Goal: Task Accomplishment & Management: Manage account settings

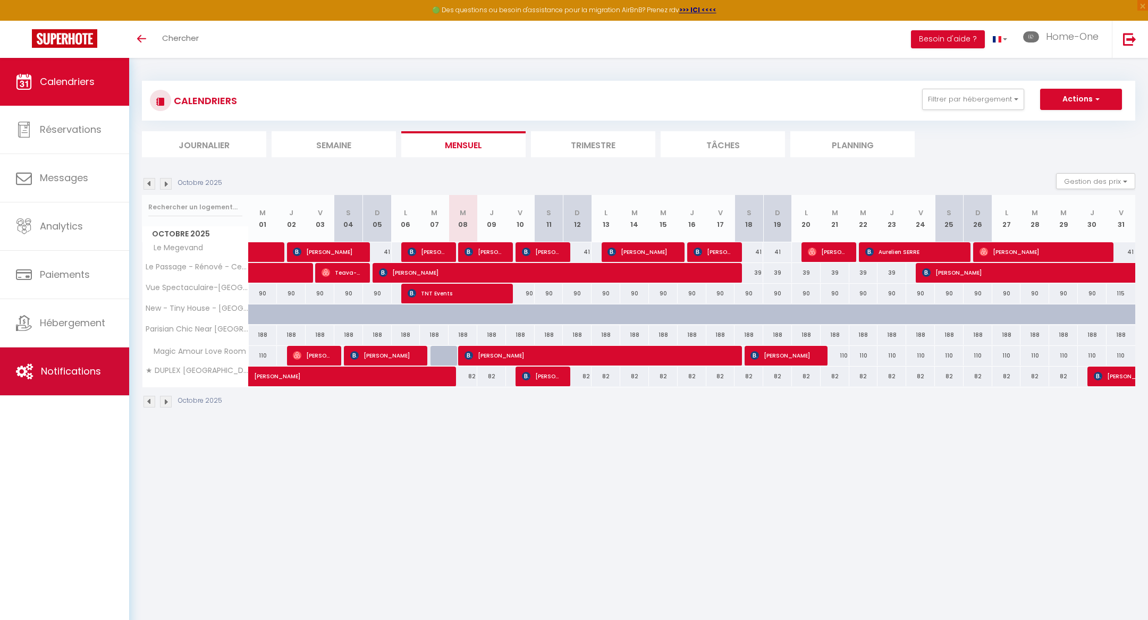
click at [58, 372] on span "Notifications" at bounding box center [71, 371] width 60 height 13
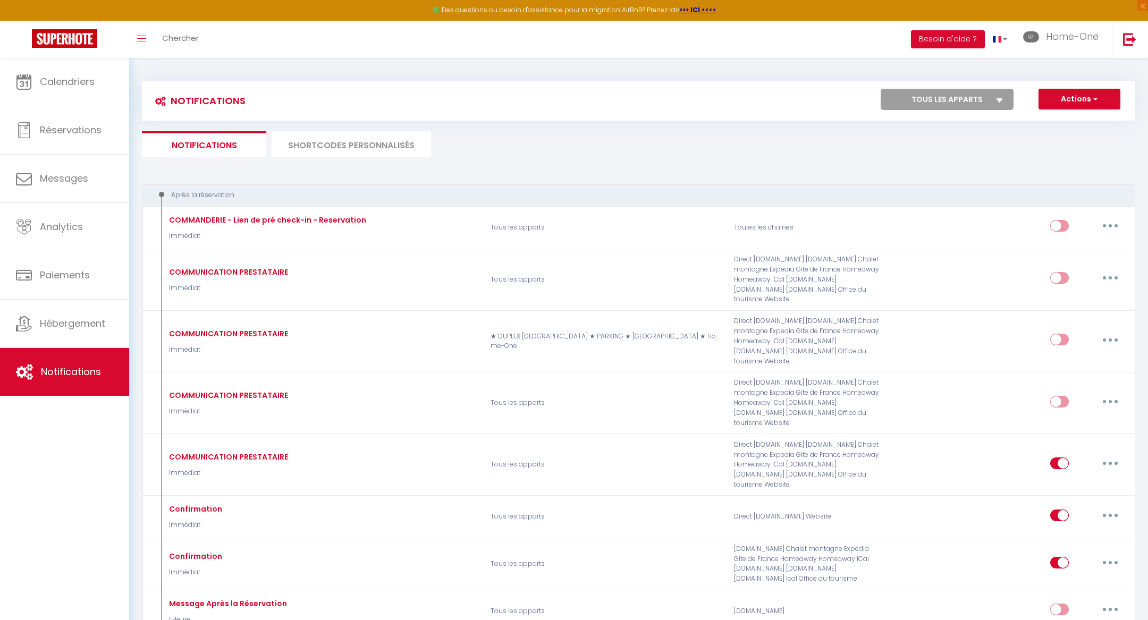
click at [959, 108] on select "Tous les apparts ★ DUPLEX [GEOGRAPHIC_DATA] ★ PARKING ★ [GEOGRAPHIC_DATA] ★ Hom…" at bounding box center [947, 99] width 133 height 21
select select "76292"
click at [881, 89] on select "Tous les apparts ★ DUPLEX [GEOGRAPHIC_DATA] ★ PARKING ★ [GEOGRAPHIC_DATA] ★ Hom…" at bounding box center [947, 99] width 133 height 21
checkbox input "true"
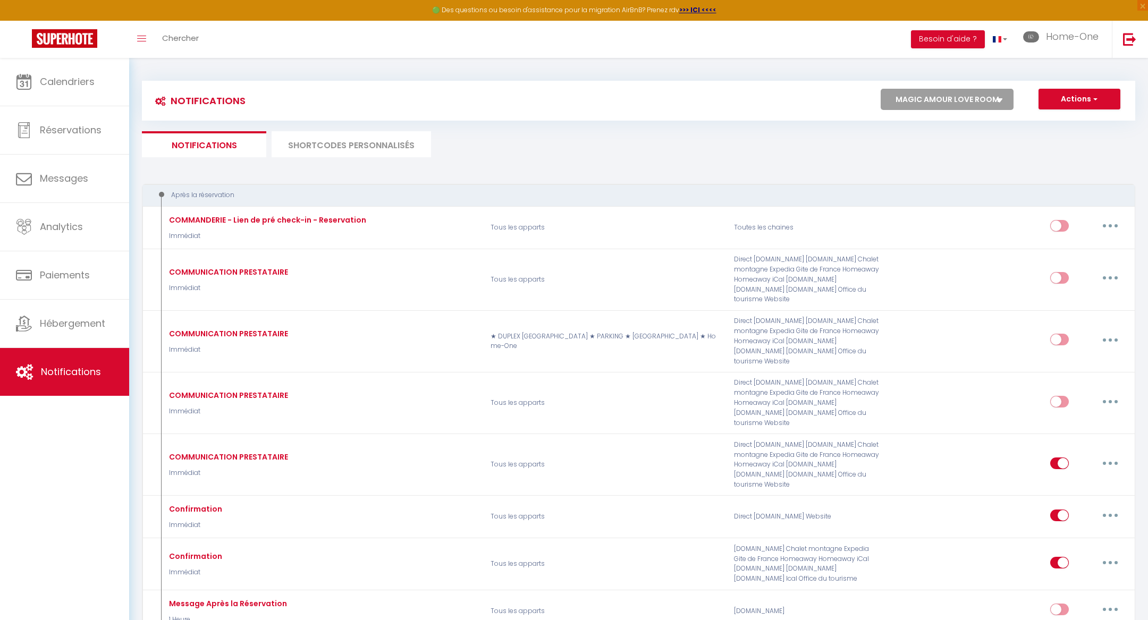
checkbox input "true"
checkbox input "false"
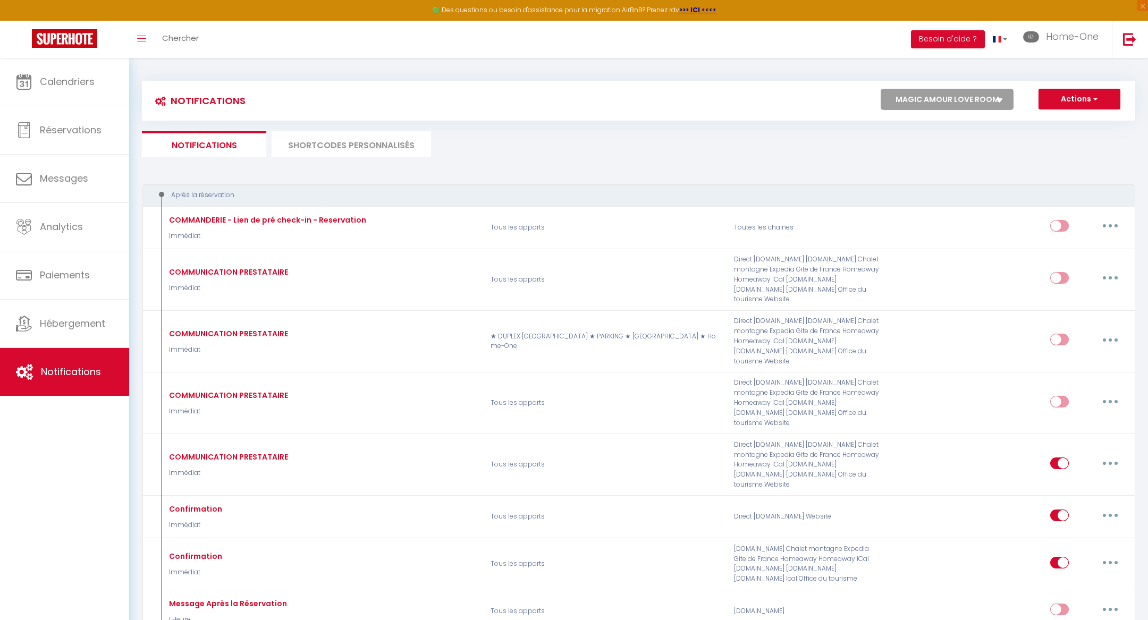
checkbox input "true"
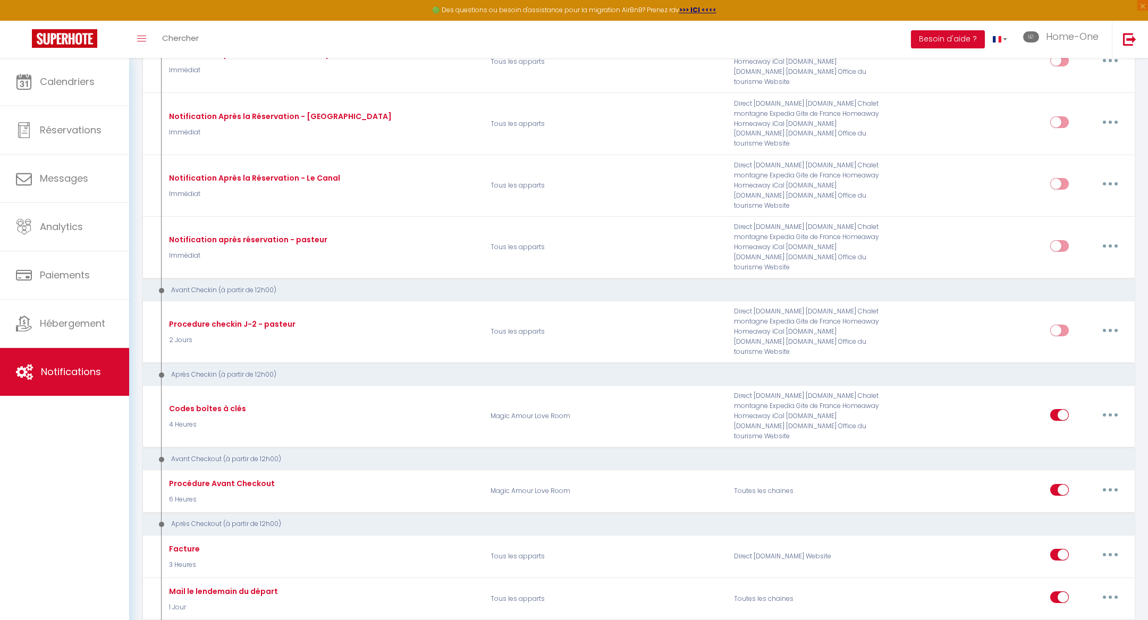
scroll to position [21, 0]
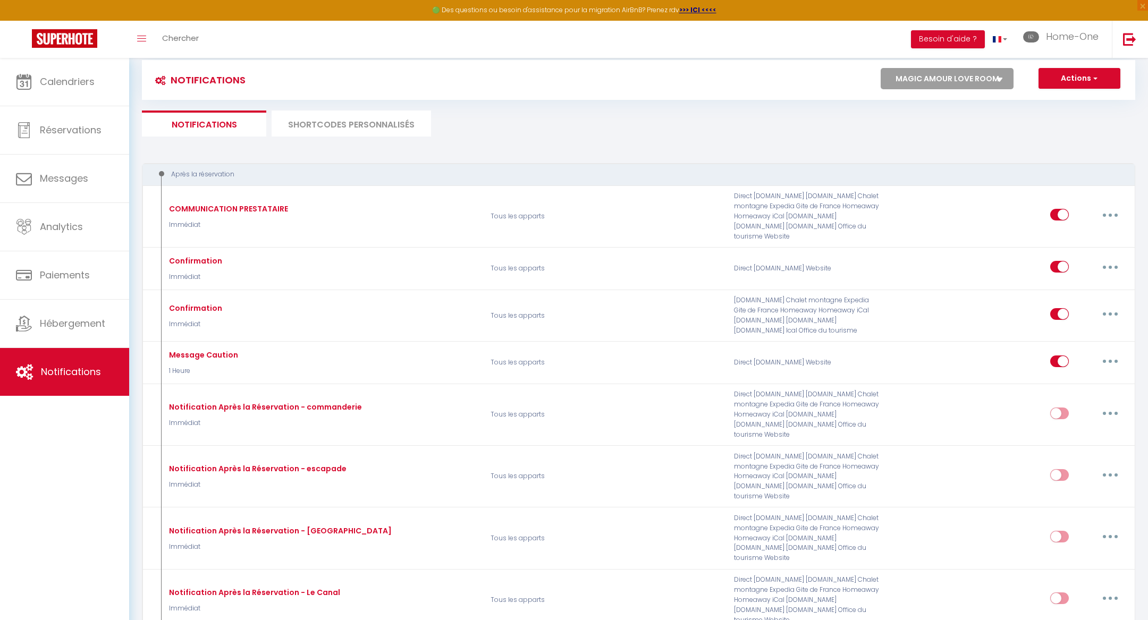
click at [979, 80] on select "Tous les apparts ★ DUPLEX [GEOGRAPHIC_DATA] ★ PARKING ★ [GEOGRAPHIC_DATA] ★ Hom…" at bounding box center [947, 78] width 133 height 21
select select "23845"
click at [881, 68] on select "Tous les apparts ★ DUPLEX [GEOGRAPHIC_DATA] ★ PARKING ★ [GEOGRAPHIC_DATA] ★ Hom…" at bounding box center [947, 78] width 133 height 21
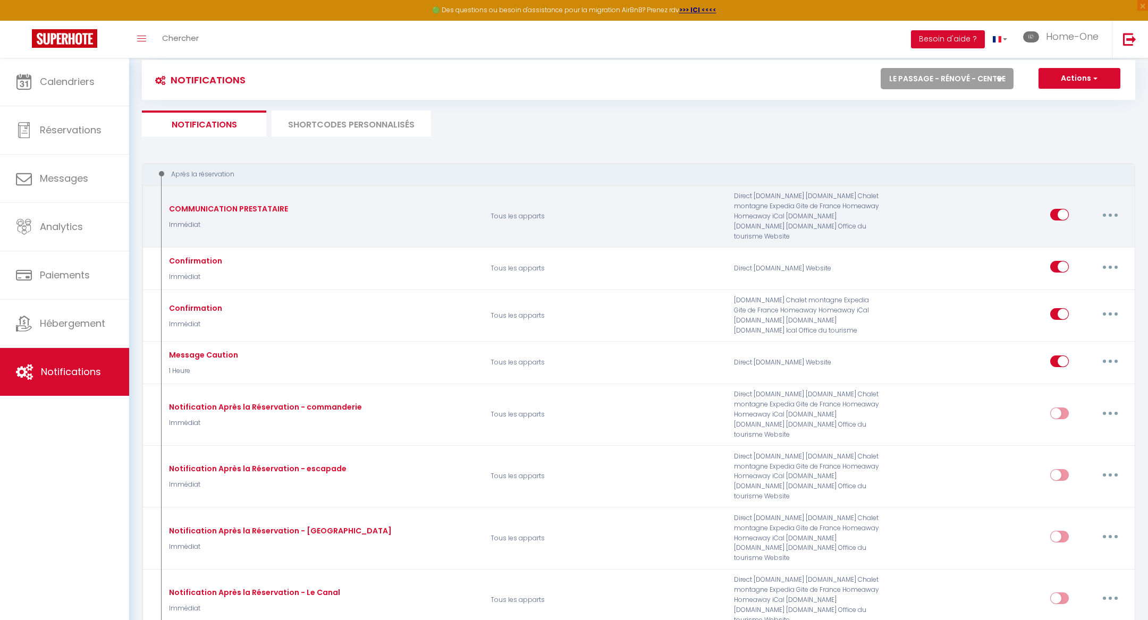
checkbox input "true"
checkbox input "false"
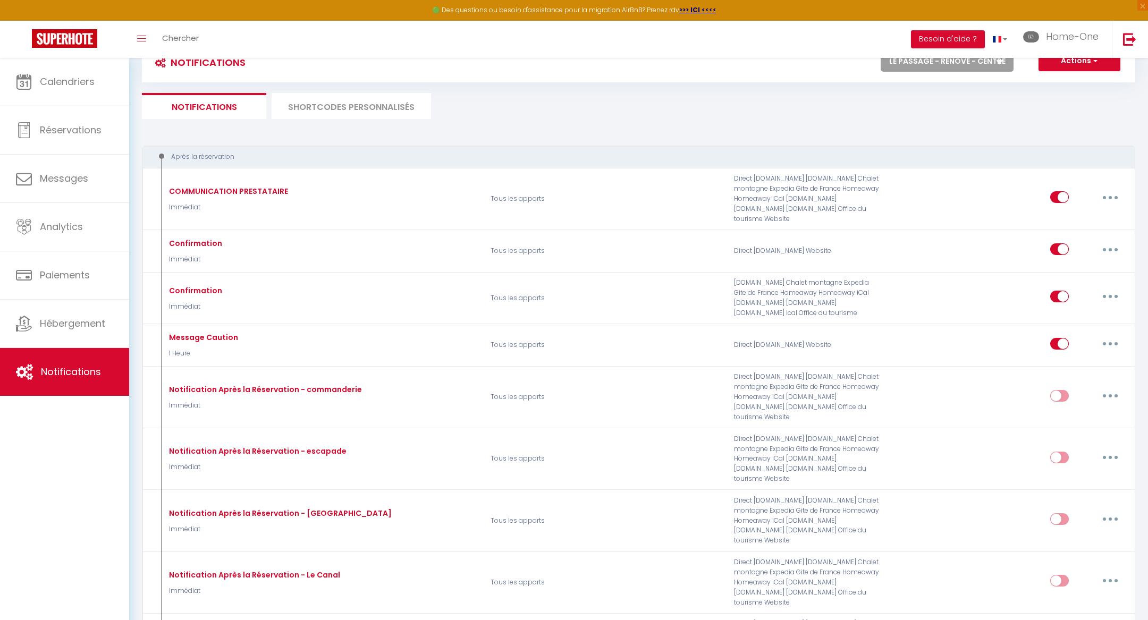
scroll to position [33, 0]
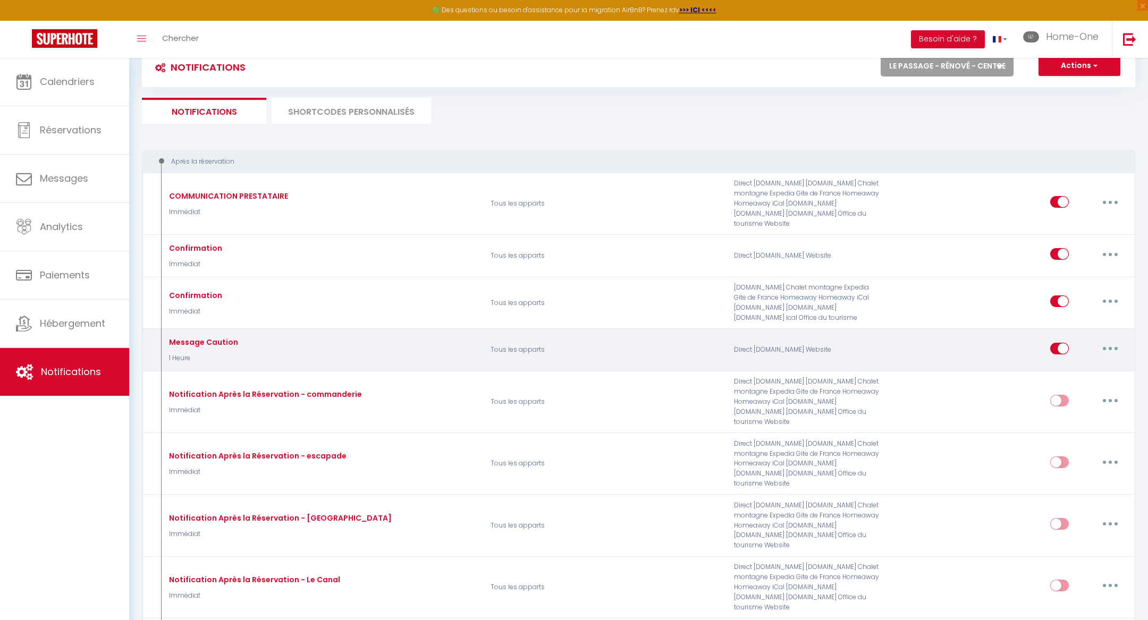
click at [1115, 340] on button "button" at bounding box center [1110, 348] width 30 height 17
click at [1093, 363] on link "Editer" at bounding box center [1082, 372] width 79 height 18
type input "Message Caution"
select select "1 Heure"
select select "if_deposit_not_paid"
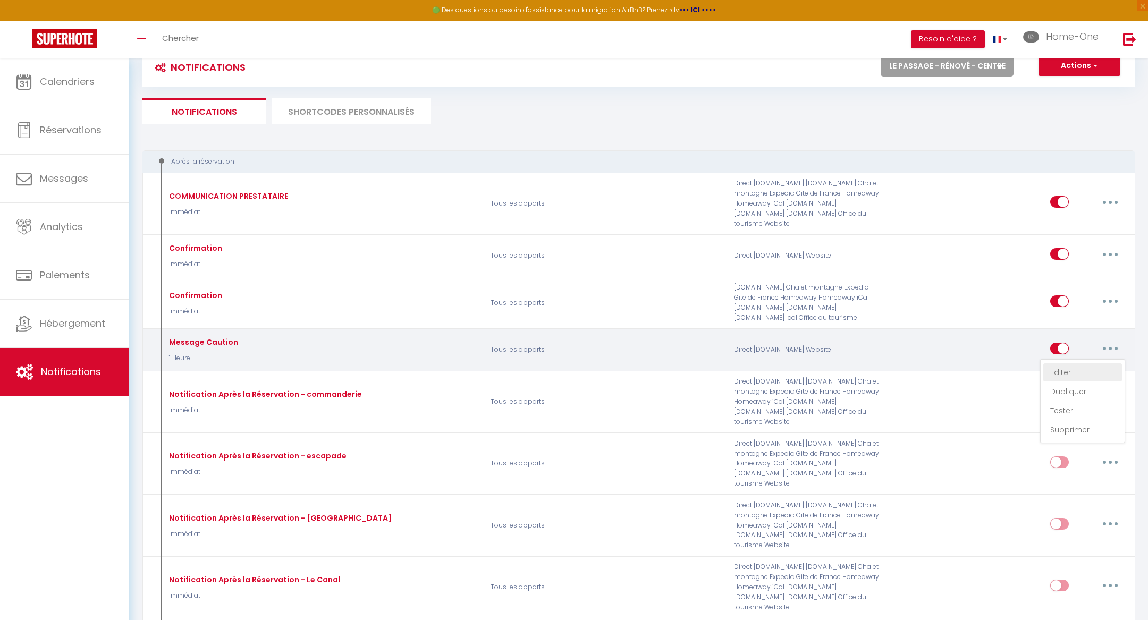
checkbox input "true"
checkbox input "false"
radio input "true"
type input "Merci d'effectuer le dépôt de garantie"
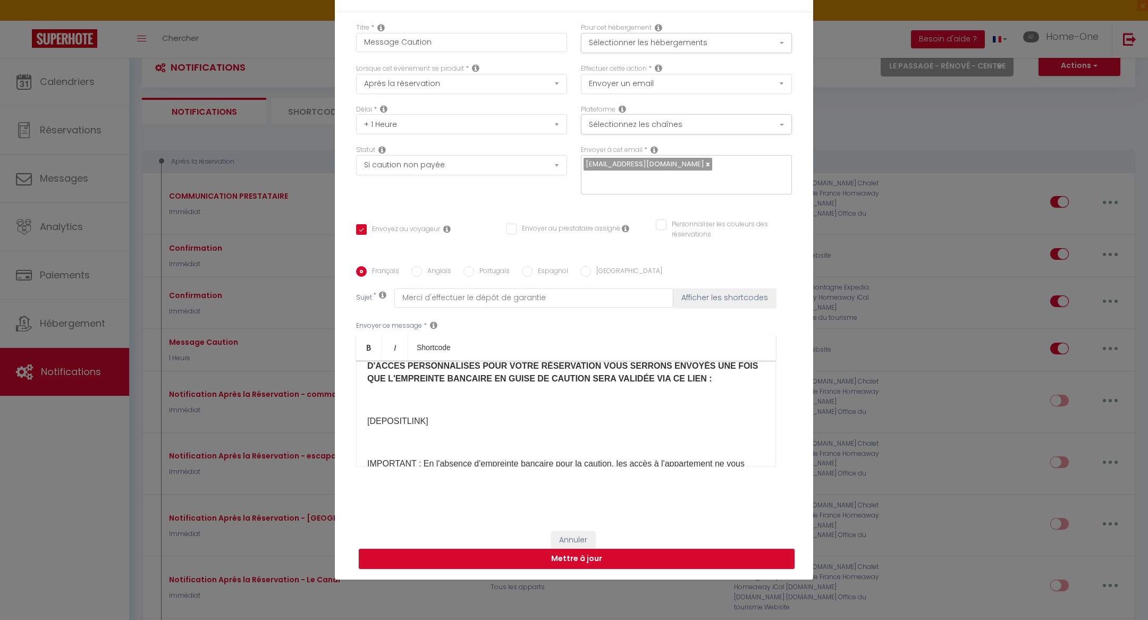
scroll to position [146, 0]
drag, startPoint x: 434, startPoint y: 417, endPoint x: 351, endPoint y: 413, distance: 83.5
click at [351, 413] on div "Titre * Message Caution Pour cet hébergement Sélectionner les hébergements Tous…" at bounding box center [574, 266] width 478 height 509
copy p "[DEPOSITLINK]​"
click at [562, 531] on button "Annuler" at bounding box center [573, 540] width 44 height 18
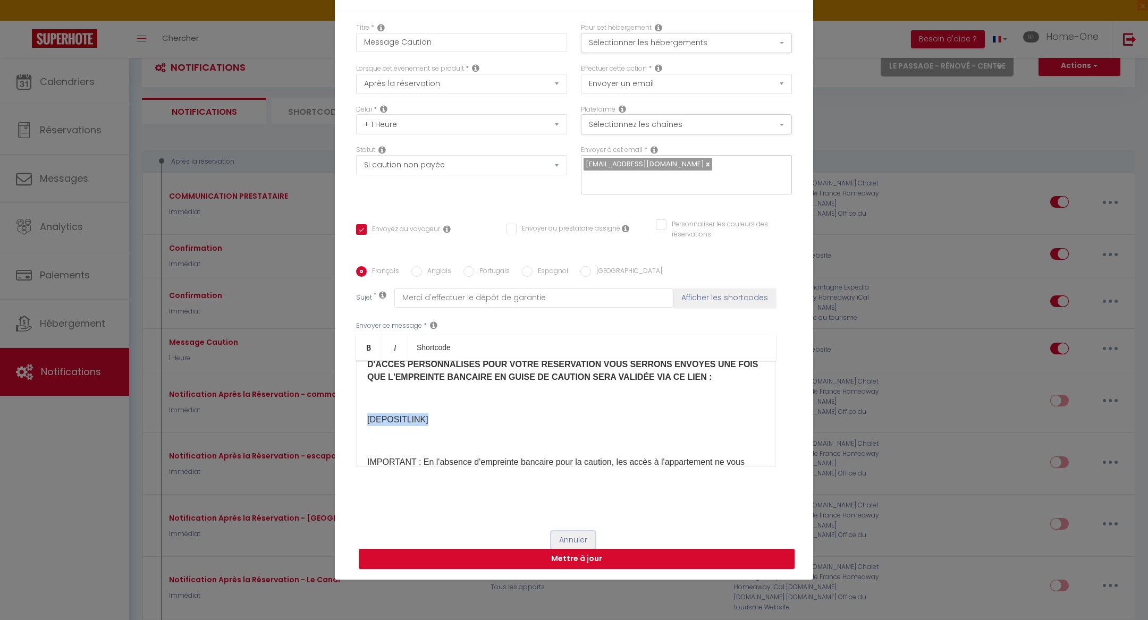
type input "Message Caution"
checkbox input "true"
checkbox input "false"
radio input "true"
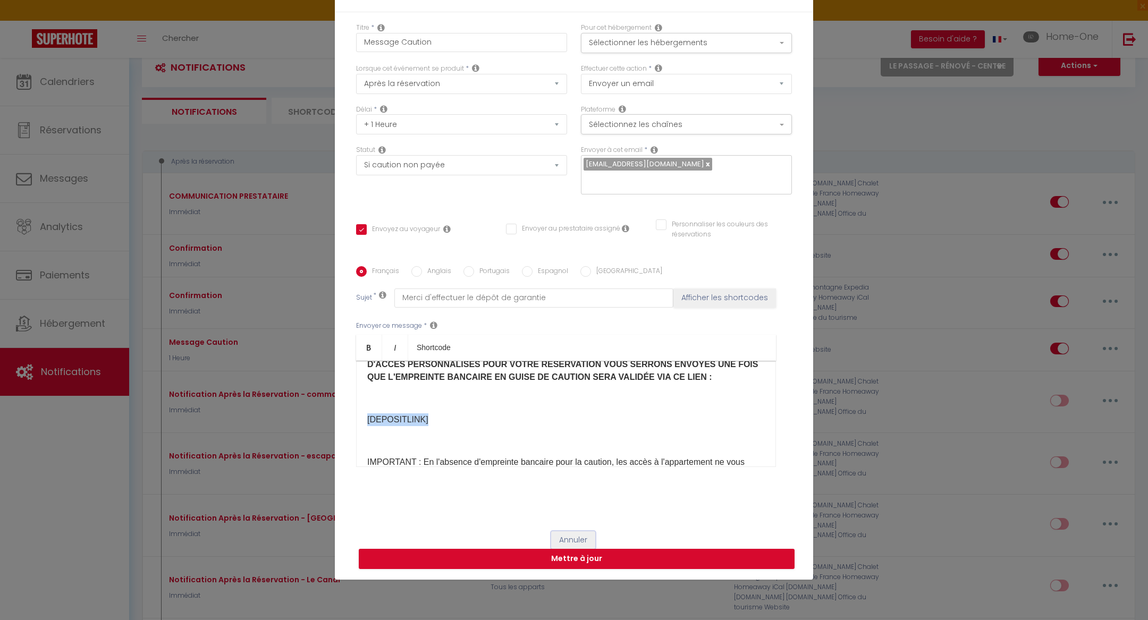
type input "Merci d'effectuer le dépôt de garantie"
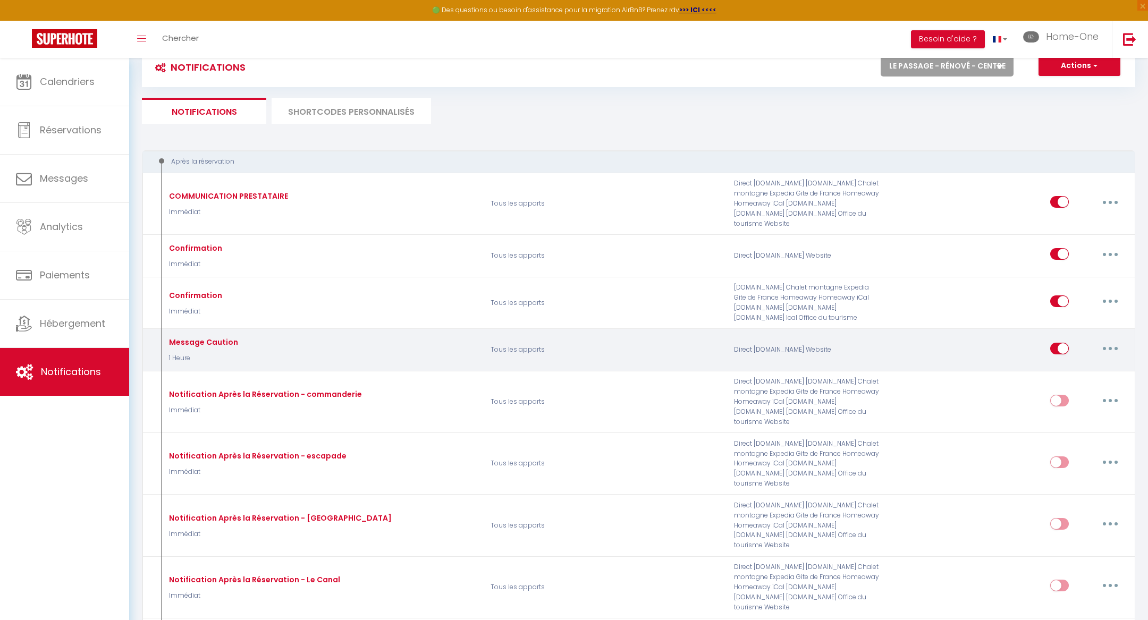
click at [1114, 340] on button "button" at bounding box center [1110, 348] width 30 height 17
click at [1088, 364] on link "Editer" at bounding box center [1082, 372] width 79 height 18
checkbox input "true"
checkbox input "false"
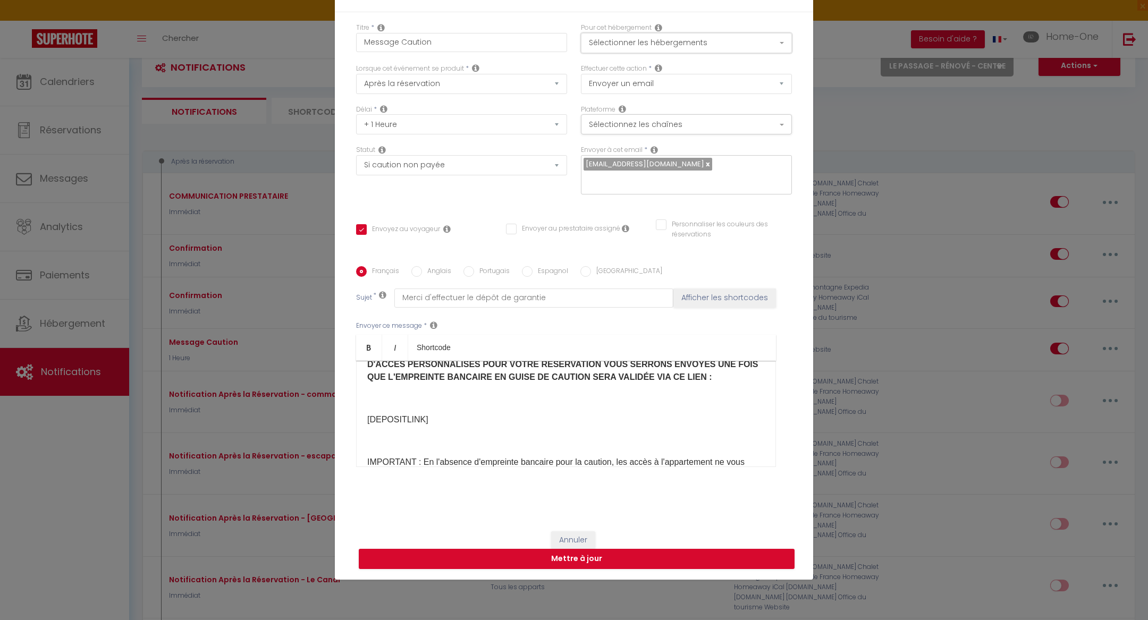
click at [622, 48] on button "Sélectionner les hébergements" at bounding box center [686, 43] width 211 height 20
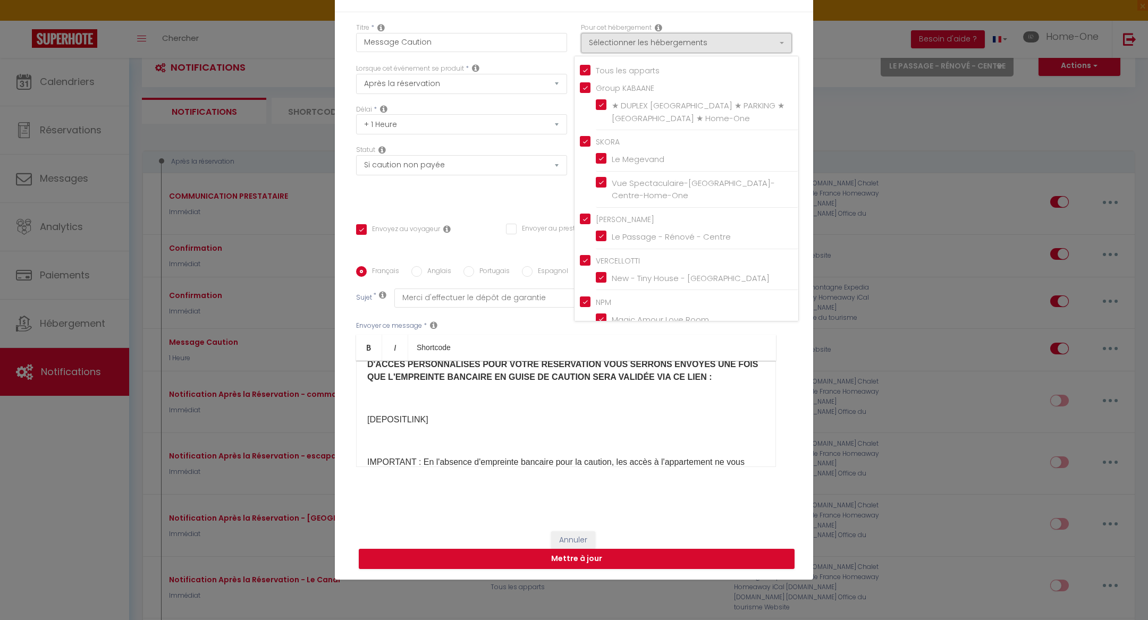
scroll to position [164, 0]
click at [535, 203] on div "Titre * Message Caution Pour cet hébergement Sélectionner les hébergements Tous…" at bounding box center [574, 266] width 478 height 509
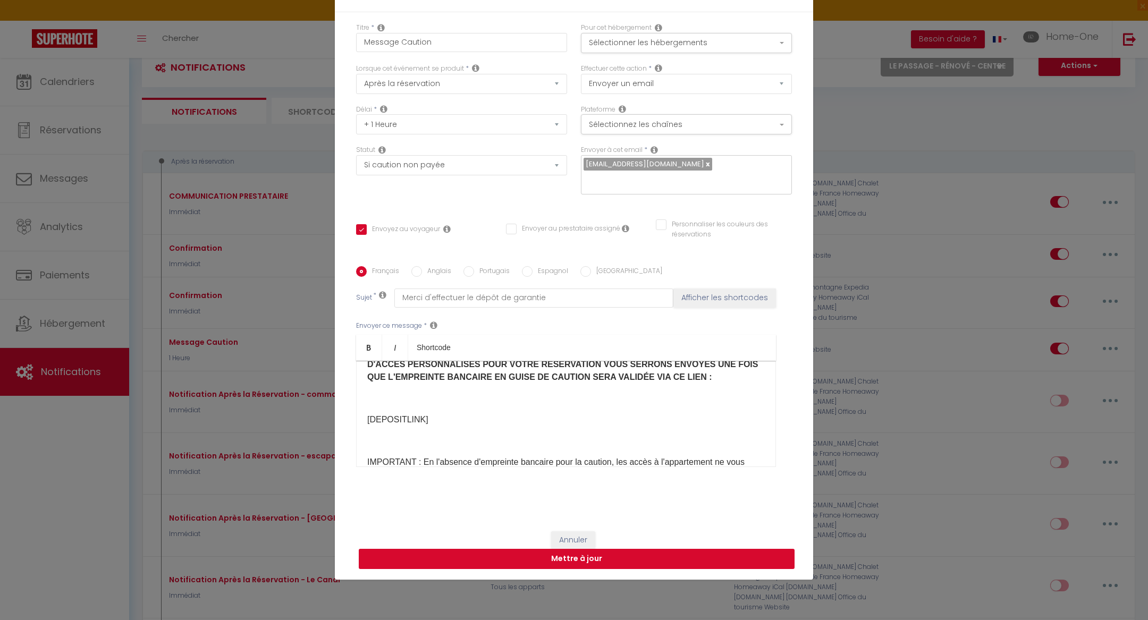
click at [581, 554] on button "Mettre à jour" at bounding box center [577, 559] width 436 height 20
checkbox input "true"
checkbox input "false"
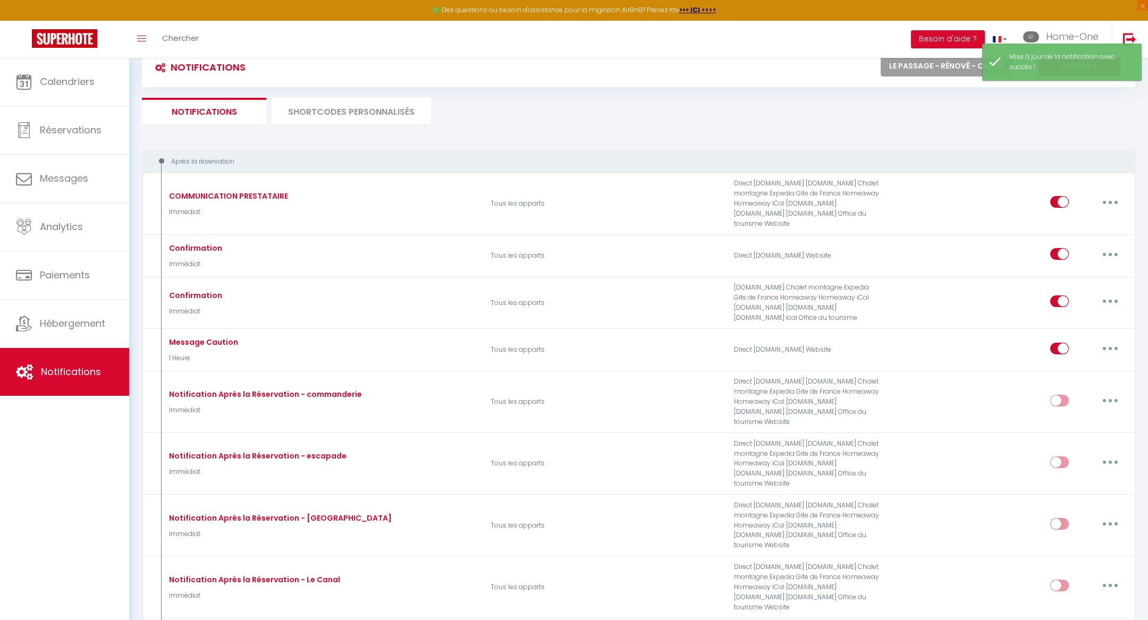
click at [961, 72] on select "Tous les apparts ★ DUPLEX [GEOGRAPHIC_DATA] ★ PARKING ★ [GEOGRAPHIC_DATA] ★ Hom…" at bounding box center [947, 65] width 133 height 21
select select "76292"
click at [881, 55] on select "Tous les apparts ★ DUPLEX [GEOGRAPHIC_DATA] ★ PARKING ★ [GEOGRAPHIC_DATA] ★ Hom…" at bounding box center [947, 65] width 133 height 21
checkbox input "false"
checkbox input "true"
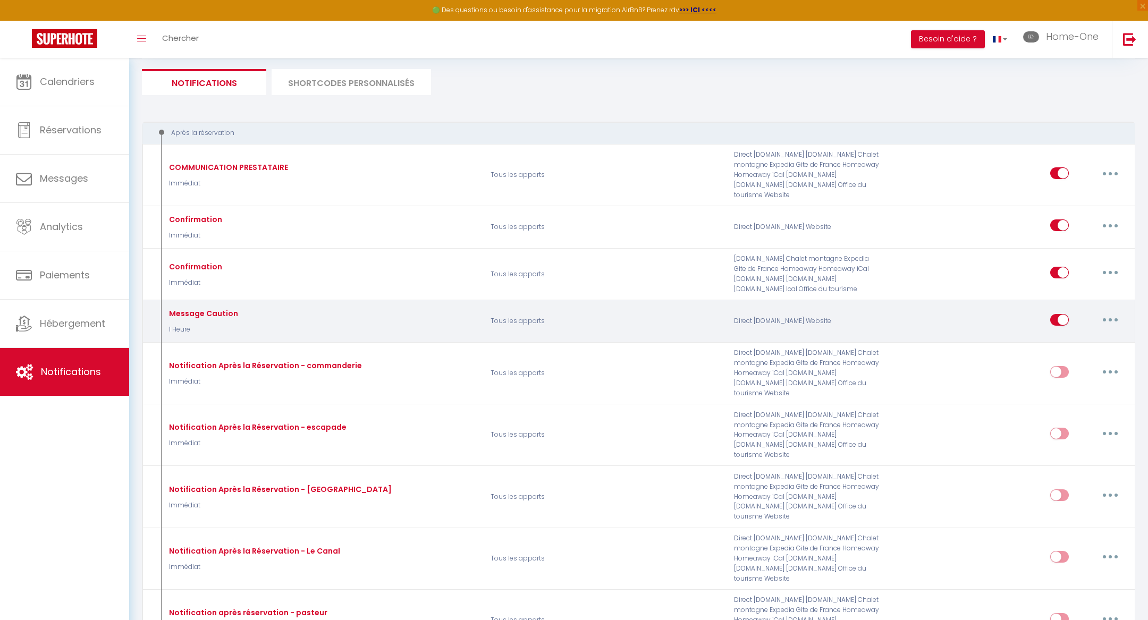
scroll to position [67, 0]
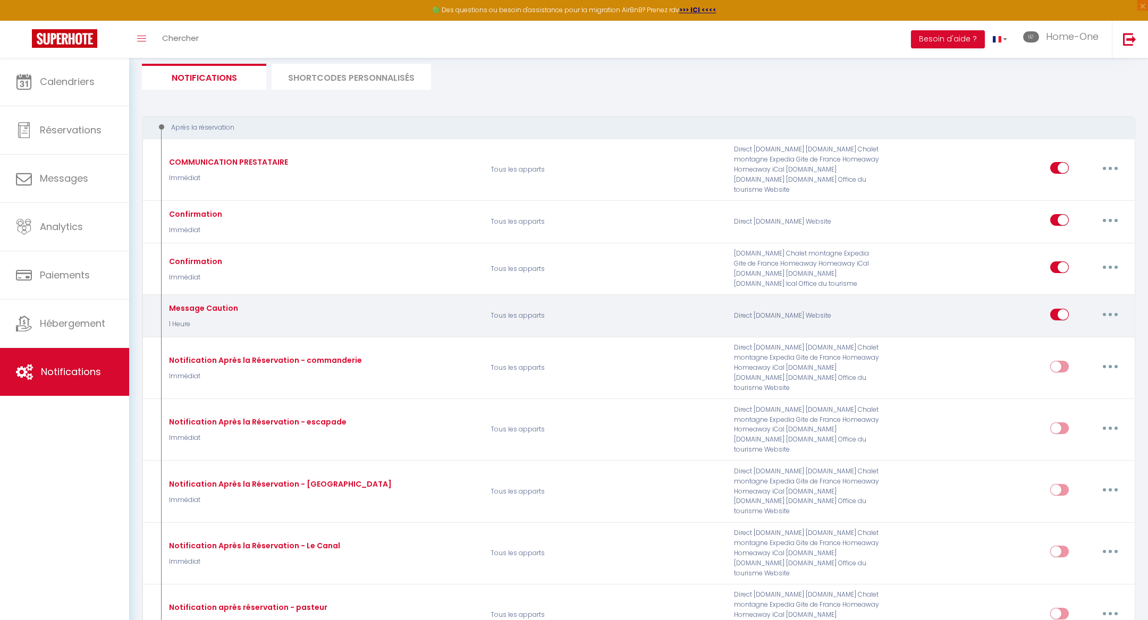
click at [1107, 306] on button "button" at bounding box center [1110, 314] width 30 height 17
click at [1086, 329] on link "Editer" at bounding box center [1082, 338] width 79 height 18
type input "Message Caution"
select select "1 Heure"
select select "if_deposit_not_paid"
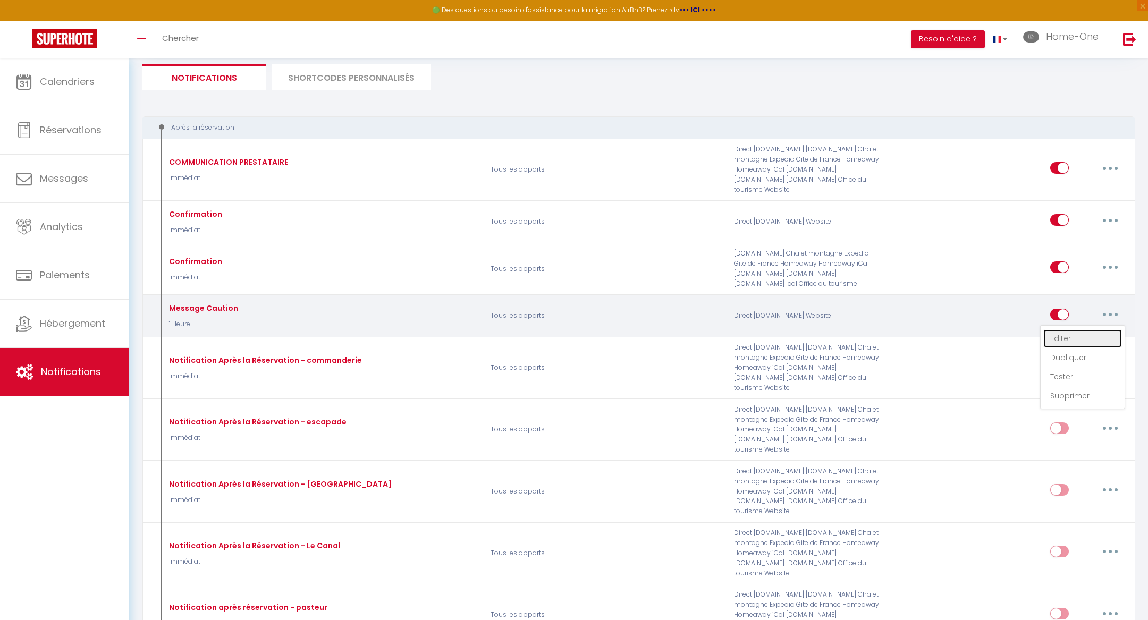
checkbox input "true"
checkbox input "false"
radio input "true"
type input "Merci d'effectuer le dépôt de garantie"
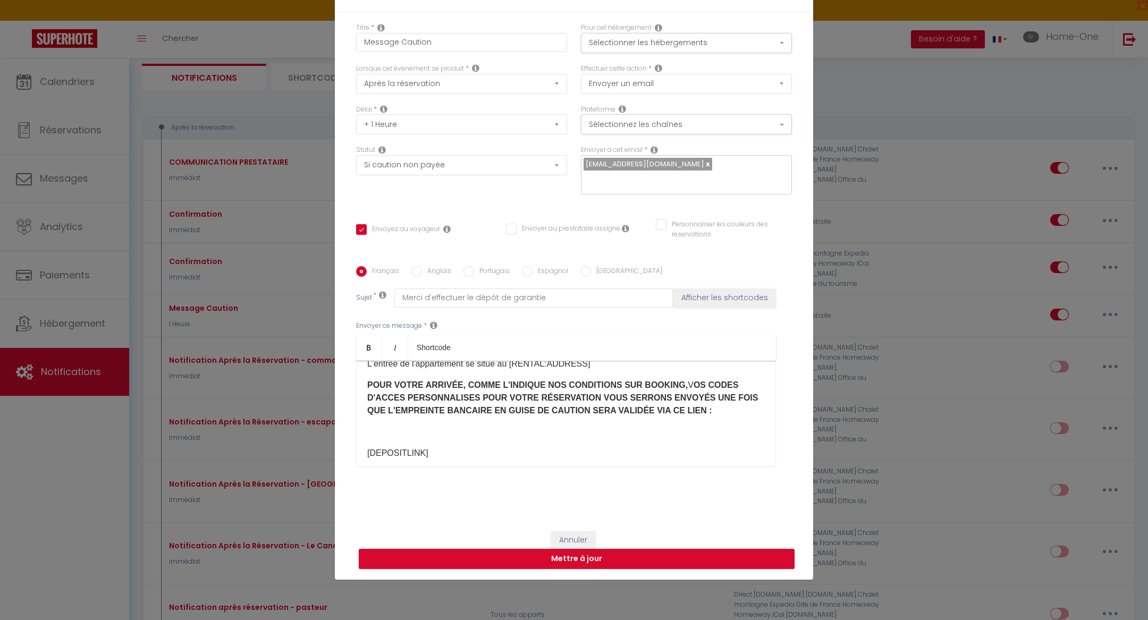
scroll to position [98, 0]
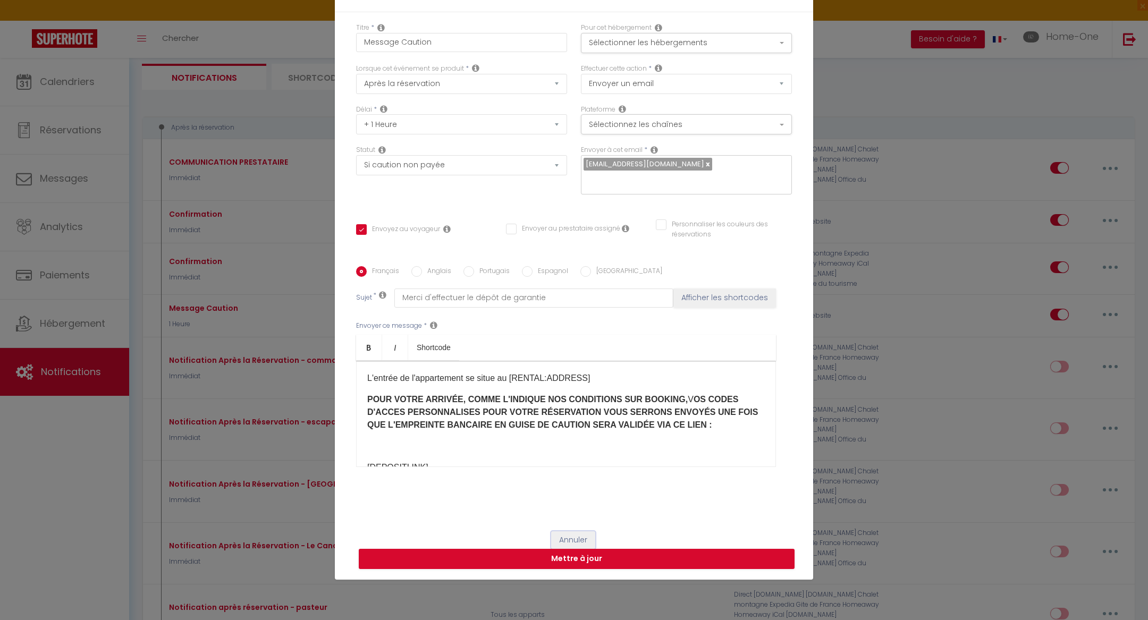
click at [557, 531] on button "Annuler" at bounding box center [573, 540] width 44 height 18
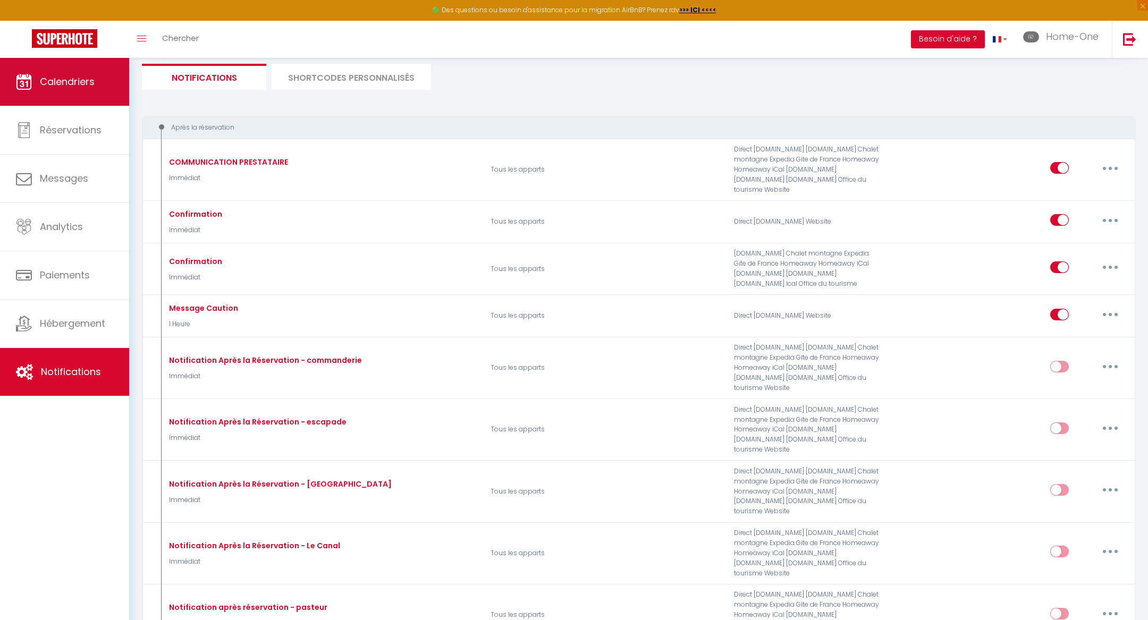
scroll to position [0, 0]
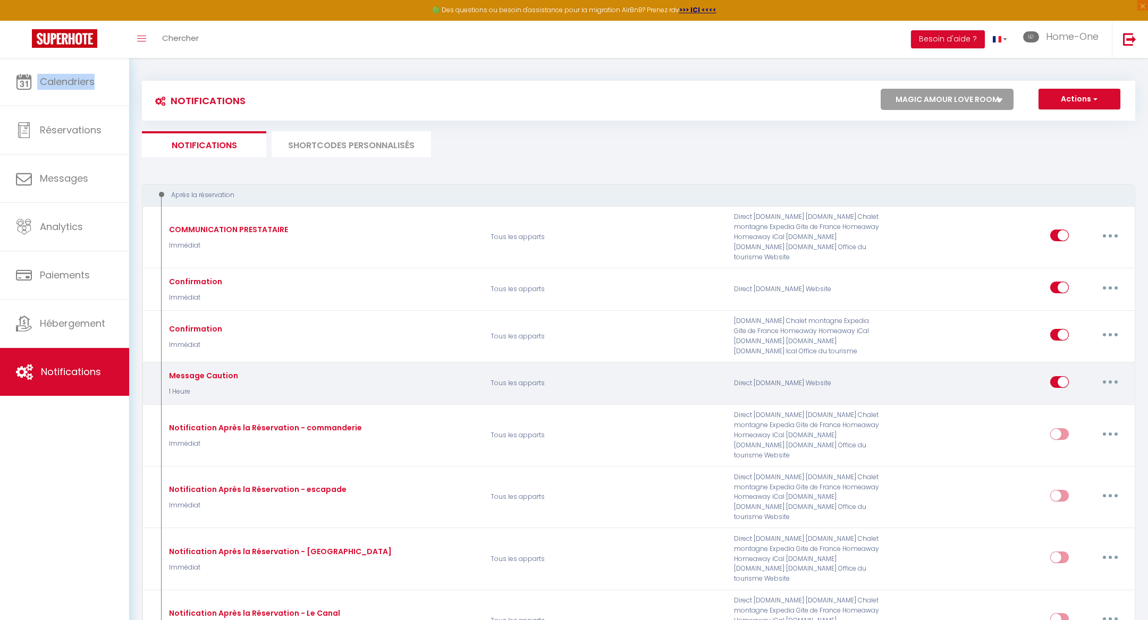
click at [1118, 374] on button "button" at bounding box center [1110, 382] width 30 height 17
click at [1080, 435] on link "Tester" at bounding box center [1082, 444] width 79 height 18
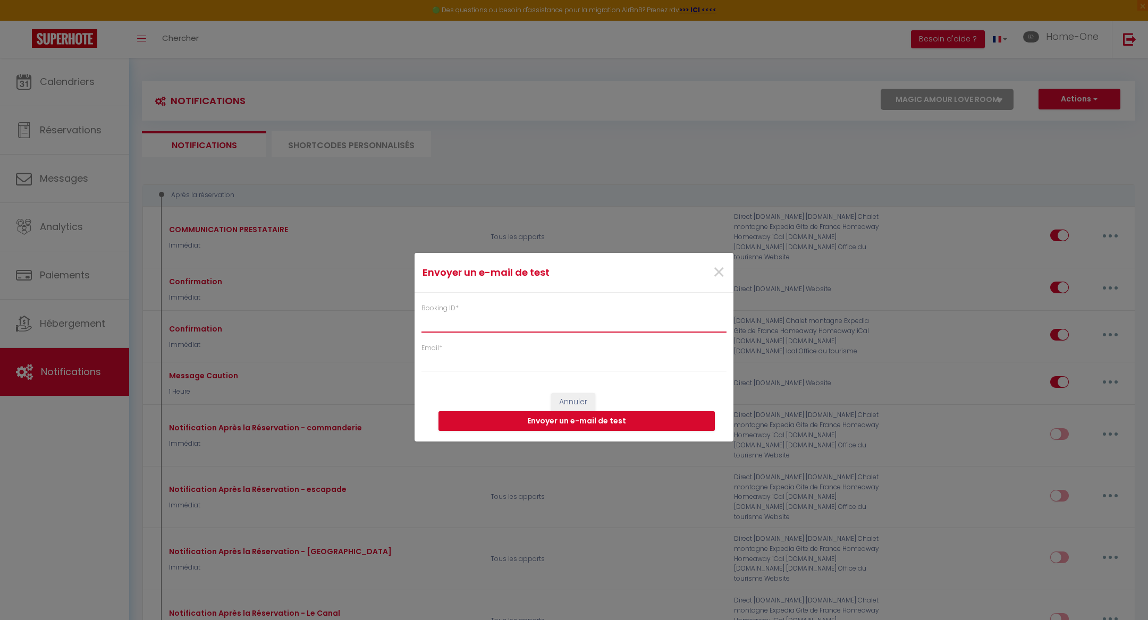
click at [577, 313] on input "Booking ID *" at bounding box center [573, 322] width 305 height 19
paste input "6914282"
type input "6914282"
click at [549, 362] on input "Email *" at bounding box center [573, 362] width 305 height 19
drag, startPoint x: 561, startPoint y: 367, endPoint x: 409, endPoint y: 367, distance: 152.0
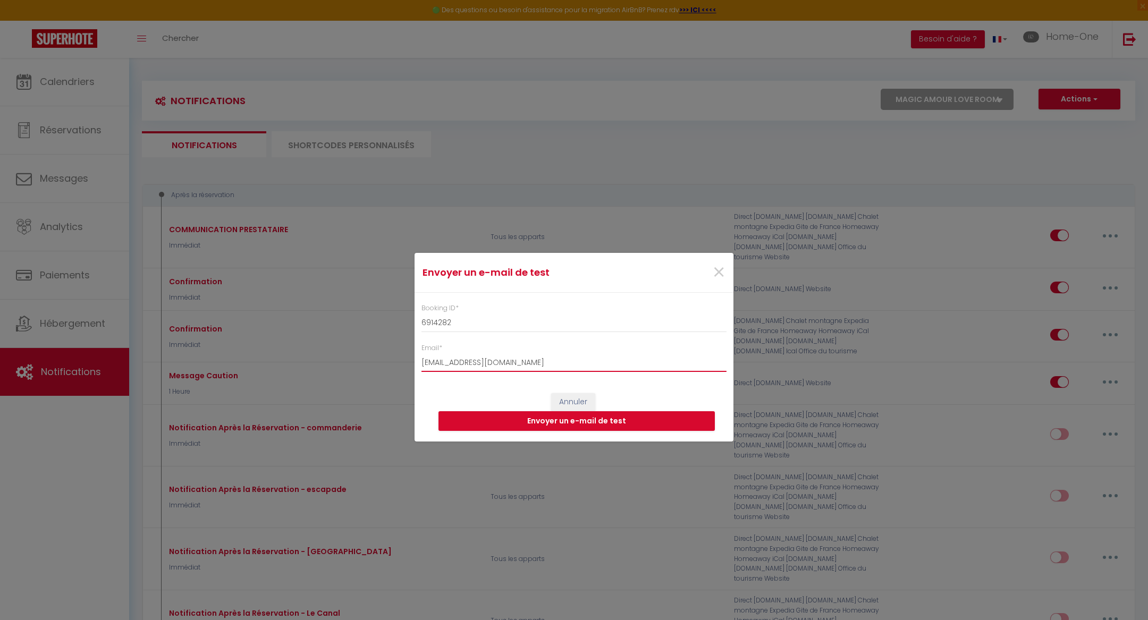
click at [409, 367] on div "Envoyer un e-mail de test × Booking ID * 6914282 Email * [EMAIL_ADDRESS][DOMAIN…" at bounding box center [574, 310] width 1148 height 620
type input "[EMAIL_ADDRESS][DOMAIN_NAME]"
click at [519, 427] on button "Envoyer un e-mail de test" at bounding box center [576, 421] width 276 height 20
click at [660, 320] on input "6914282" at bounding box center [573, 322] width 305 height 19
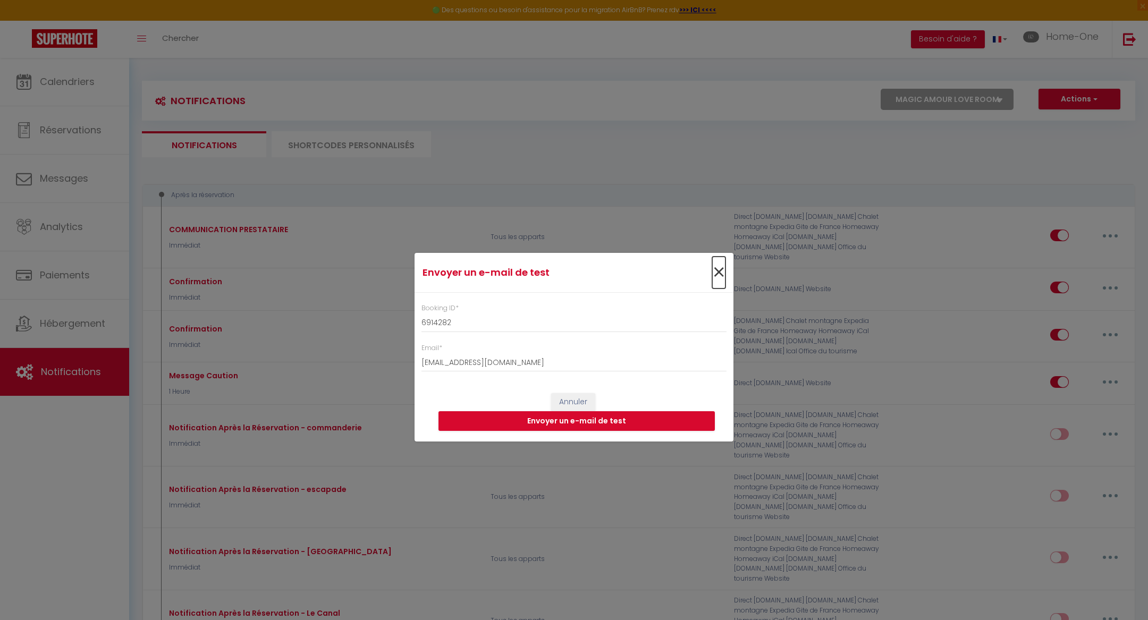
click at [720, 276] on span "×" at bounding box center [718, 273] width 13 height 32
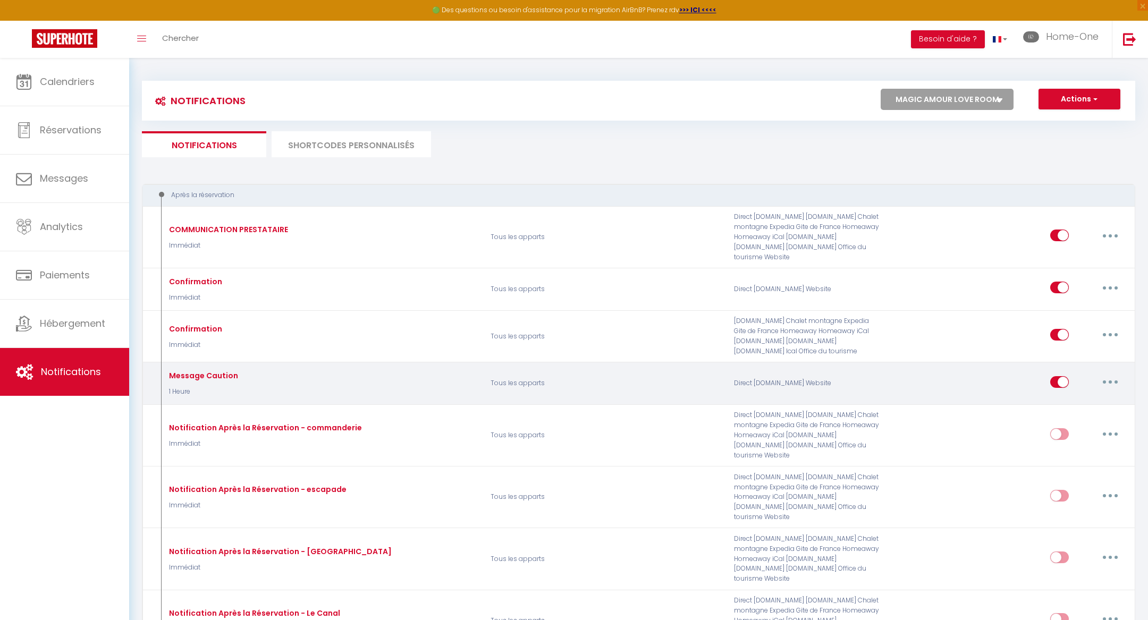
click at [1116, 374] on button "button" at bounding box center [1110, 382] width 30 height 17
click at [1075, 397] on link "Editer" at bounding box center [1082, 406] width 79 height 18
checkbox input "true"
checkbox input "false"
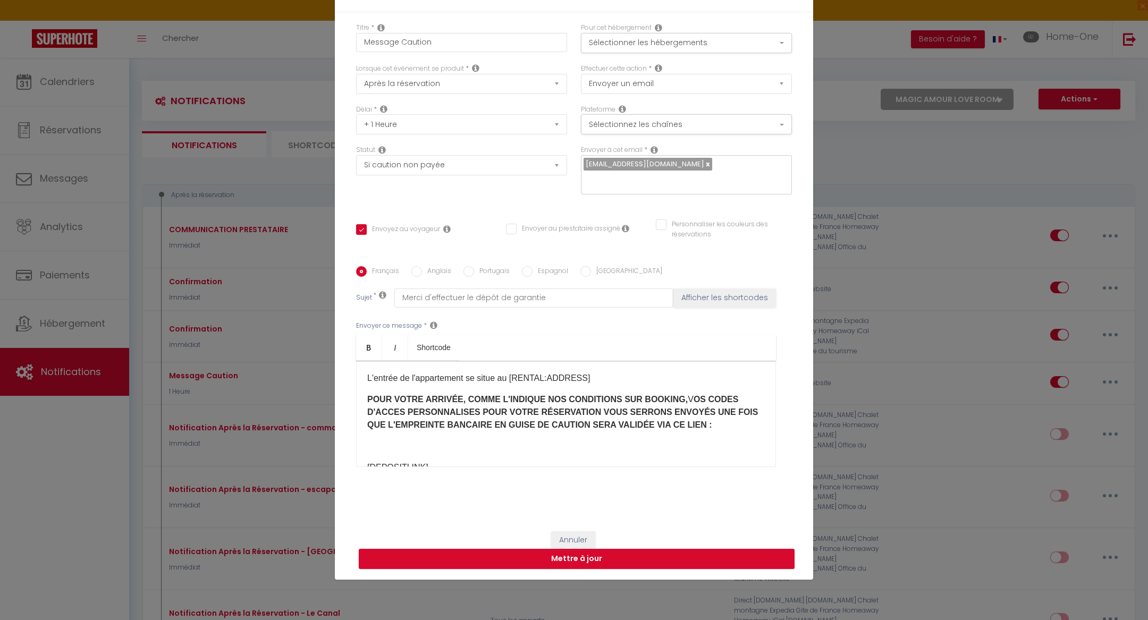
scroll to position [136, 0]
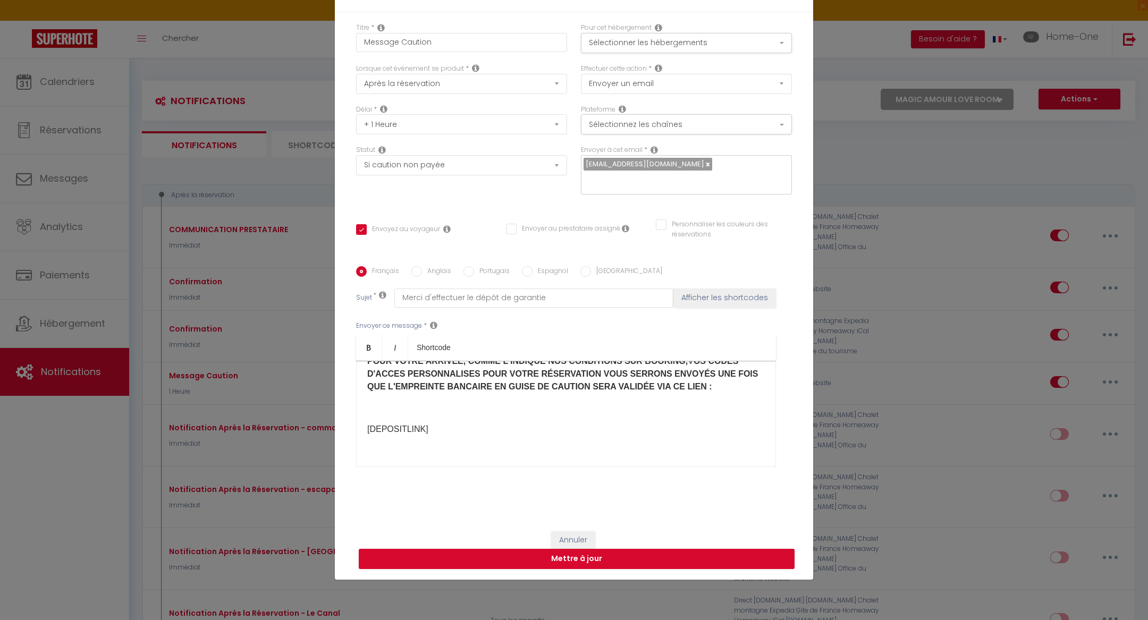
click at [469, 425] on p "[DEPOSITLINK]​" at bounding box center [565, 429] width 397 height 13
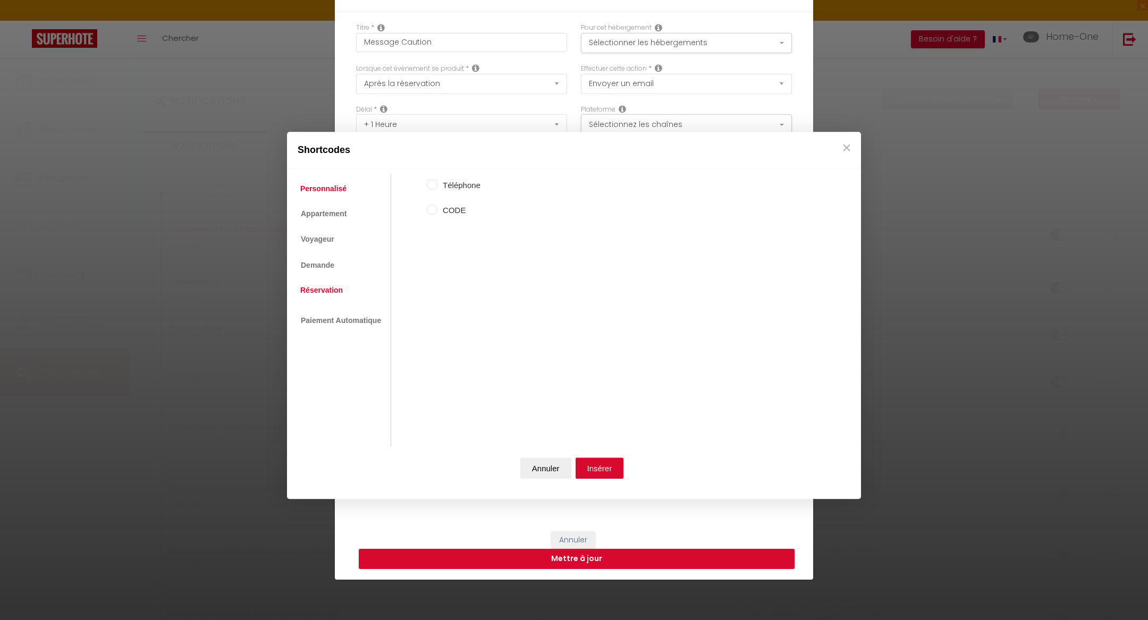
click at [327, 292] on link "Réservation" at bounding box center [321, 290] width 53 height 19
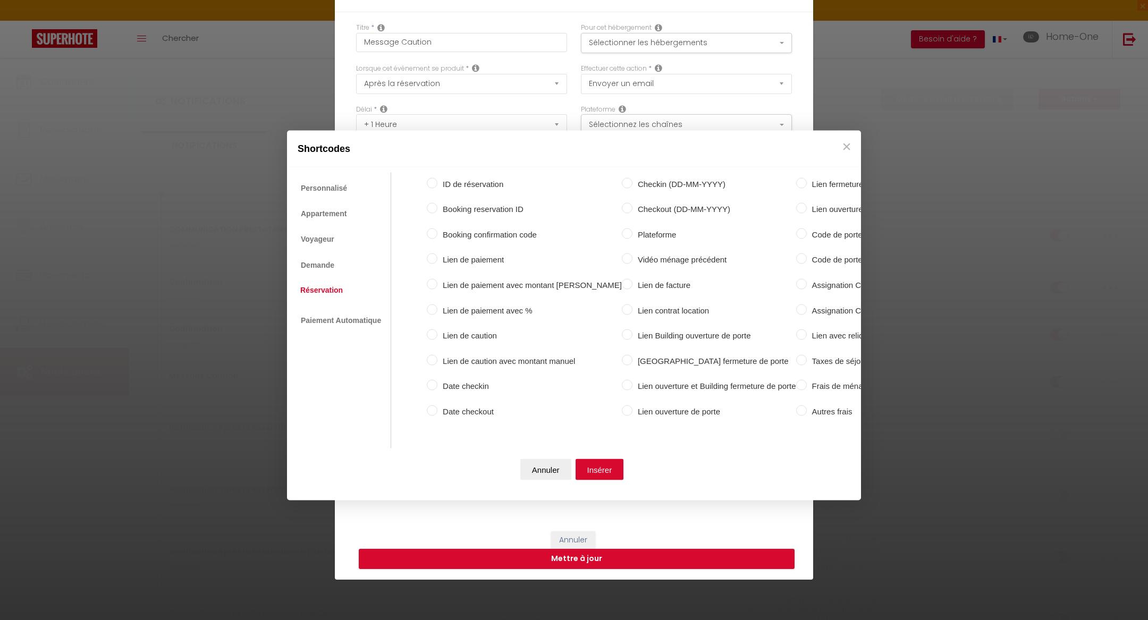
click at [437, 336] on label "Lien de caution" at bounding box center [529, 335] width 184 height 13
click at [437, 336] on input "Lien de caution" at bounding box center [432, 334] width 11 height 11
radio input "true"
click at [593, 463] on button "Insérer" at bounding box center [600, 469] width 48 height 21
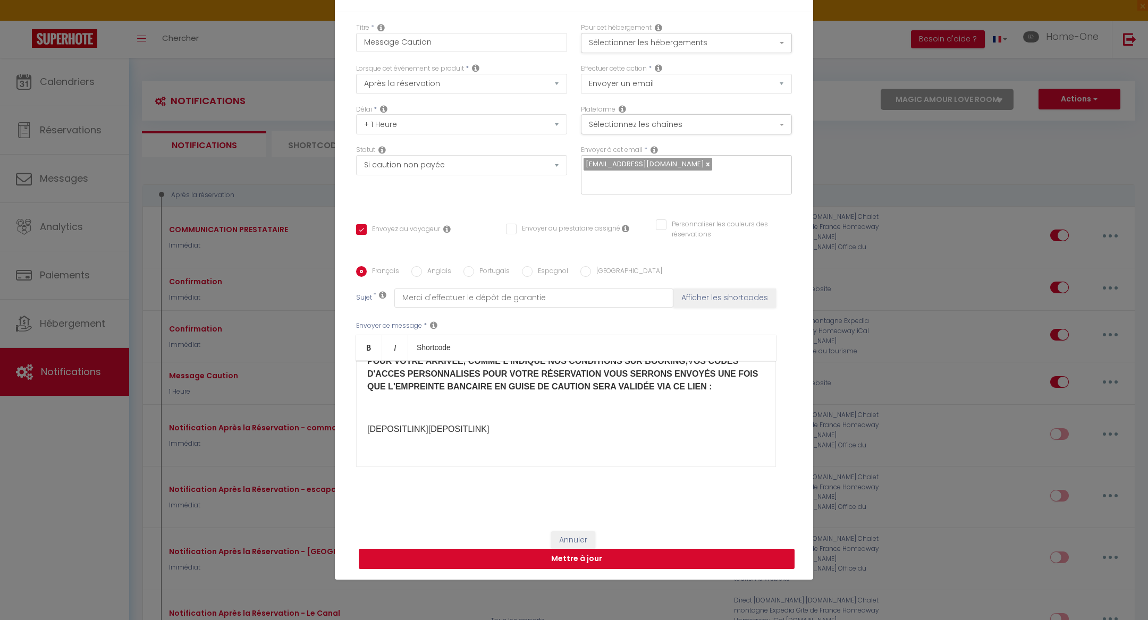
click at [590, 551] on button "Mettre à jour" at bounding box center [577, 559] width 436 height 20
checkbox input "true"
checkbox input "false"
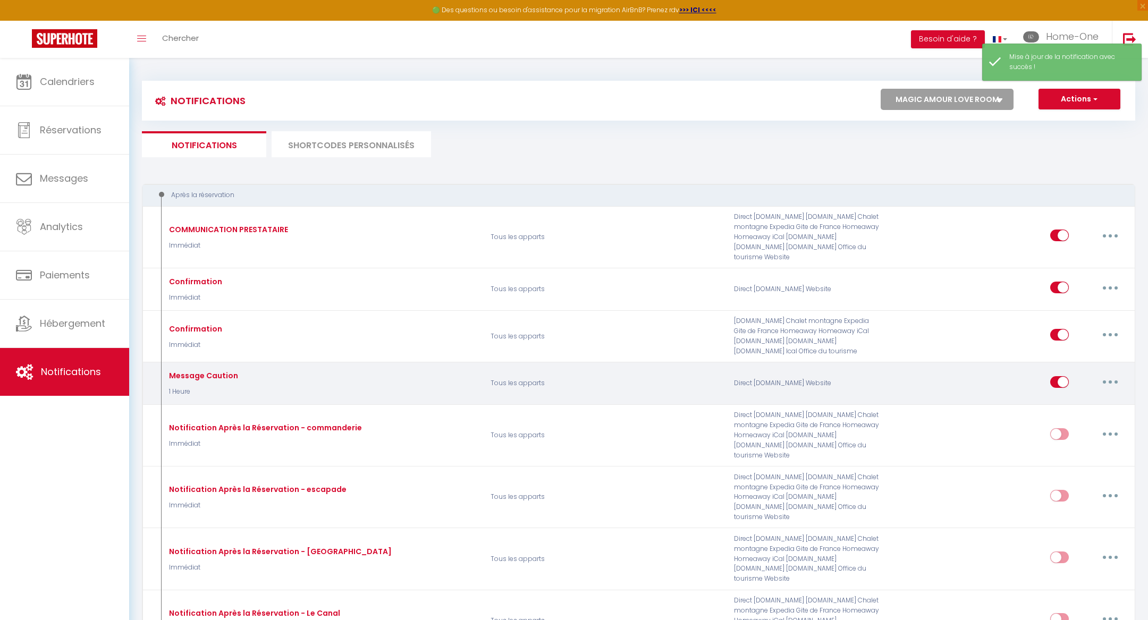
click at [1103, 374] on button "button" at bounding box center [1110, 382] width 30 height 17
click at [1072, 435] on link "Tester" at bounding box center [1082, 444] width 79 height 18
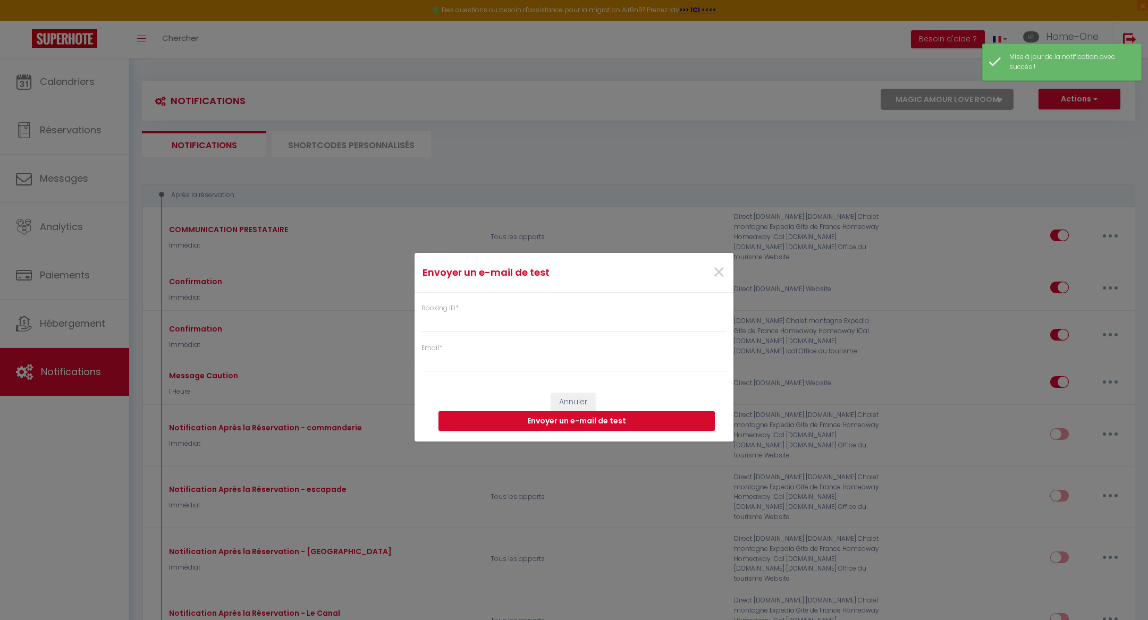
click at [674, 333] on div "Booking ID * Email *" at bounding box center [574, 333] width 319 height 80
click at [662, 328] on input "Booking ID *" at bounding box center [573, 322] width 305 height 19
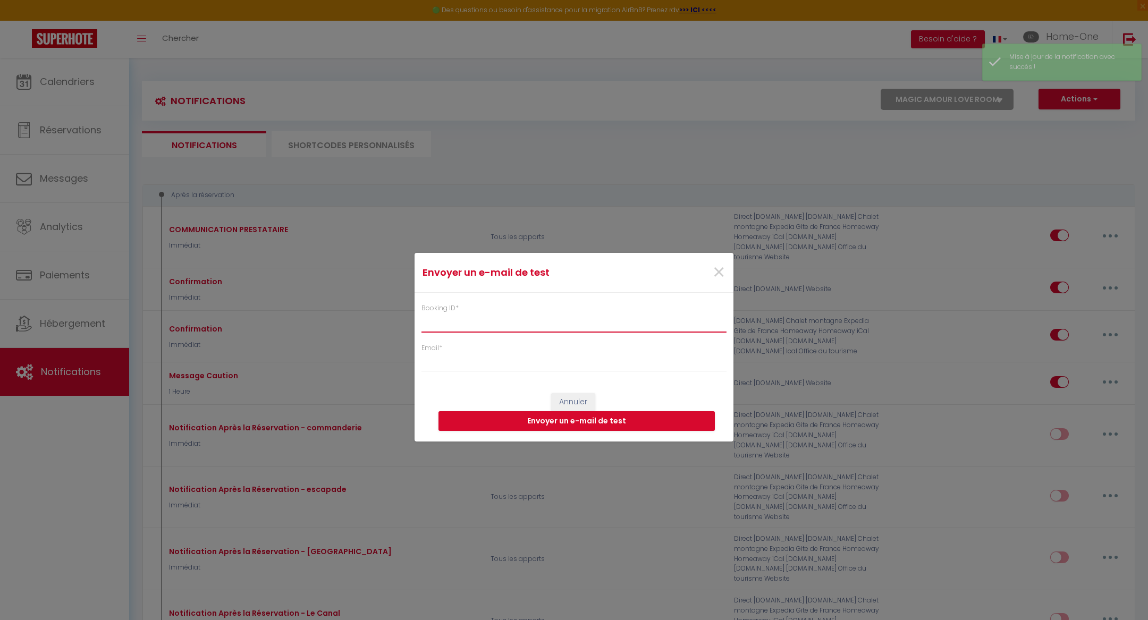
paste input "6914282"
type input "6914282"
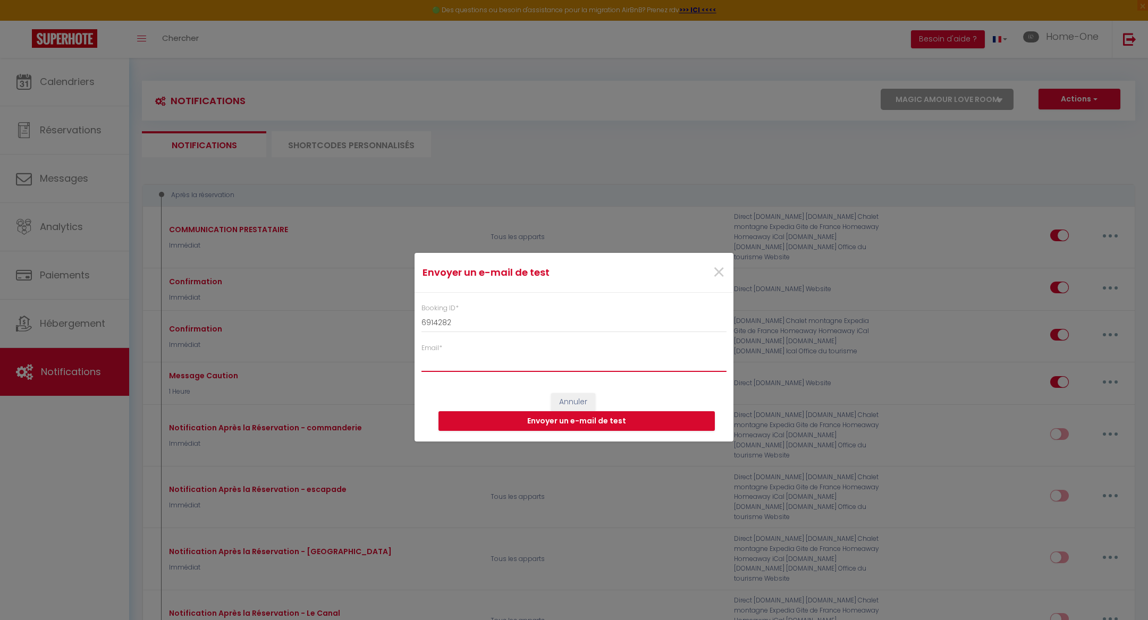
click at [643, 359] on input "Email *" at bounding box center [573, 362] width 305 height 19
type input "[EMAIL_ADDRESS][DOMAIN_NAME]"
click at [570, 421] on button "Envoyer un e-mail de test" at bounding box center [576, 421] width 276 height 20
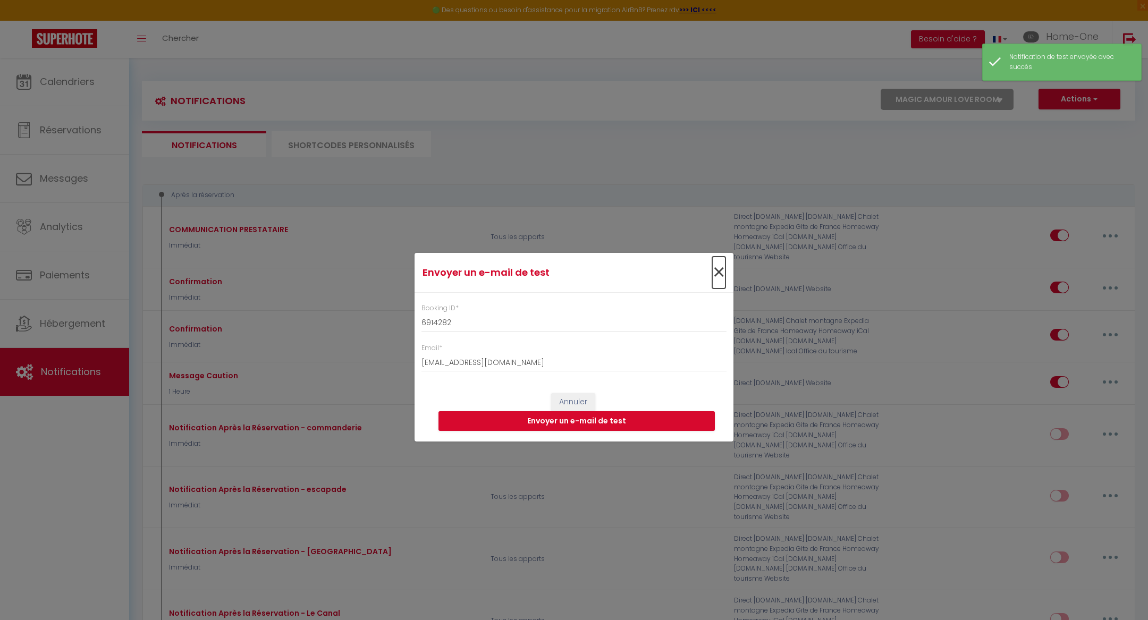
click at [718, 269] on span "×" at bounding box center [718, 273] width 13 height 32
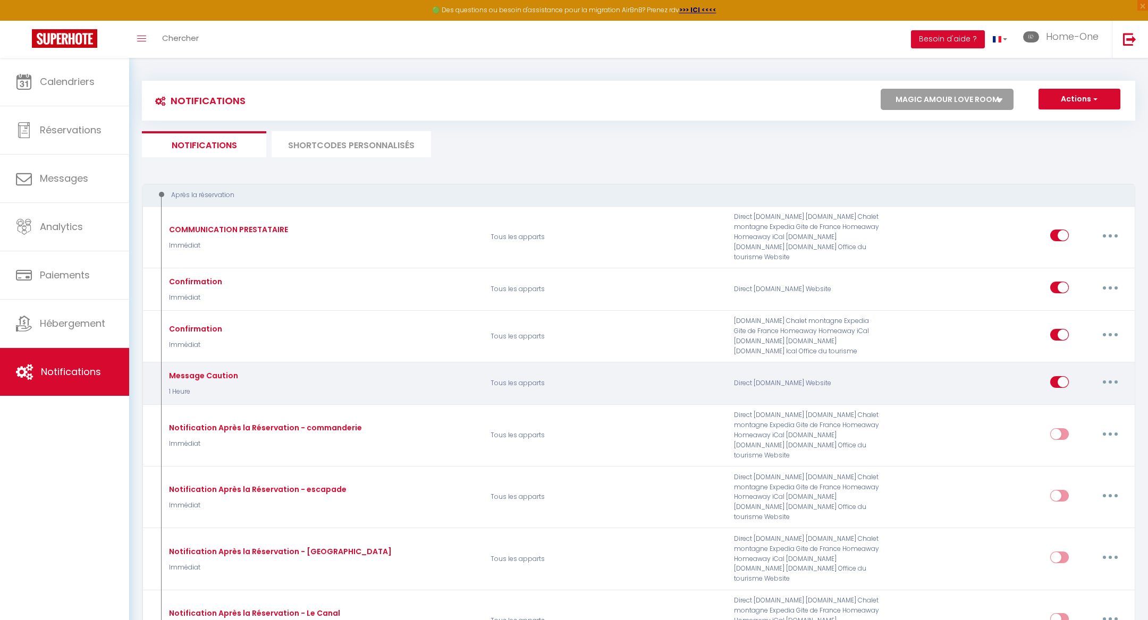
click at [1108, 374] on button "button" at bounding box center [1110, 382] width 30 height 17
click at [1073, 397] on link "Editer" at bounding box center [1082, 406] width 79 height 18
type input "Message Caution"
select select "1 Heure"
select select "if_deposit_not_paid"
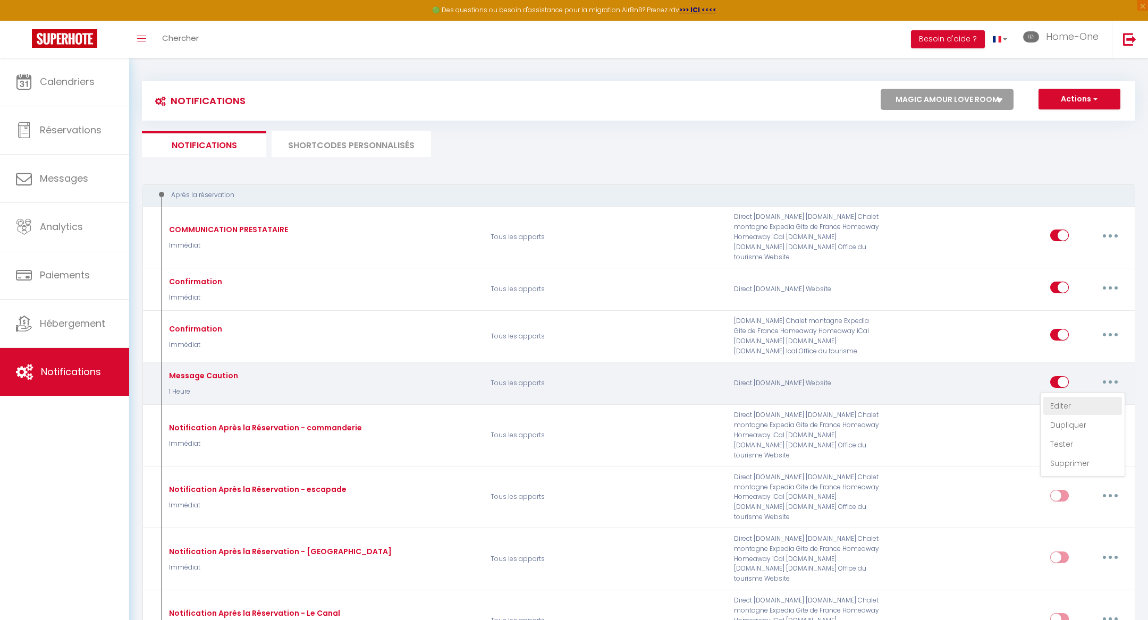
checkbox input "true"
checkbox input "false"
radio input "true"
type input "Merci d'effectuer le dépôt de garantie"
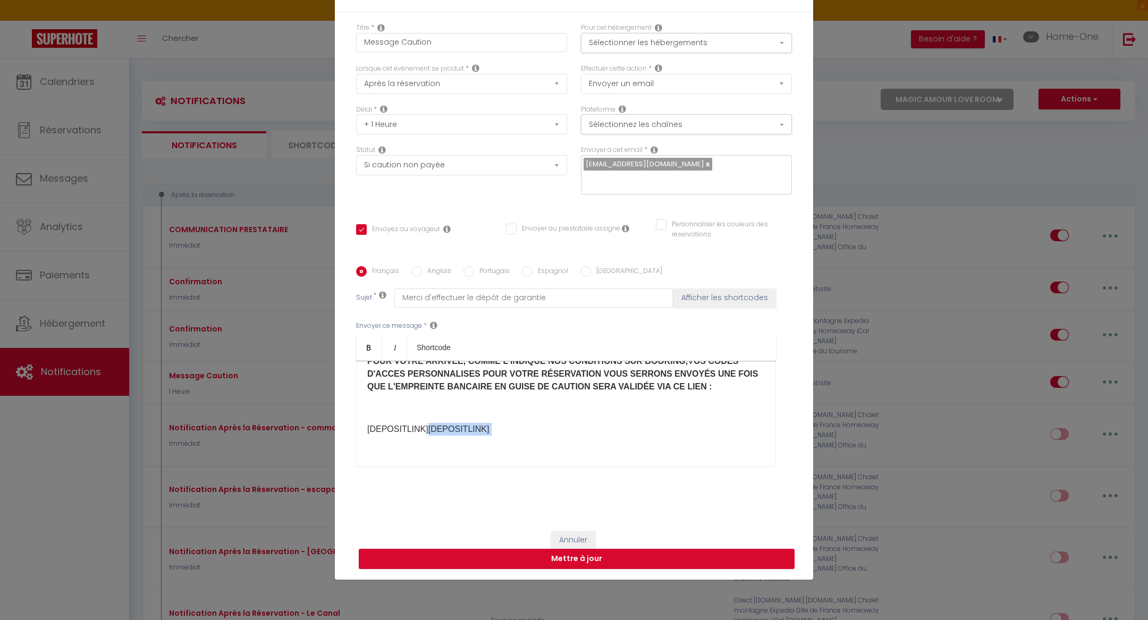
drag, startPoint x: 518, startPoint y: 430, endPoint x: 422, endPoint y: 418, distance: 96.4
click at [422, 418] on div "[RENTAL:NAME] - RAPPEL POUR OBTENIR VOS ACCÈS Bienvenue à [RENTAL:CITY]​ ! [GUE…" at bounding box center [566, 414] width 420 height 106
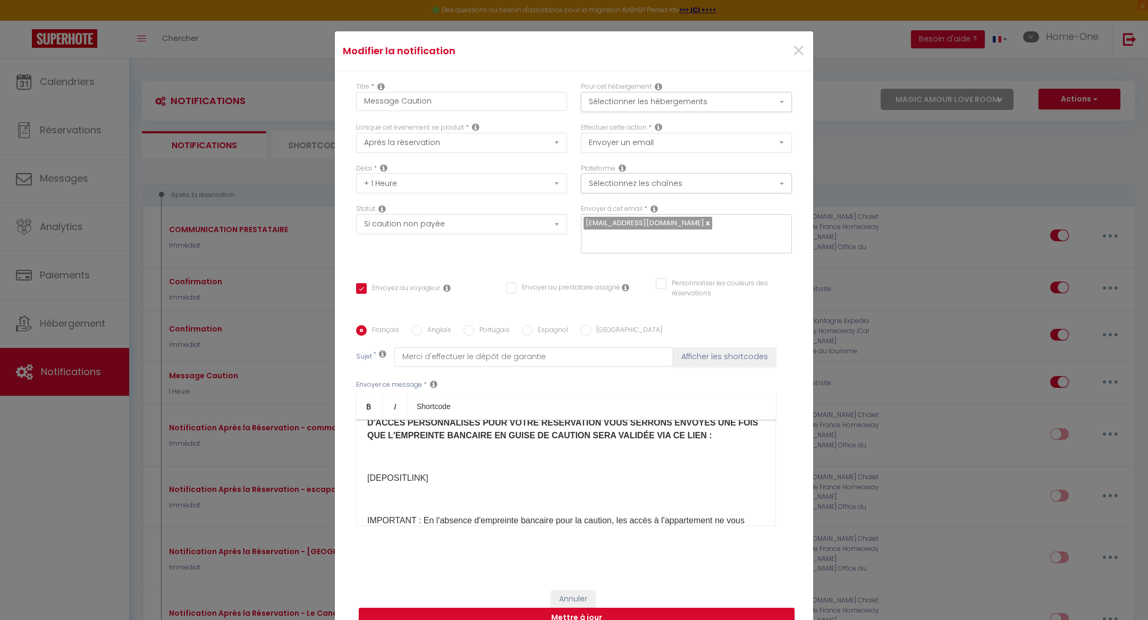
scroll to position [0, 0]
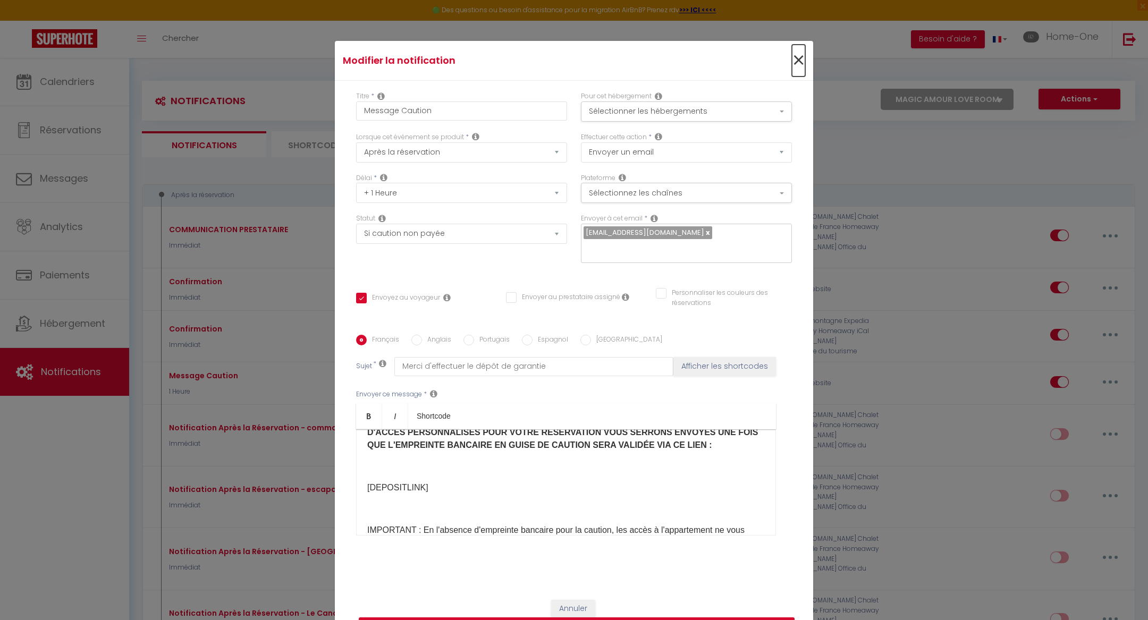
click at [797, 62] on span "×" at bounding box center [798, 61] width 13 height 32
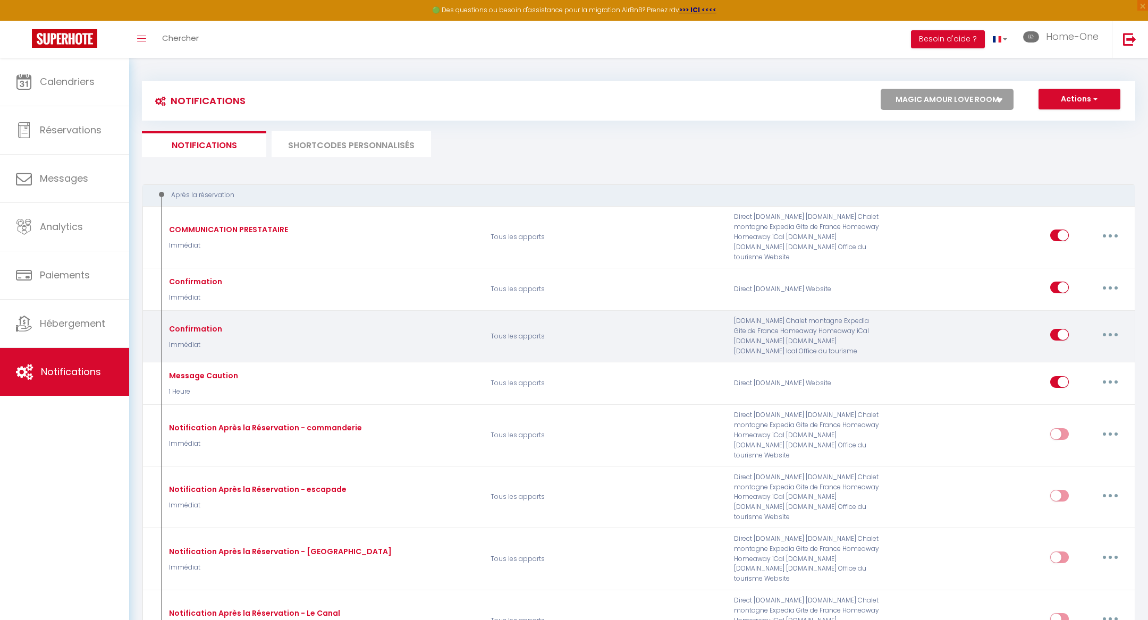
click at [1109, 333] on icon "button" at bounding box center [1110, 334] width 3 height 3
click at [1085, 350] on link "Editer" at bounding box center [1082, 359] width 79 height 18
type input "Confirmation"
select select "Immédiat"
select select
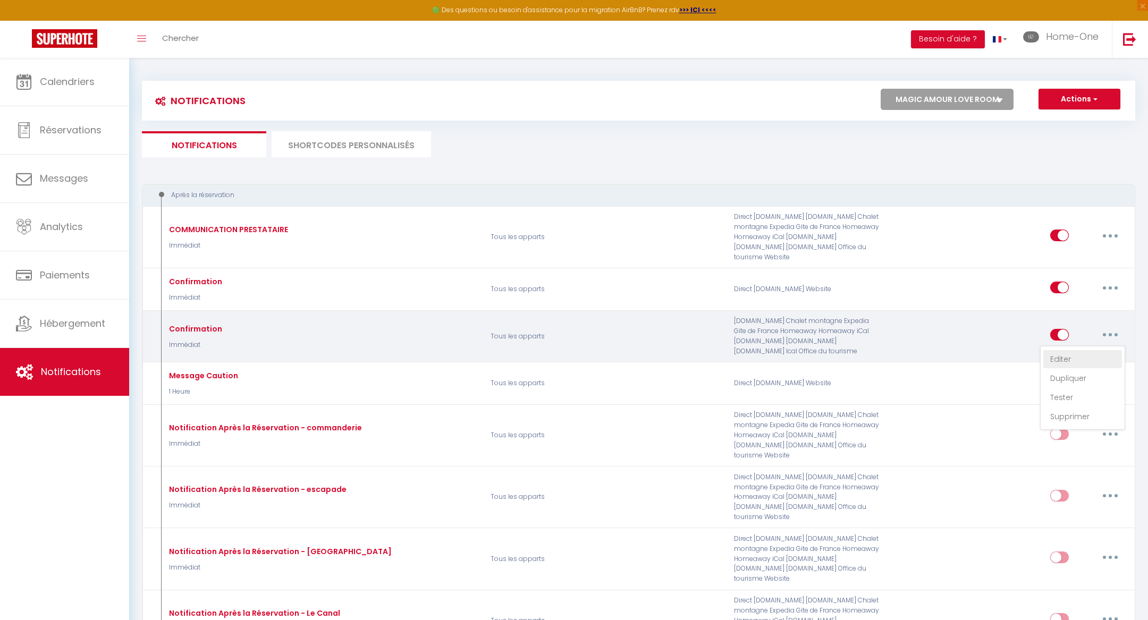
checkbox input "false"
type input "Dépôt de Garantie"
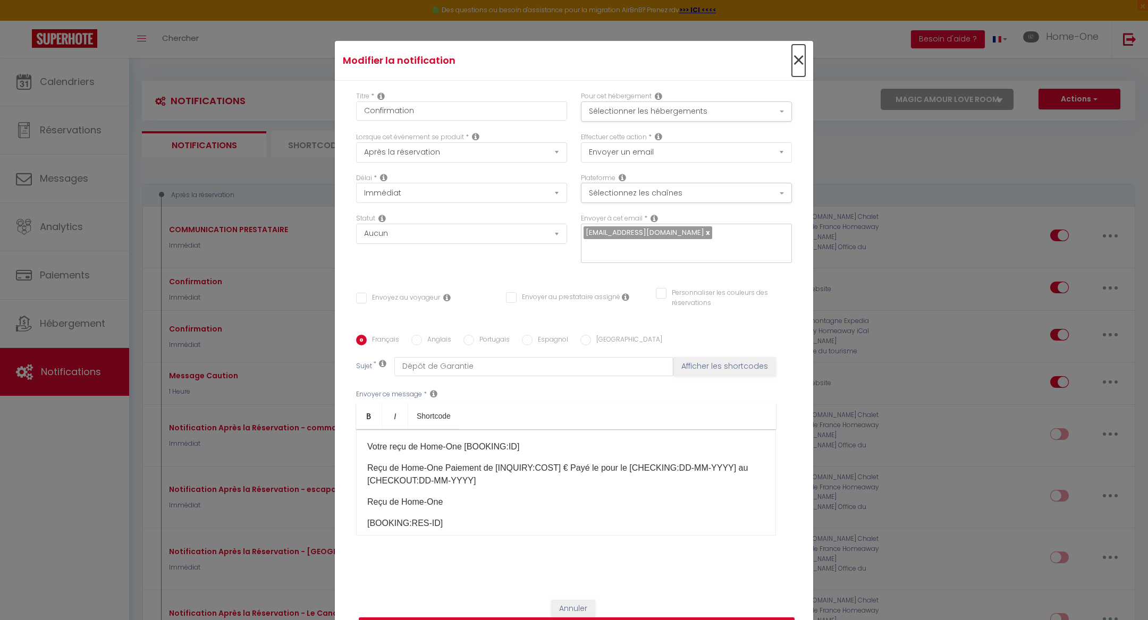
click at [800, 63] on span "×" at bounding box center [798, 61] width 13 height 32
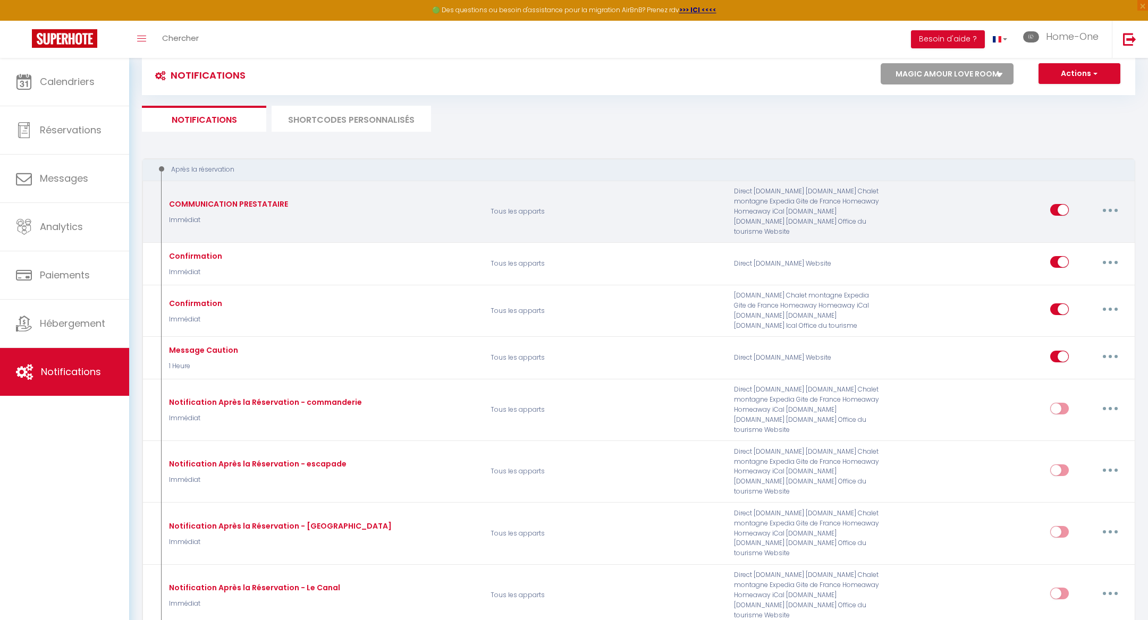
scroll to position [31, 0]
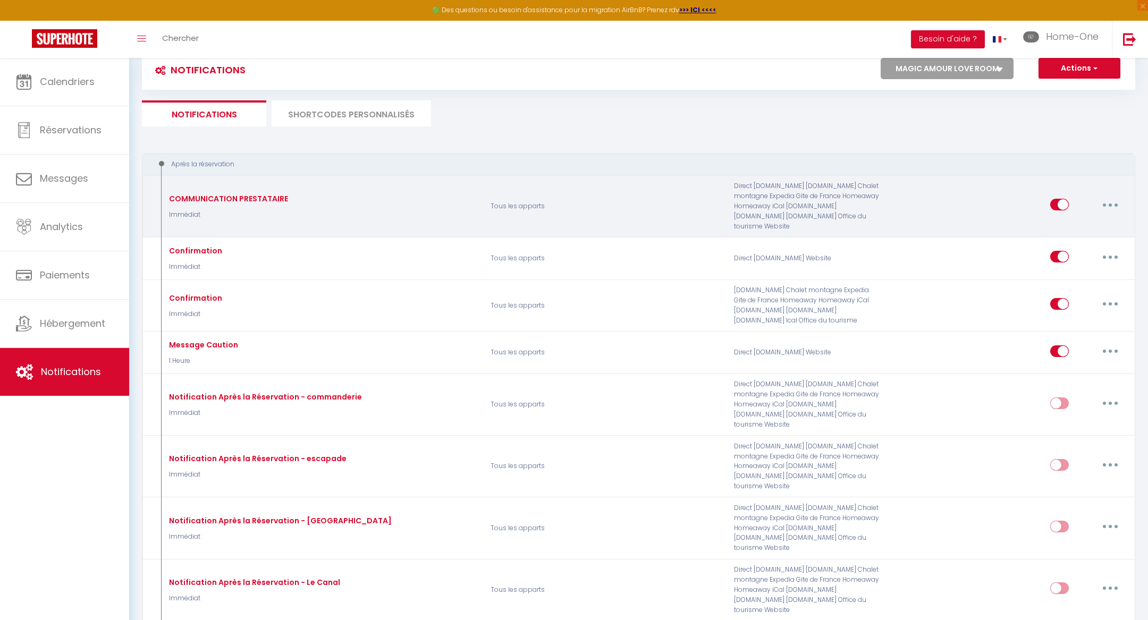
click at [1103, 202] on button "button" at bounding box center [1110, 204] width 30 height 17
click at [1095, 220] on link "Editer" at bounding box center [1082, 229] width 79 height 18
type input "COMMUNICATION PRESTATAIRE"
select select "if_booking_is_paid"
checkbox input "false"
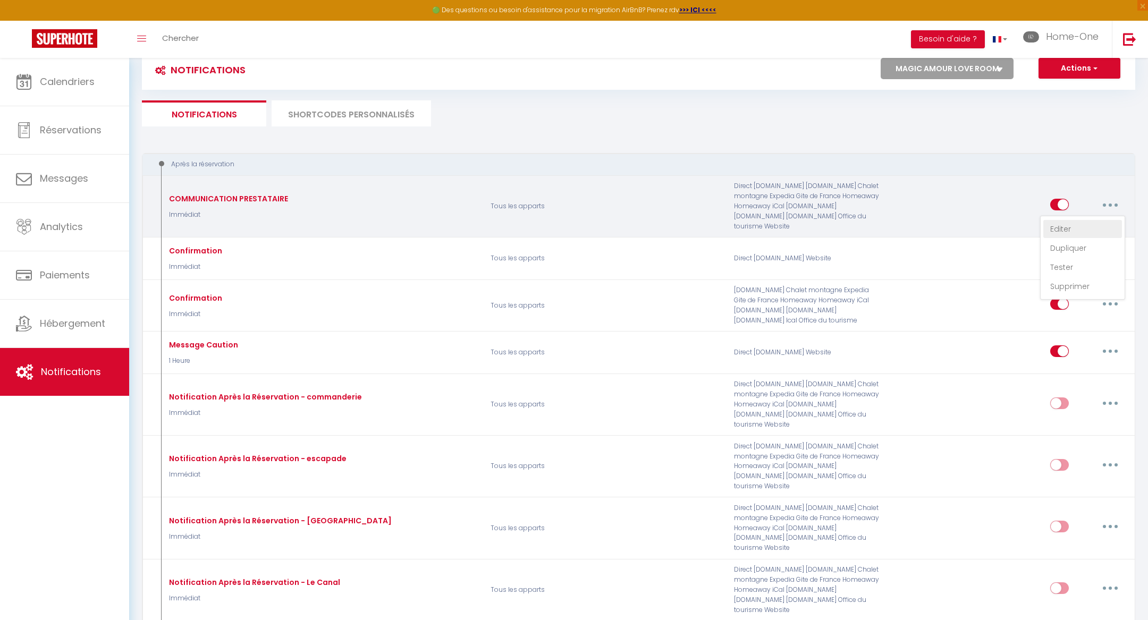
checkbox input "false"
checkbox input "true"
type input "Nouvelle réservation"
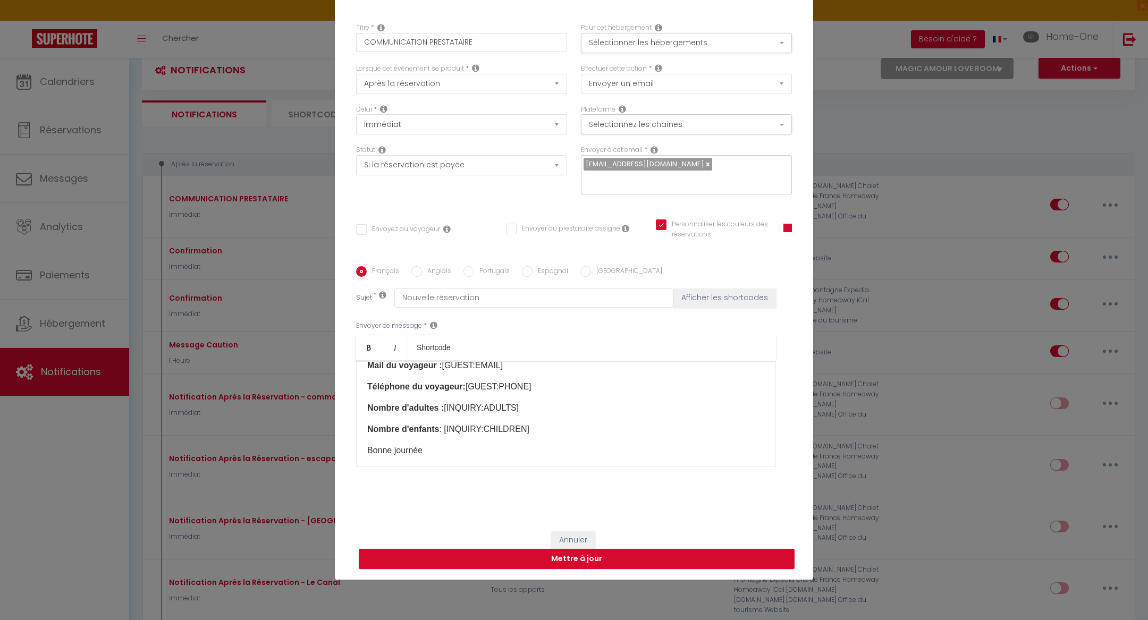
scroll to position [122, 0]
click at [583, 531] on button "Annuler" at bounding box center [573, 540] width 44 height 18
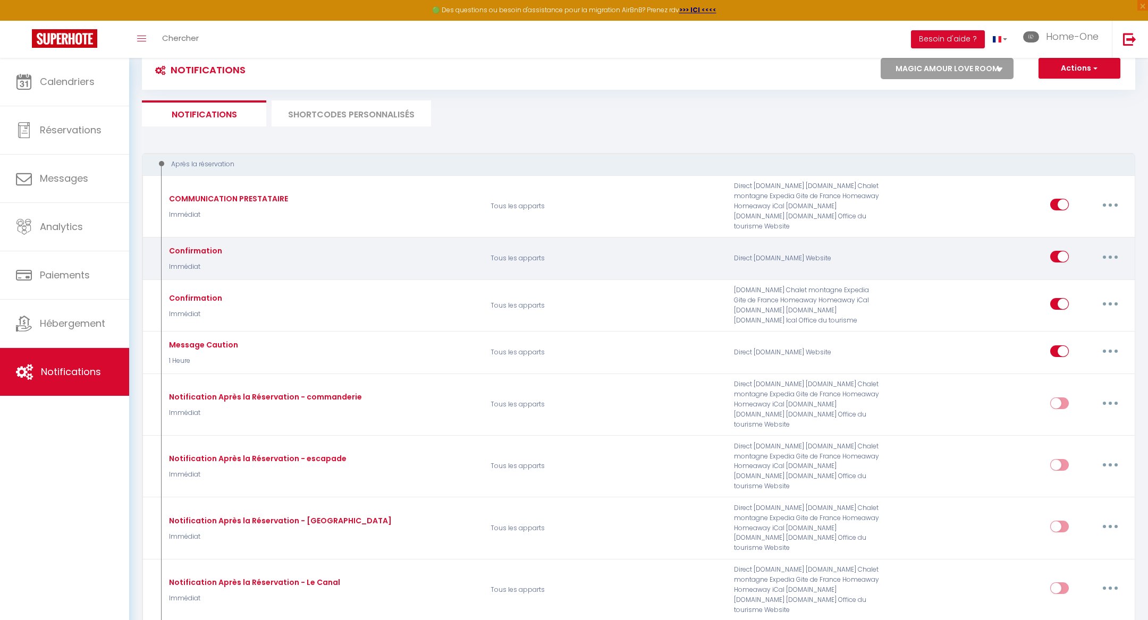
click at [1109, 251] on button "button" at bounding box center [1110, 256] width 30 height 17
click at [1095, 272] on link "Editer" at bounding box center [1082, 281] width 79 height 18
type input "Confirmation"
select select
checkbox input "false"
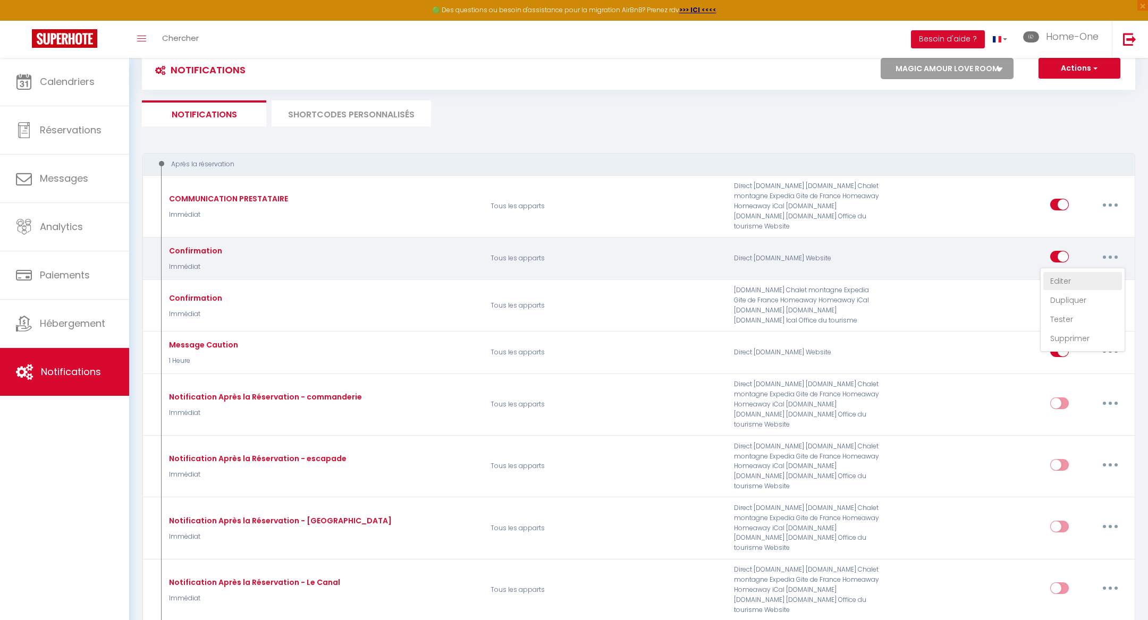
checkbox input "false"
type input "Dépôt de Garantie"
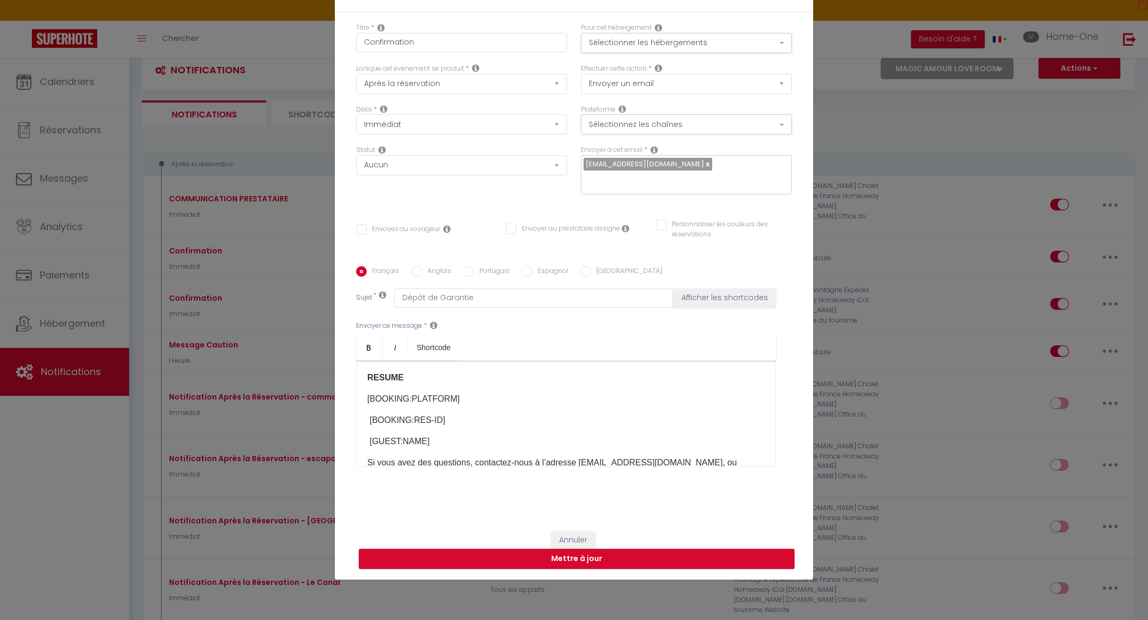
scroll to position [327, 0]
click at [565, 531] on button "Annuler" at bounding box center [573, 540] width 44 height 18
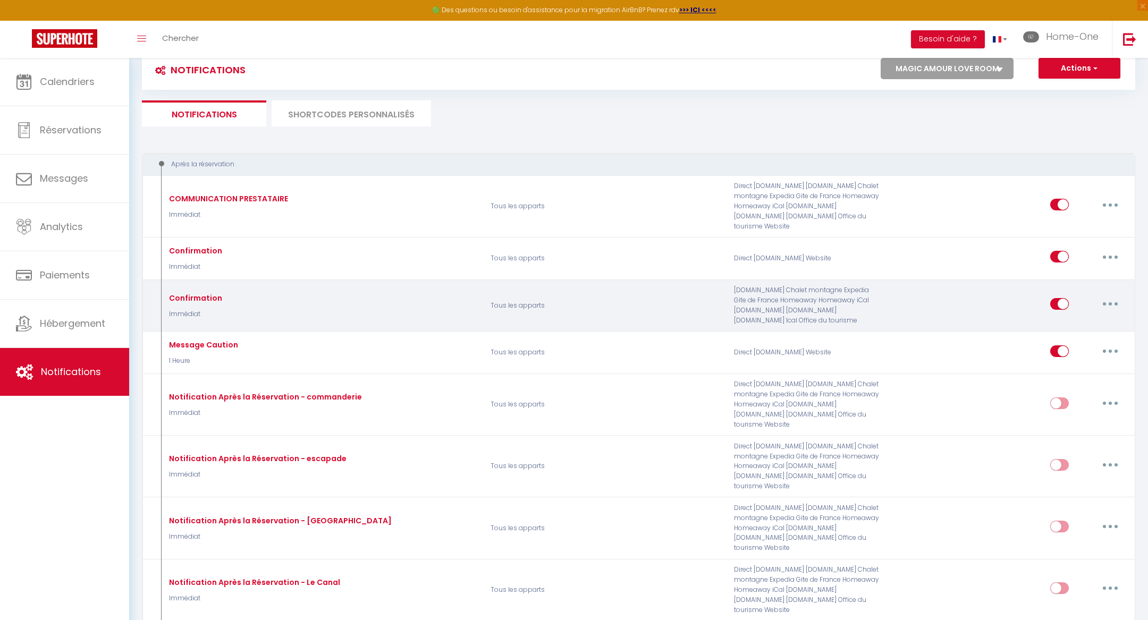
click at [1118, 295] on button "button" at bounding box center [1110, 303] width 30 height 17
click at [1096, 319] on link "Editer" at bounding box center [1082, 328] width 79 height 18
type input "Confirmation"
checkbox input "false"
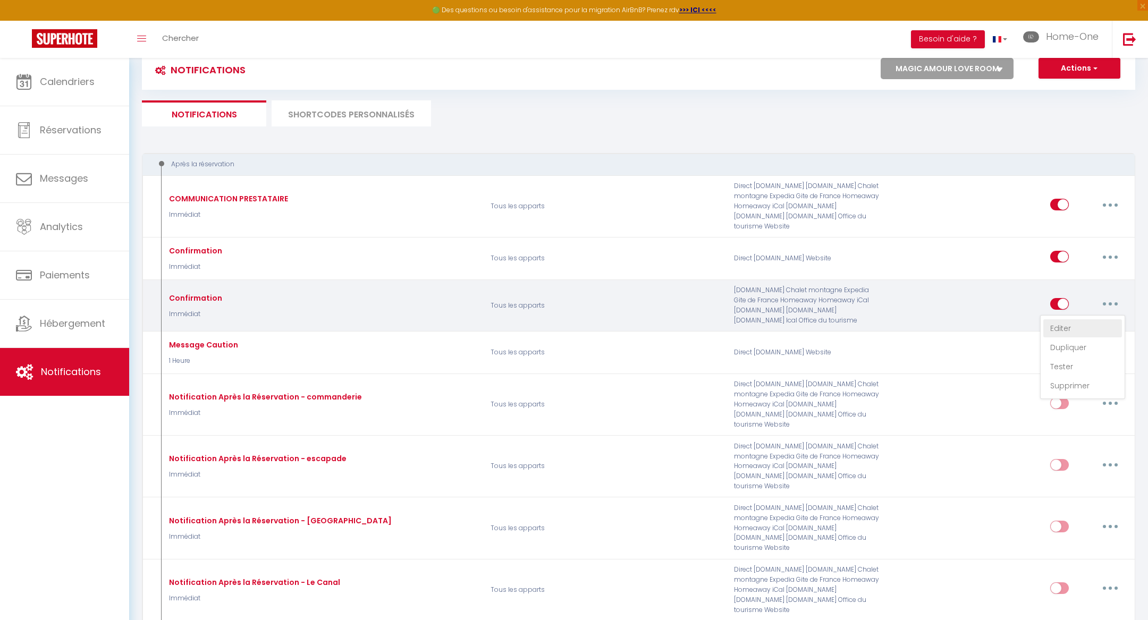
checkbox input "false"
type input "Dépôt de Garantie"
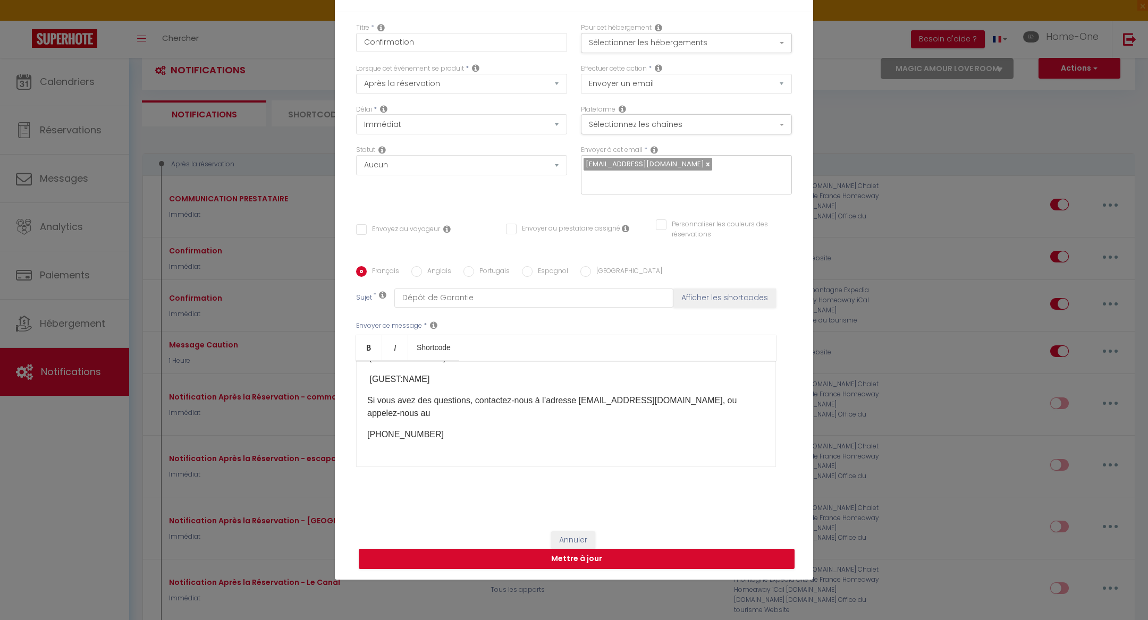
scroll to position [223, 0]
click at [558, 531] on button "Annuler" at bounding box center [573, 540] width 44 height 18
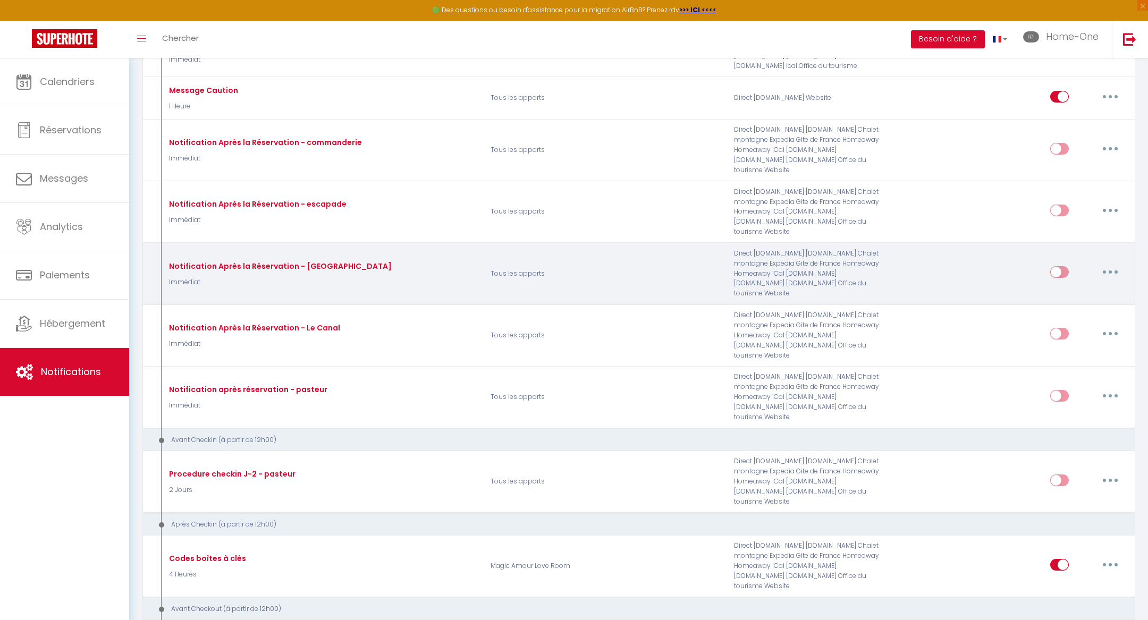
scroll to position [0, 0]
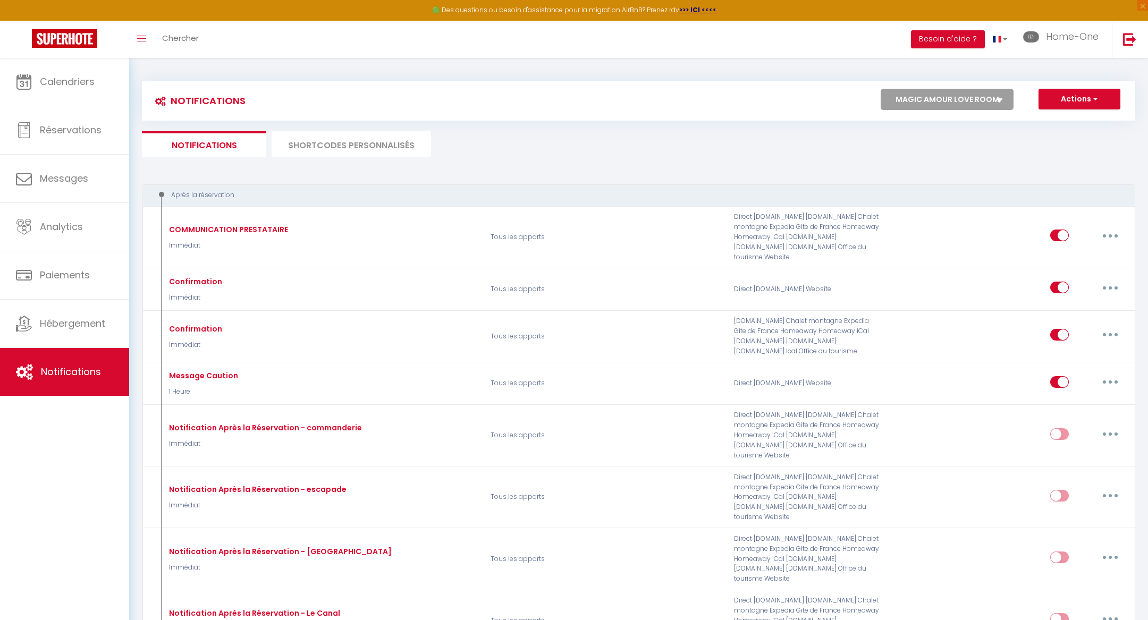
click at [962, 102] on select "Tous les apparts ★ DUPLEX [GEOGRAPHIC_DATA] ★ PARKING ★ [GEOGRAPHIC_DATA] ★ Hom…" at bounding box center [947, 99] width 133 height 21
select select "1985"
click at [881, 89] on select "Tous les apparts ★ DUPLEX [GEOGRAPHIC_DATA] ★ PARKING ★ [GEOGRAPHIC_DATA] ★ Hom…" at bounding box center [947, 99] width 133 height 21
checkbox input "false"
checkbox input "true"
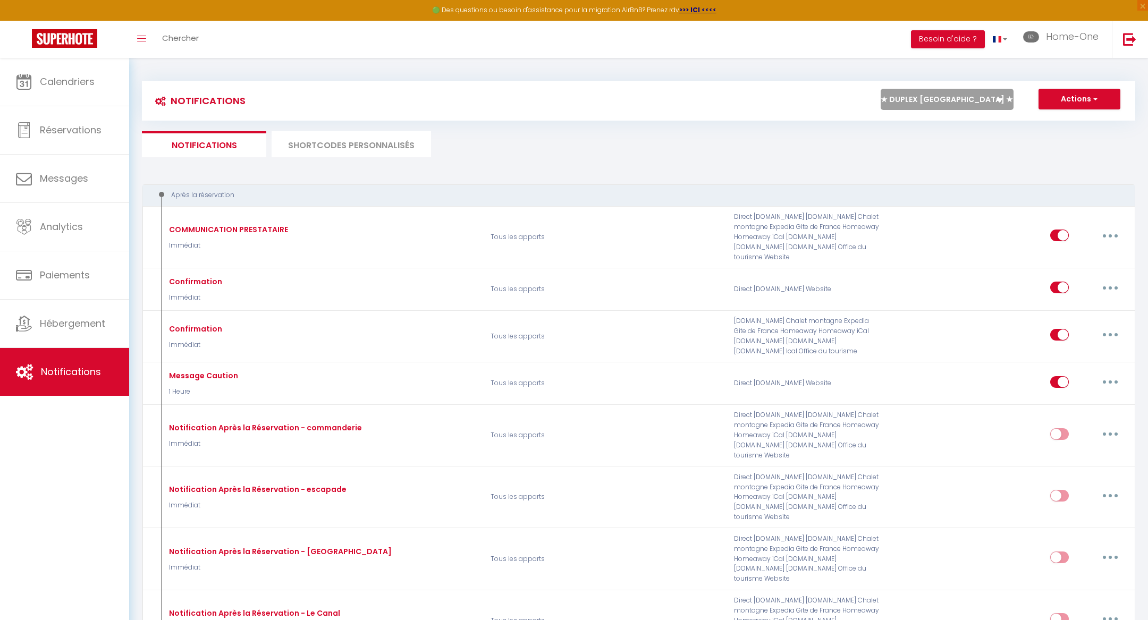
checkbox input "true"
checkbox input "false"
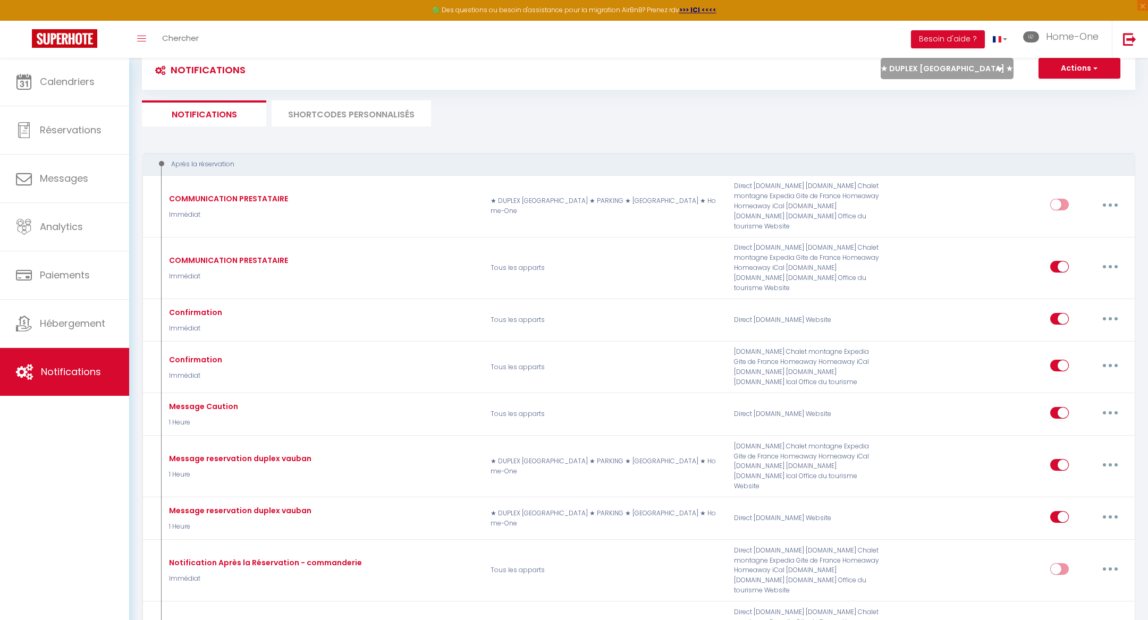
scroll to position [36, 0]
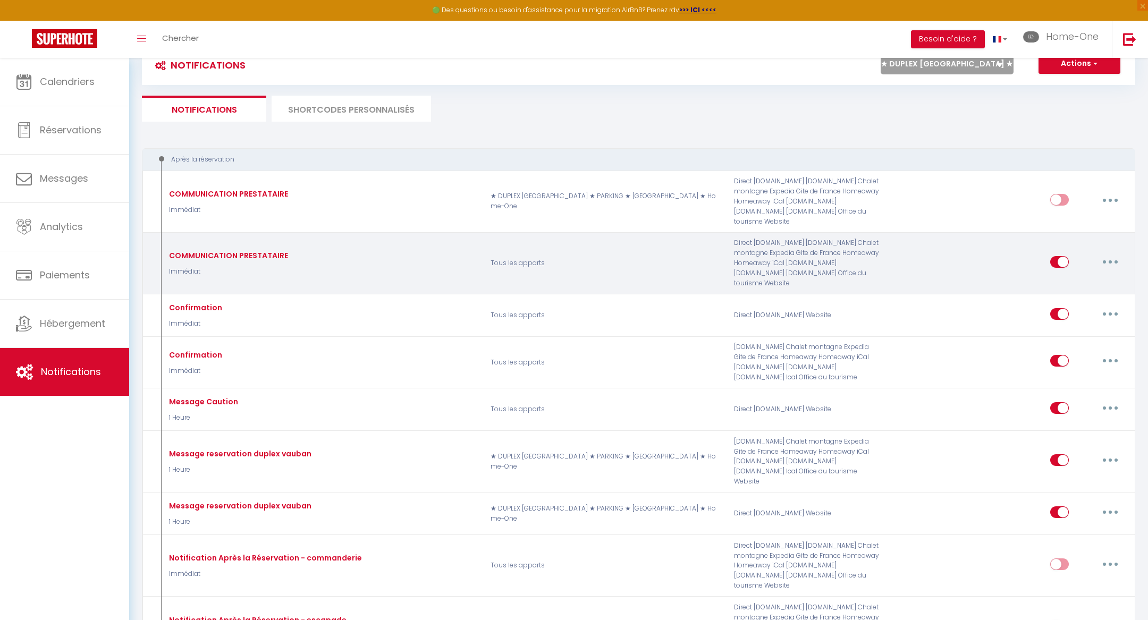
click at [1115, 253] on button "button" at bounding box center [1110, 261] width 30 height 17
click at [1099, 277] on link "Editer" at bounding box center [1082, 286] width 79 height 18
type input "COMMUNICATION PRESTATAIRE"
select select "Immédiat"
select select "if_booking_is_paid"
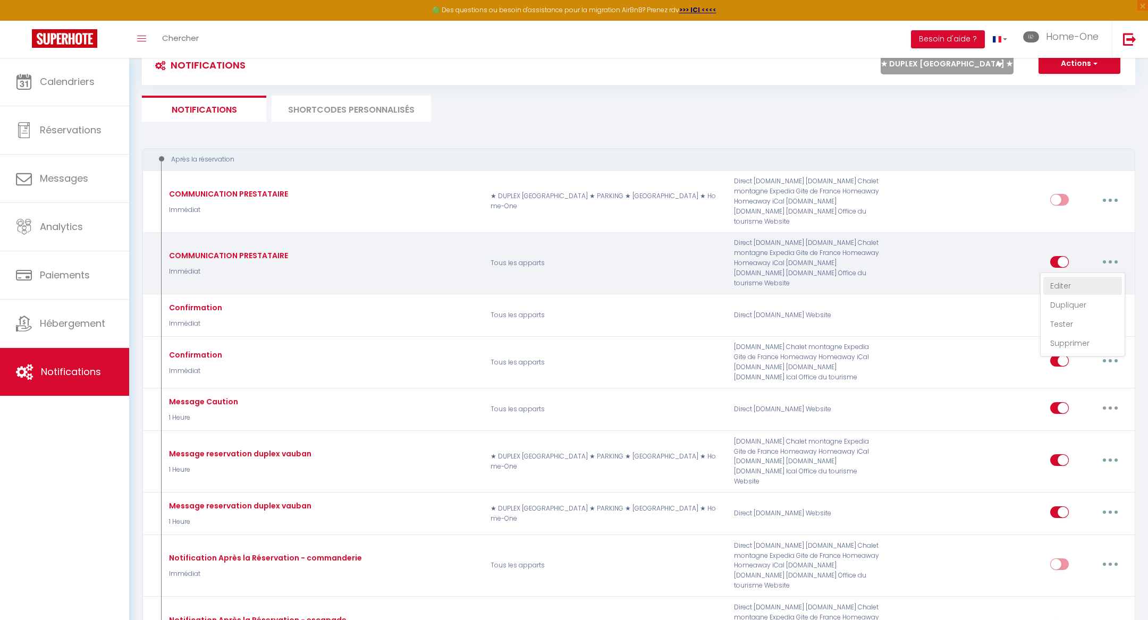
checkbox input "false"
checkbox input "true"
radio input "true"
type input "Nouvelle réservation"
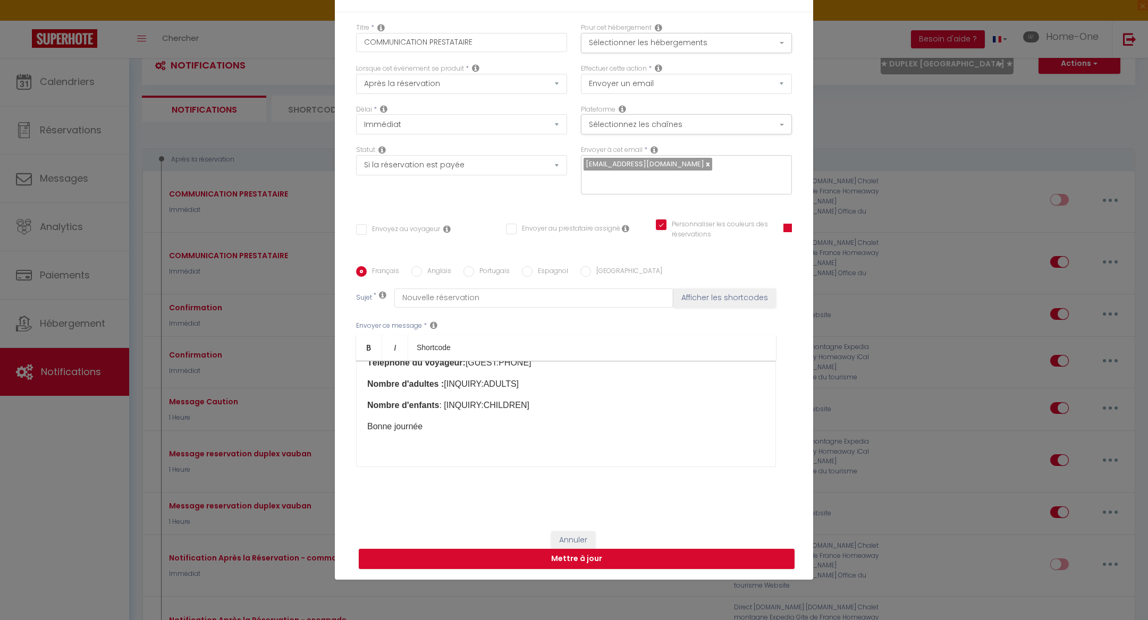
scroll to position [0, 0]
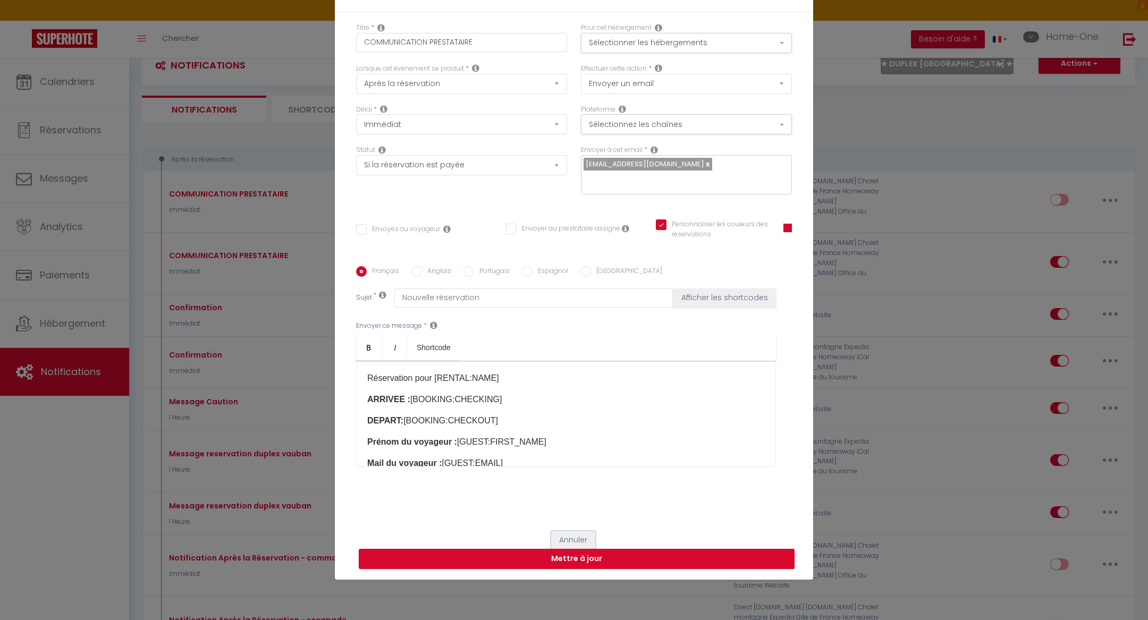
click at [555, 531] on button "Annuler" at bounding box center [573, 540] width 44 height 18
checkbox input "false"
checkbox input "true"
radio input "true"
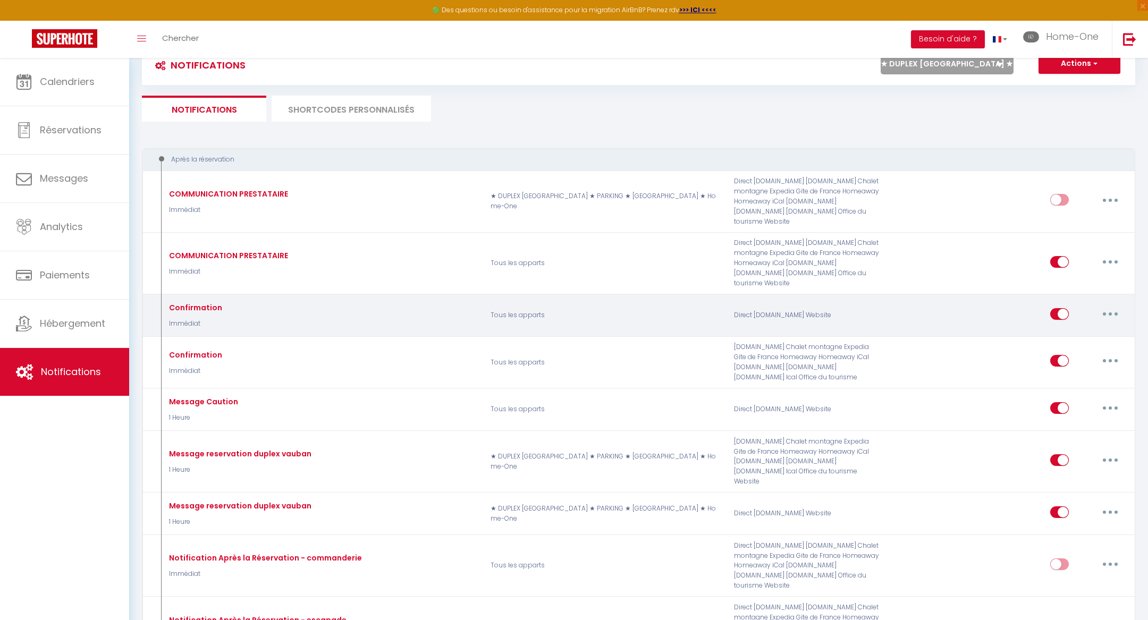
click at [1104, 306] on button "button" at bounding box center [1110, 314] width 30 height 17
click at [1082, 329] on link "Editer" at bounding box center [1082, 338] width 79 height 18
type input "Confirmation"
select select
checkbox input "false"
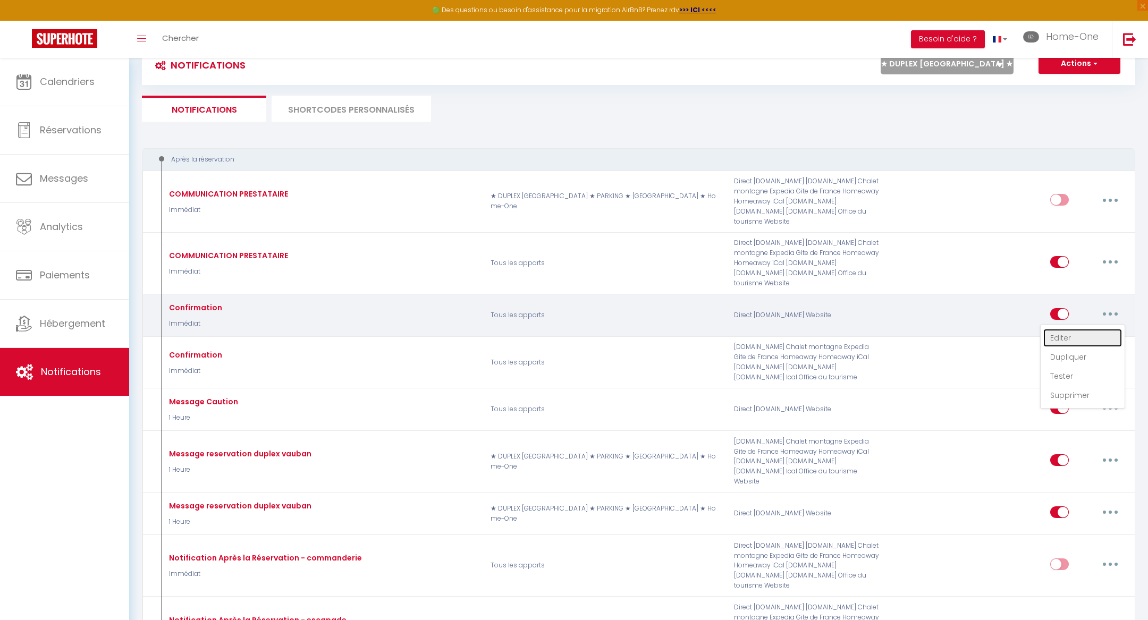
checkbox input "false"
type input "Dépôt de Garantie"
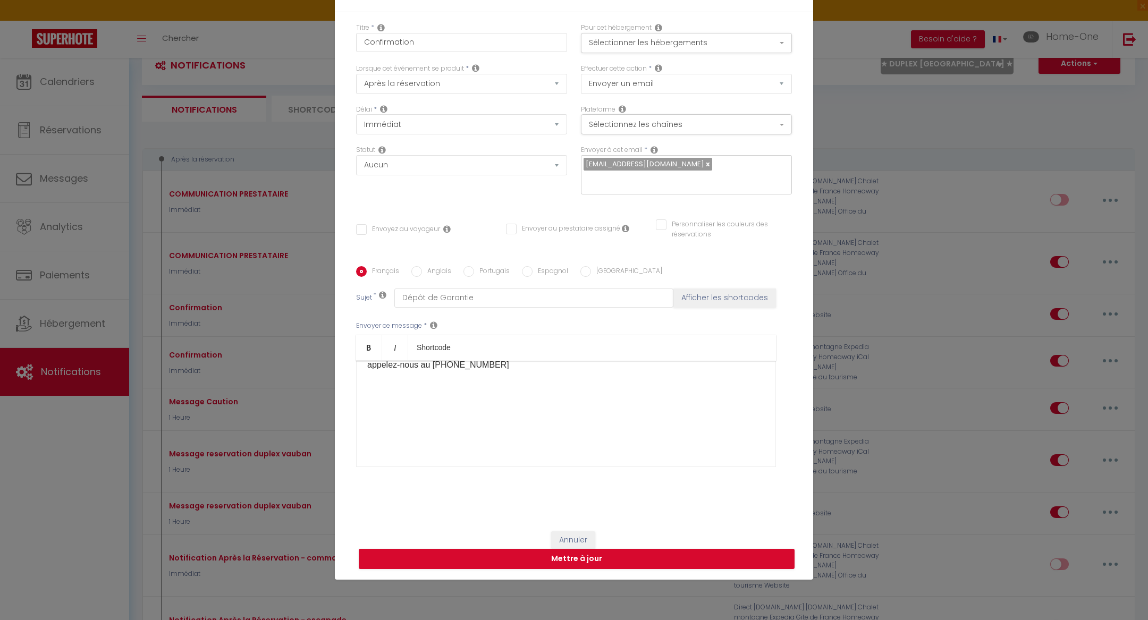
scroll to position [441, 0]
click at [561, 531] on button "Annuler" at bounding box center [573, 540] width 44 height 18
checkbox input "false"
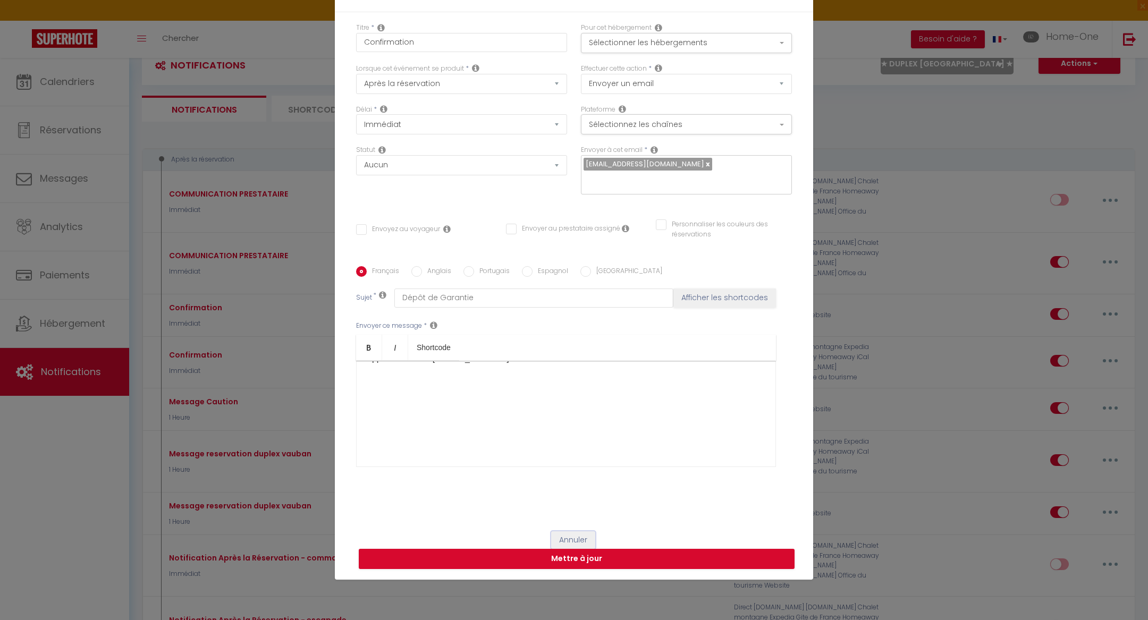
radio input "true"
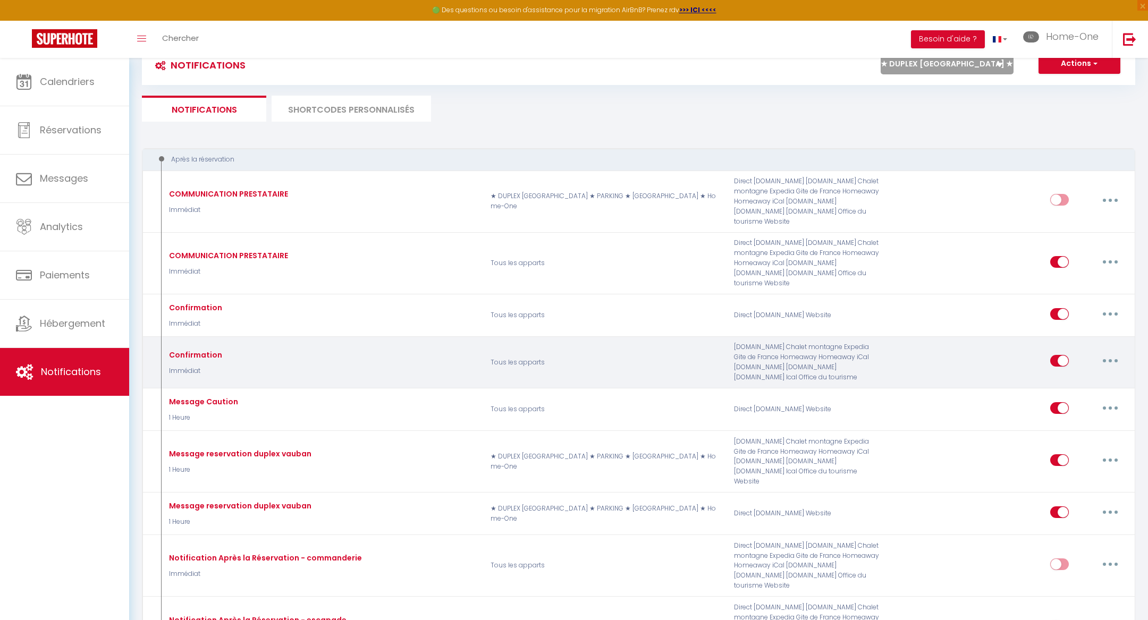
click at [1103, 352] on button "button" at bounding box center [1110, 360] width 30 height 17
click at [1078, 376] on link "Editer" at bounding box center [1082, 385] width 79 height 18
type input "Confirmation"
checkbox input "false"
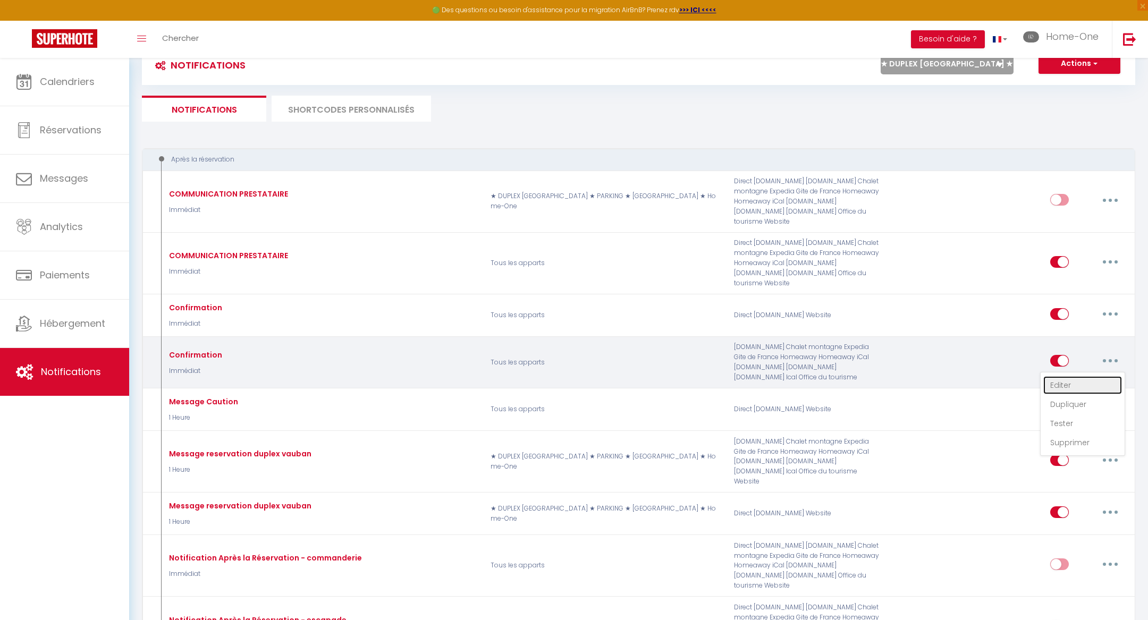
checkbox input "false"
type input "Dépôt de Garantie"
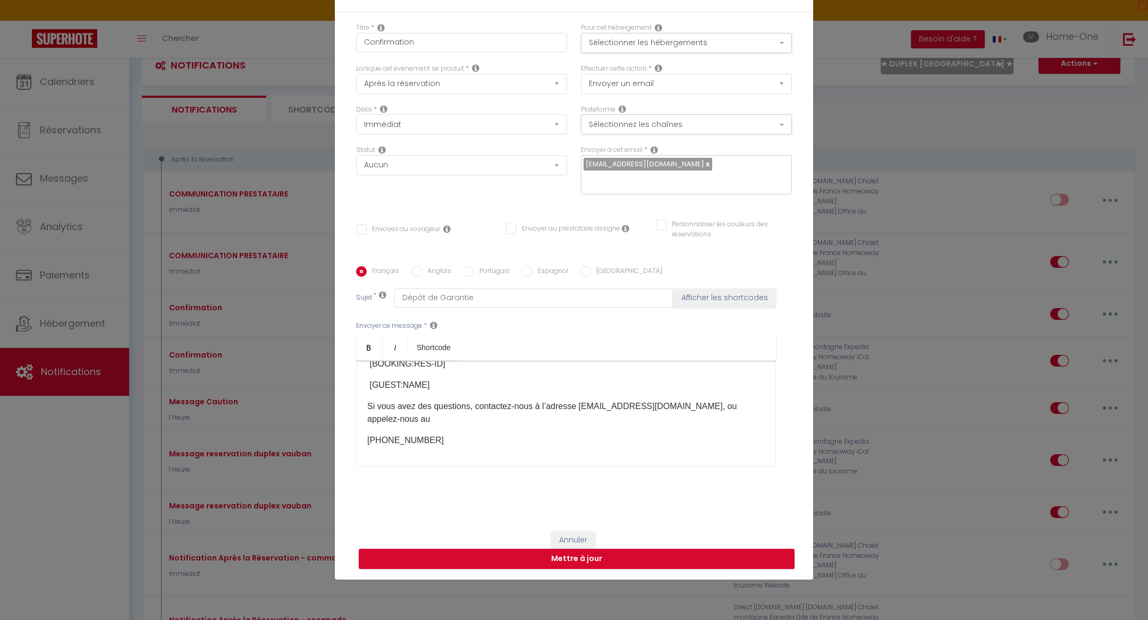
scroll to position [211, 0]
click at [570, 531] on button "Annuler" at bounding box center [573, 540] width 44 height 18
type input "Confirmation"
checkbox input "false"
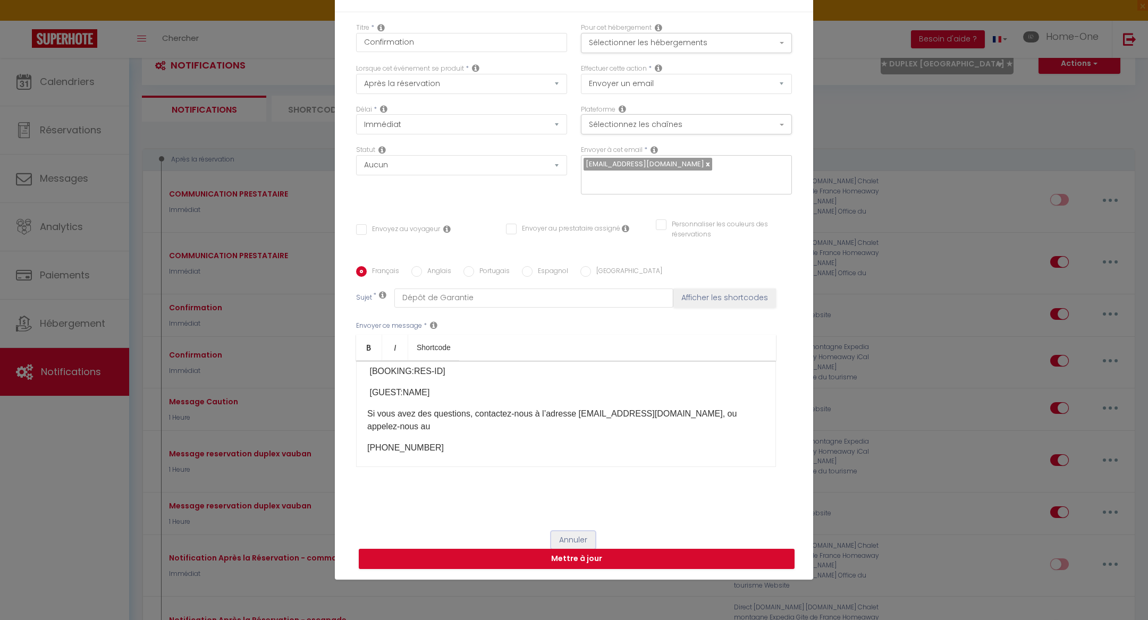
checkbox input "false"
radio input "true"
type input "Dépôt de Garantie"
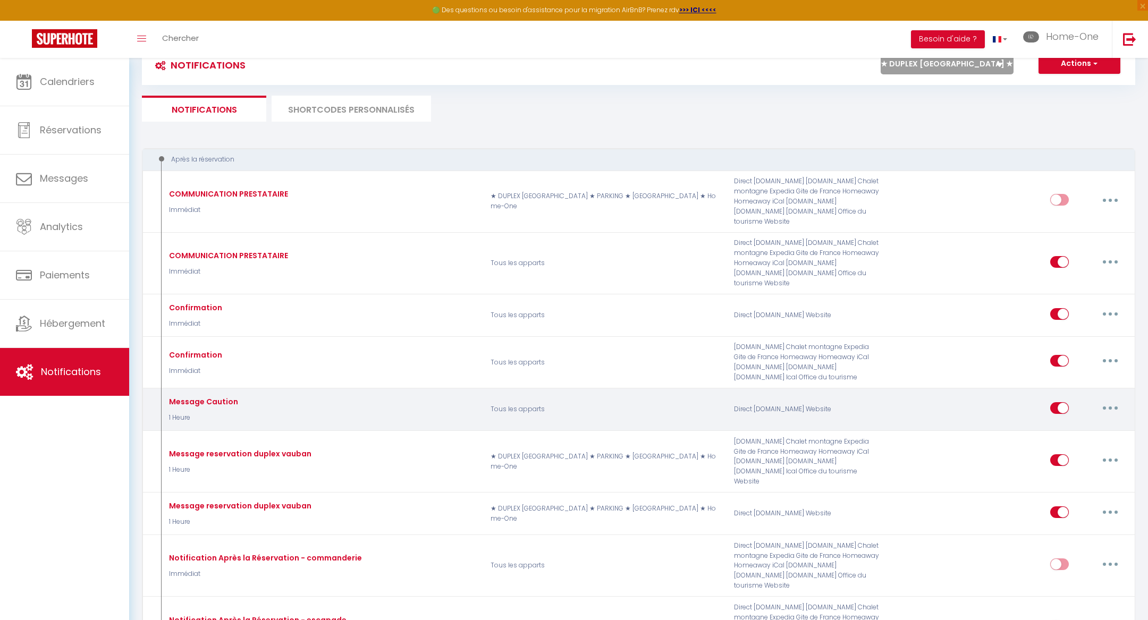
click at [1117, 400] on button "button" at bounding box center [1110, 408] width 30 height 17
click at [1085, 423] on link "Editer" at bounding box center [1082, 432] width 79 height 18
type input "Message Caution"
select select "1 Heure"
select select "if_deposit_not_paid"
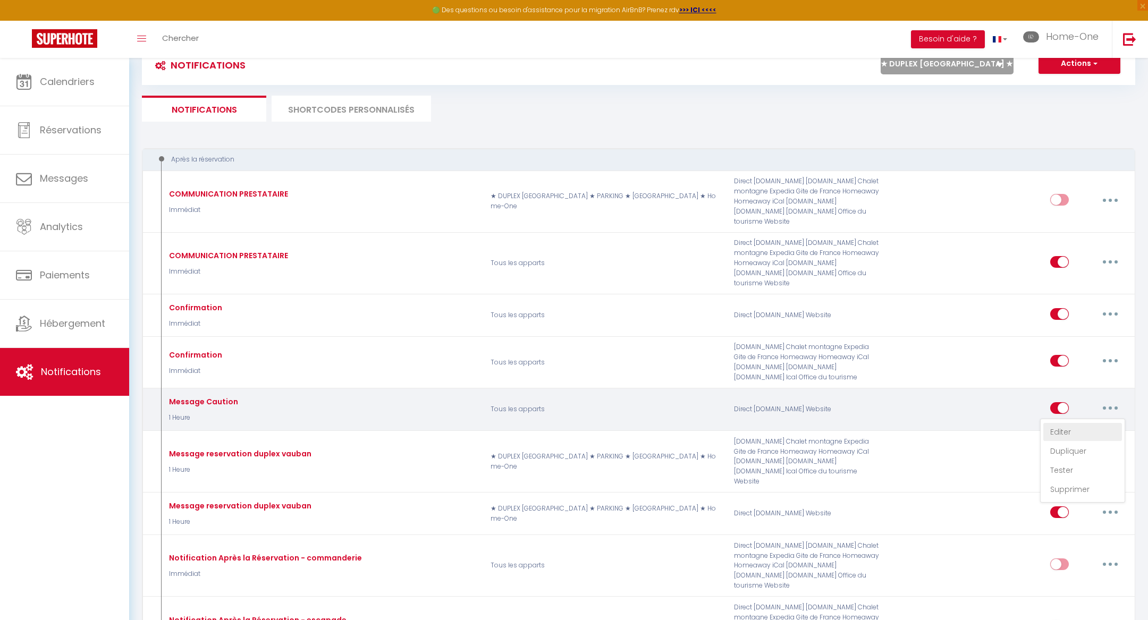
checkbox input "true"
checkbox input "false"
type input "Merci d'effectuer le dépôt de garantie"
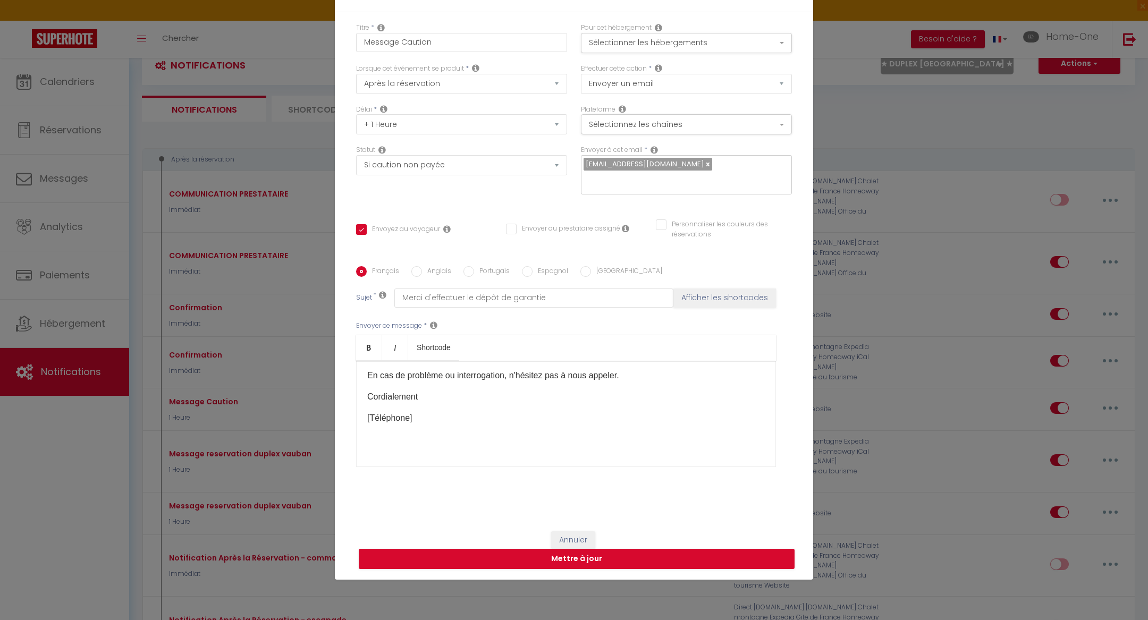
scroll to position [0, 0]
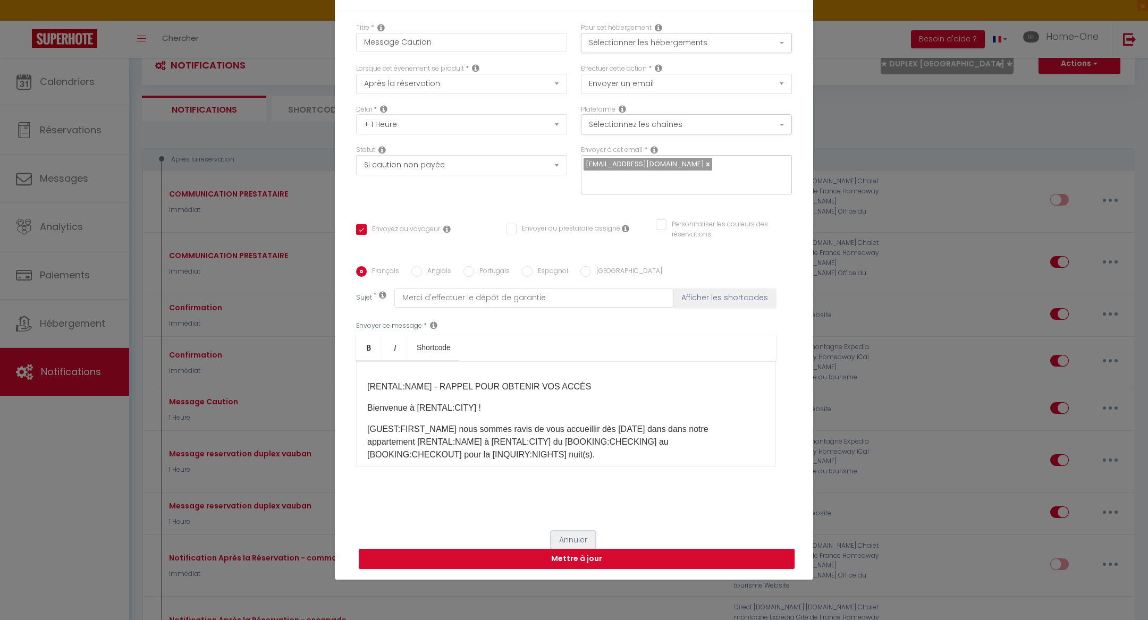
click at [585, 531] on button "Annuler" at bounding box center [573, 540] width 44 height 18
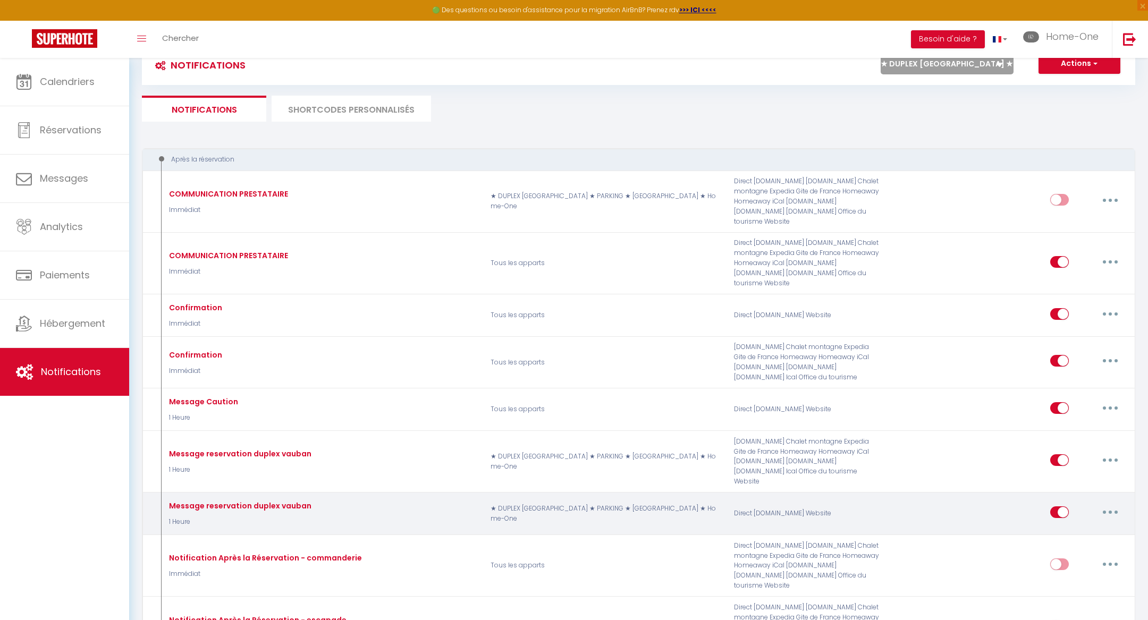
click at [1110, 511] on icon "button" at bounding box center [1110, 512] width 3 height 3
click at [1084, 527] on link "Editer" at bounding box center [1082, 536] width 79 height 18
type input "Message reservation duplex vauban"
select select "if_booking_is_paid"
checkbox input "true"
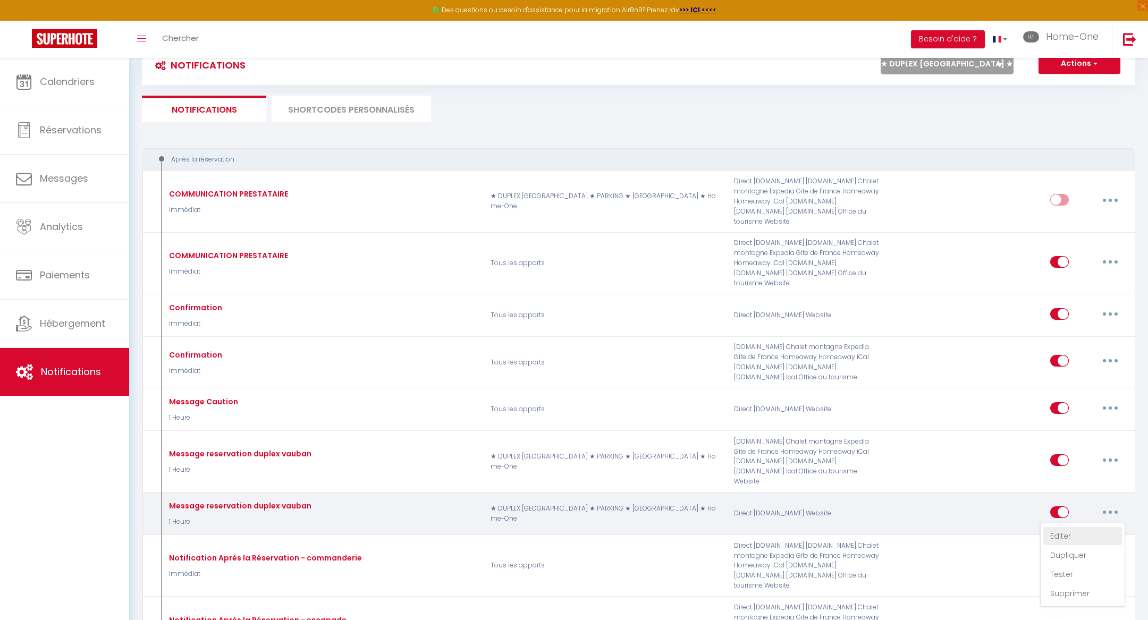
checkbox input "false"
type input "Procédure pour le checkin - [RENTAL:NAME]"
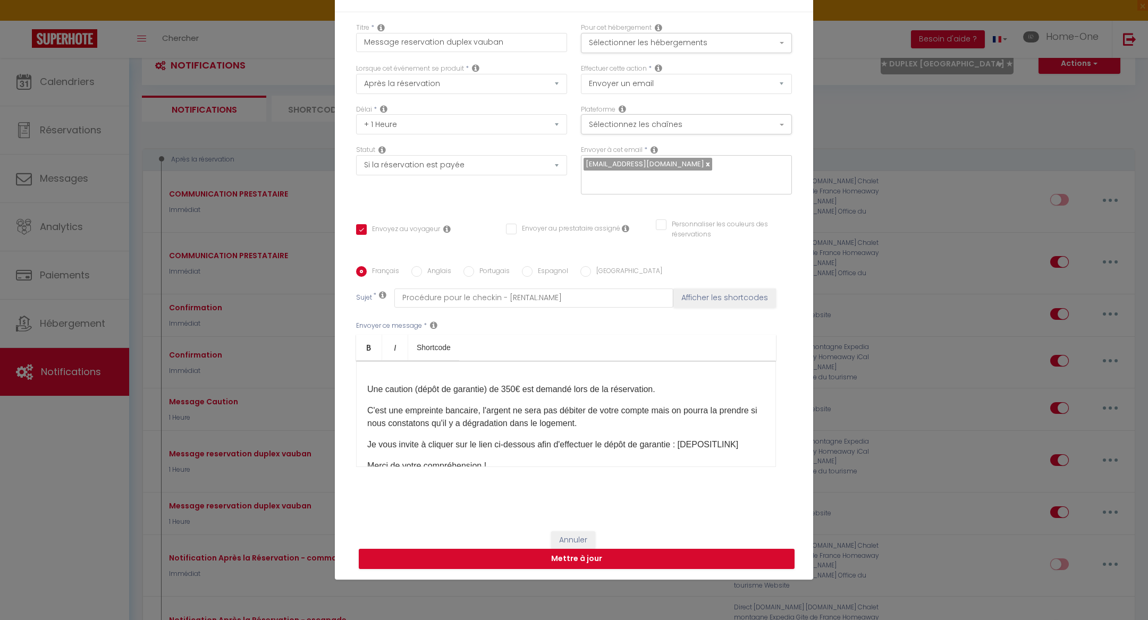
scroll to position [521, 0]
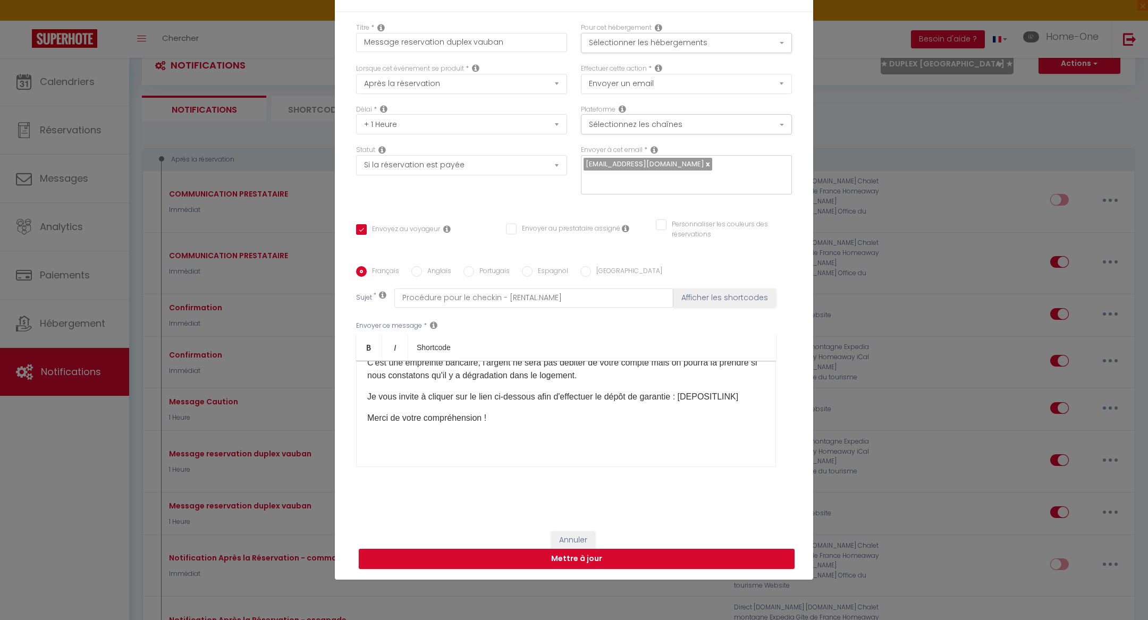
click at [594, 416] on p "Merci de votre compréhension !" at bounding box center [565, 418] width 397 height 13
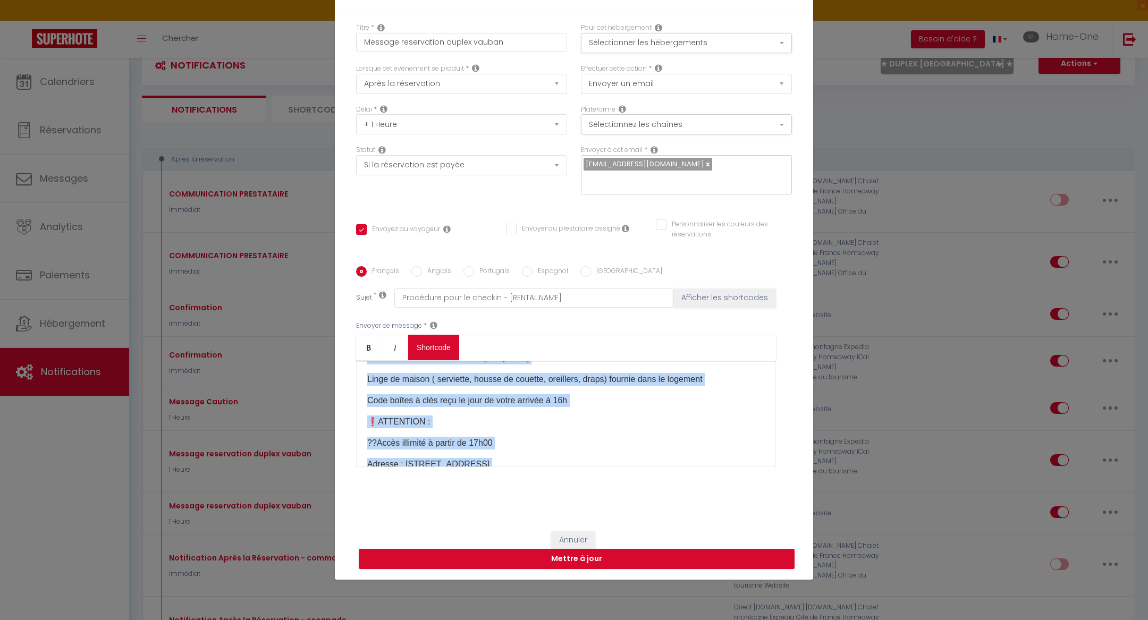
scroll to position [0, 0]
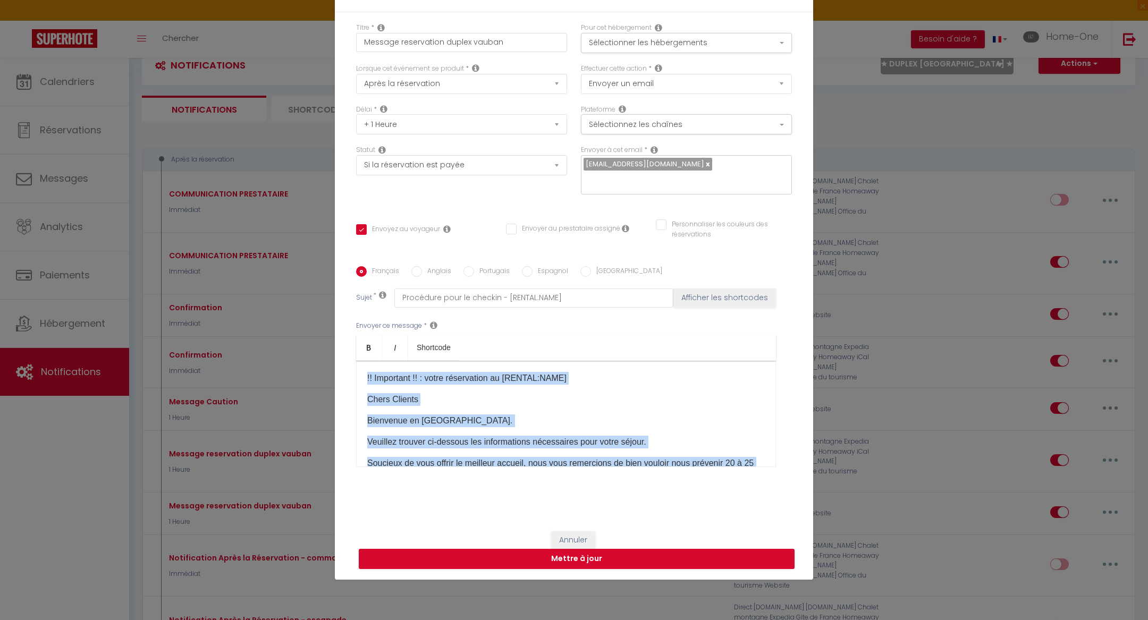
drag, startPoint x: 495, startPoint y: 413, endPoint x: 362, endPoint y: 372, distance: 139.5
click at [362, 373] on div "!! Important !! : votre réservation au [RENTAL:NAME]​ Chers Clients Bienvenue e…" at bounding box center [566, 414] width 420 height 106
copy div "!! Loremipsu !! : dolor sitametcons ad [ELITSE:DOEI]​ Tempo Incidid Utlaboree d…"
click at [614, 425] on div "!! Important !! : votre réservation au [RENTAL:NAME]​ Chers Clients Bienvenue e…" at bounding box center [566, 414] width 420 height 106
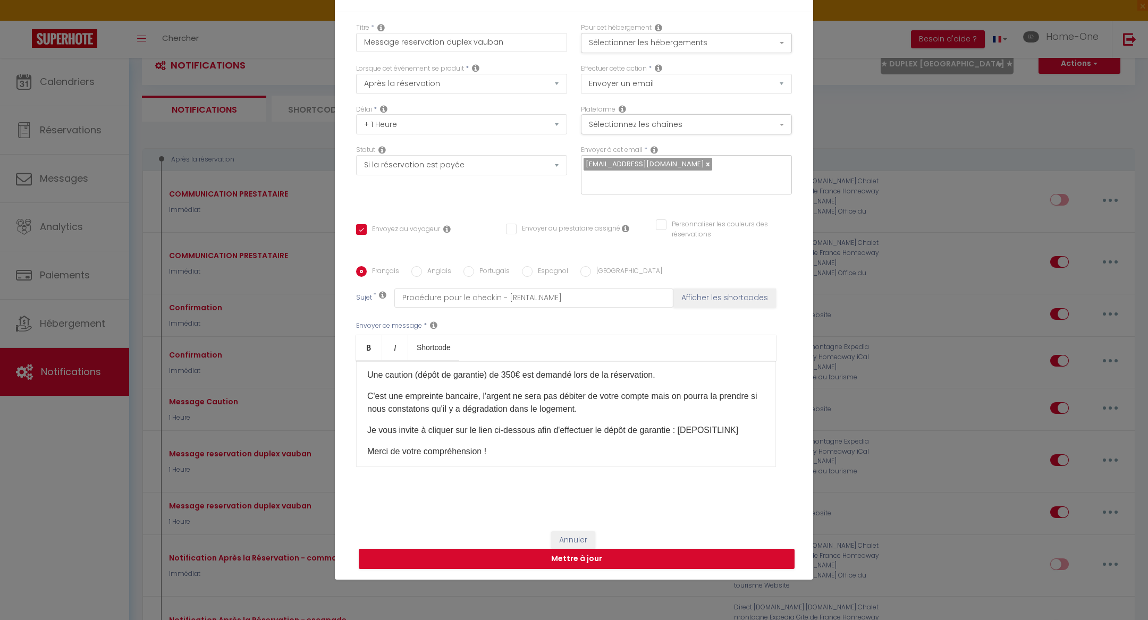
scroll to position [517, 0]
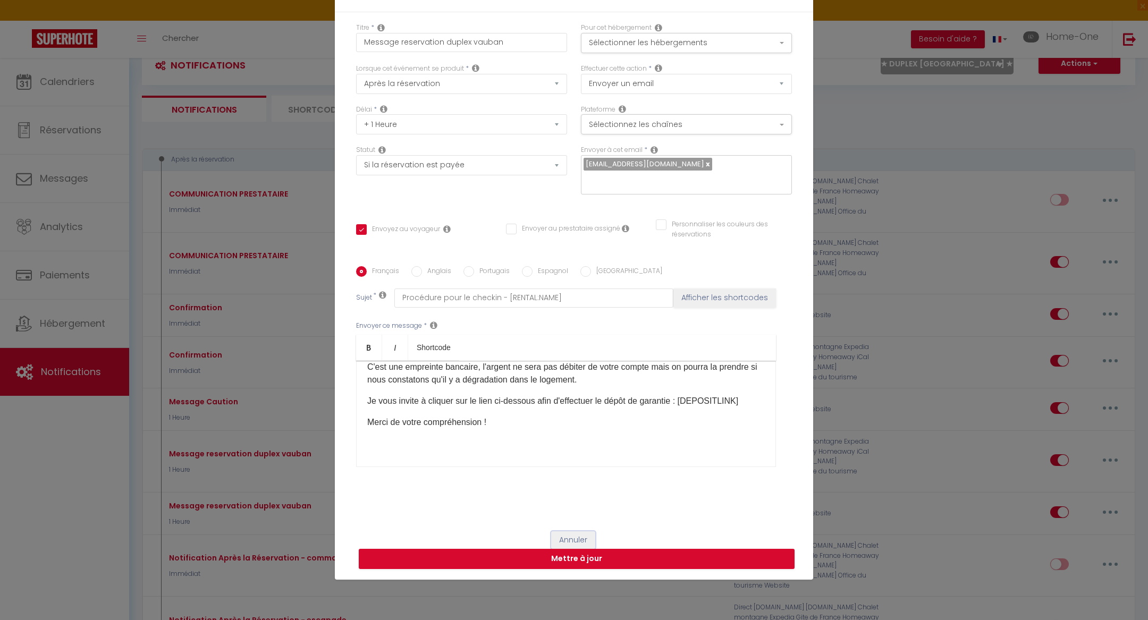
click at [560, 531] on button "Annuler" at bounding box center [573, 540] width 44 height 18
type input "Message reservation duplex vauban"
checkbox input "true"
checkbox input "false"
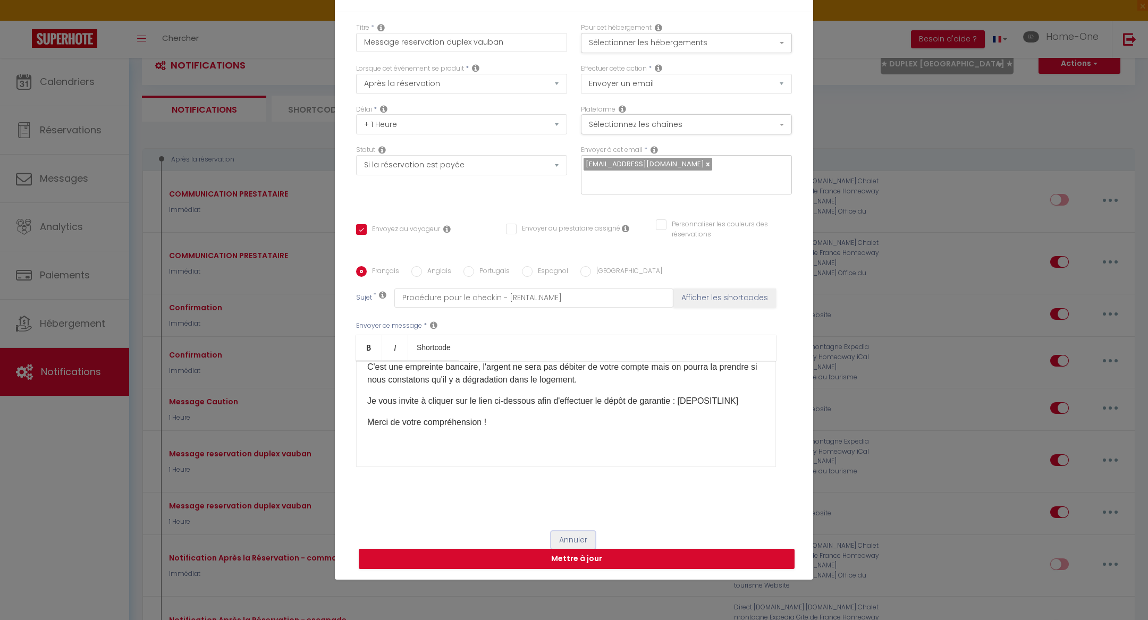
radio input "true"
type input "Procédure pour le checkin - [RENTAL:NAME]"
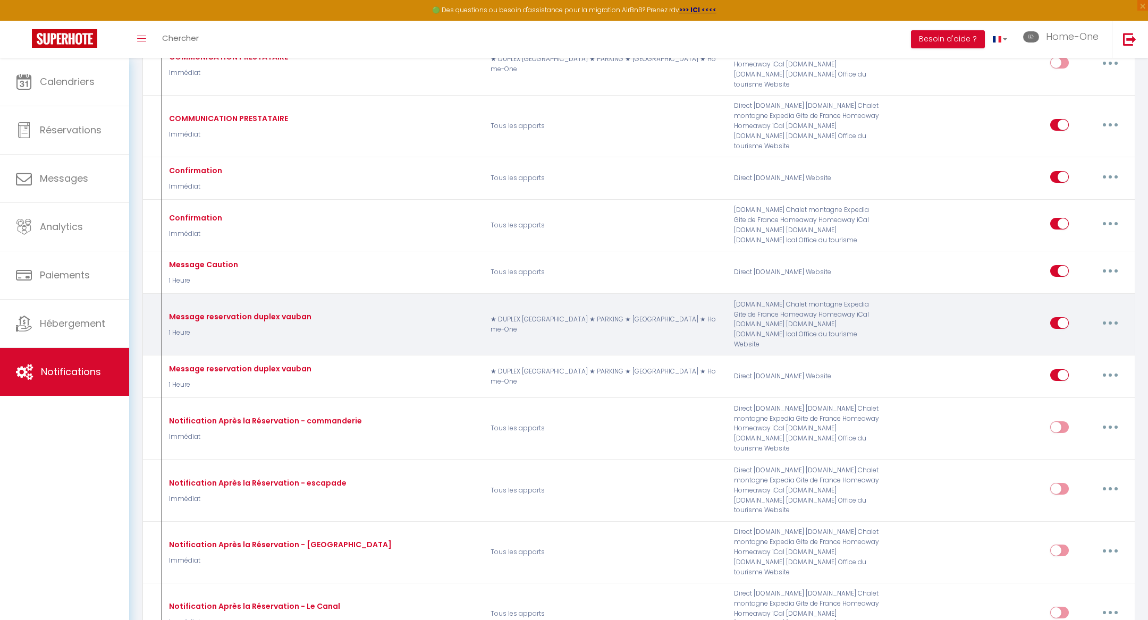
scroll to position [174, 0]
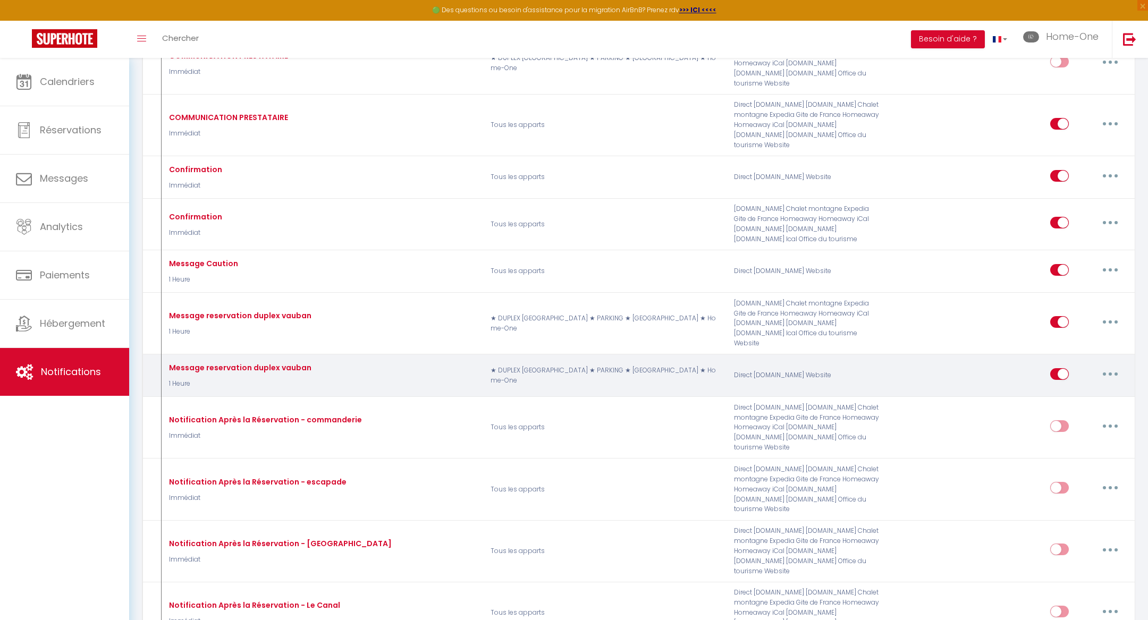
click at [1104, 366] on button "button" at bounding box center [1110, 374] width 30 height 17
click at [1087, 389] on link "Editer" at bounding box center [1082, 398] width 79 height 18
checkbox input "true"
checkbox input "false"
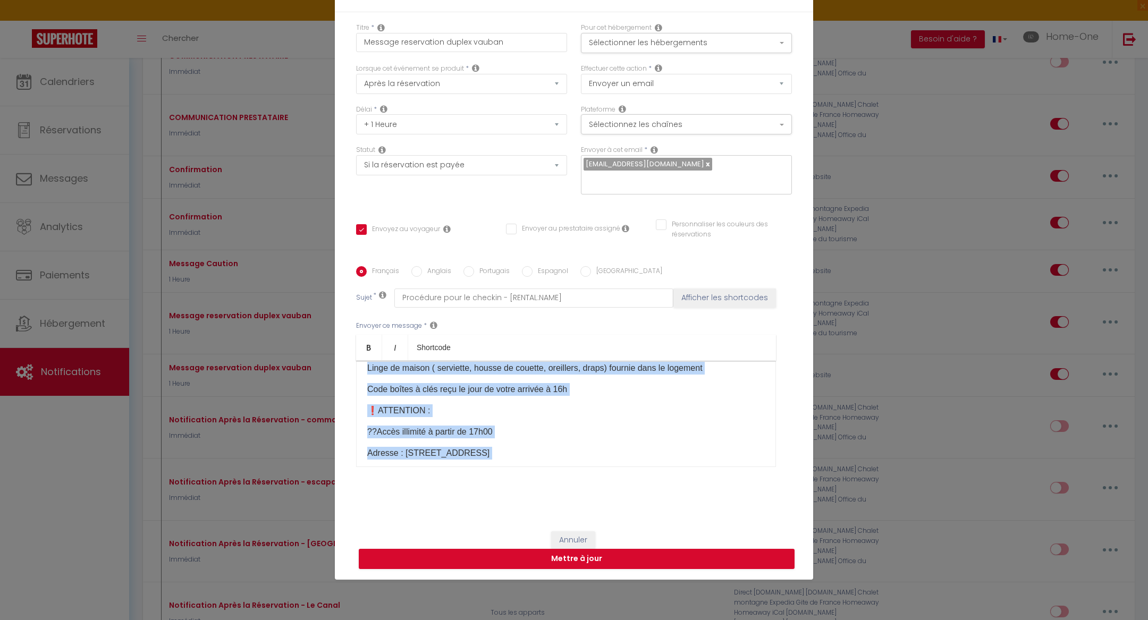
scroll to position [521, 0]
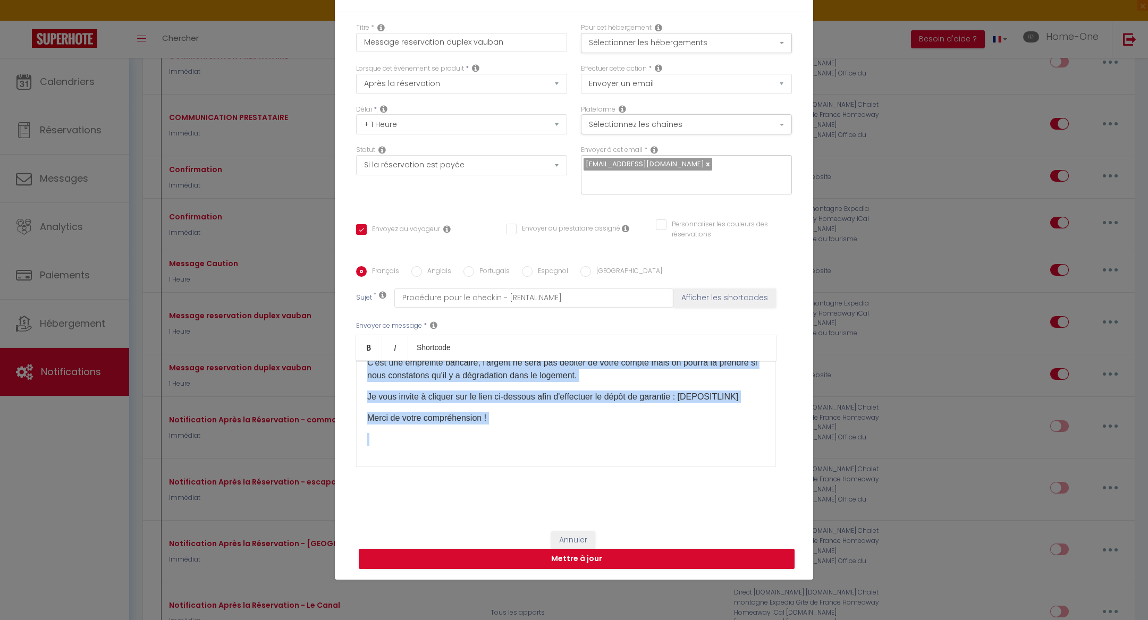
drag, startPoint x: 365, startPoint y: 370, endPoint x: 497, endPoint y: 500, distance: 185.3
click at [496, 503] on div "Titre * Message reservation duplex vauban Pour cet hébergement Sélectionner les…" at bounding box center [574, 266] width 478 height 509
copy div "!! Loremipsu !! : dolor sitametcons ad [ELITSE:DOEI]​ Tempo Incidid Utlaboree d…"
click at [576, 531] on button "Annuler" at bounding box center [573, 540] width 44 height 18
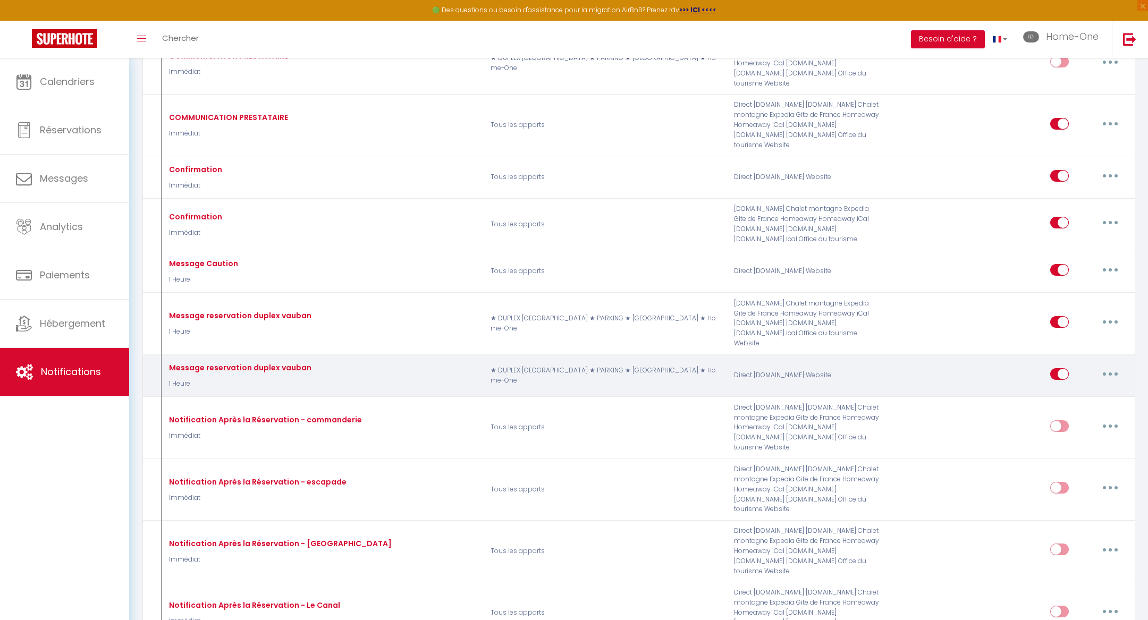
click at [1112, 366] on button "button" at bounding box center [1110, 374] width 30 height 17
click at [1102, 389] on link "Editer" at bounding box center [1082, 398] width 79 height 18
checkbox input "true"
checkbox input "false"
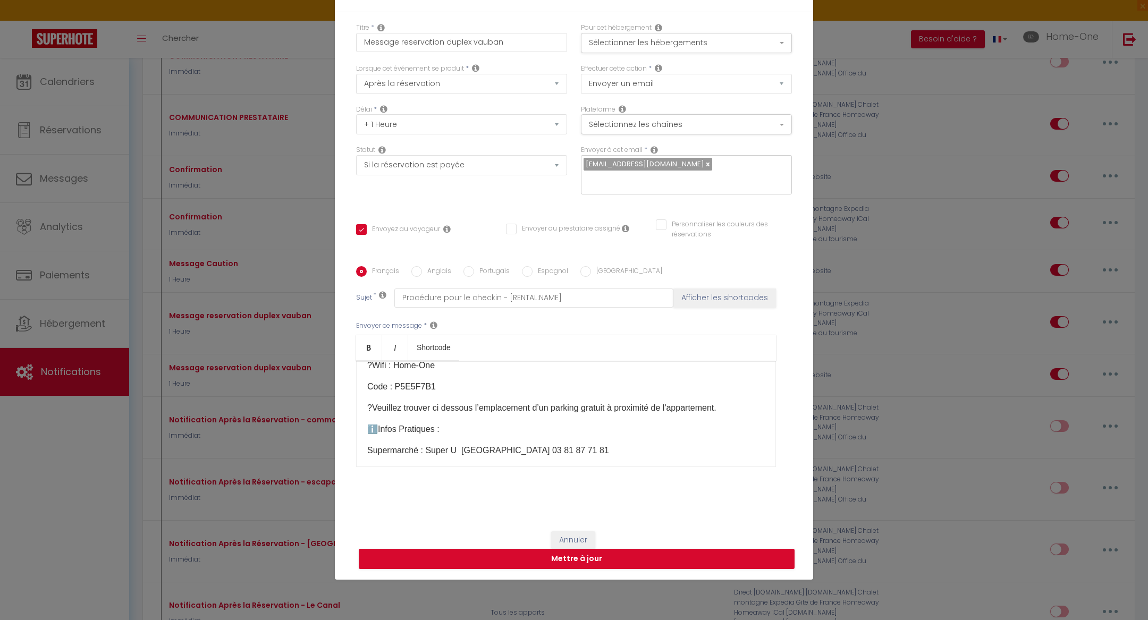
scroll to position [0, 0]
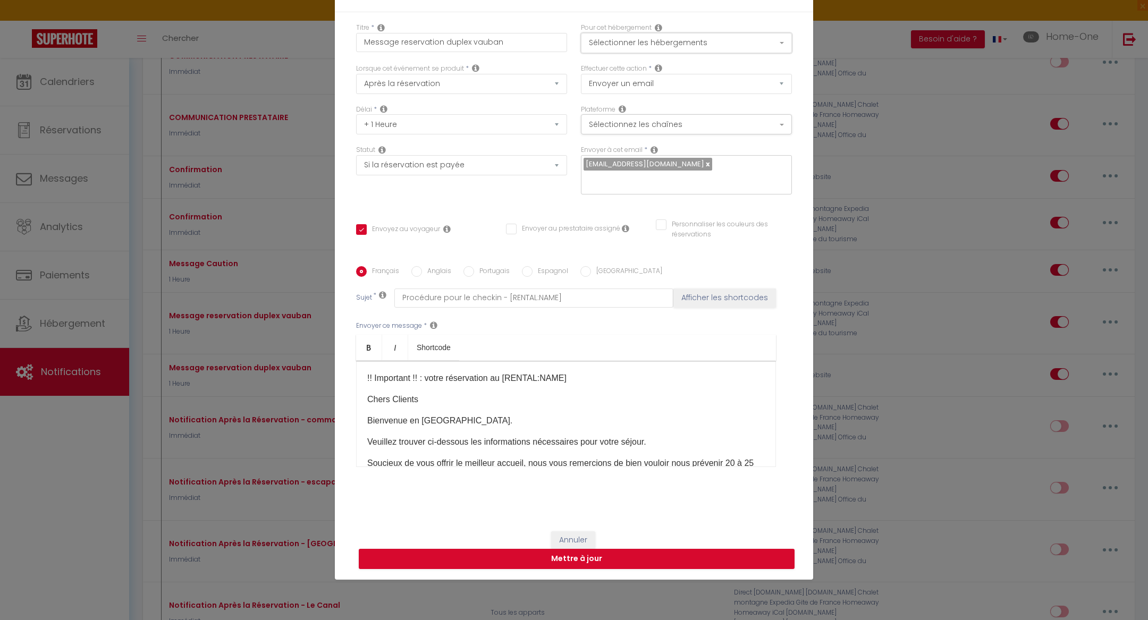
click at [671, 51] on button "Sélectionner les hébergements" at bounding box center [686, 43] width 211 height 20
click at [671, 49] on button "Sélectionner les hébergements" at bounding box center [686, 43] width 211 height 20
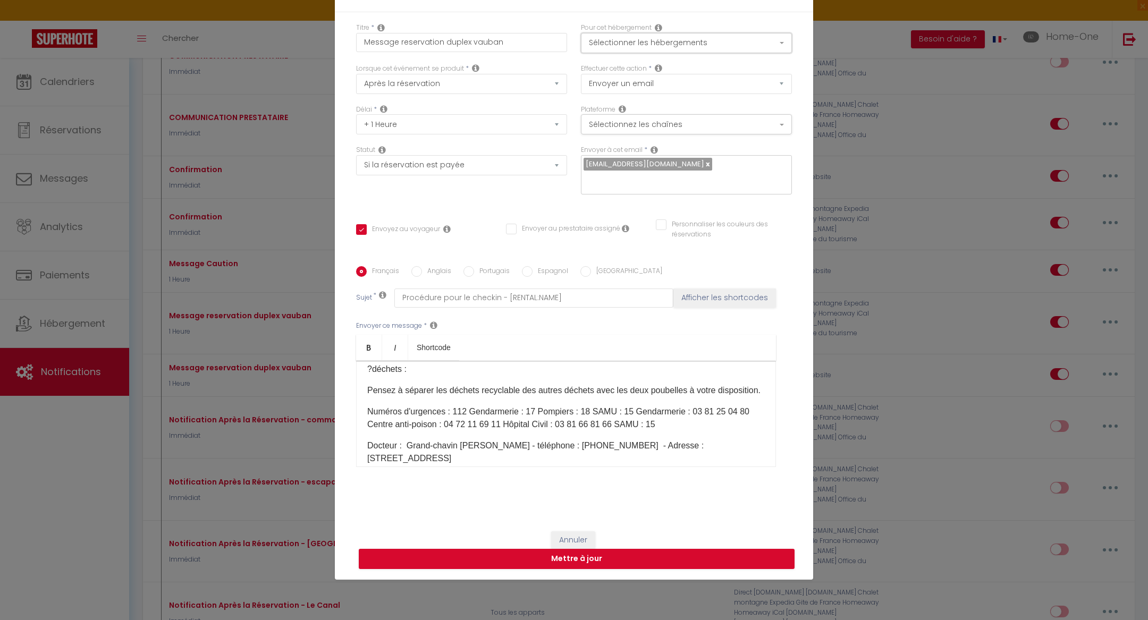
scroll to position [360, 0]
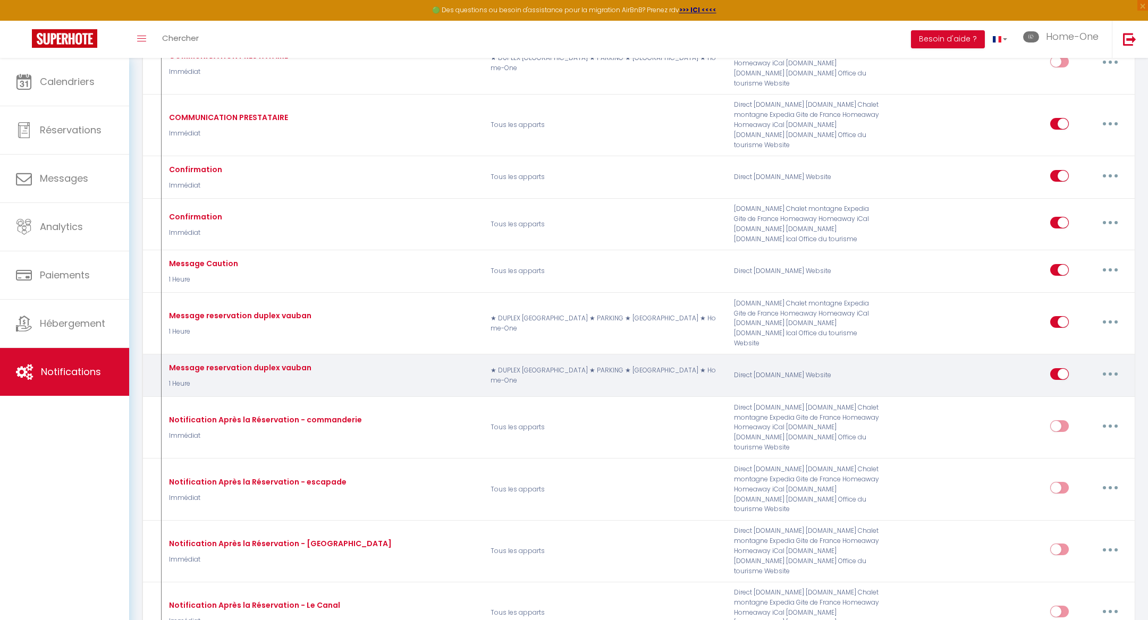
click at [1115, 366] on button "button" at bounding box center [1110, 374] width 30 height 17
click at [1088, 408] on link "Dupliquer" at bounding box center [1082, 417] width 79 height 18
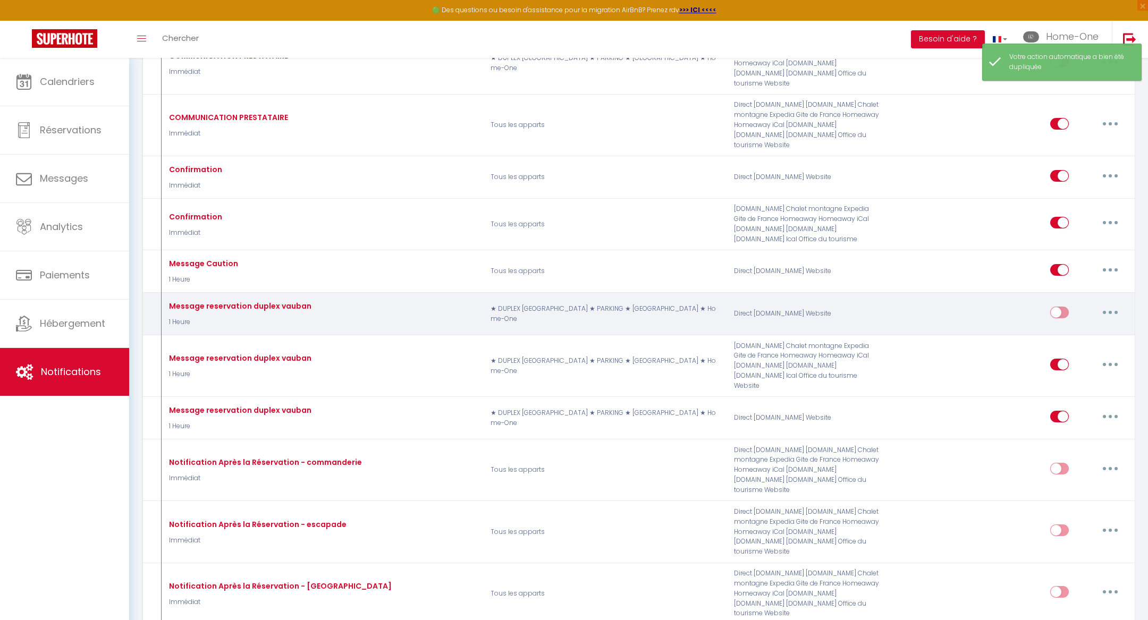
click at [1110, 311] on icon "button" at bounding box center [1110, 312] width 3 height 3
click at [1075, 327] on link "Editer" at bounding box center [1082, 336] width 79 height 18
type input "Message reservation duplex vauban"
select select "1 Heure"
select select "if_booking_is_paid"
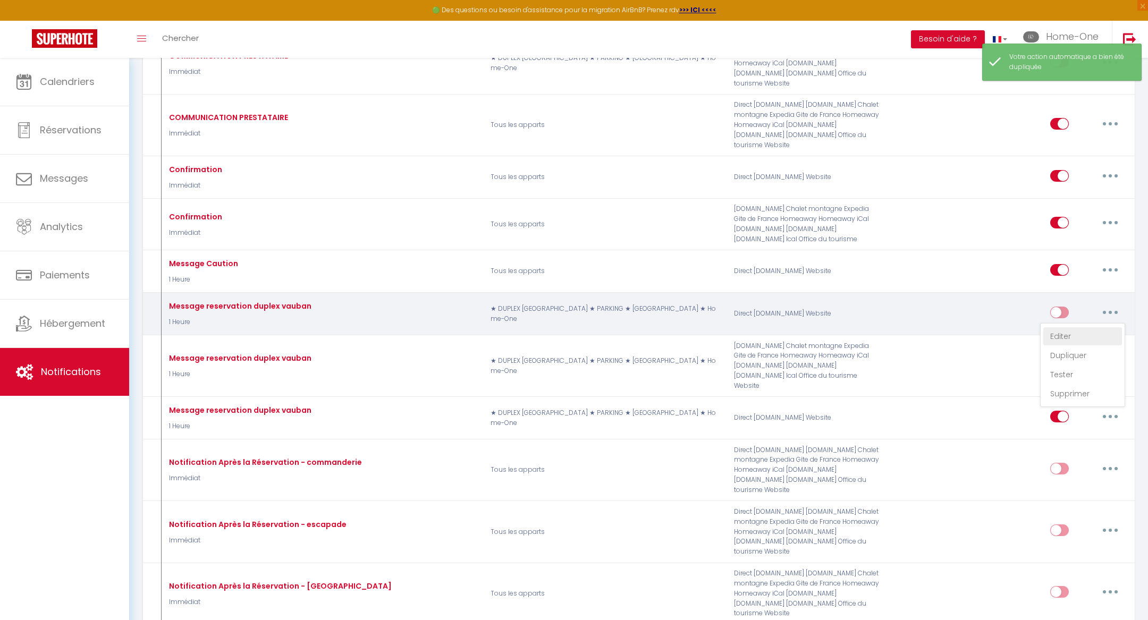
checkbox input "true"
checkbox input "false"
radio input "true"
type input "Procédure pour le checkin - [RENTAL:NAME]"
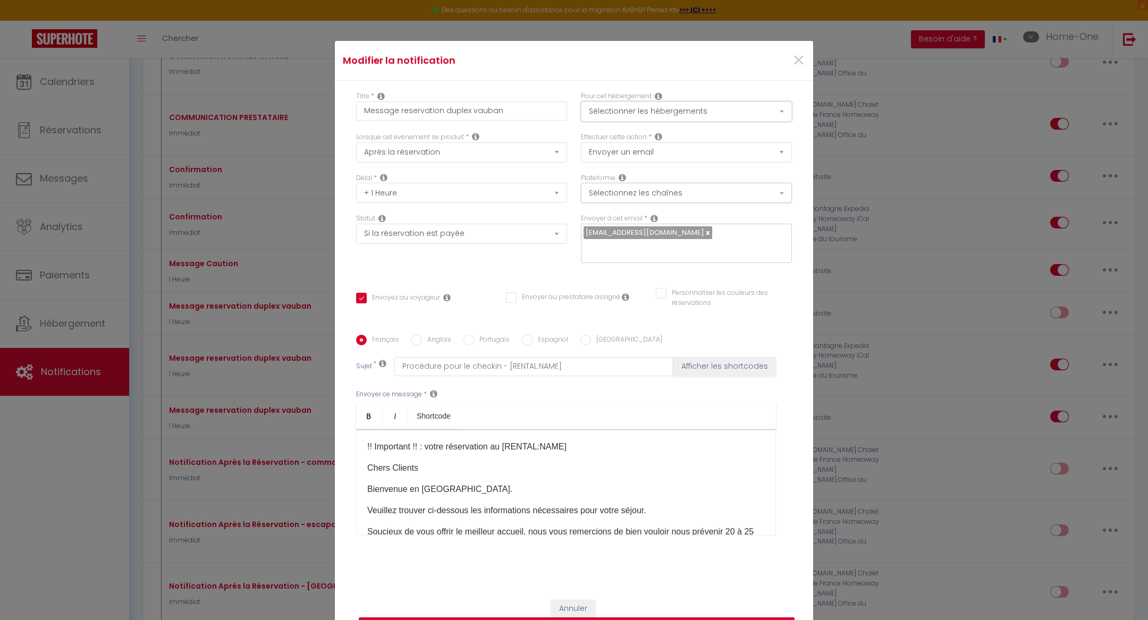
click at [778, 114] on button "Sélectionner les hébergements" at bounding box center [686, 111] width 211 height 20
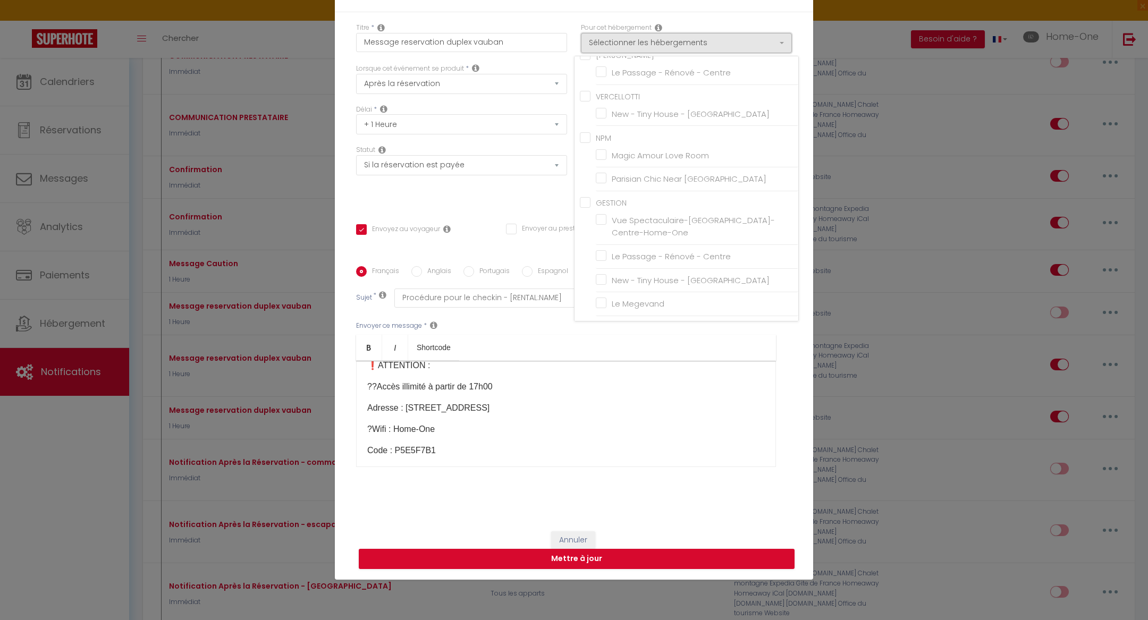
scroll to position [168, 0]
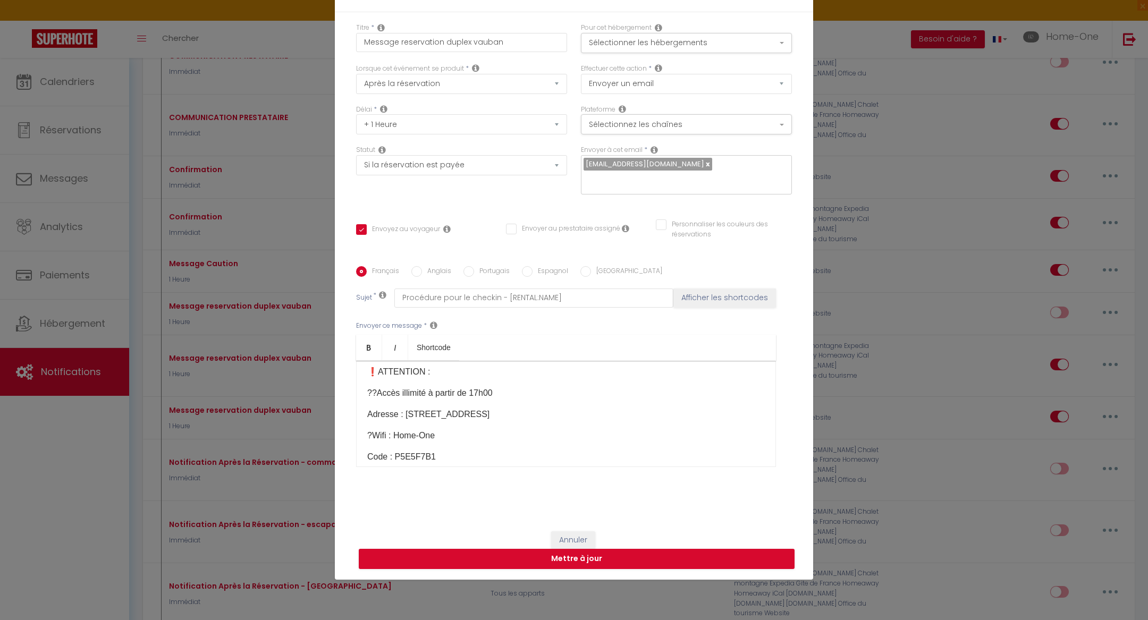
click at [526, 392] on div "!! Important !! : votre réservation au [RENTAL:NAME]​ Chers Clients Bienvenue e…" at bounding box center [566, 414] width 420 height 106
click at [561, 534] on button "Annuler" at bounding box center [573, 540] width 44 height 18
type input "Message reservation duplex vauban"
checkbox input "true"
checkbox input "false"
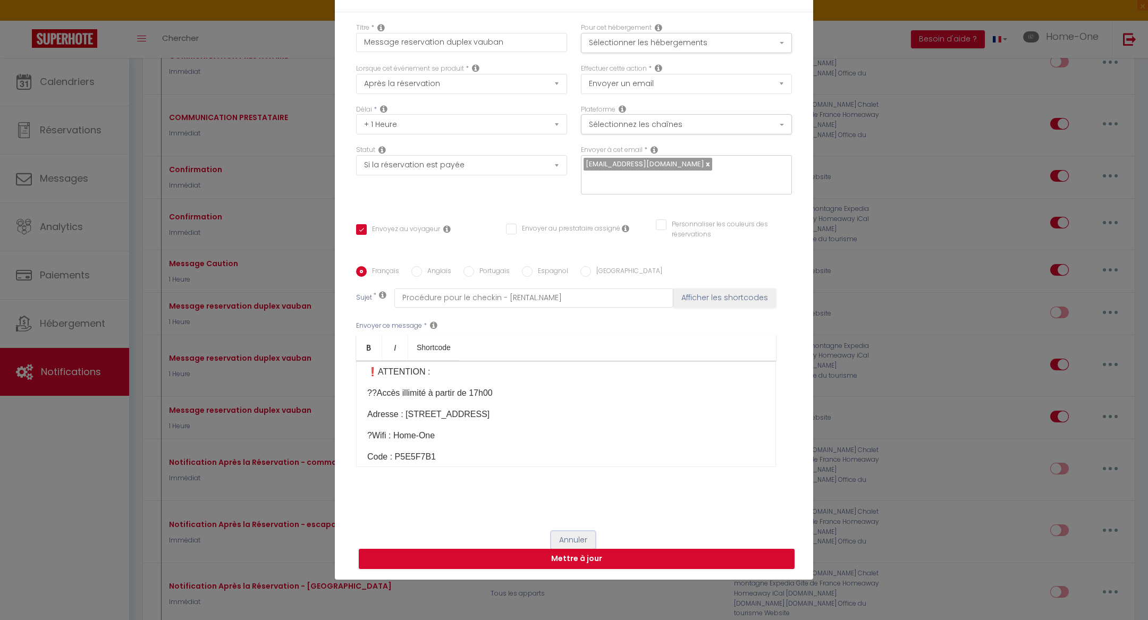
checkbox input "false"
radio input "true"
type input "Procédure pour le checkin - [RENTAL:NAME]"
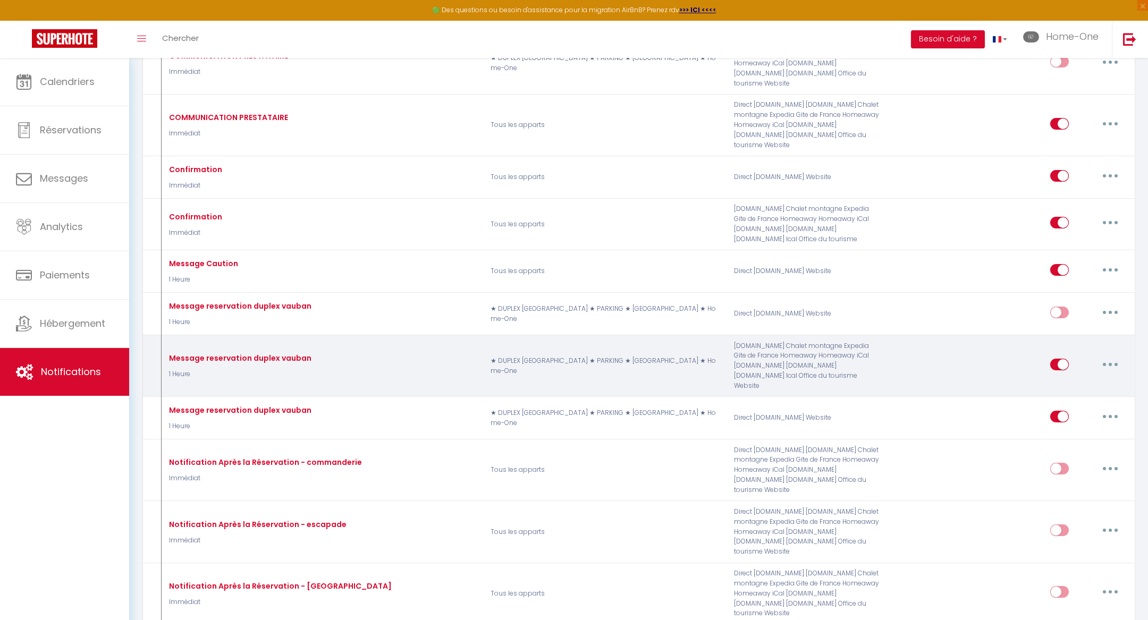
click at [1113, 356] on button "button" at bounding box center [1110, 364] width 30 height 17
click at [1090, 379] on link "Editer" at bounding box center [1082, 388] width 79 height 18
checkbox input "true"
checkbox input "false"
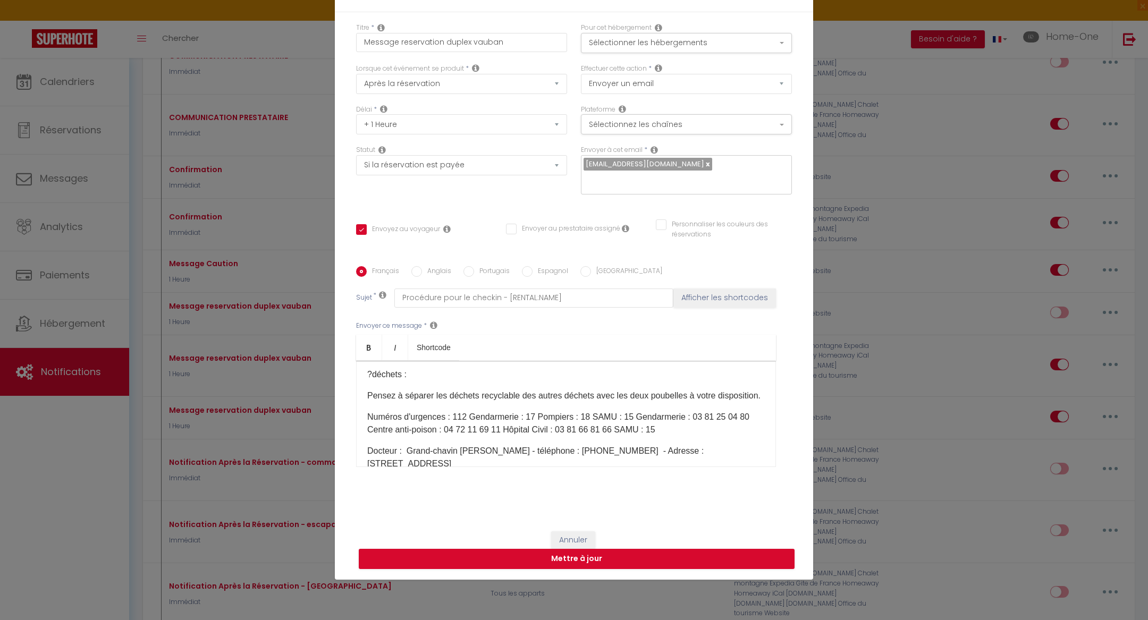
scroll to position [353, 0]
click at [577, 531] on button "Annuler" at bounding box center [573, 540] width 44 height 18
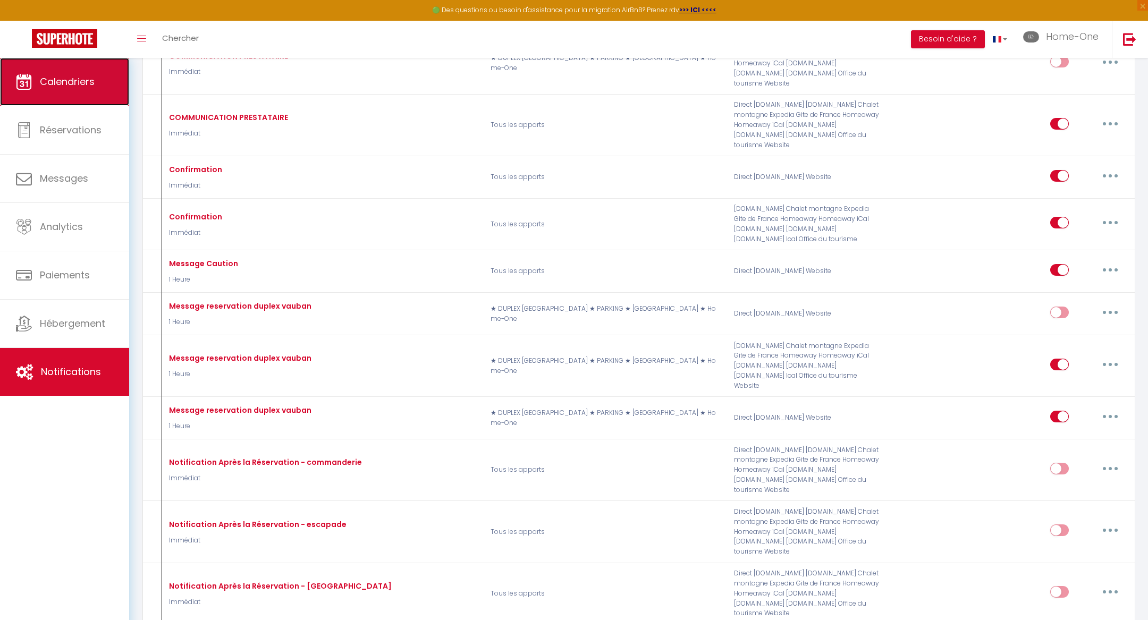
click at [87, 87] on span "Calendriers" at bounding box center [67, 81] width 55 height 13
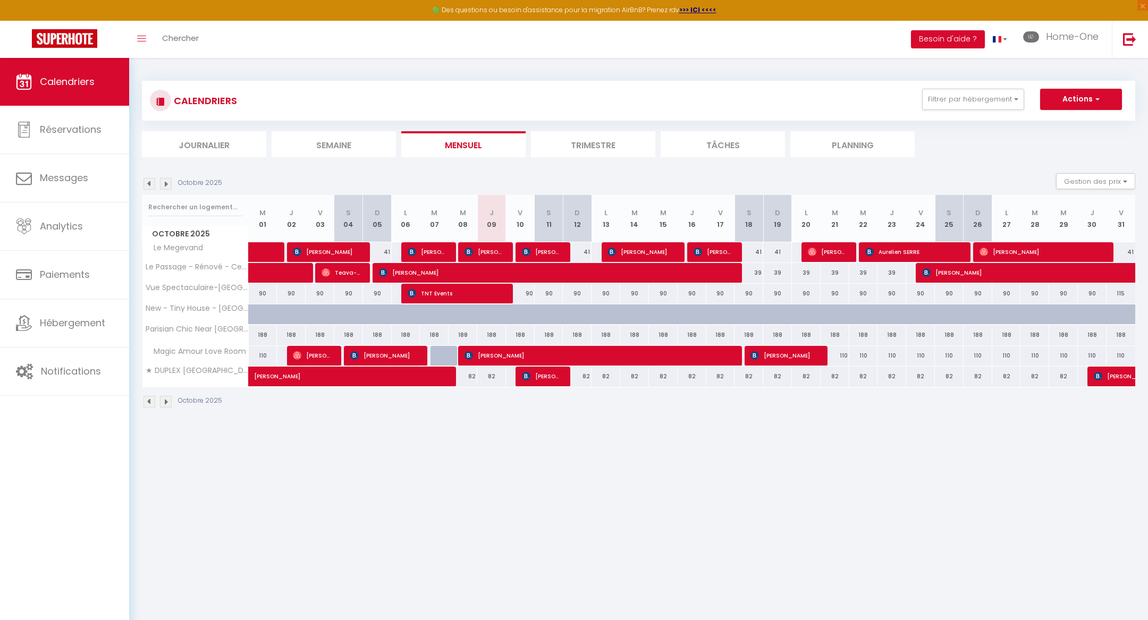
click at [592, 141] on li "Trimestre" at bounding box center [593, 144] width 124 height 26
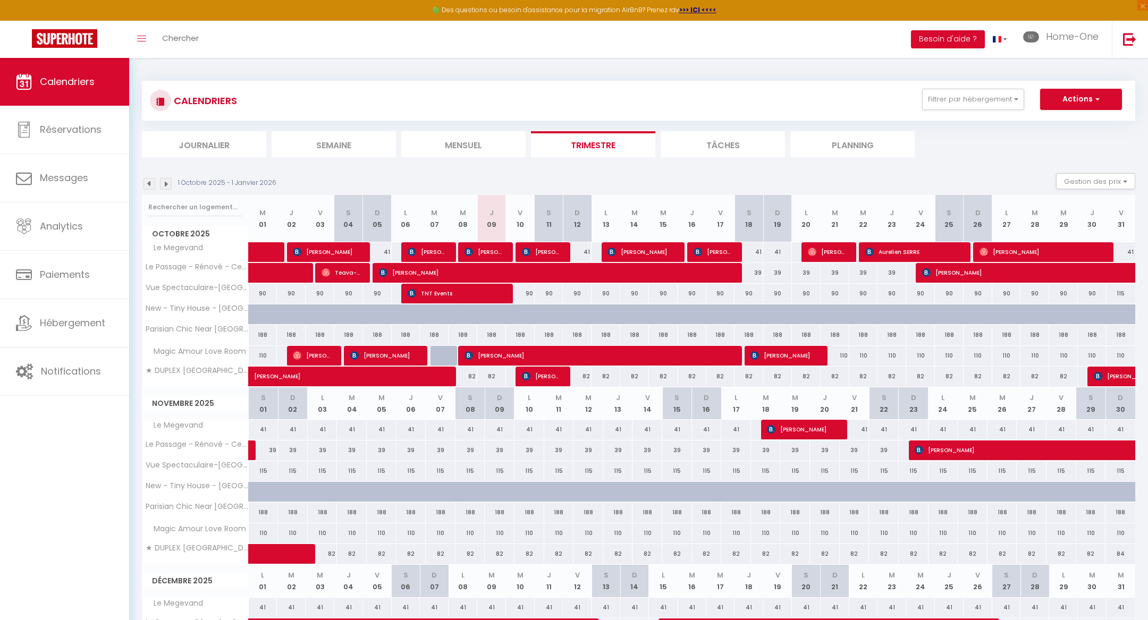
click at [149, 184] on img at bounding box center [149, 184] width 12 height 12
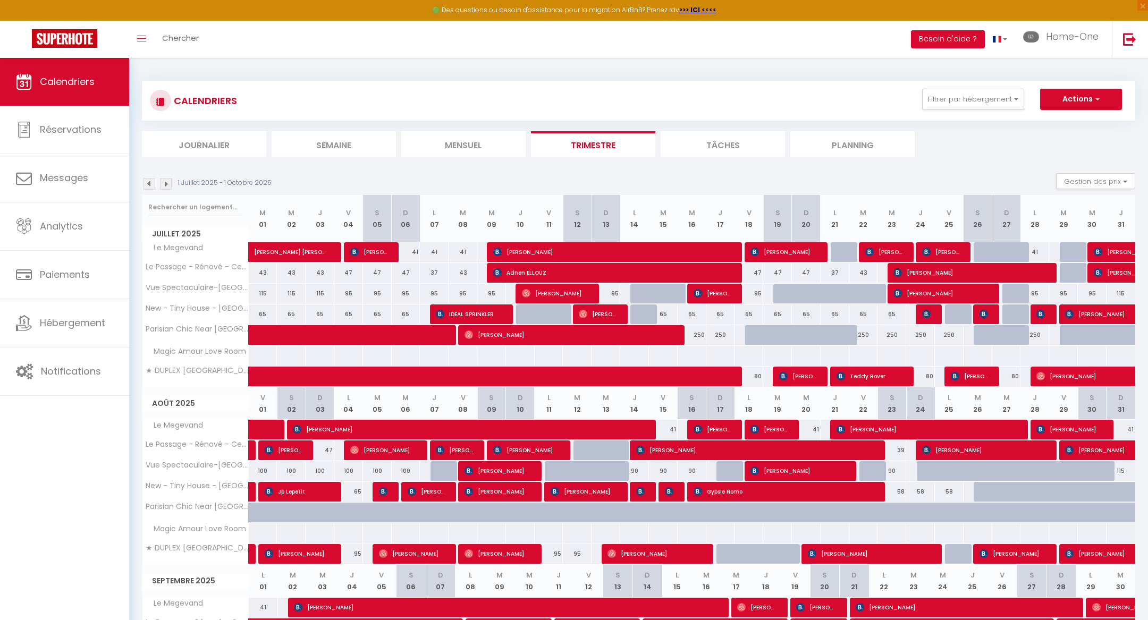
click at [149, 183] on img at bounding box center [149, 184] width 12 height 12
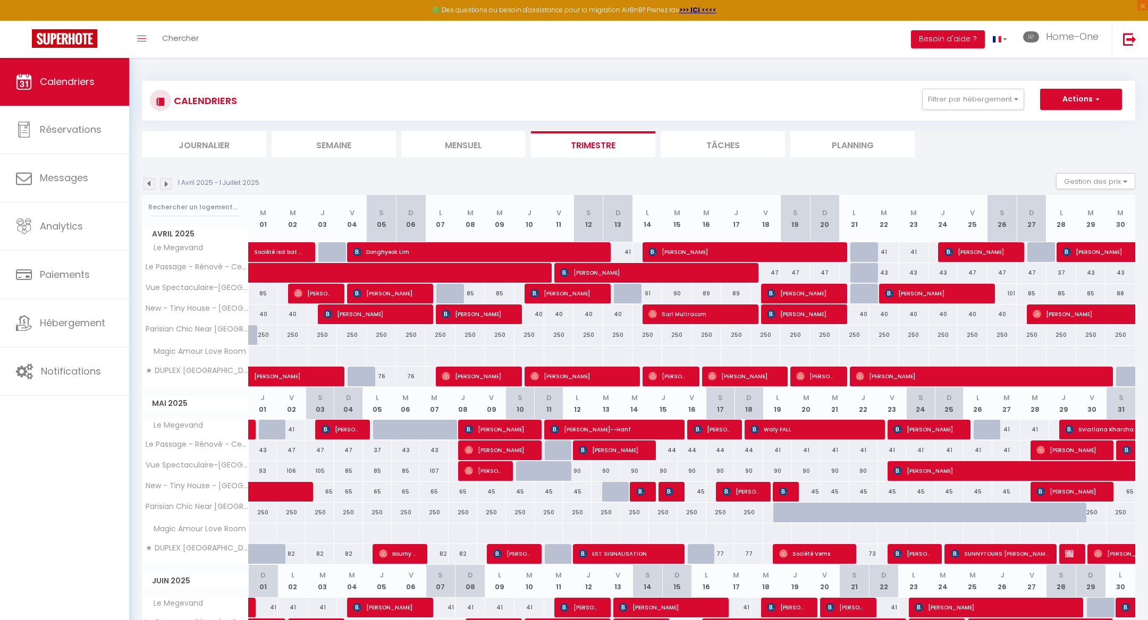
click at [149, 182] on img at bounding box center [149, 184] width 12 height 12
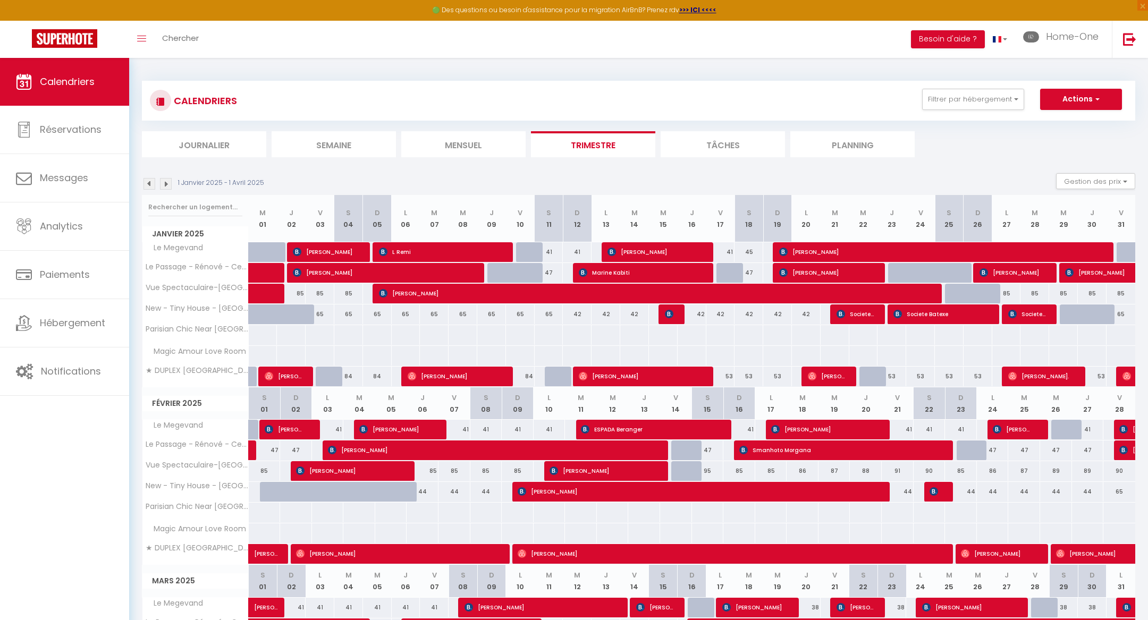
click at [149, 182] on img at bounding box center [149, 184] width 12 height 12
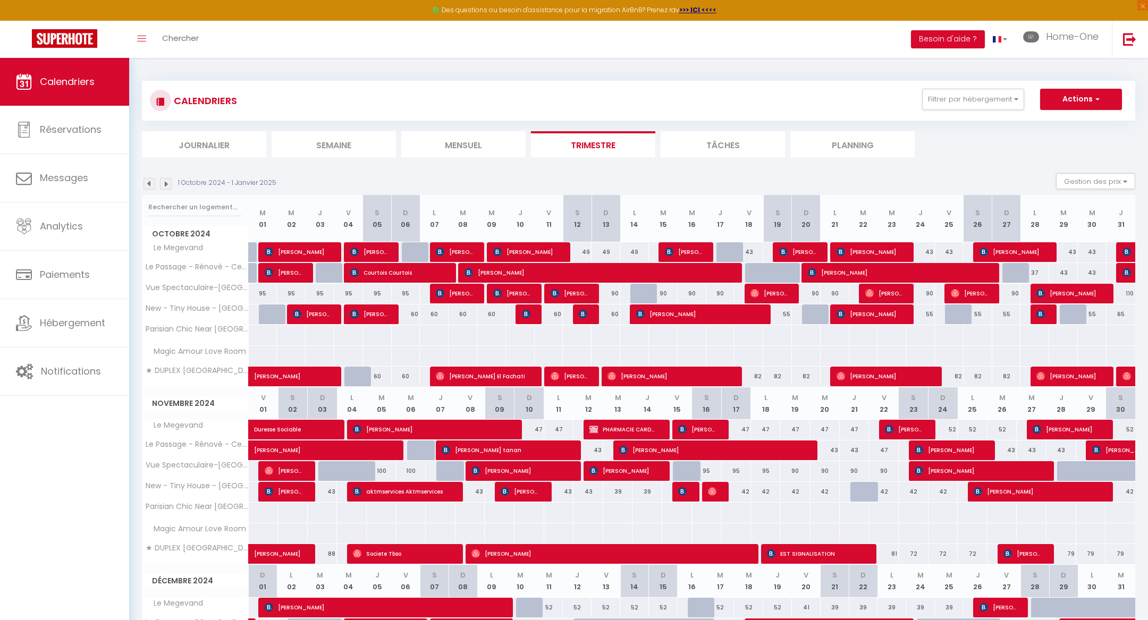
click at [149, 182] on img at bounding box center [149, 184] width 12 height 12
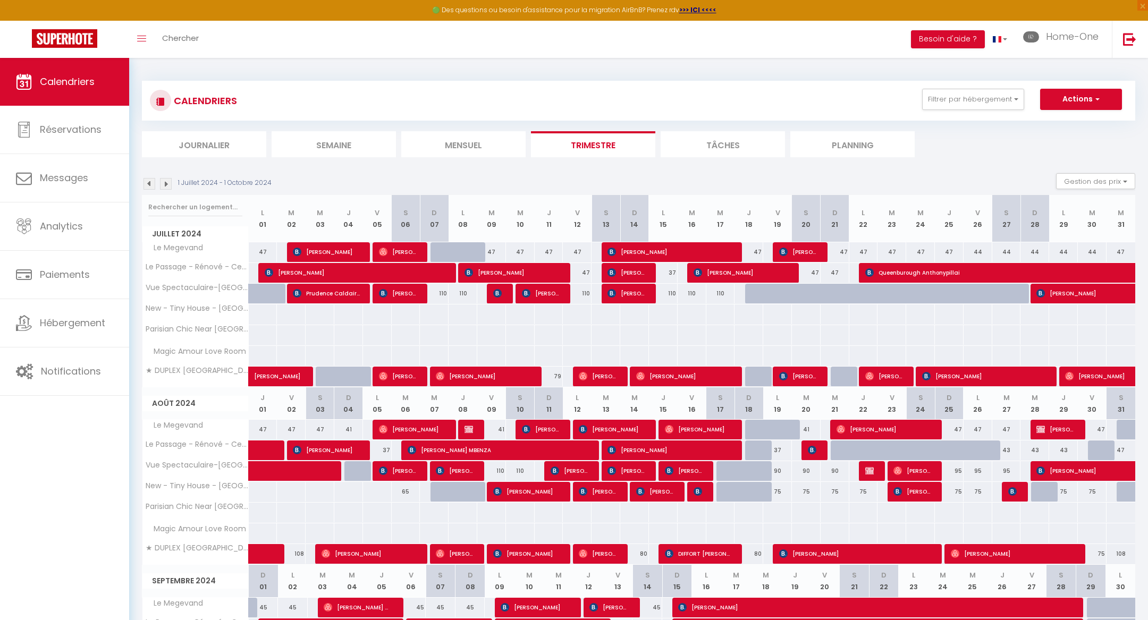
click at [150, 181] on img at bounding box center [149, 184] width 12 height 12
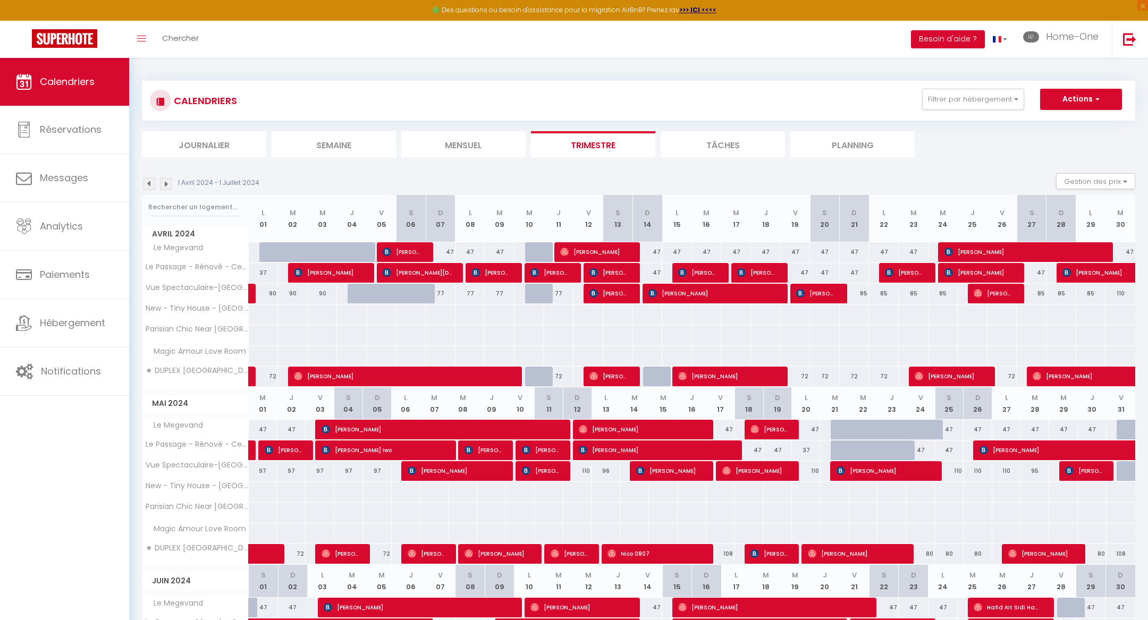
click at [149, 181] on img at bounding box center [149, 184] width 12 height 12
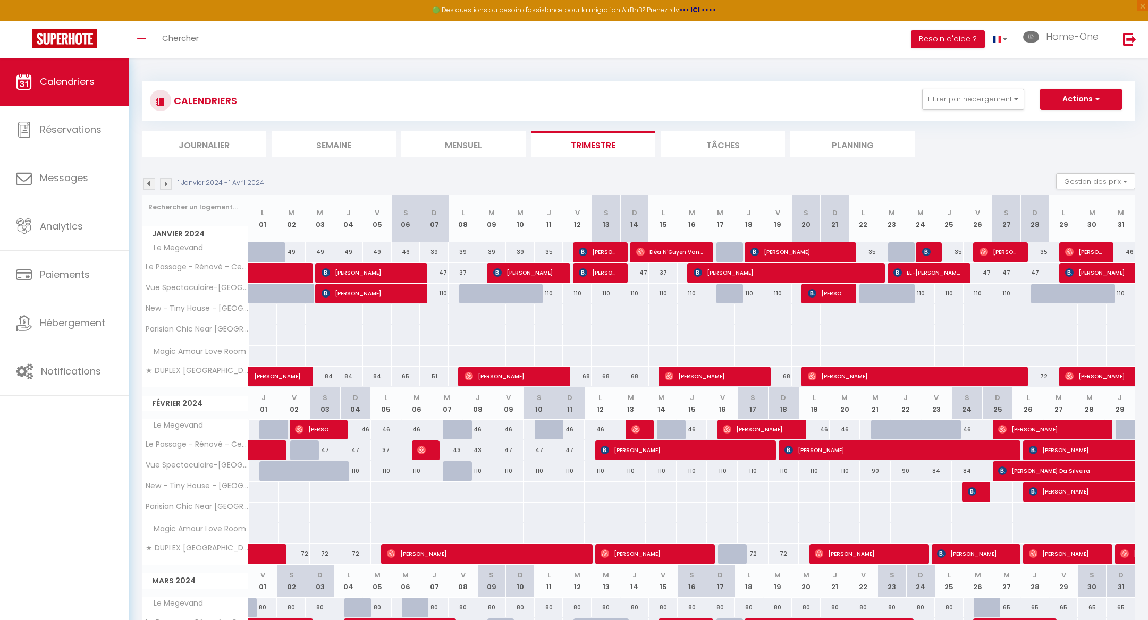
click at [149, 181] on img at bounding box center [149, 184] width 12 height 12
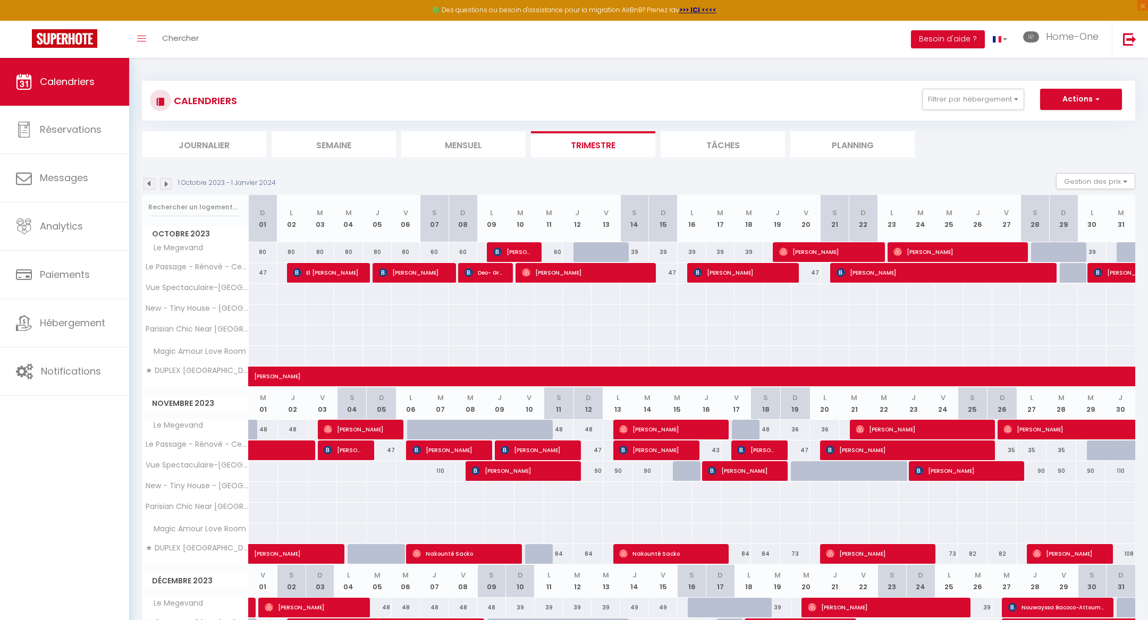
click at [149, 182] on img at bounding box center [149, 184] width 12 height 12
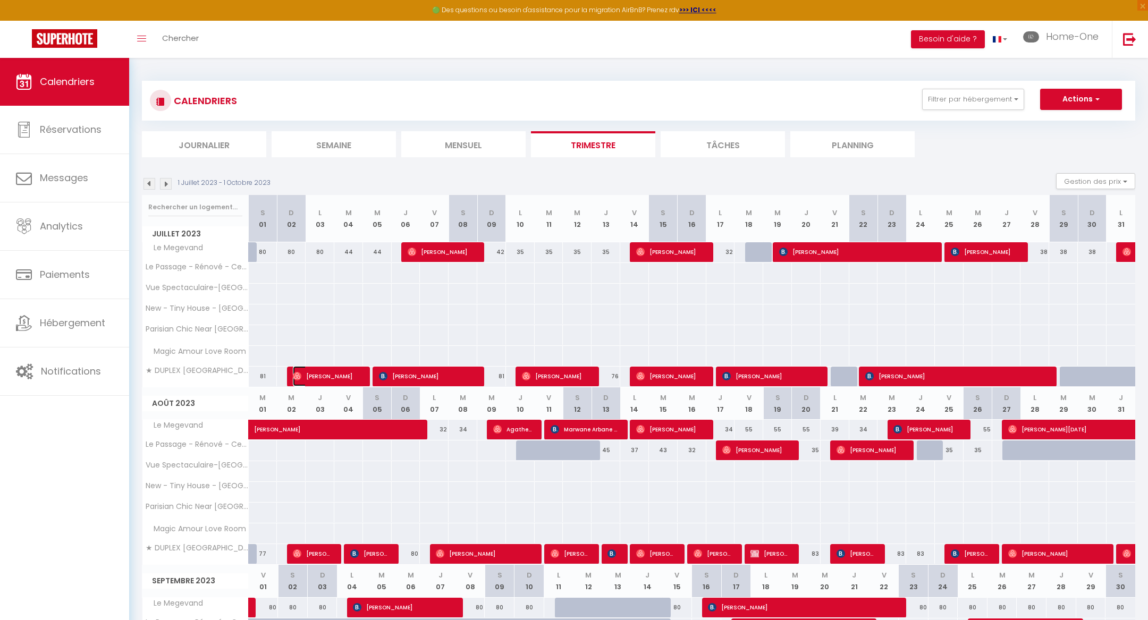
click at [340, 377] on span "[PERSON_NAME]" at bounding box center [326, 376] width 67 height 20
select select "OK"
select select "0"
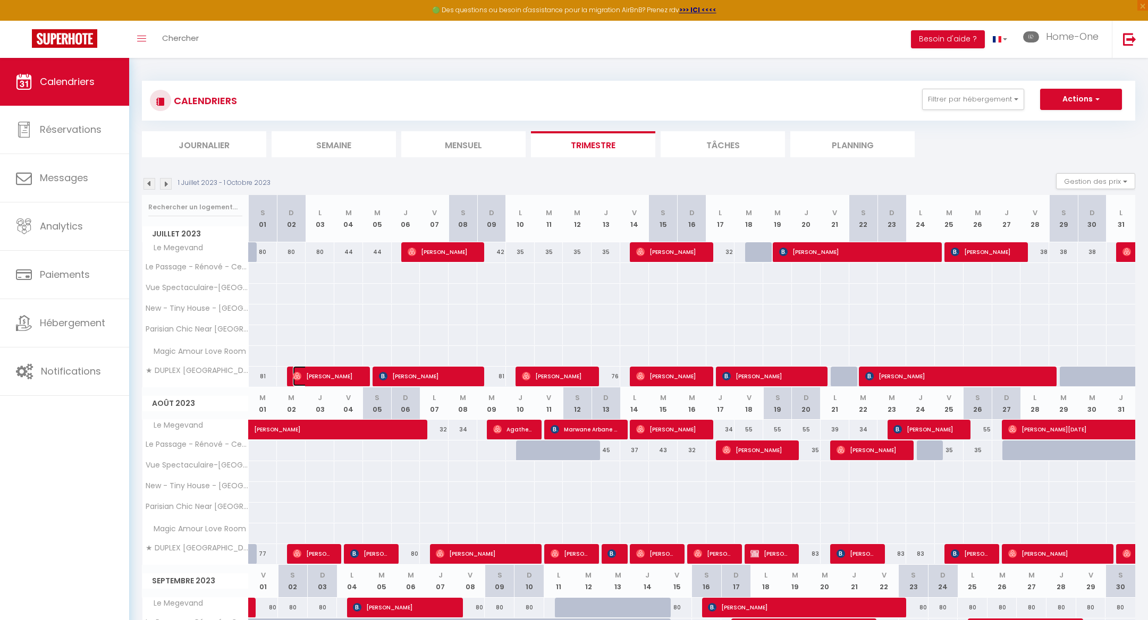
select select "1"
select select
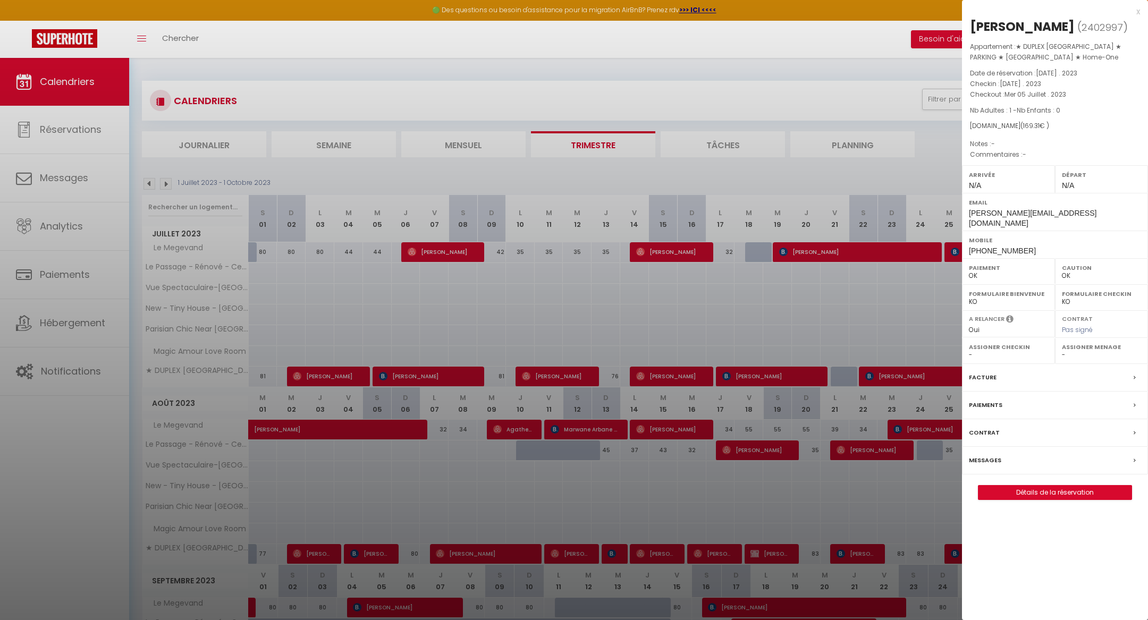
click at [993, 464] on label "Messages" at bounding box center [985, 460] width 32 height 11
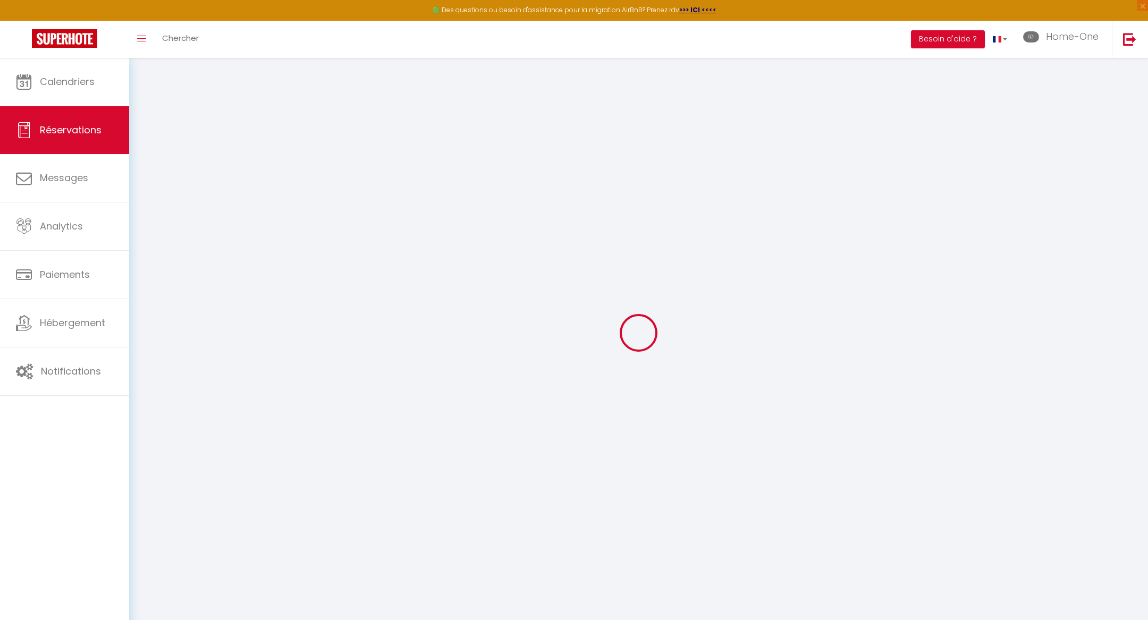
select select
checkbox input "false"
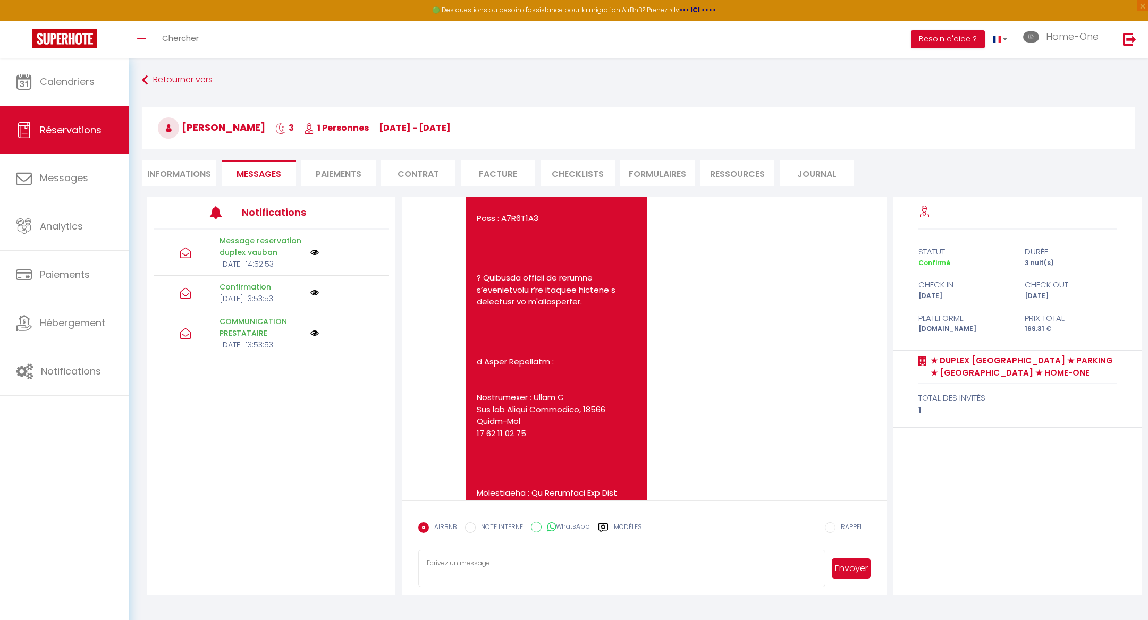
scroll to position [950, 0]
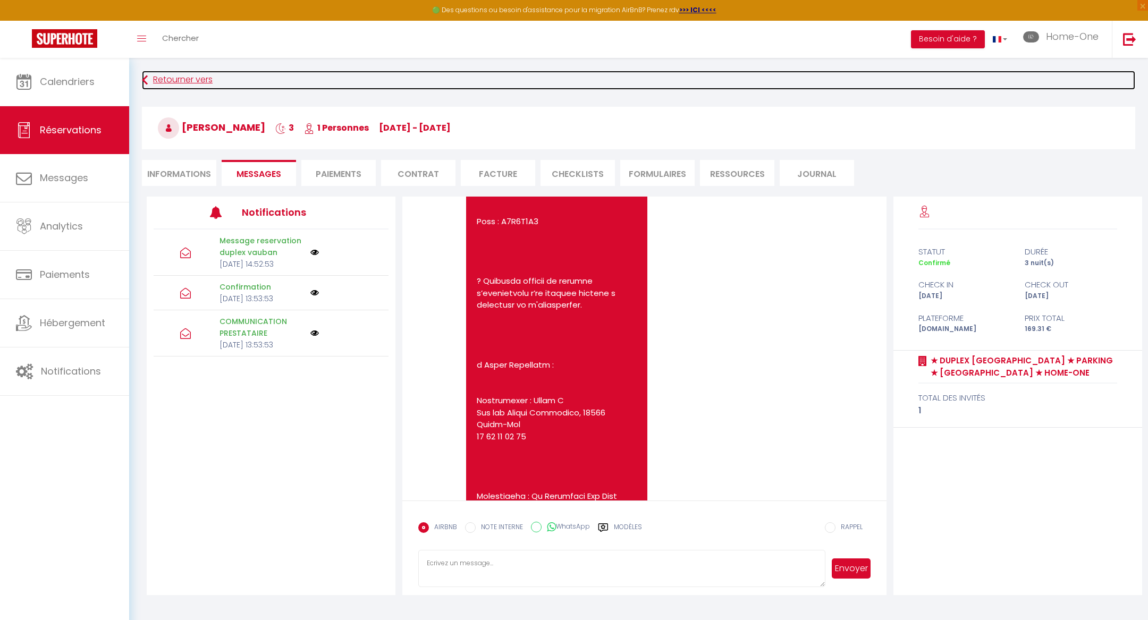
click at [144, 77] on icon at bounding box center [145, 80] width 6 height 19
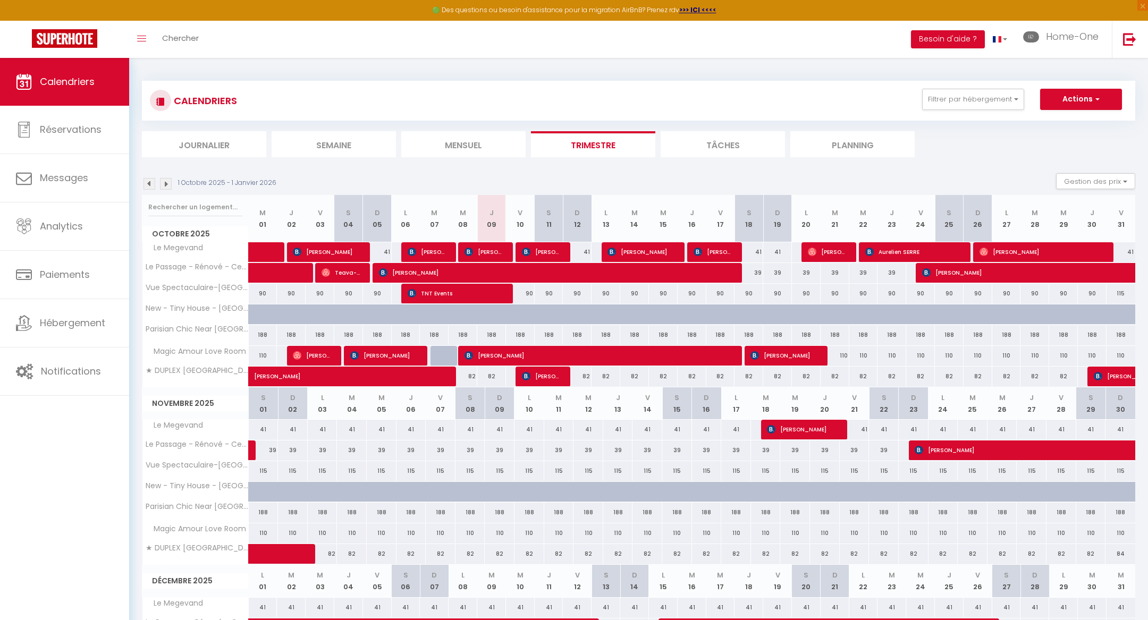
click at [147, 179] on img at bounding box center [149, 184] width 12 height 12
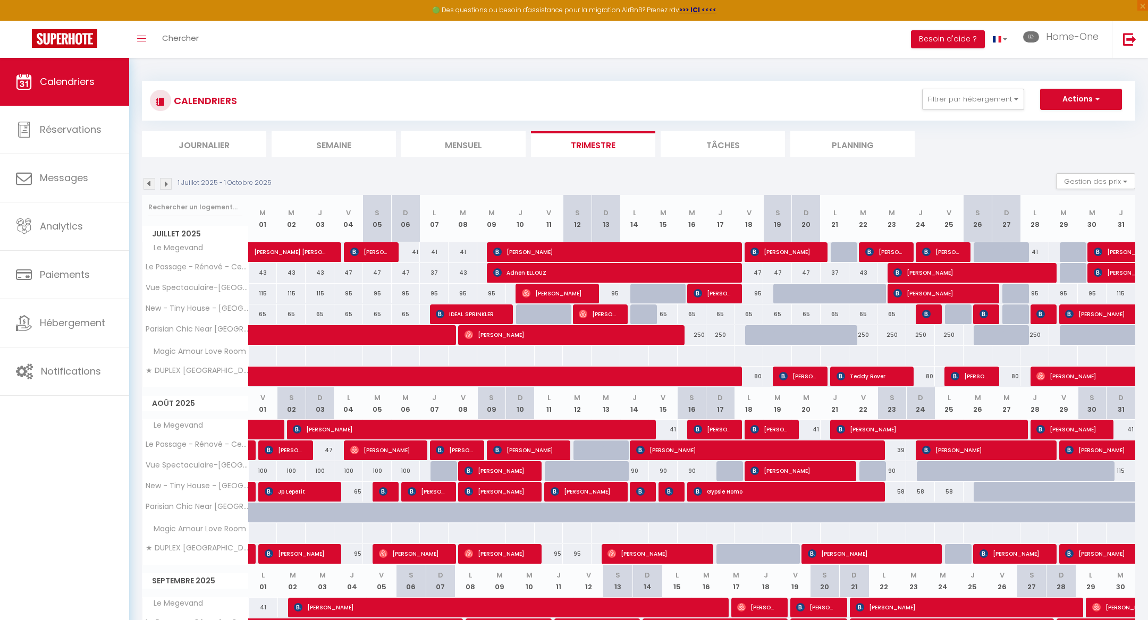
click at [147, 179] on img at bounding box center [149, 184] width 12 height 12
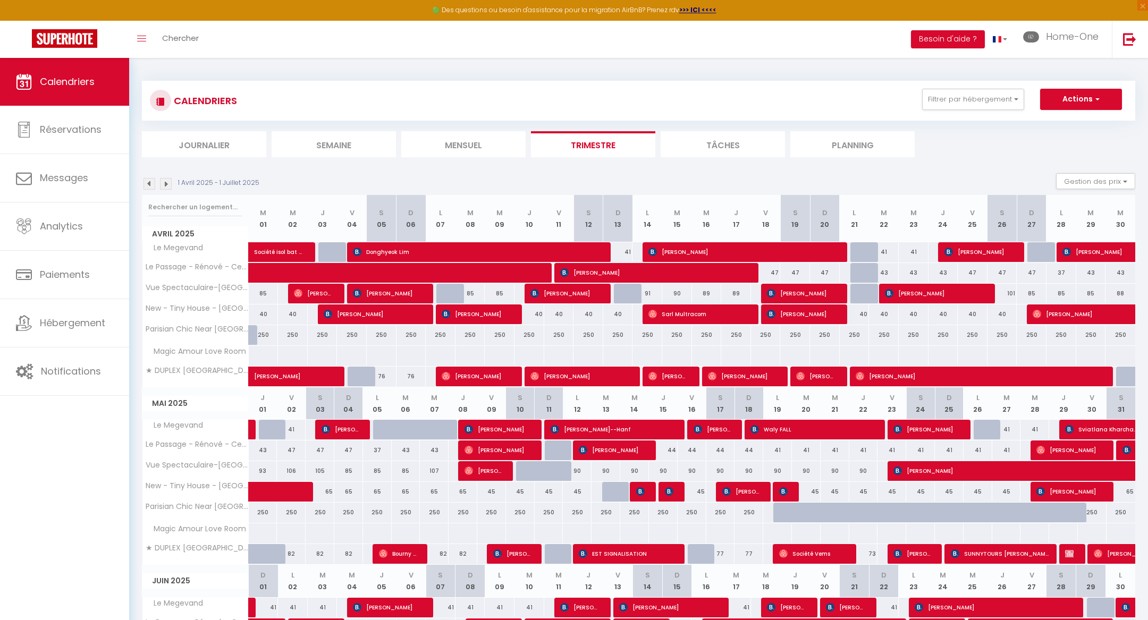
click at [147, 179] on img at bounding box center [149, 184] width 12 height 12
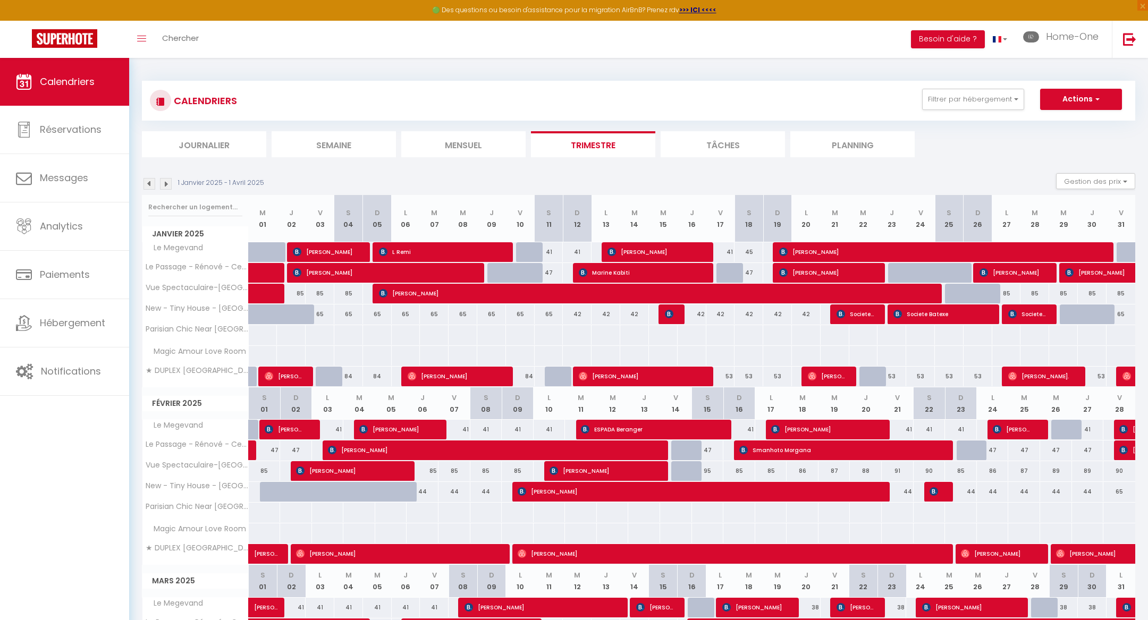
click at [147, 179] on img at bounding box center [149, 184] width 12 height 12
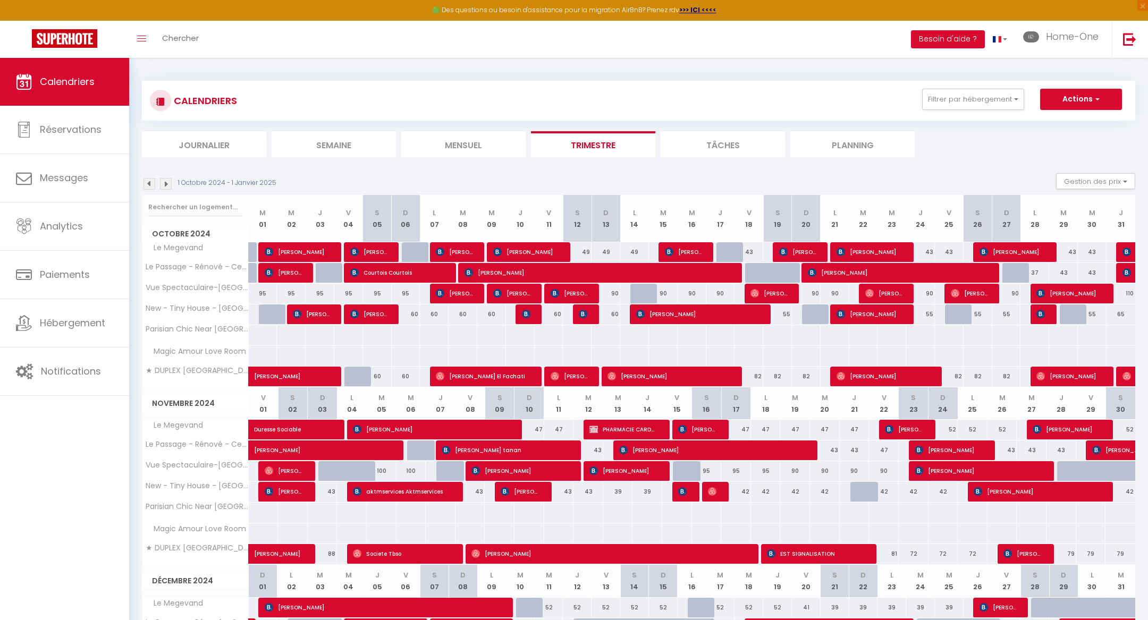
click at [148, 182] on img at bounding box center [149, 184] width 12 height 12
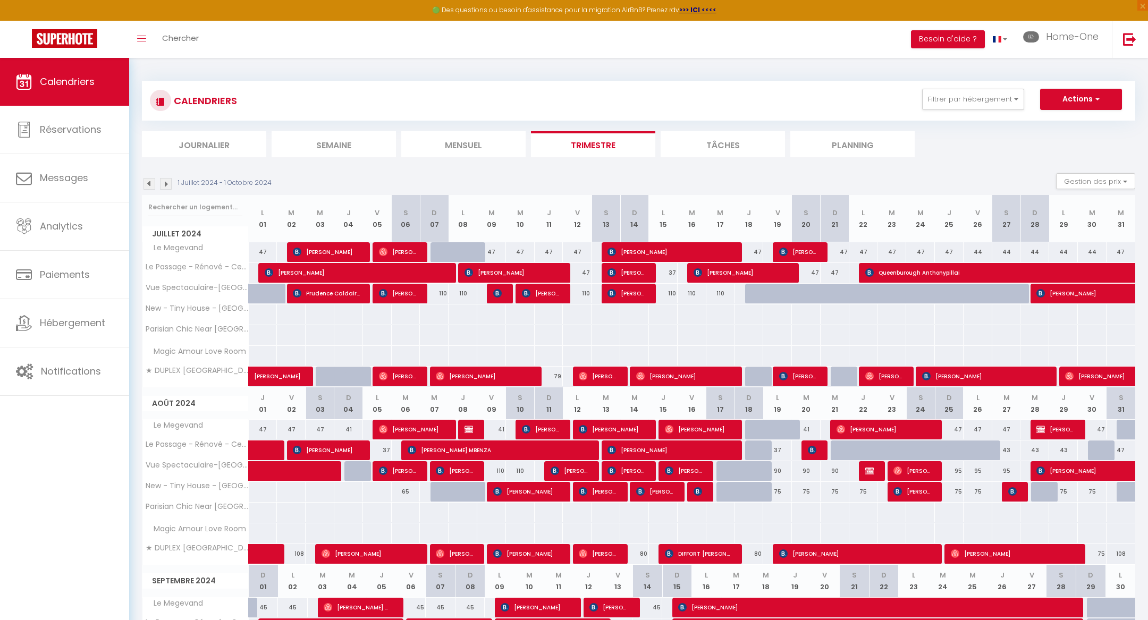
click at [147, 181] on img at bounding box center [149, 184] width 12 height 12
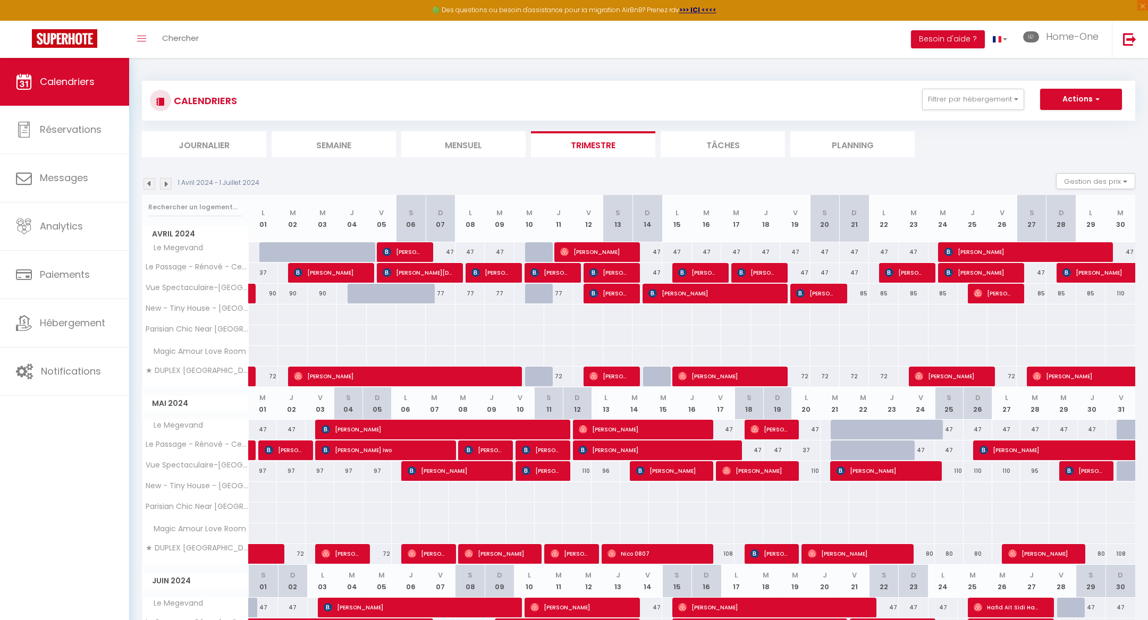
click at [147, 181] on img at bounding box center [149, 184] width 12 height 12
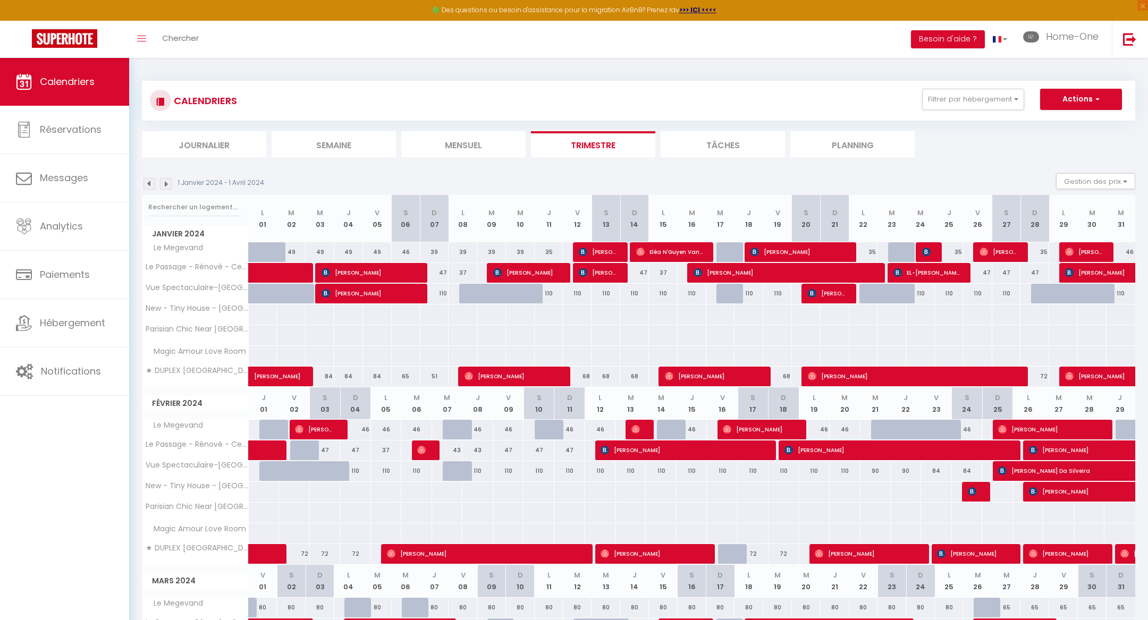
click at [147, 181] on img at bounding box center [149, 184] width 12 height 12
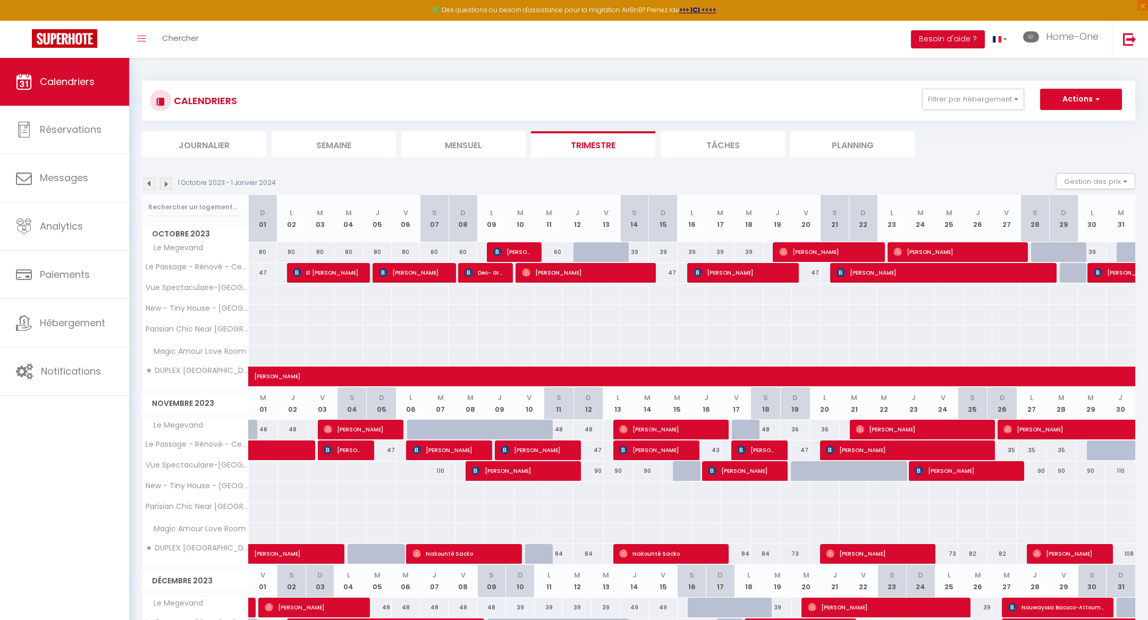
click at [147, 181] on img at bounding box center [149, 184] width 12 height 12
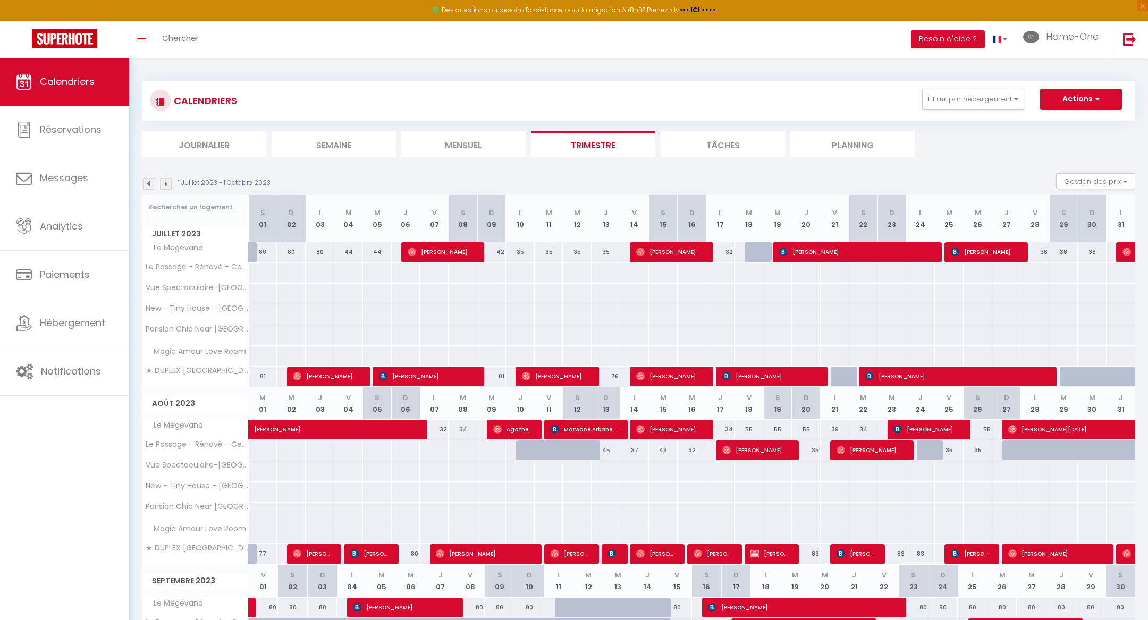
click at [147, 181] on img at bounding box center [149, 184] width 12 height 12
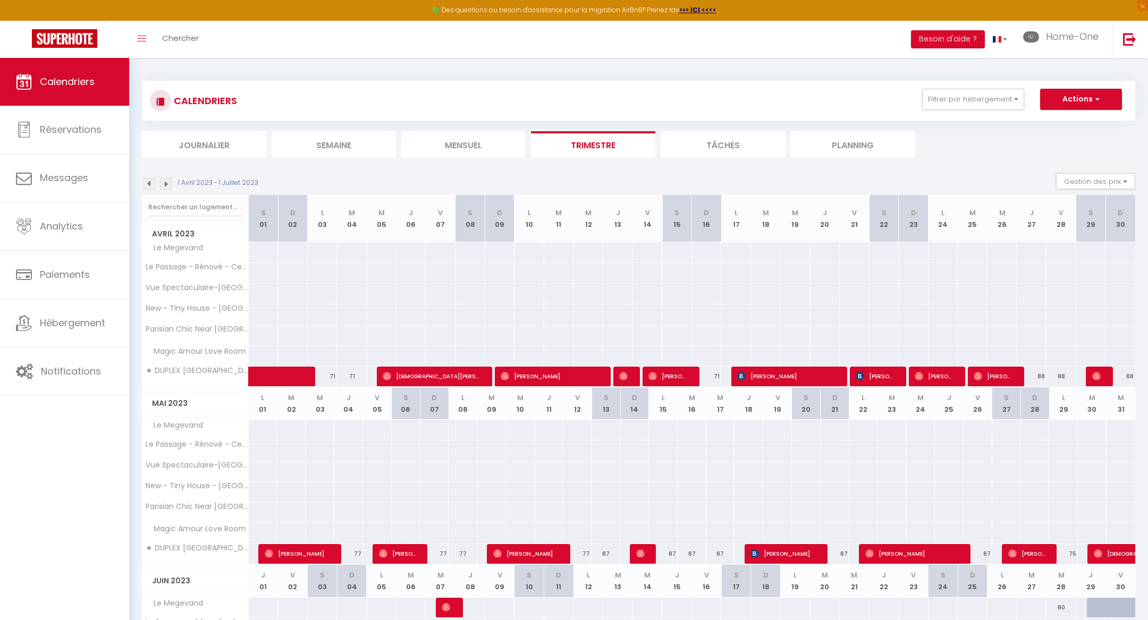
click at [147, 181] on img at bounding box center [149, 184] width 12 height 12
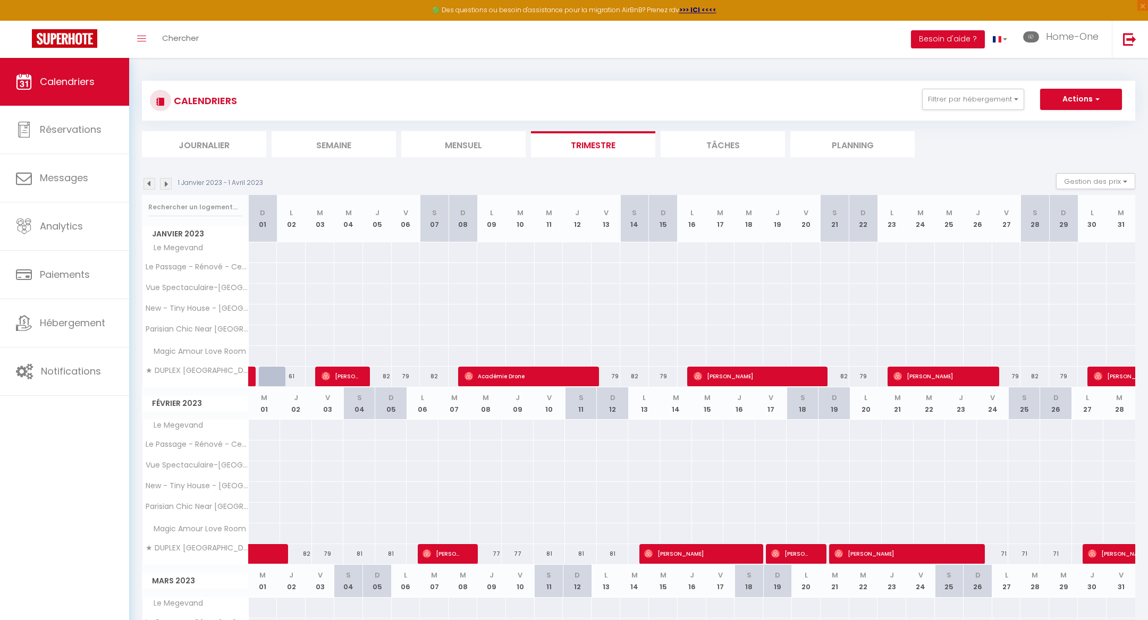
click at [147, 180] on img at bounding box center [149, 184] width 12 height 12
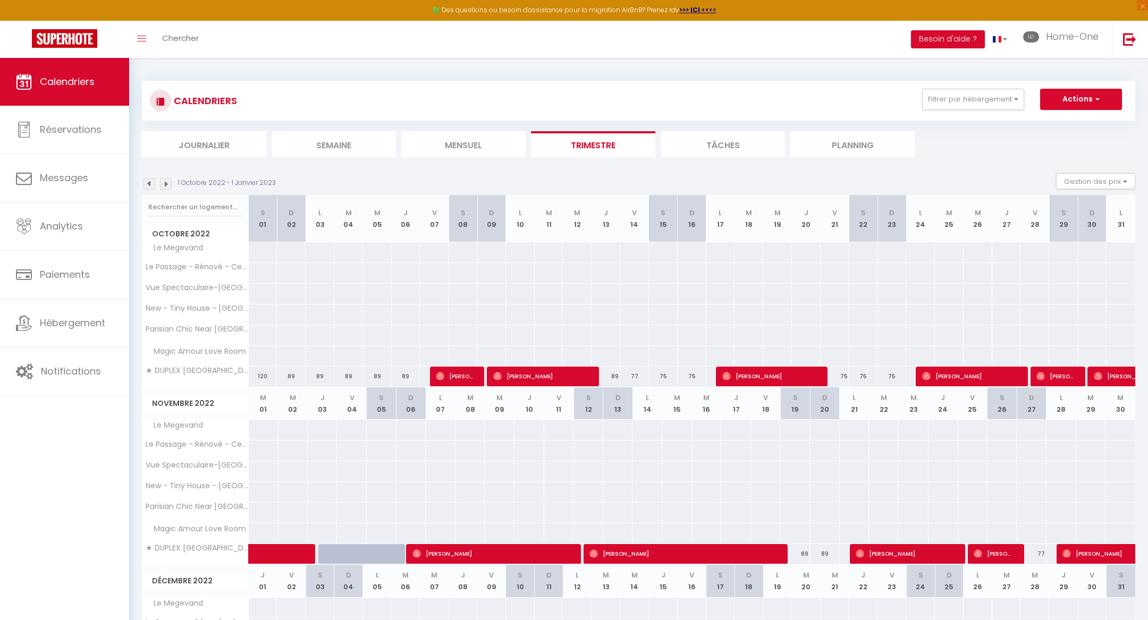
click at [147, 180] on img at bounding box center [149, 184] width 12 height 12
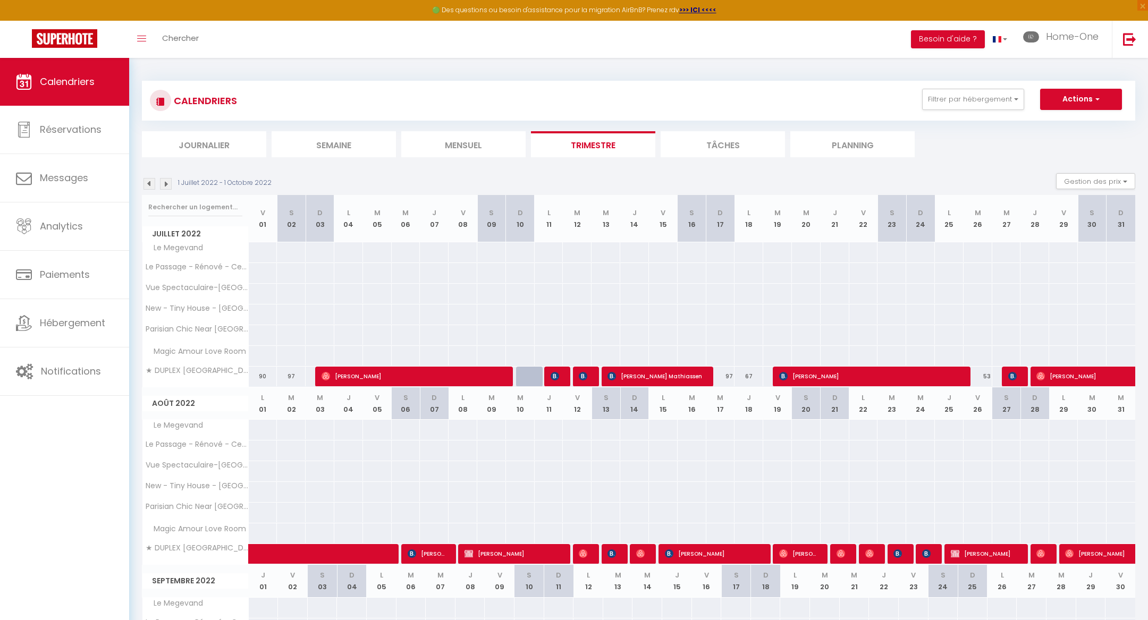
click at [147, 180] on img at bounding box center [149, 184] width 12 height 12
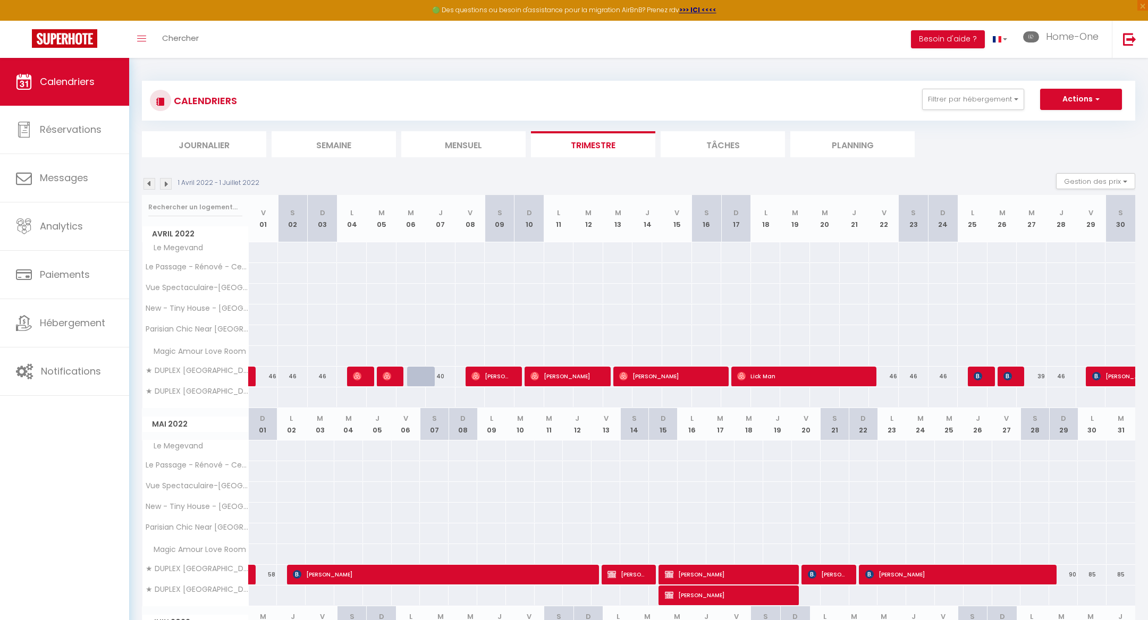
click at [146, 180] on img at bounding box center [149, 184] width 12 height 12
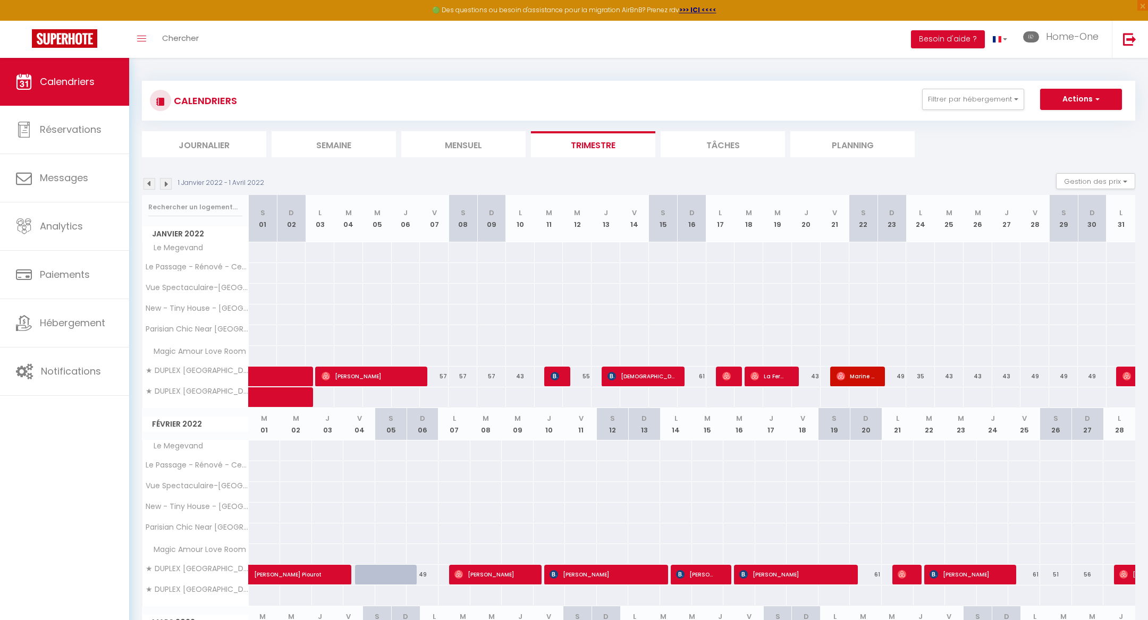
click at [145, 180] on img at bounding box center [149, 184] width 12 height 12
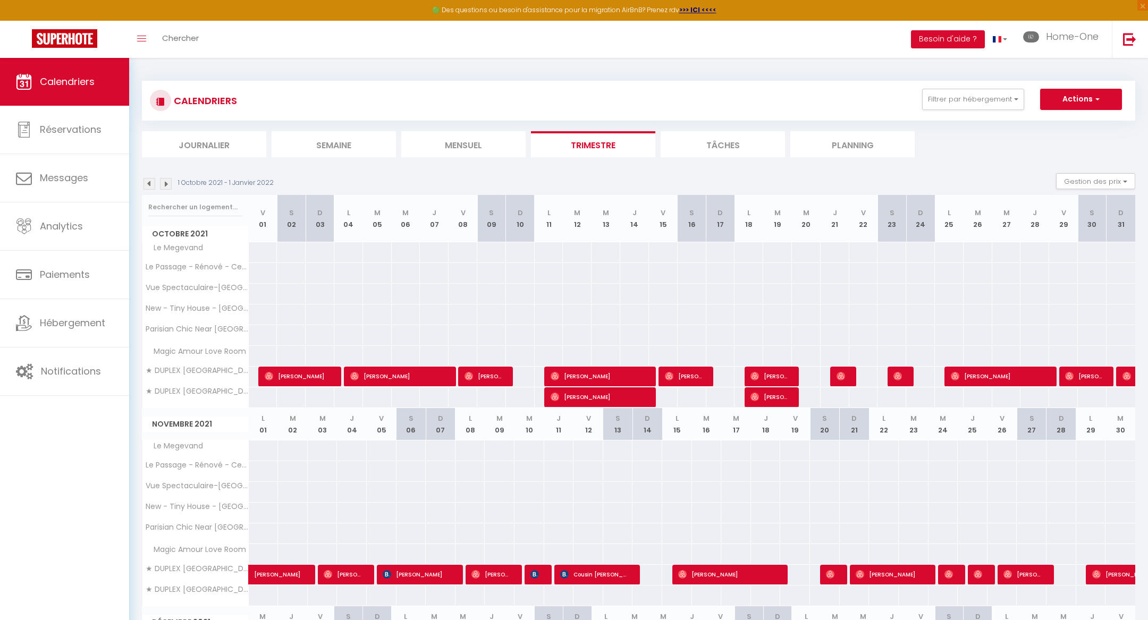
click at [148, 183] on img at bounding box center [149, 184] width 12 height 12
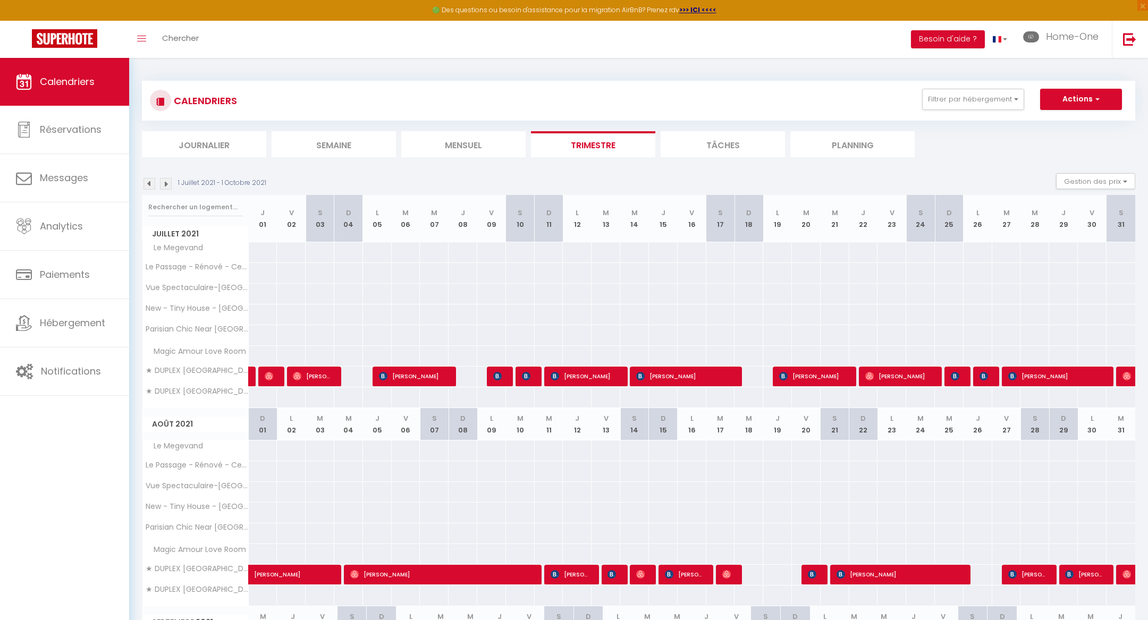
click at [148, 183] on img at bounding box center [149, 184] width 12 height 12
select select
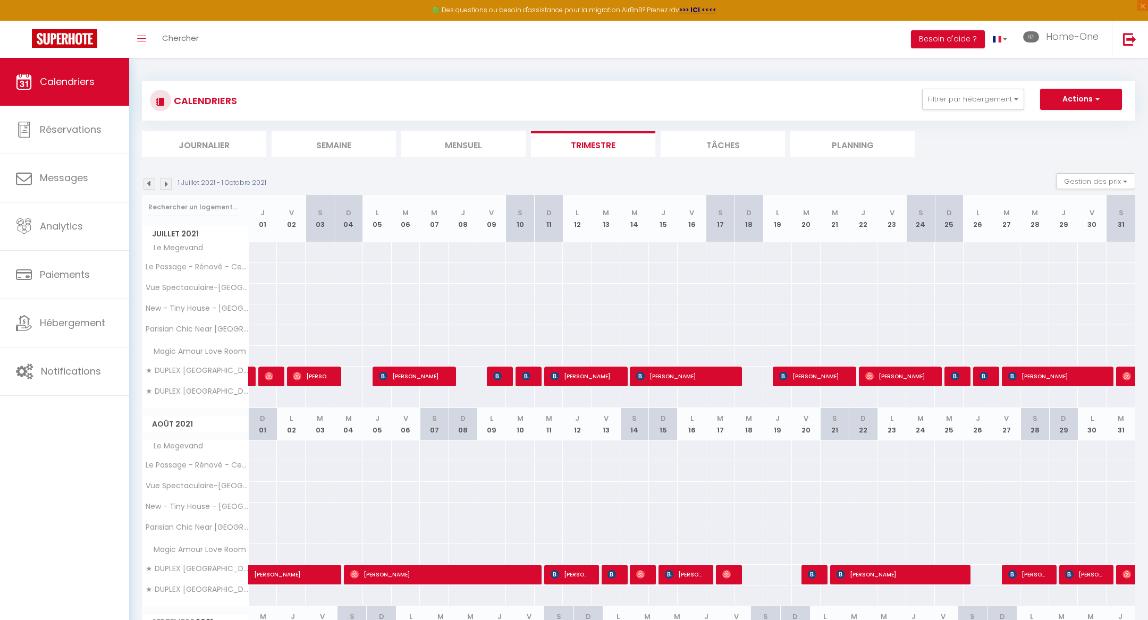
select select
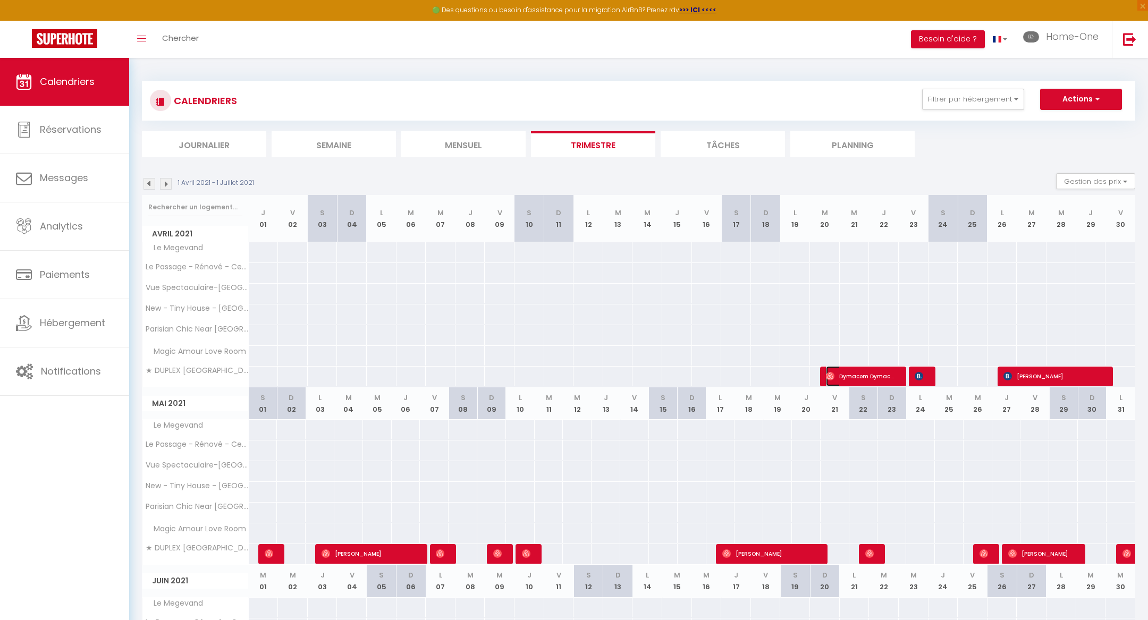
click at [859, 376] on span "Dymacom Dymacom" at bounding box center [861, 376] width 70 height 20
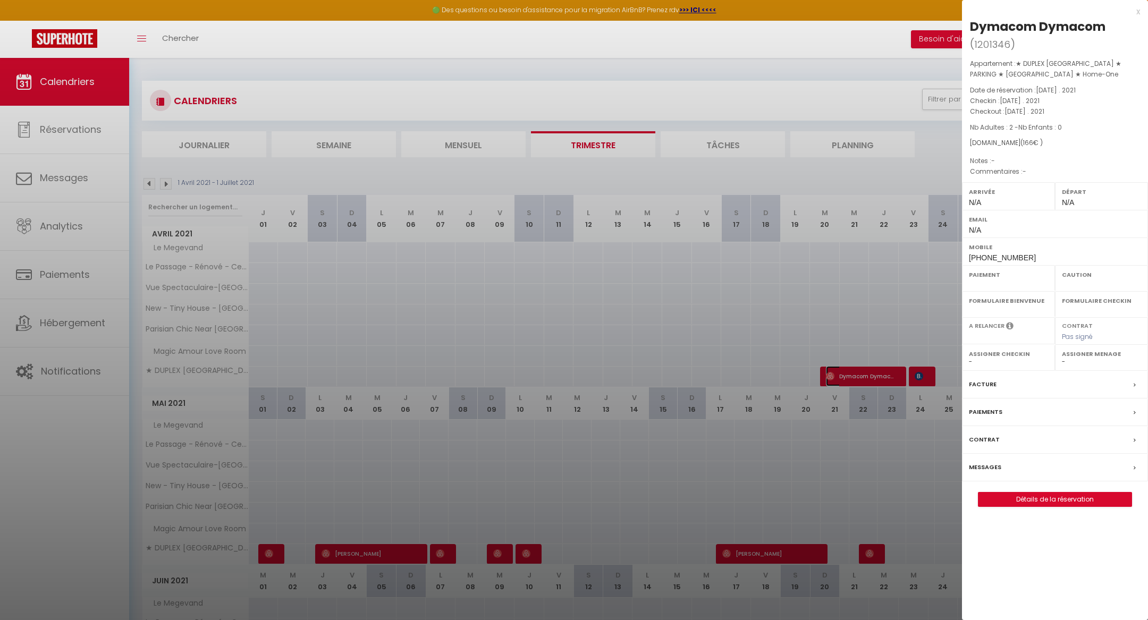
select select "OK"
select select "0"
select select "1"
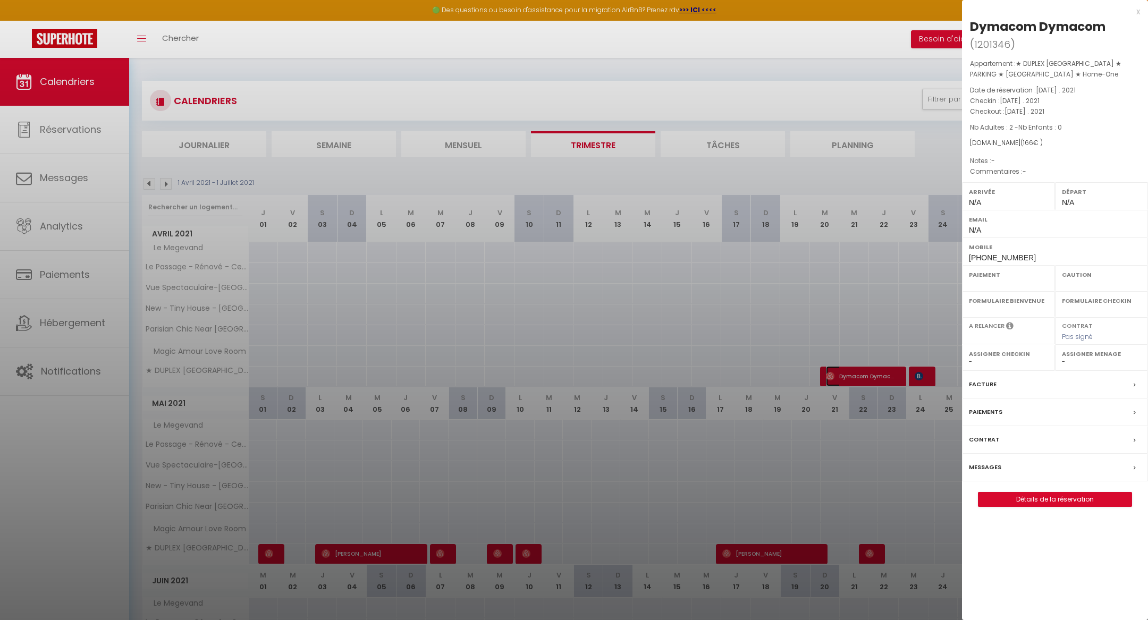
select select
click at [624, 323] on div at bounding box center [574, 310] width 1148 height 620
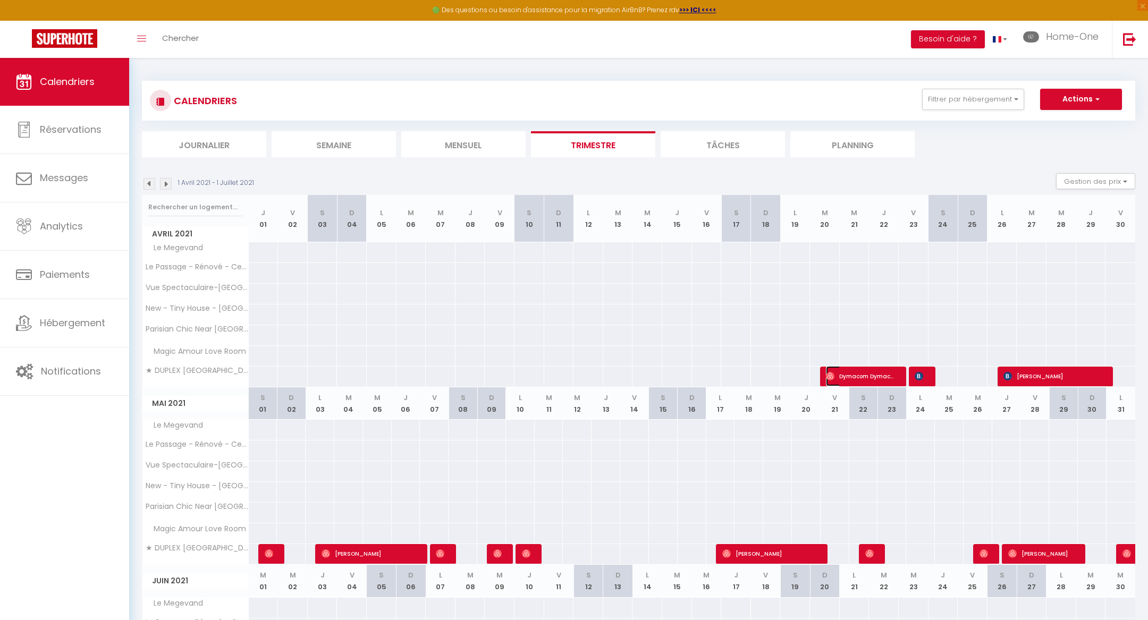
click at [879, 374] on span "Dymacom Dymacom" at bounding box center [861, 376] width 70 height 20
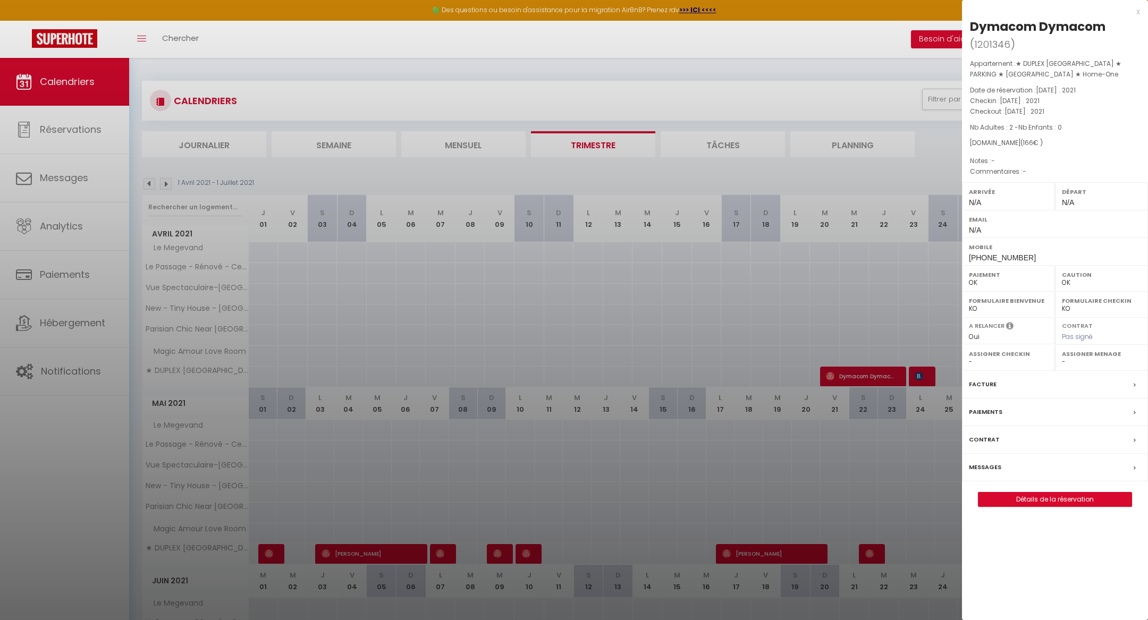
click at [978, 465] on label "Messages" at bounding box center [985, 467] width 32 height 11
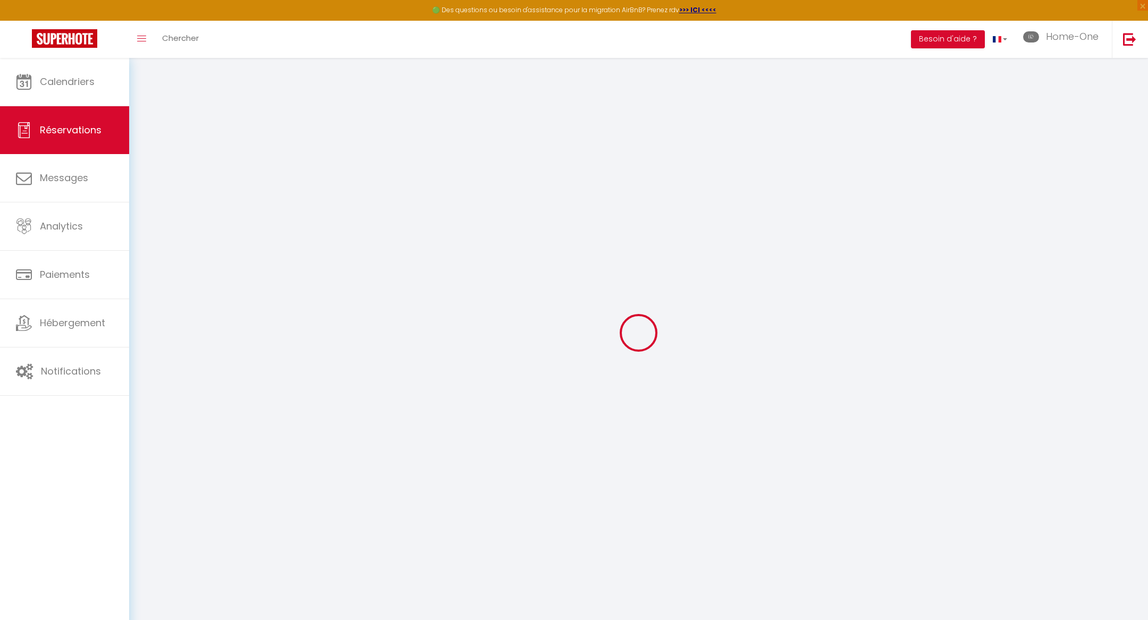
select select
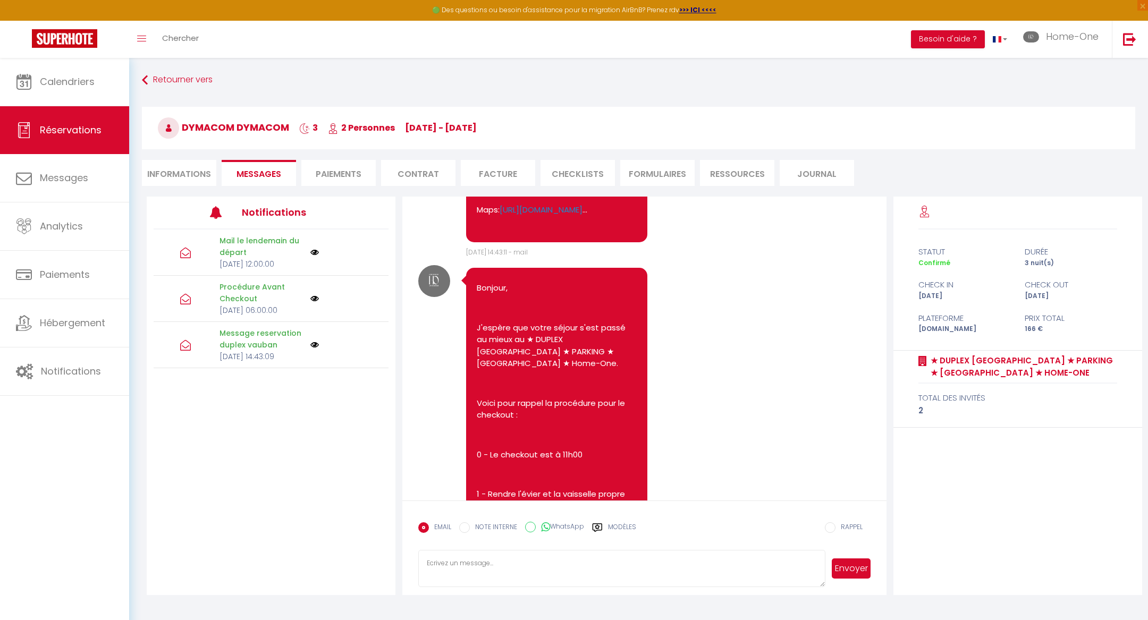
scroll to position [3507, 0]
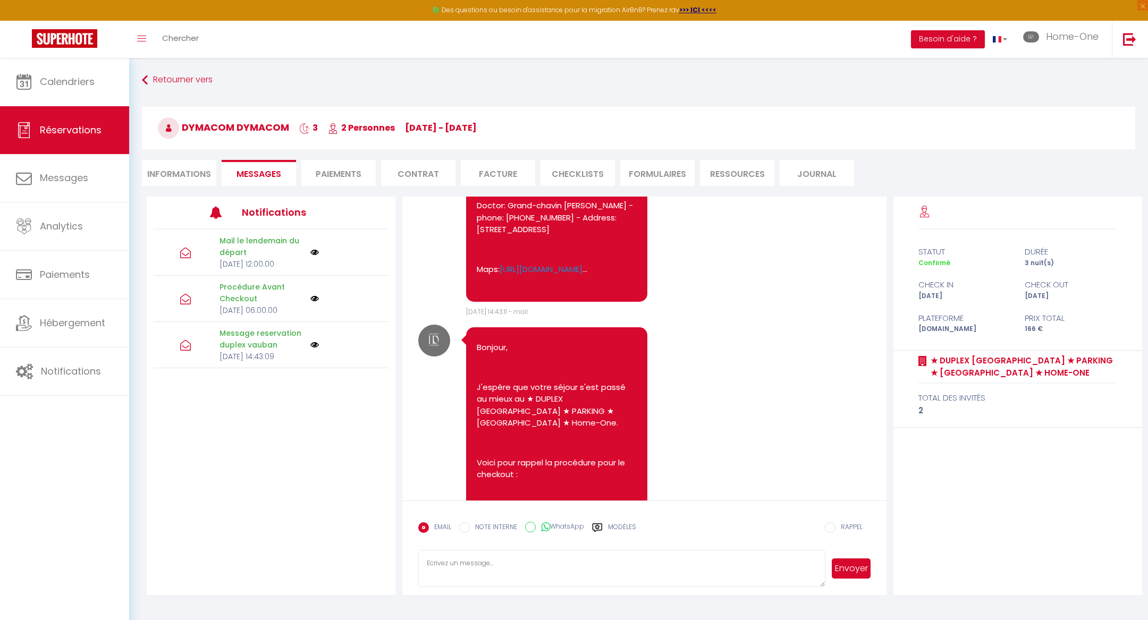
click at [613, 276] on p "Maps: [URL][DOMAIN_NAME] ..." at bounding box center [556, 270] width 159 height 12
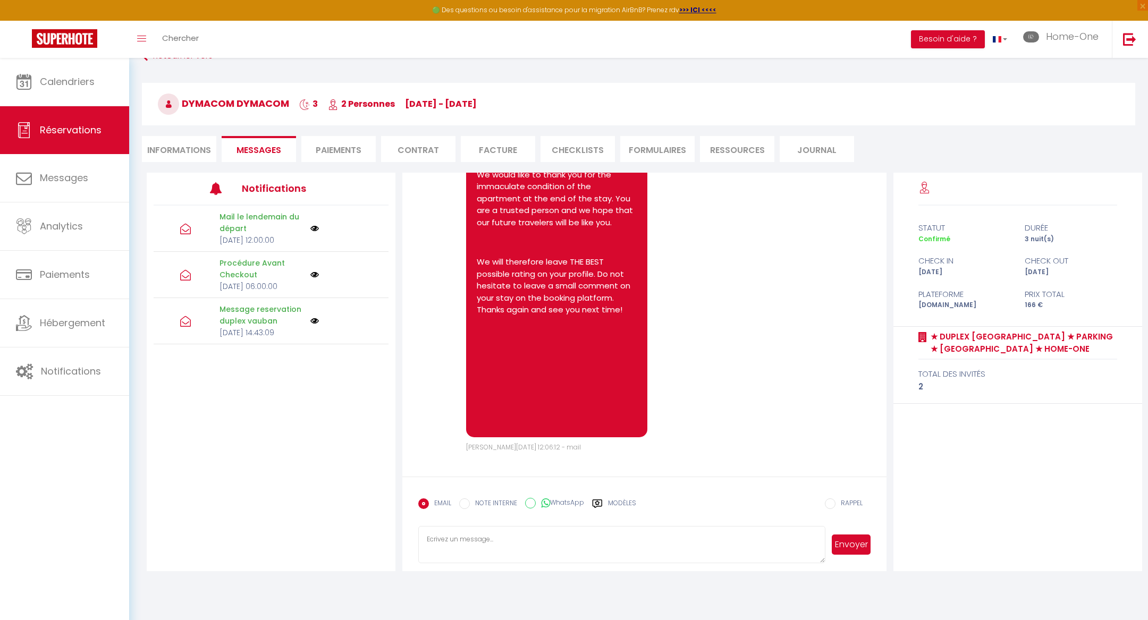
scroll to position [57, 0]
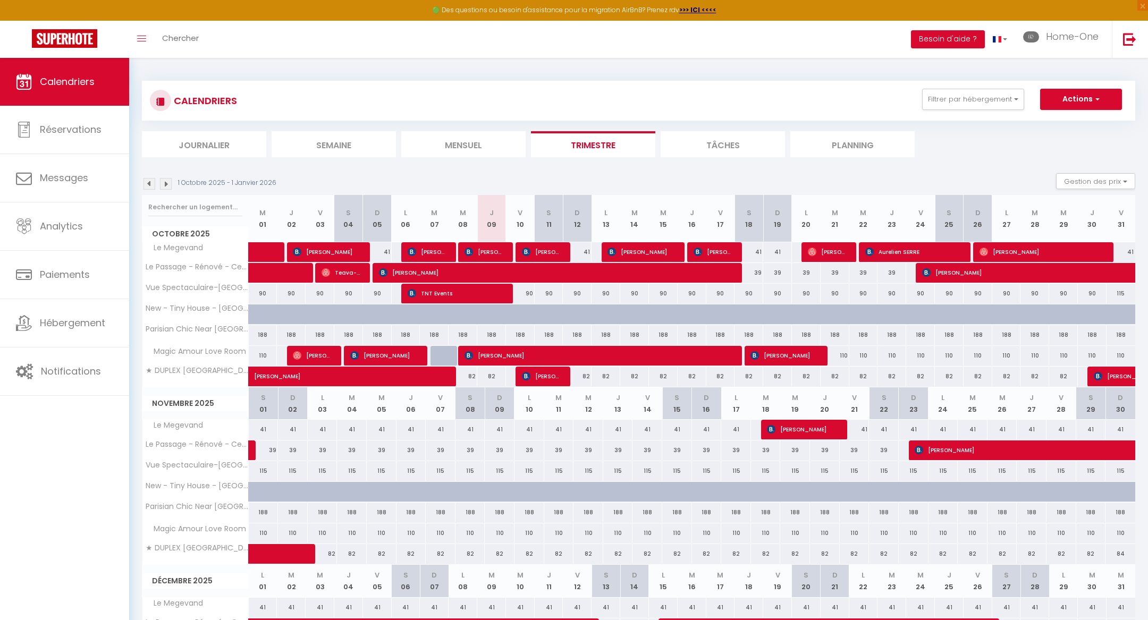
click at [150, 180] on img at bounding box center [149, 184] width 12 height 12
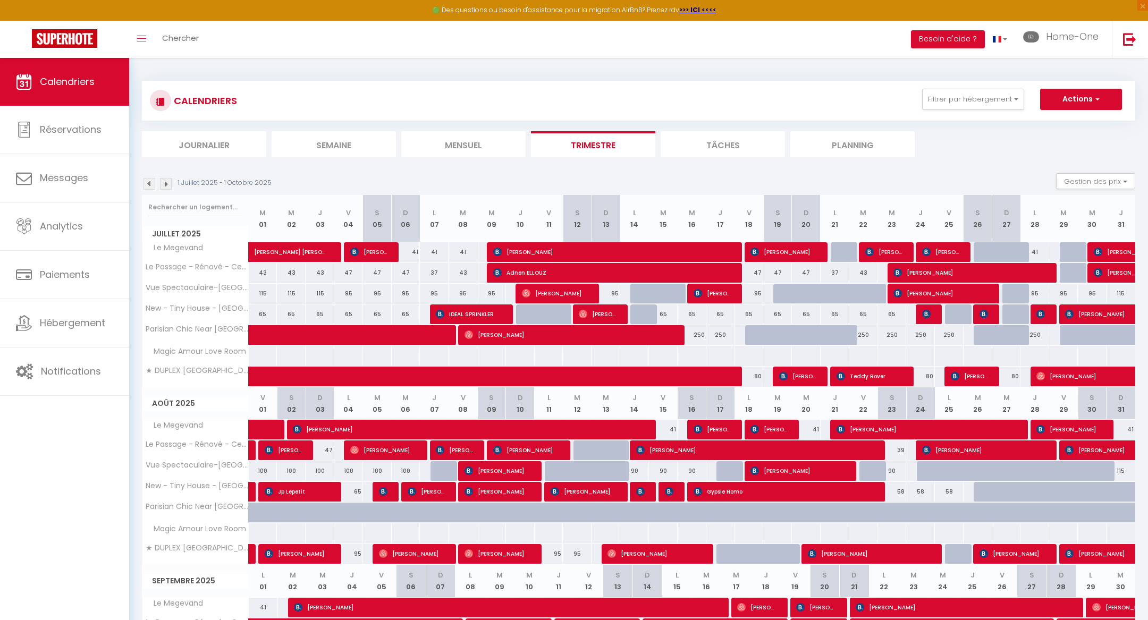
click at [148, 181] on img at bounding box center [149, 184] width 12 height 12
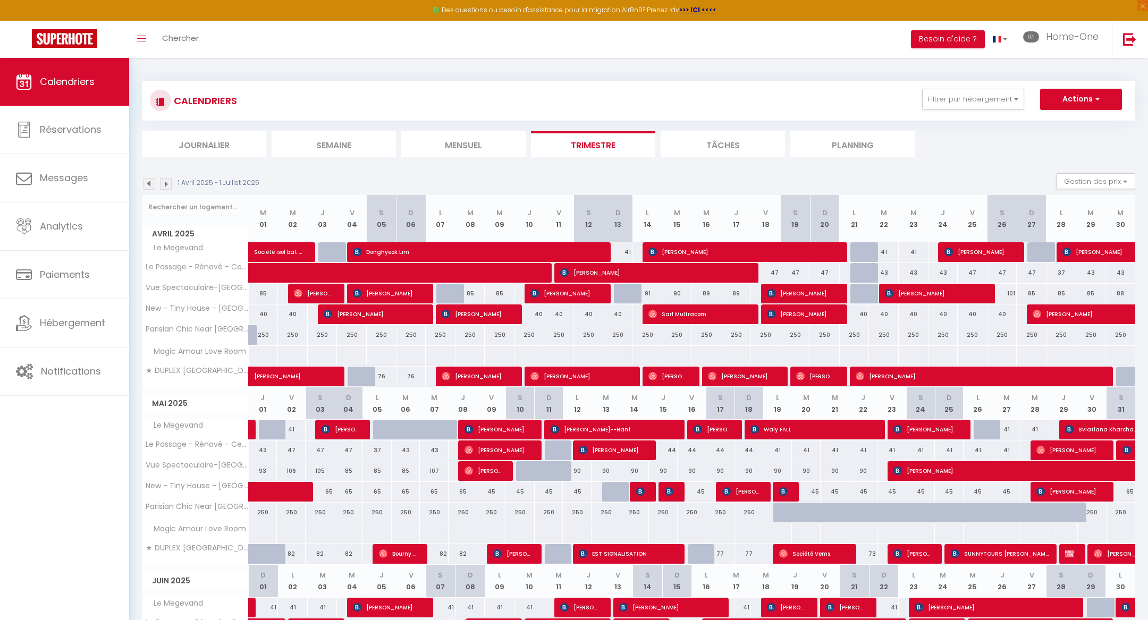
click at [148, 181] on img at bounding box center [149, 184] width 12 height 12
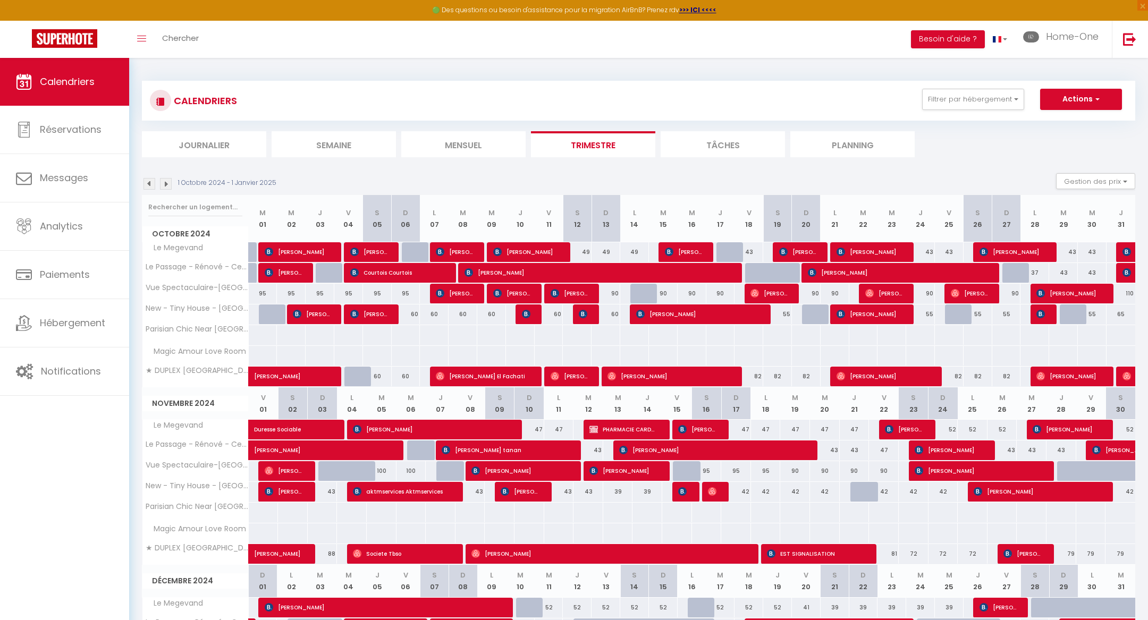
click at [148, 180] on img at bounding box center [149, 184] width 12 height 12
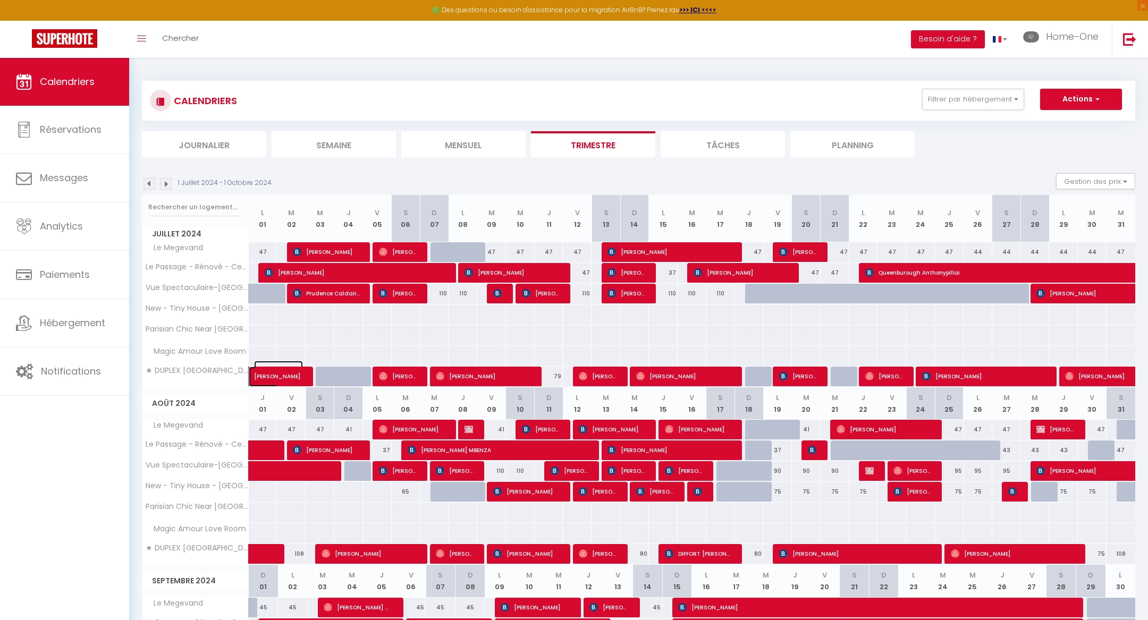
click at [288, 376] on span "[PERSON_NAME]" at bounding box center [278, 371] width 49 height 20
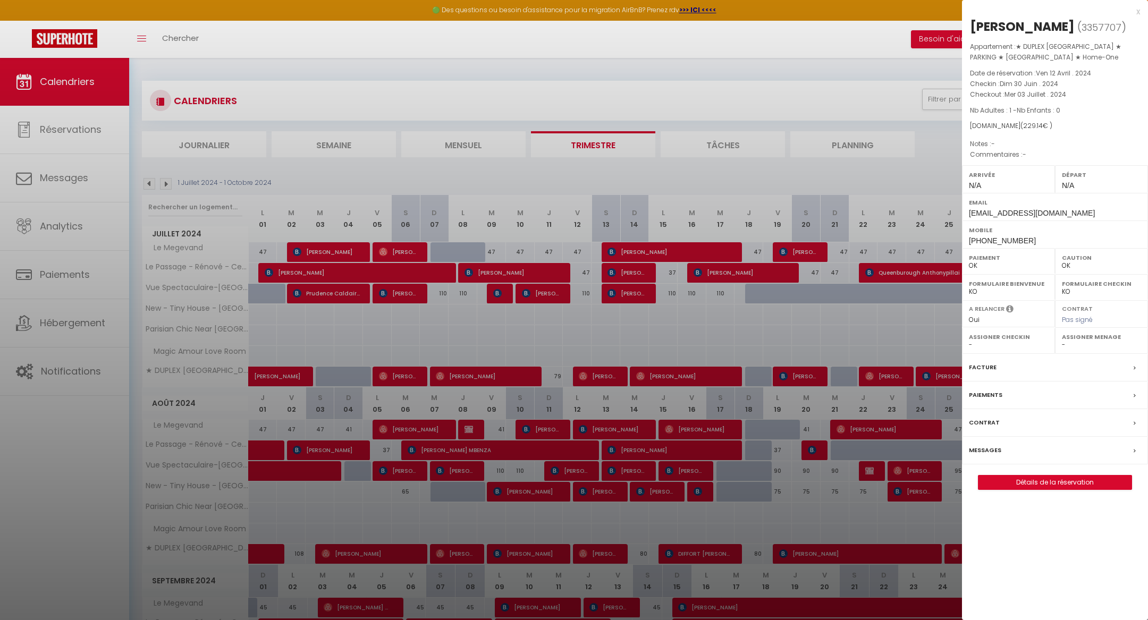
click at [972, 441] on div "Messages" at bounding box center [1055, 451] width 186 height 28
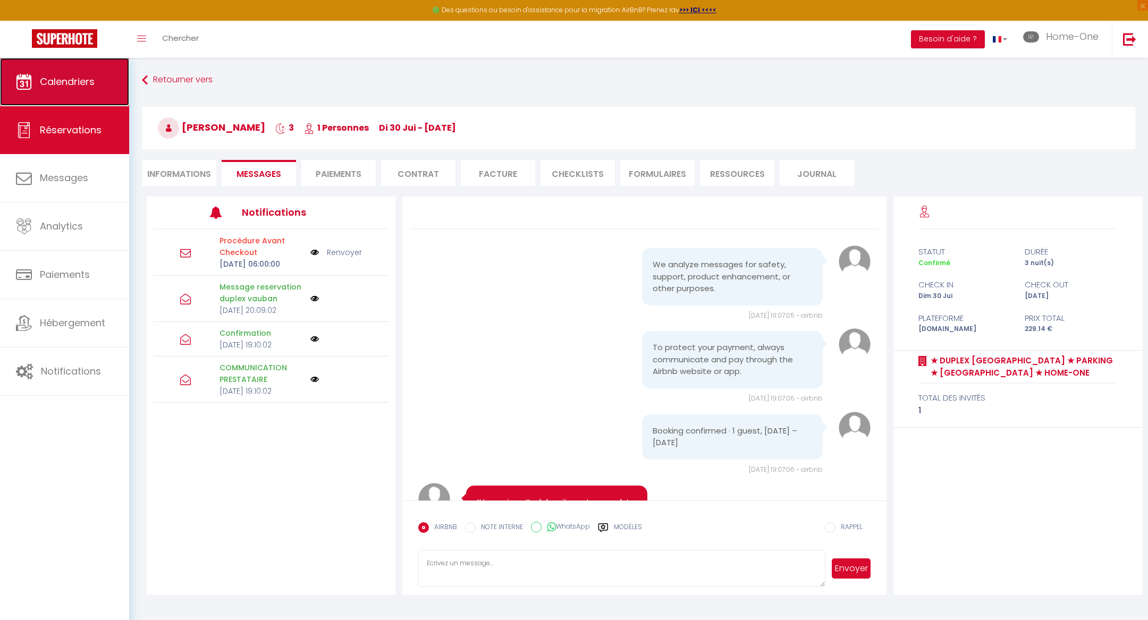
click at [74, 64] on link "Calendriers" at bounding box center [64, 82] width 129 height 48
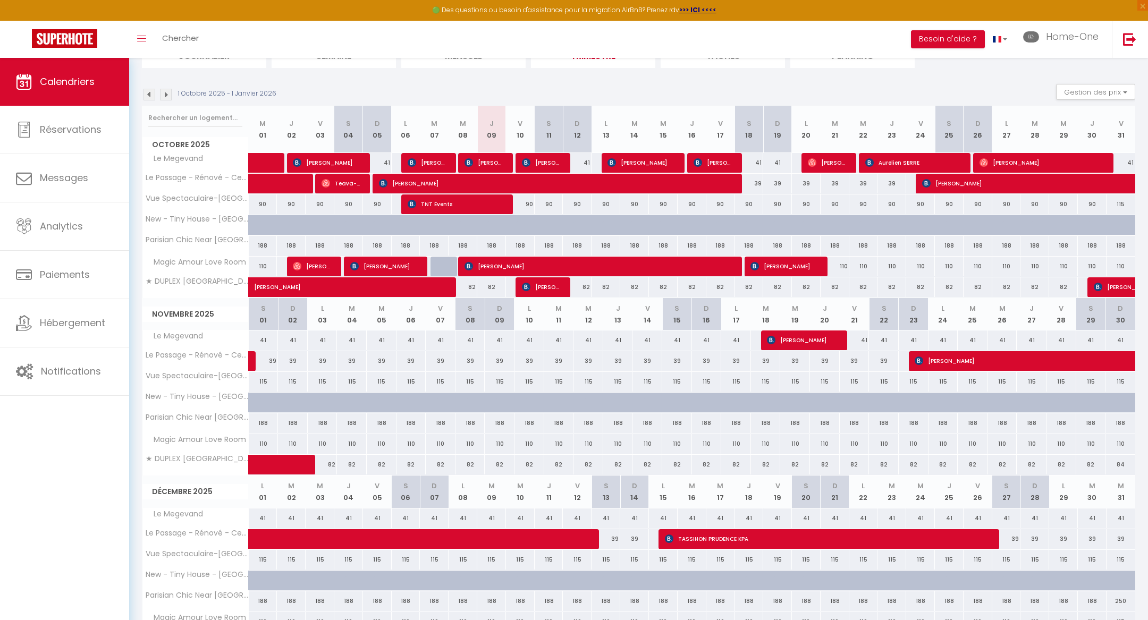
scroll to position [163, 0]
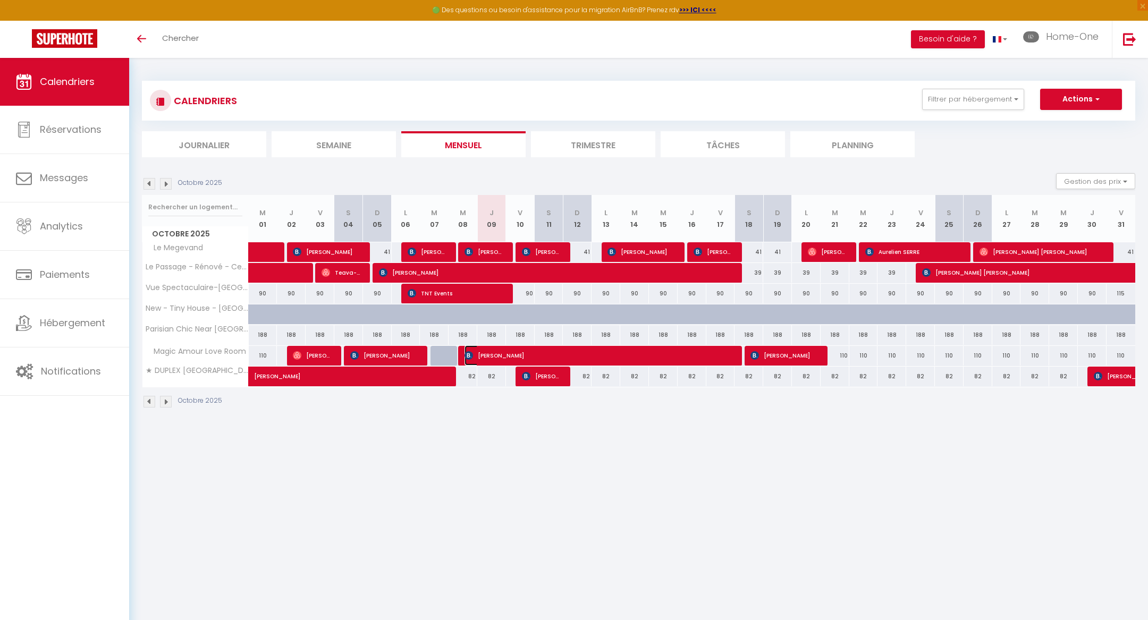
click at [484, 354] on span "[PERSON_NAME]" at bounding box center [598, 355] width 268 height 20
select select "OK"
select select "KO"
select select "0"
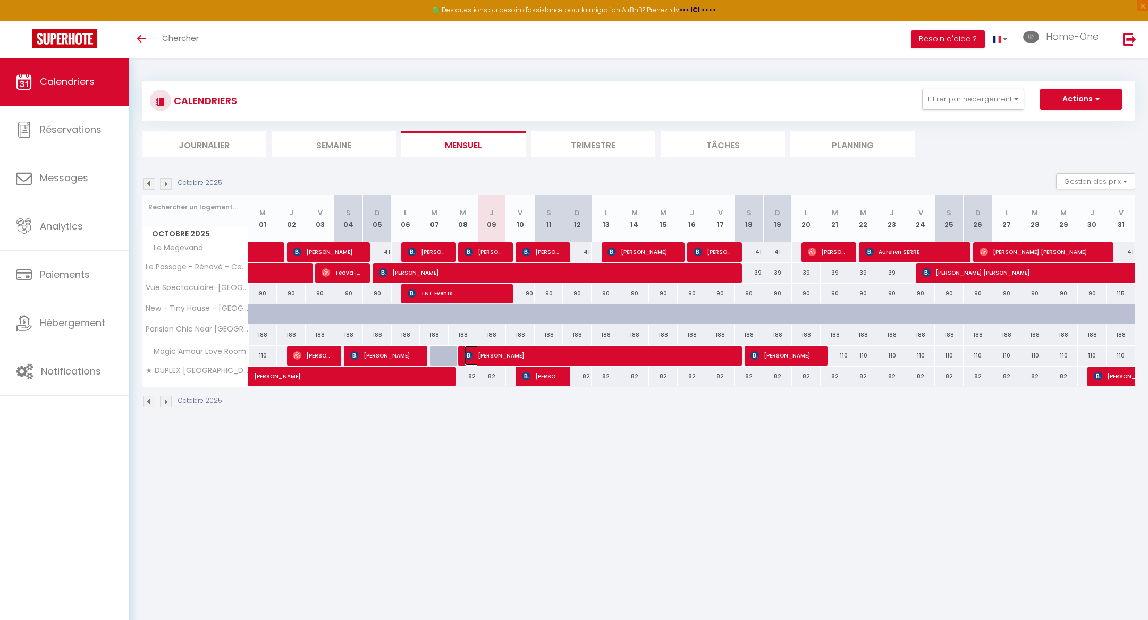
select select "1"
select select
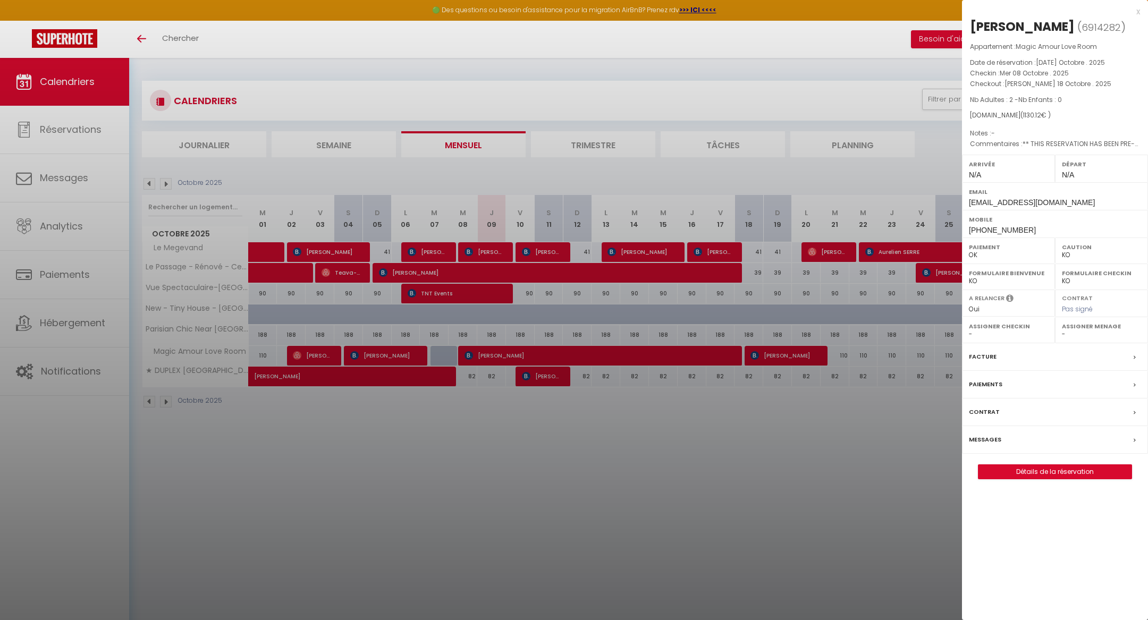
click at [1092, 30] on span "6914282" at bounding box center [1100, 27] width 39 height 13
copy span "6914282"
click at [71, 361] on div at bounding box center [574, 310] width 1148 height 620
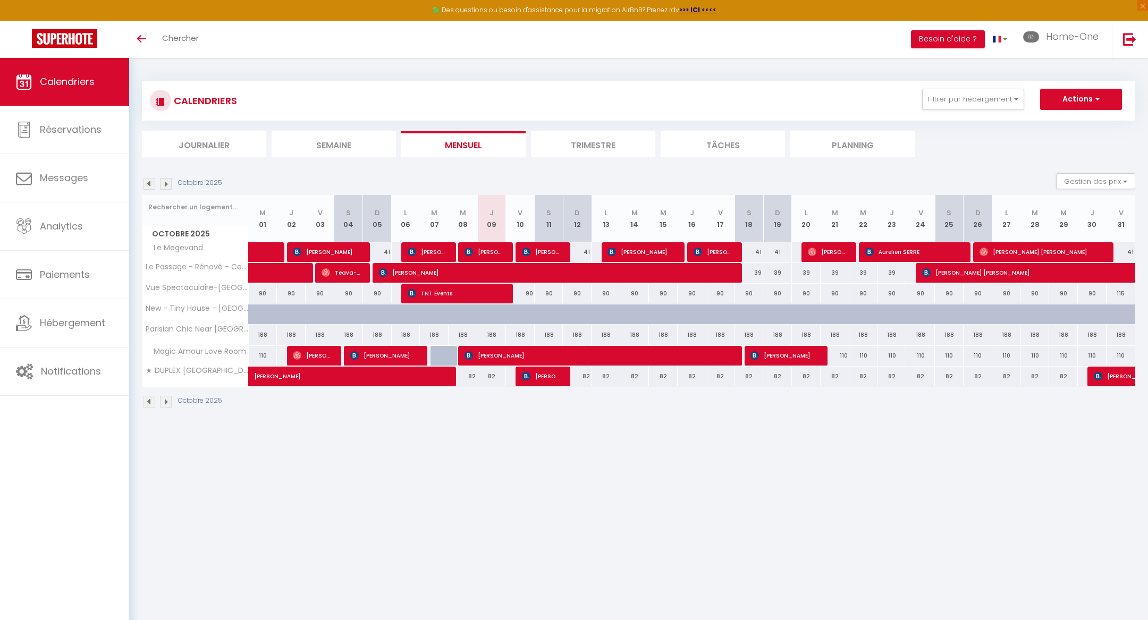
click at [78, 306] on body "🟢 Des questions ou besoin d'assistance pour la migration AirBnB? Prenez rdv >>>…" at bounding box center [574, 368] width 1148 height 620
click at [78, 307] on link "Hébergement" at bounding box center [64, 323] width 129 height 48
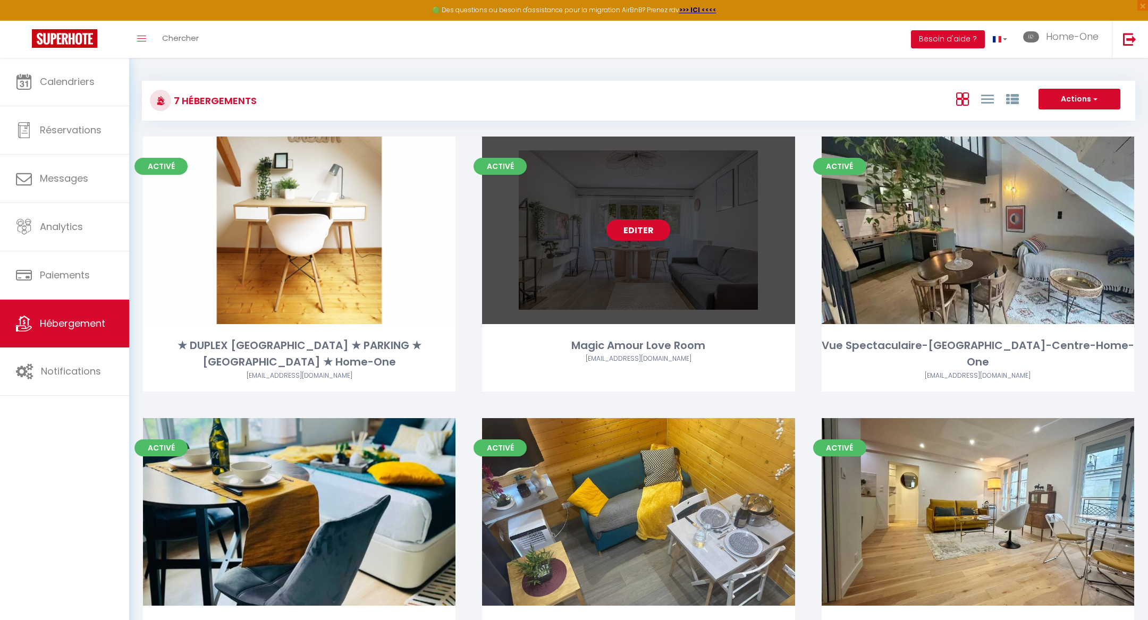
click at [619, 234] on link "Editer" at bounding box center [638, 229] width 64 height 21
select select "3"
select select "2"
select select "1"
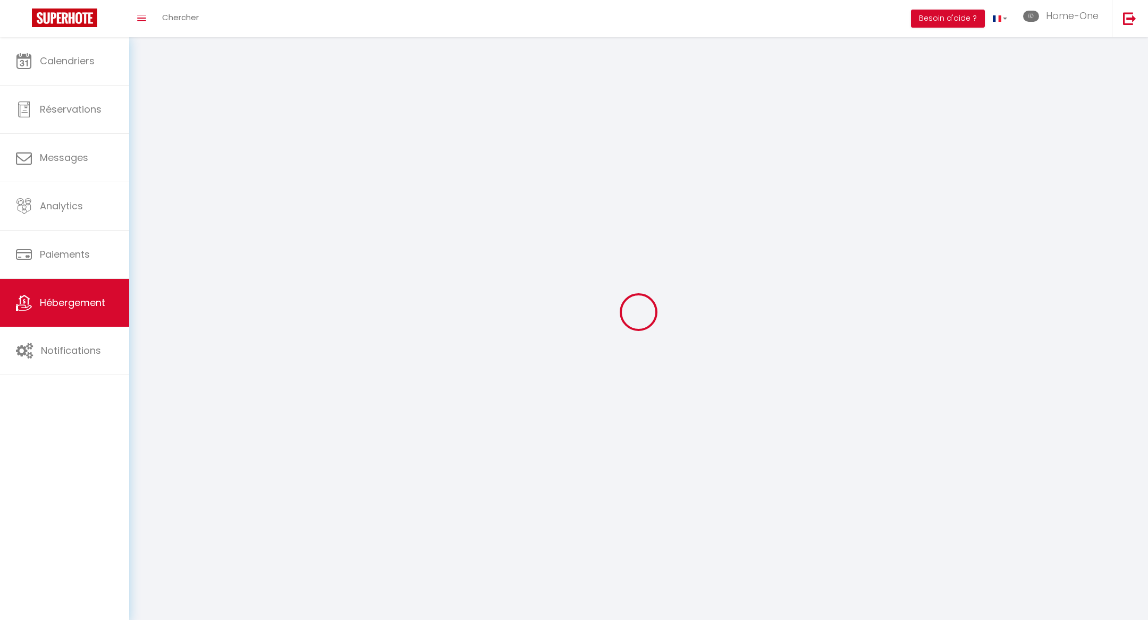
select select
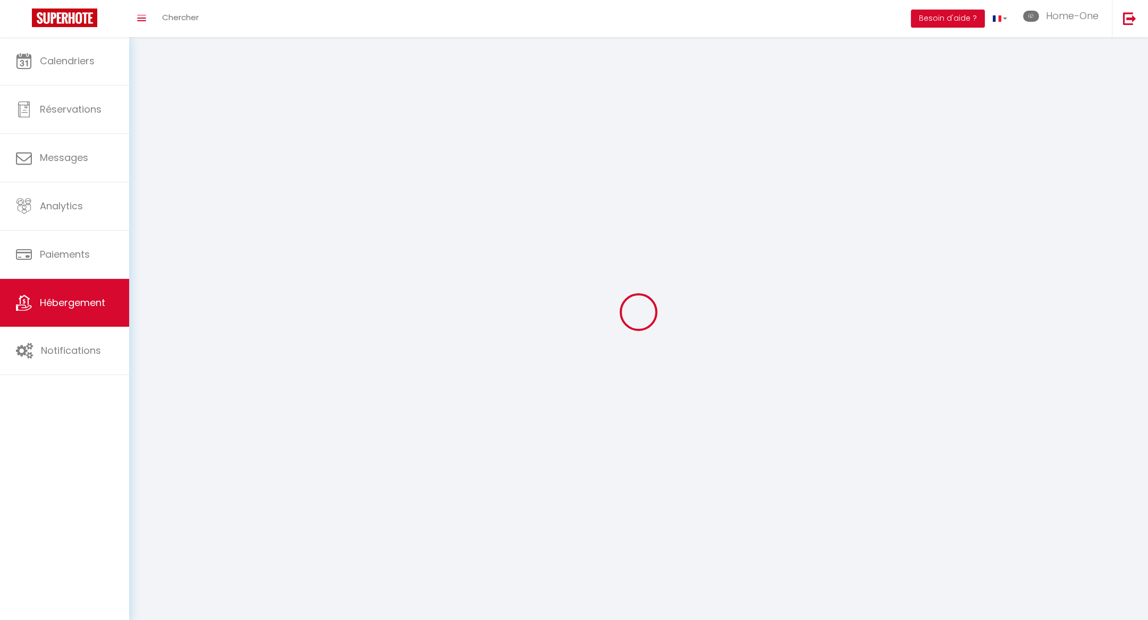
checkbox input "false"
select select
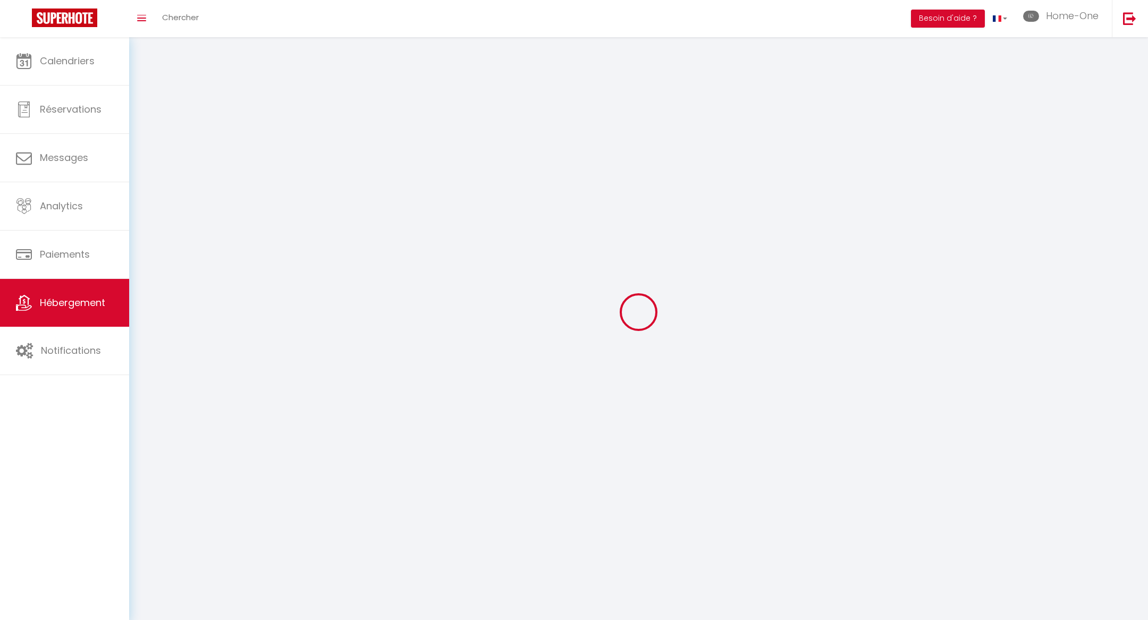
select select
select select "1"
select select
select select "28"
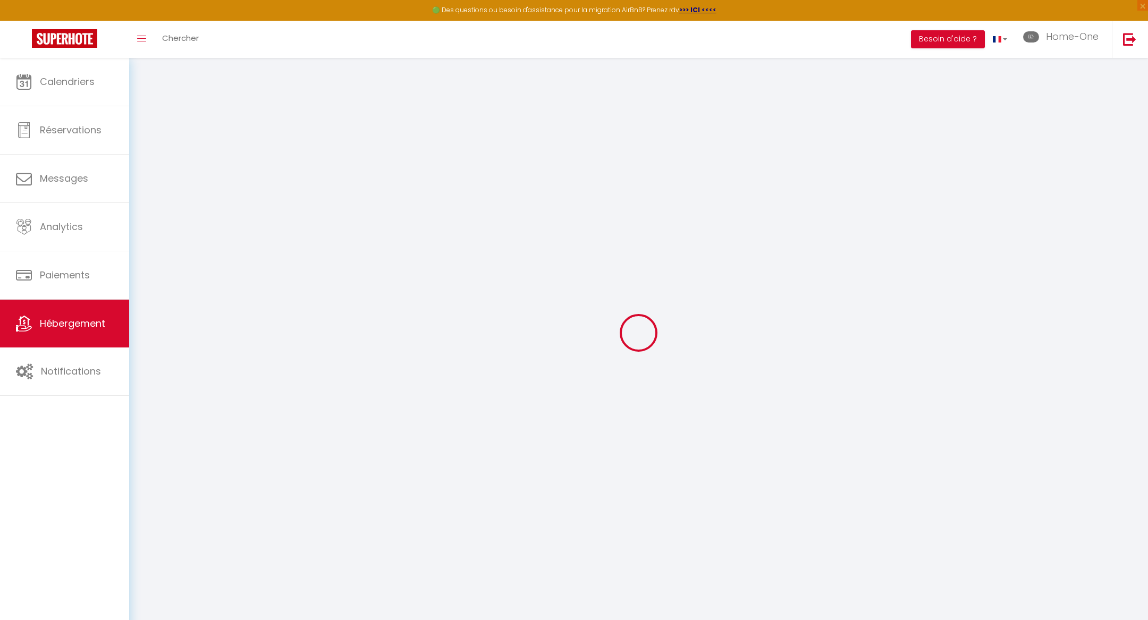
select select
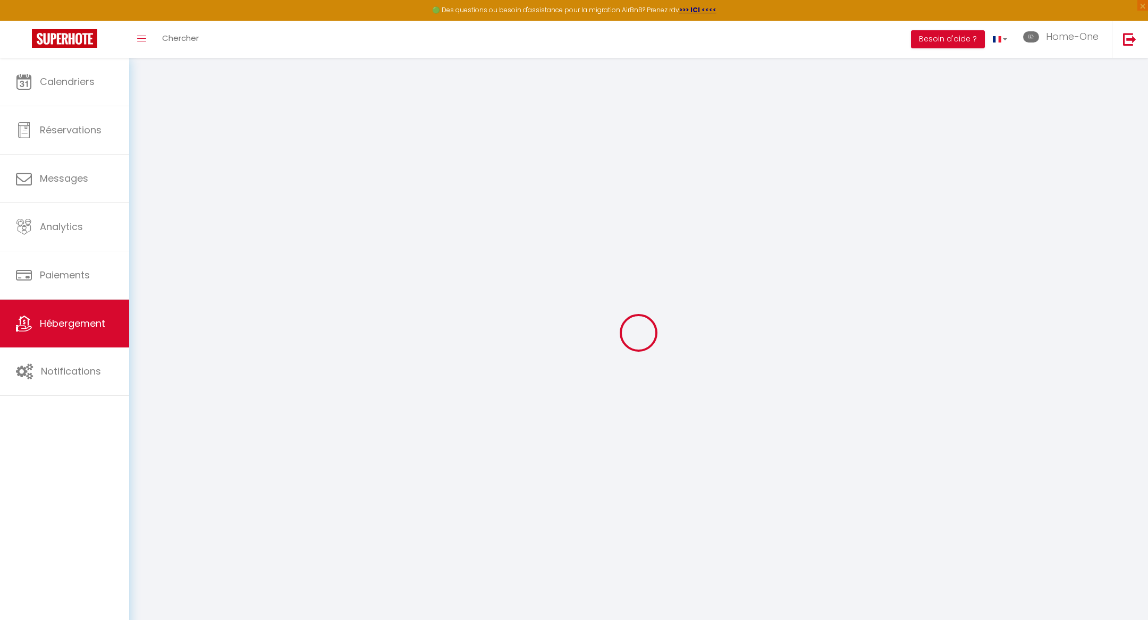
select select
checkbox input "false"
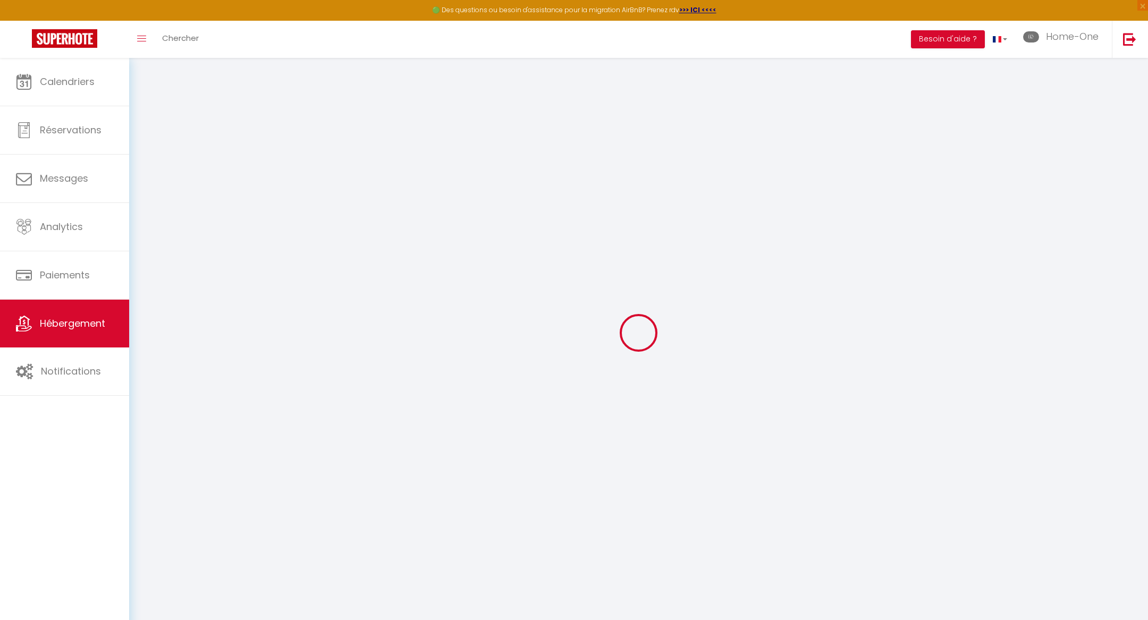
select select
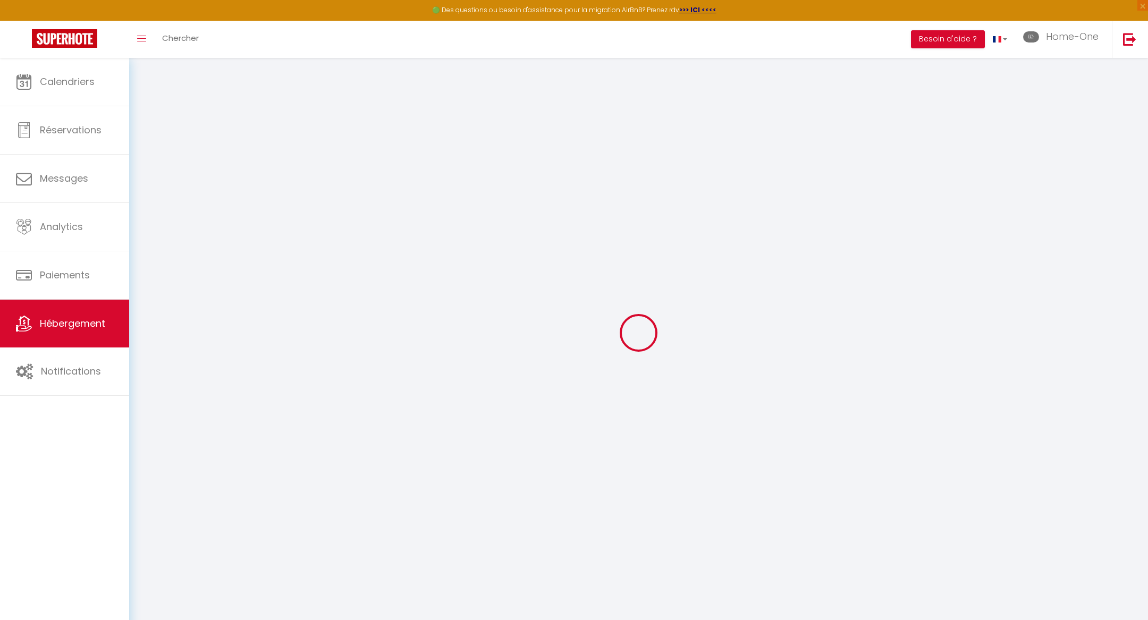
select select
checkbox input "false"
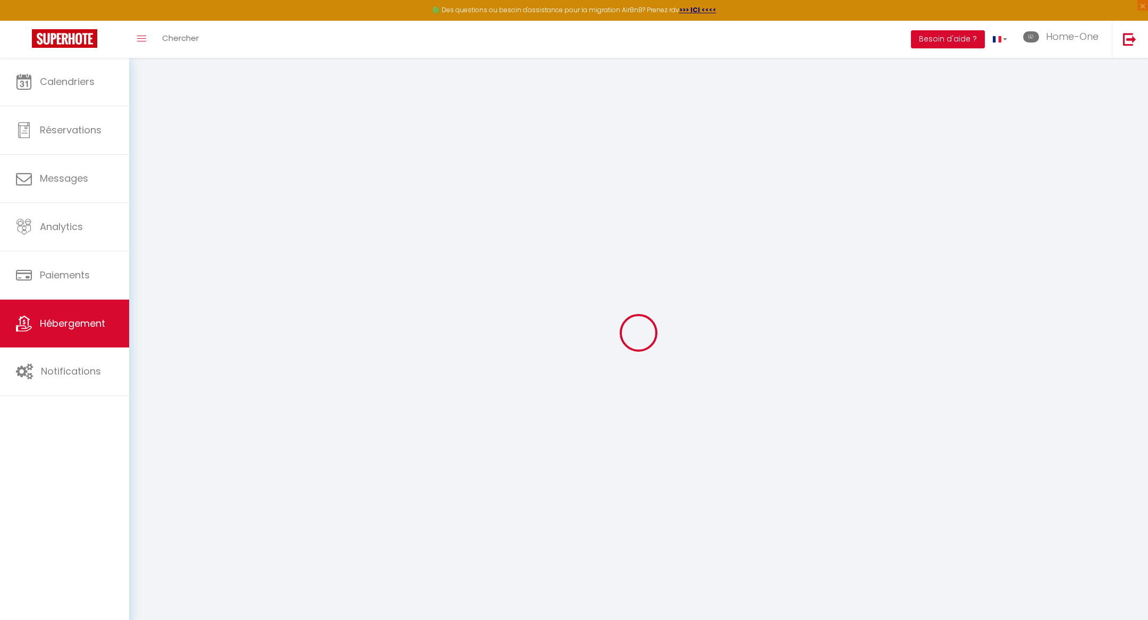
checkbox input "false"
select select
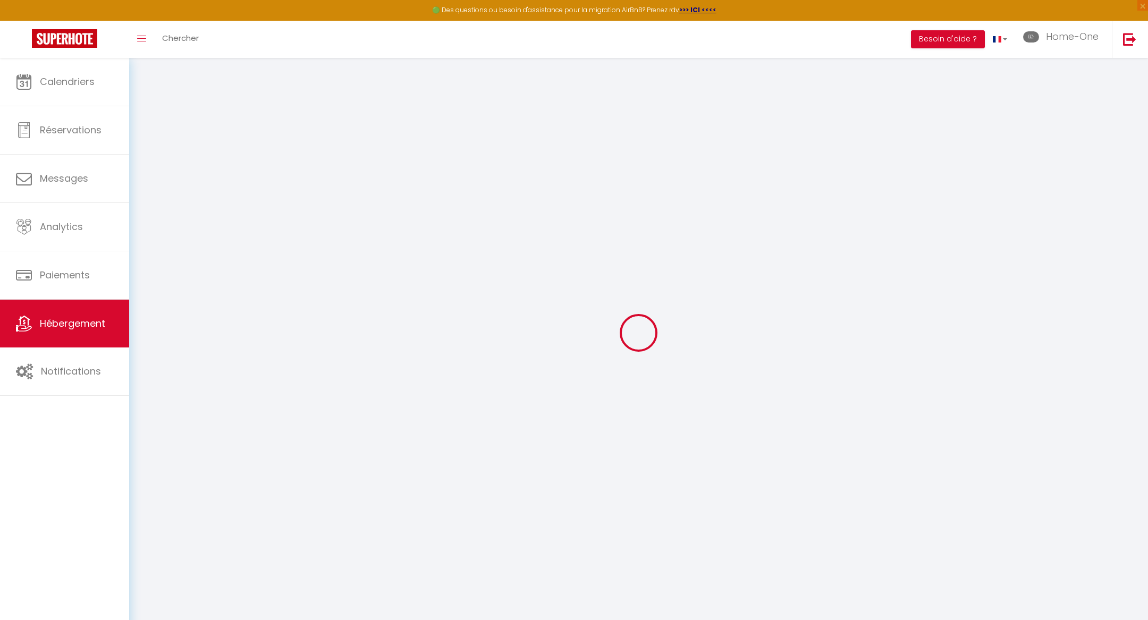
select select
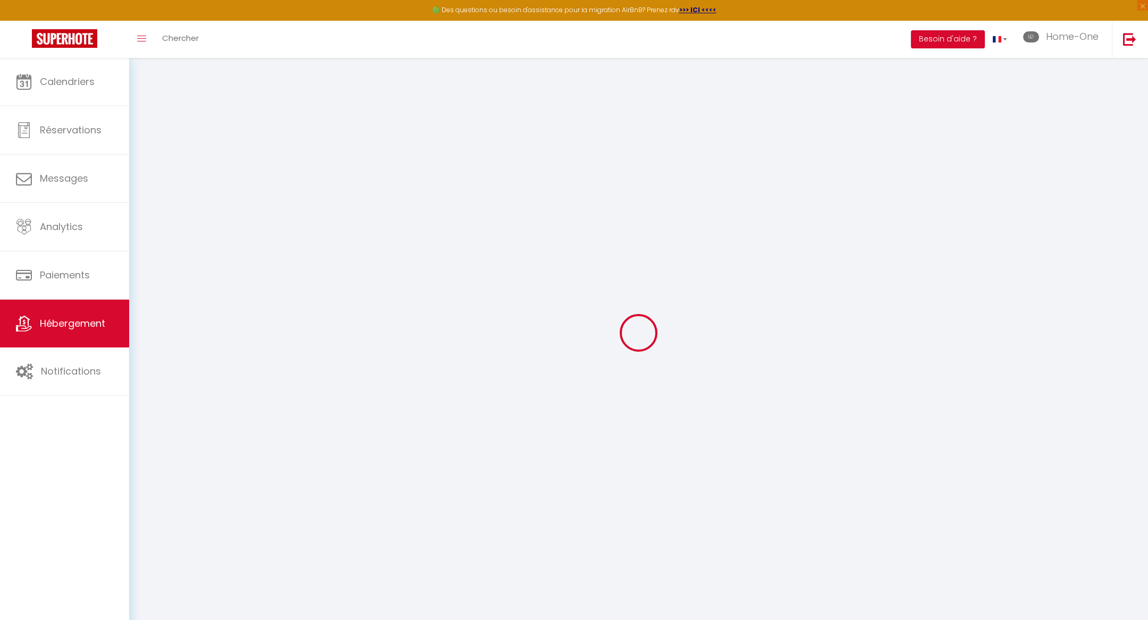
checkbox input "false"
select select
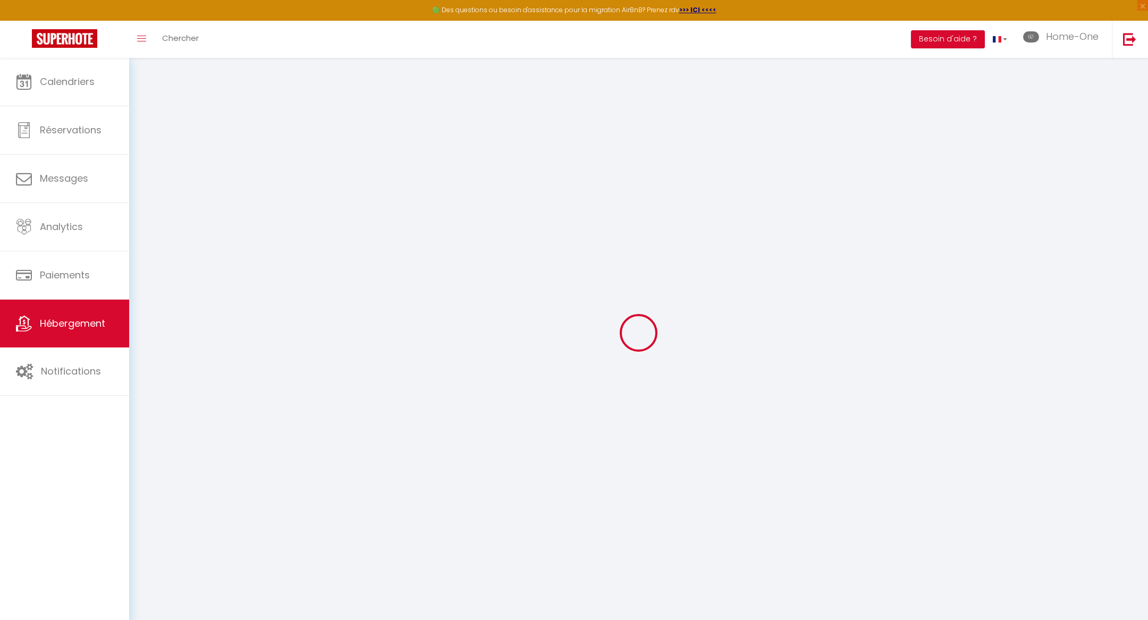
select select
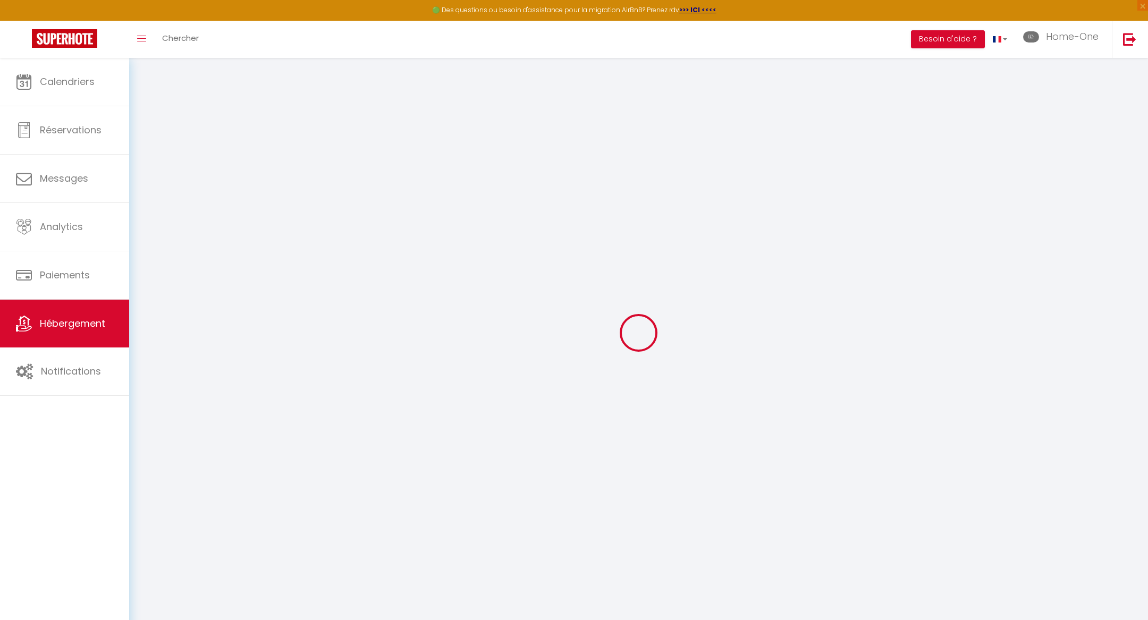
select select
checkbox input "false"
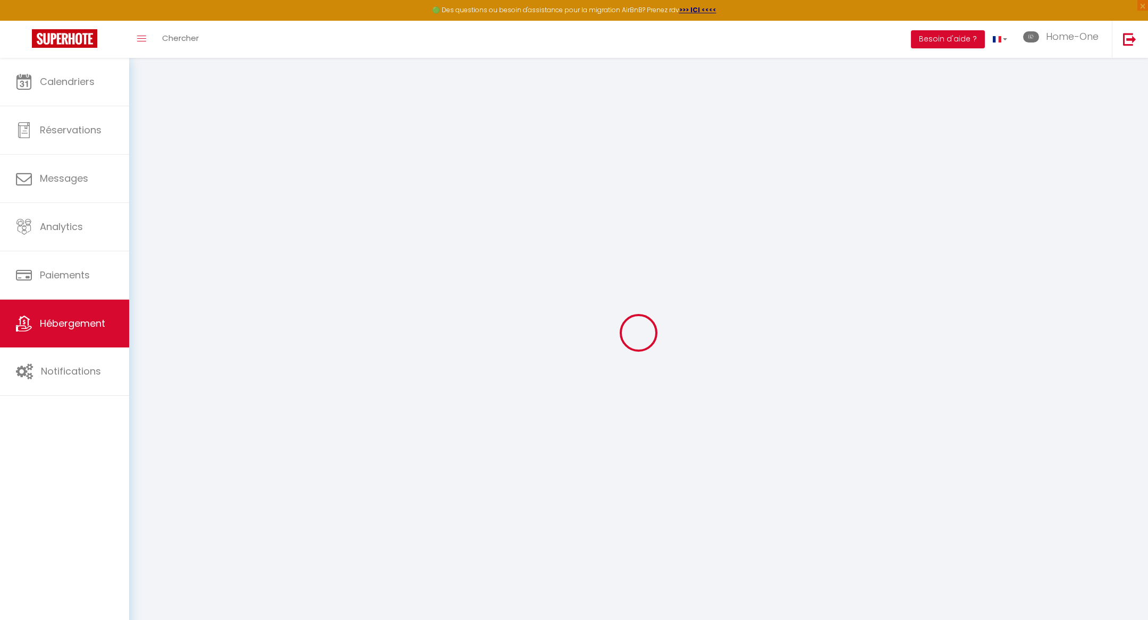
checkbox input "false"
select select
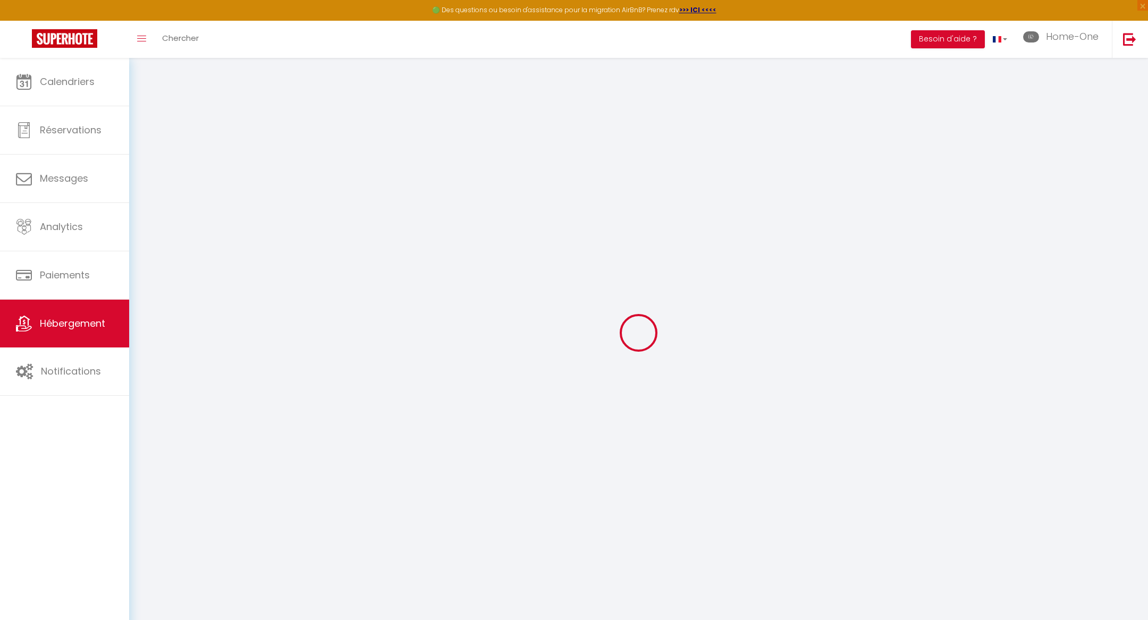
select select
checkbox input "false"
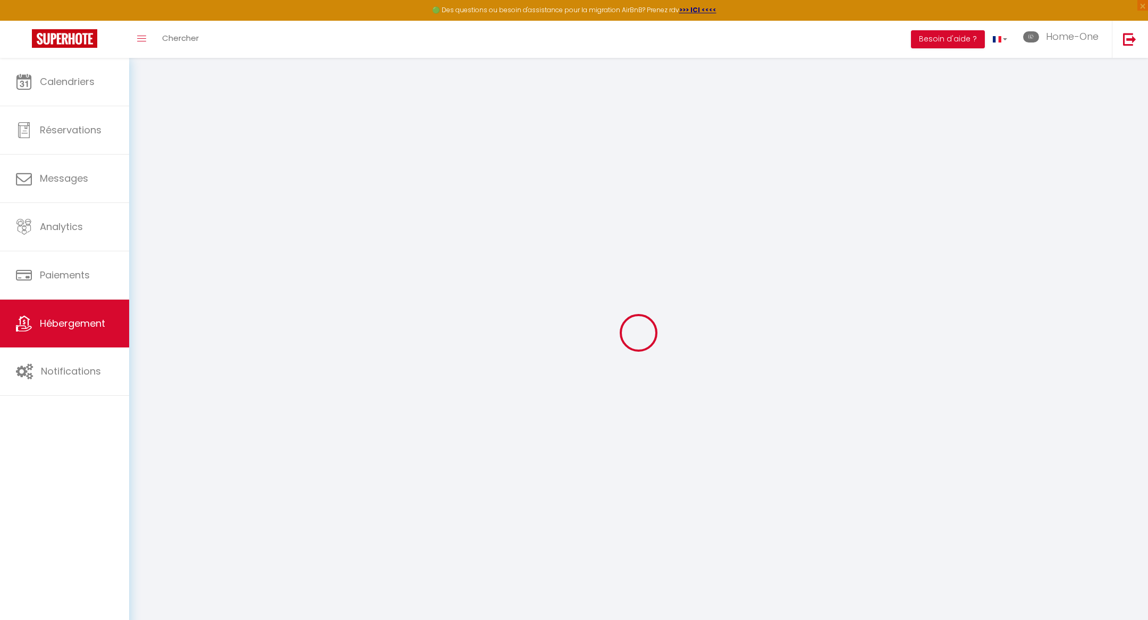
checkbox input "false"
select select
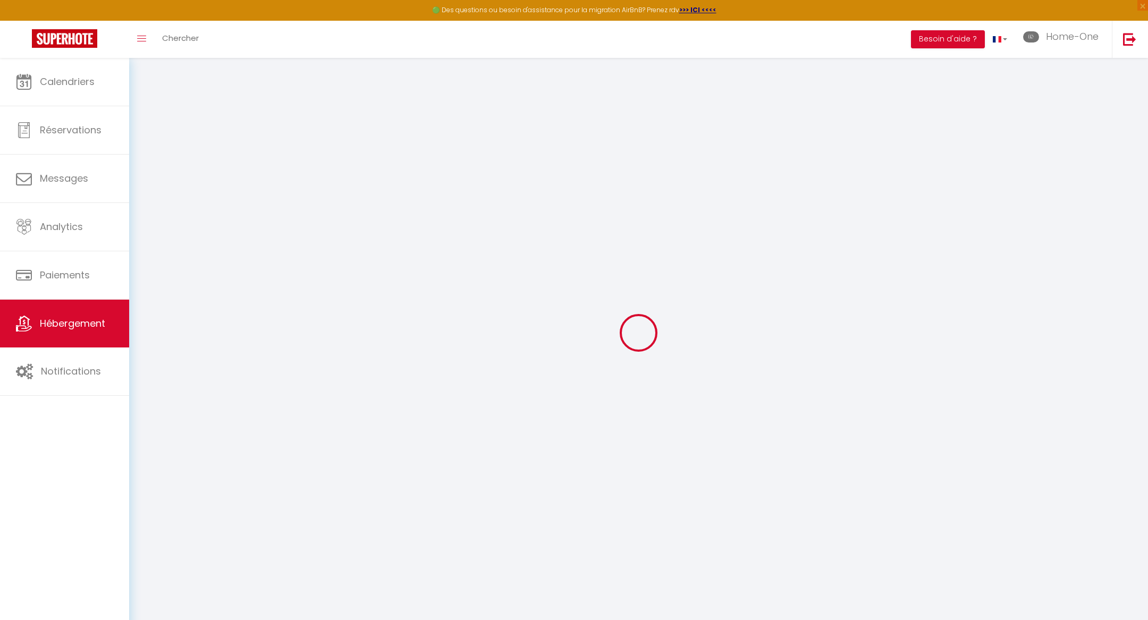
type input "Magic Amour Love Room"
select select "2"
type input "115"
type input "57"
select select
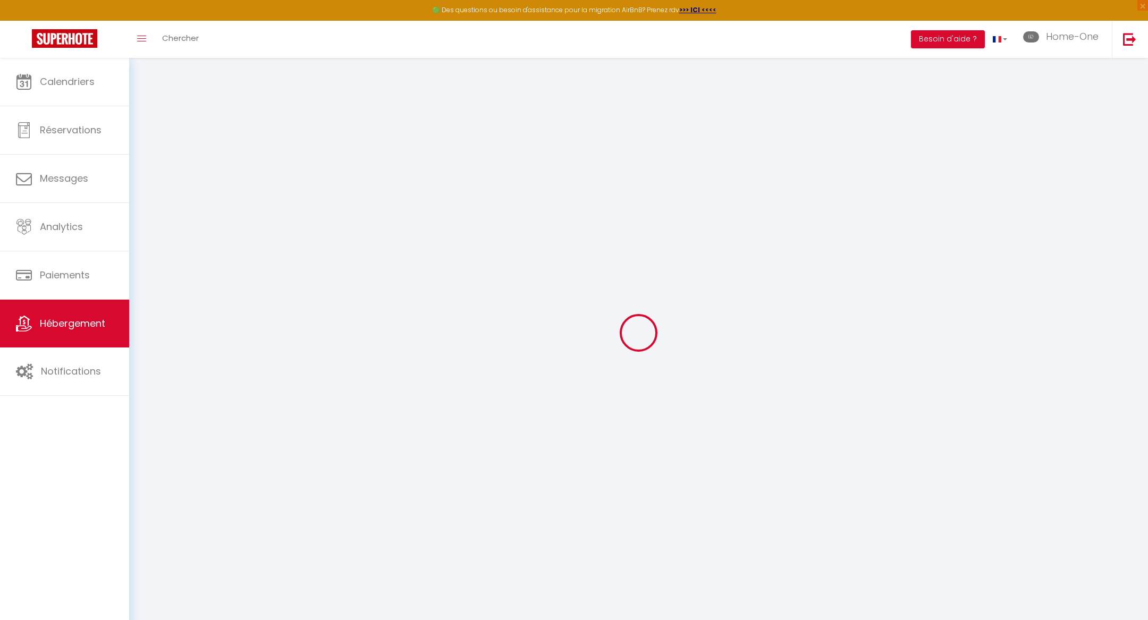
select select
type input "9 Allée Claude Debussy"
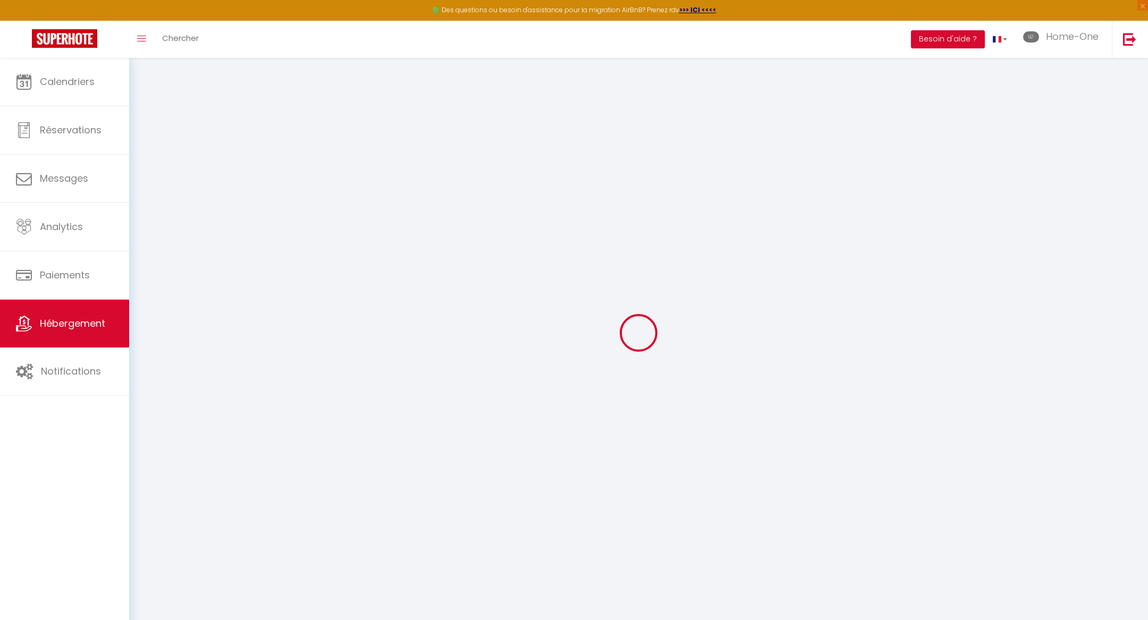
type input "93160"
type input "Noisy-le-Grand"
type input "[EMAIL_ADDRESS][DOMAIN_NAME]"
select select "1167"
checkbox input "false"
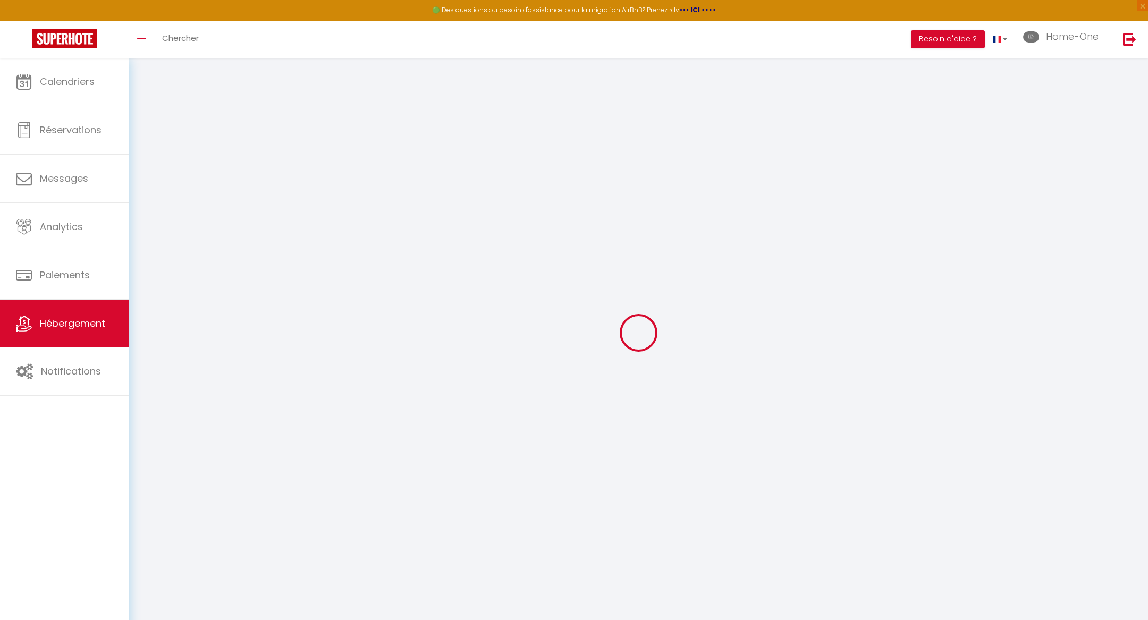
checkbox input "true"
type input "0"
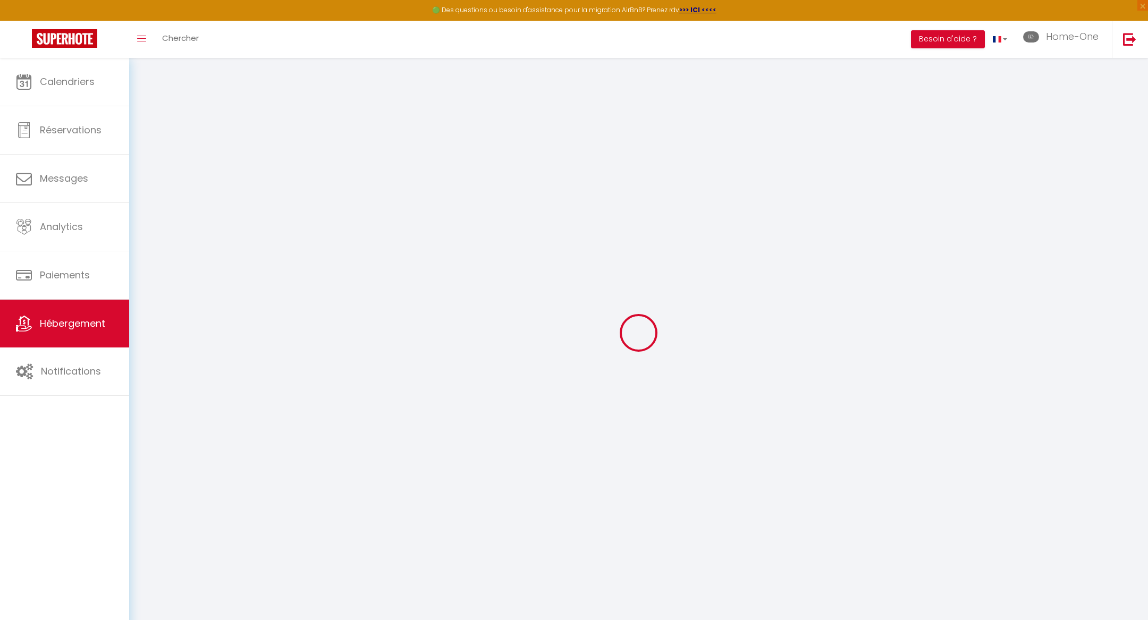
type input "0"
select select
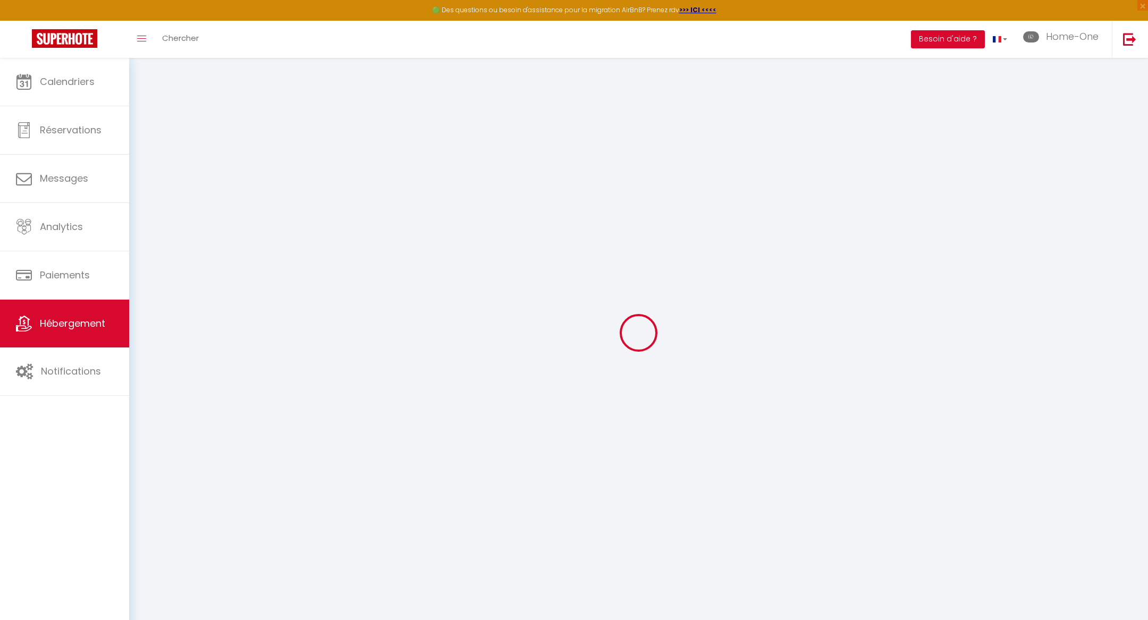
select select
checkbox input "false"
checkbox input "true"
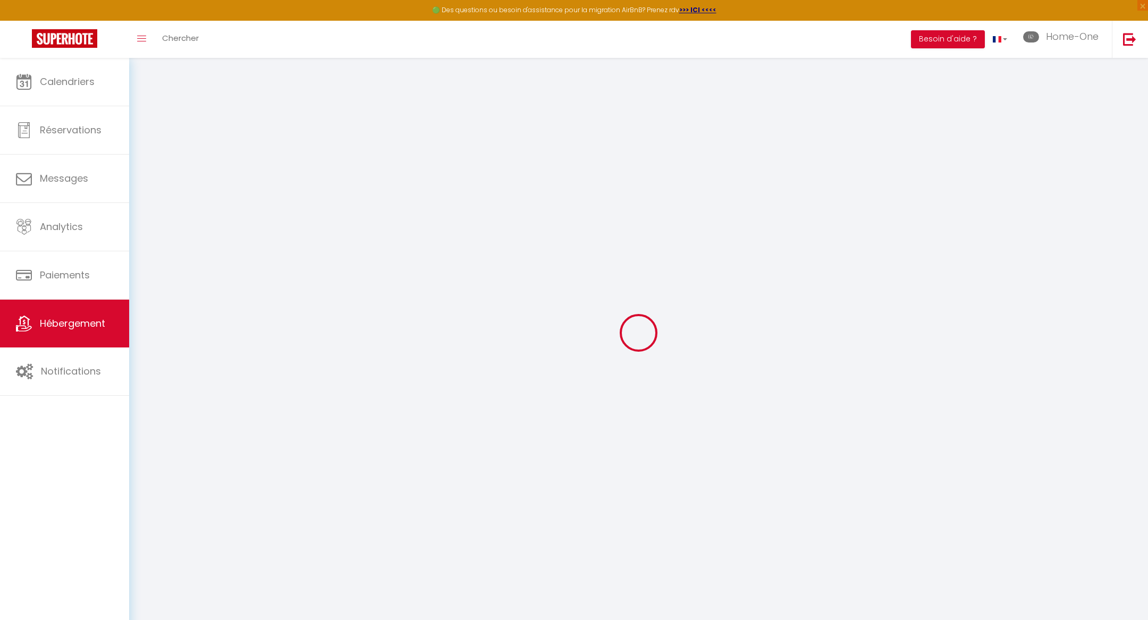
checkbox input "true"
select select
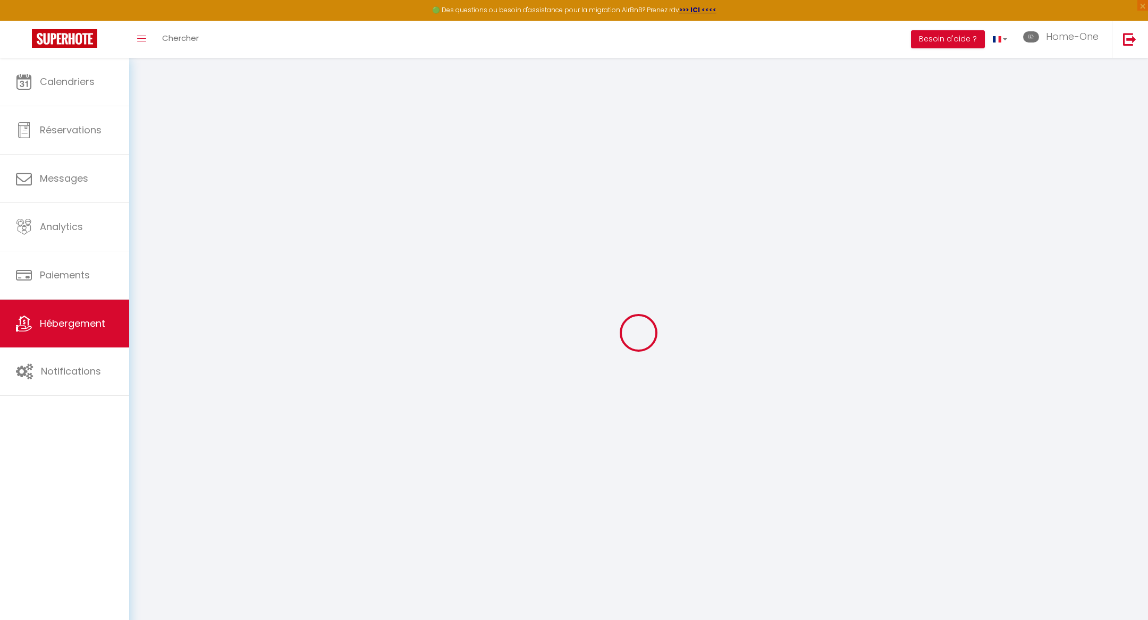
select select
checkbox input "false"
checkbox input "true"
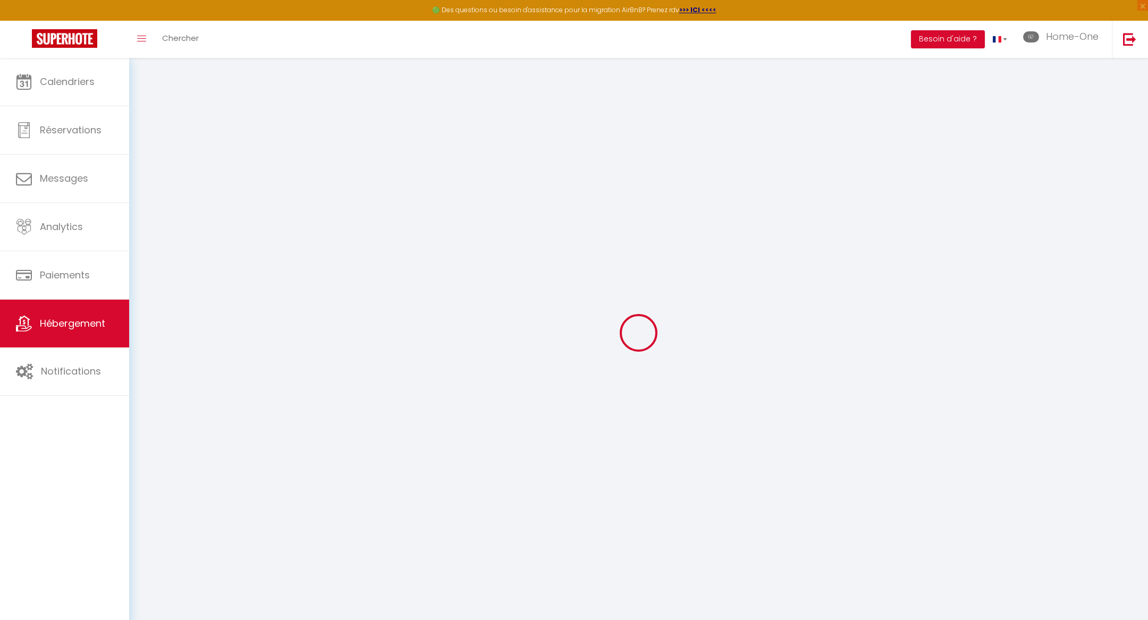
checkbox input "false"
checkbox input "true"
select select "17:00"
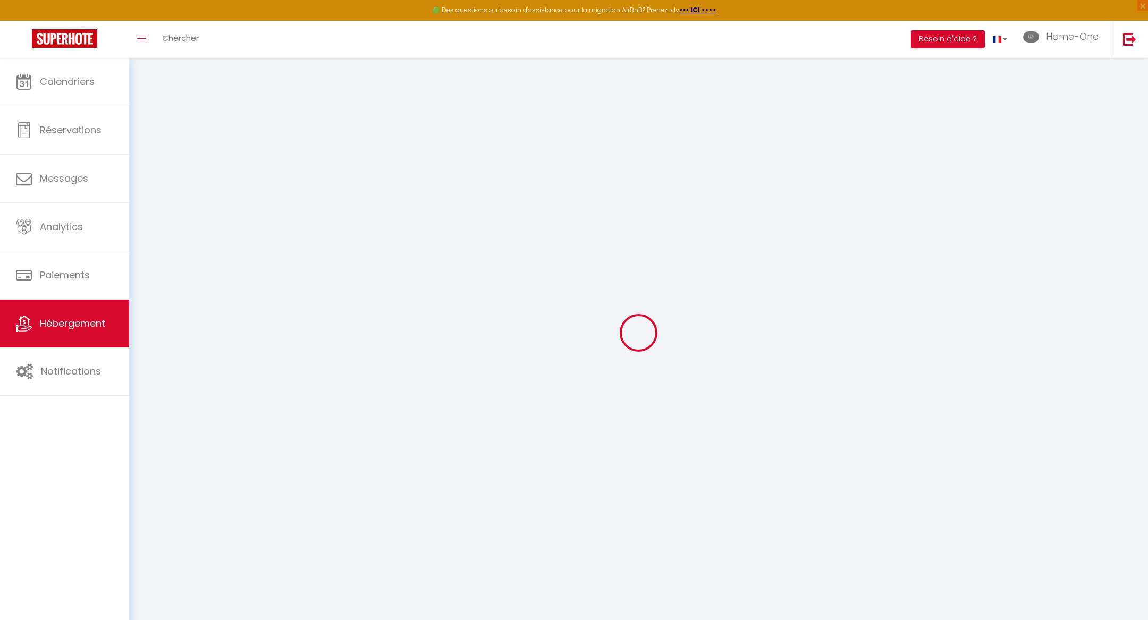
select select "23:45"
select select "11:00"
select select "30"
select select "120"
checkbox input "false"
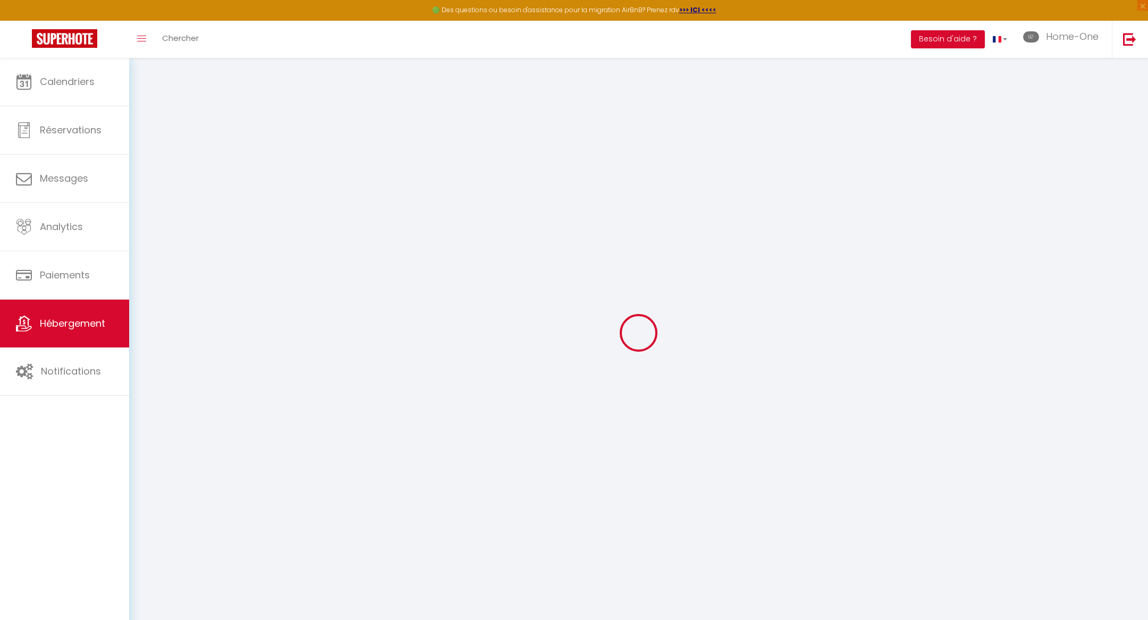
checkbox input "true"
checkbox input "false"
checkbox input "true"
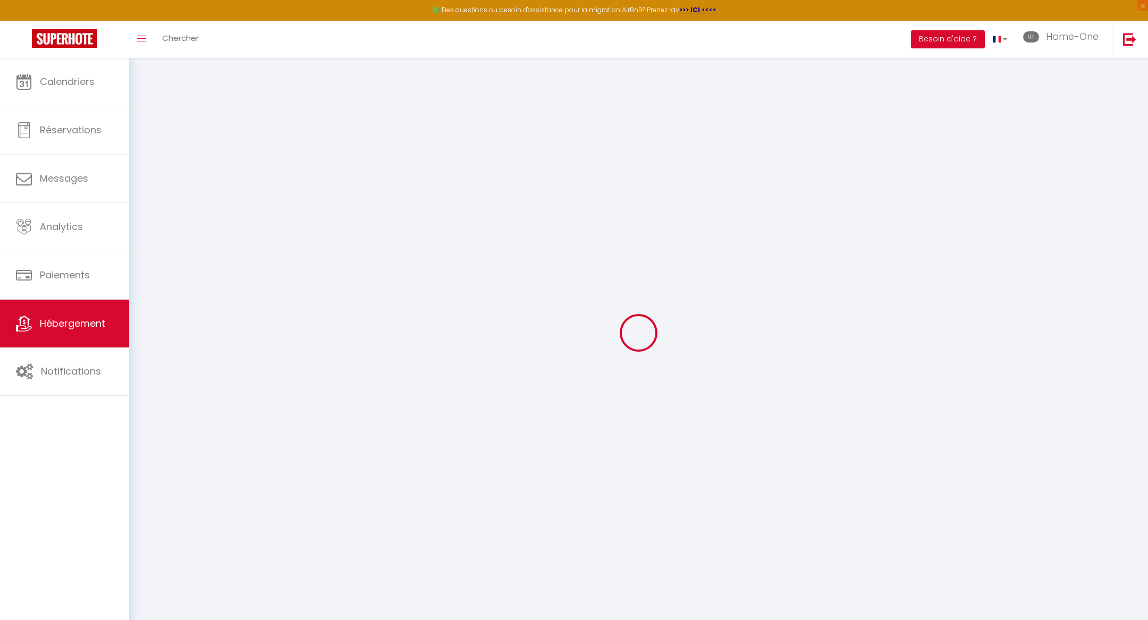
checkbox input "true"
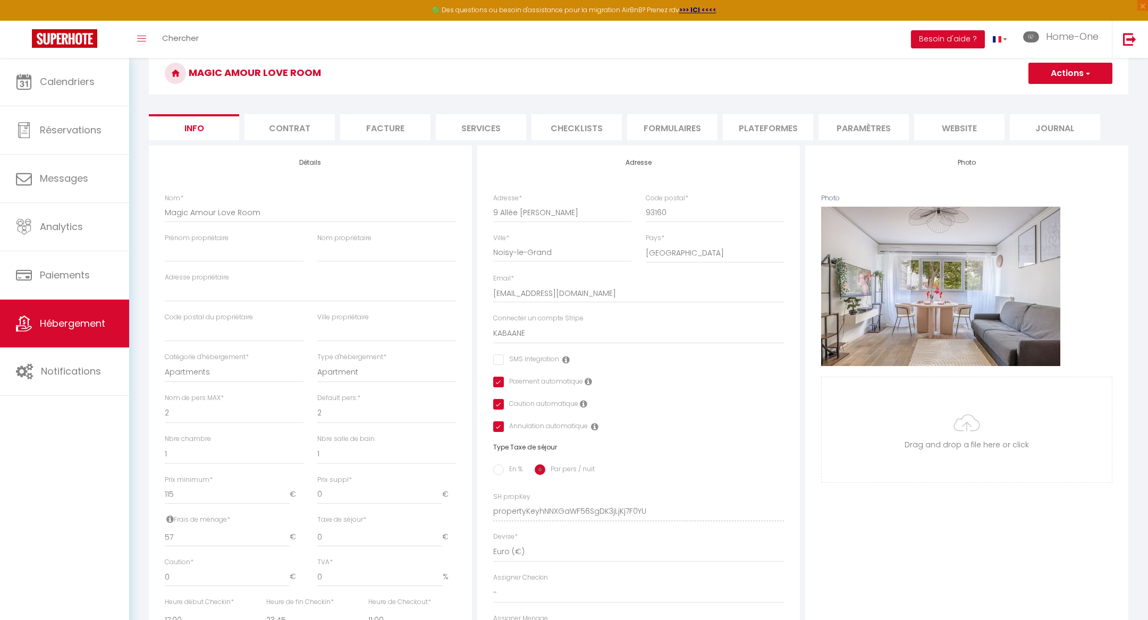
scroll to position [50, 0]
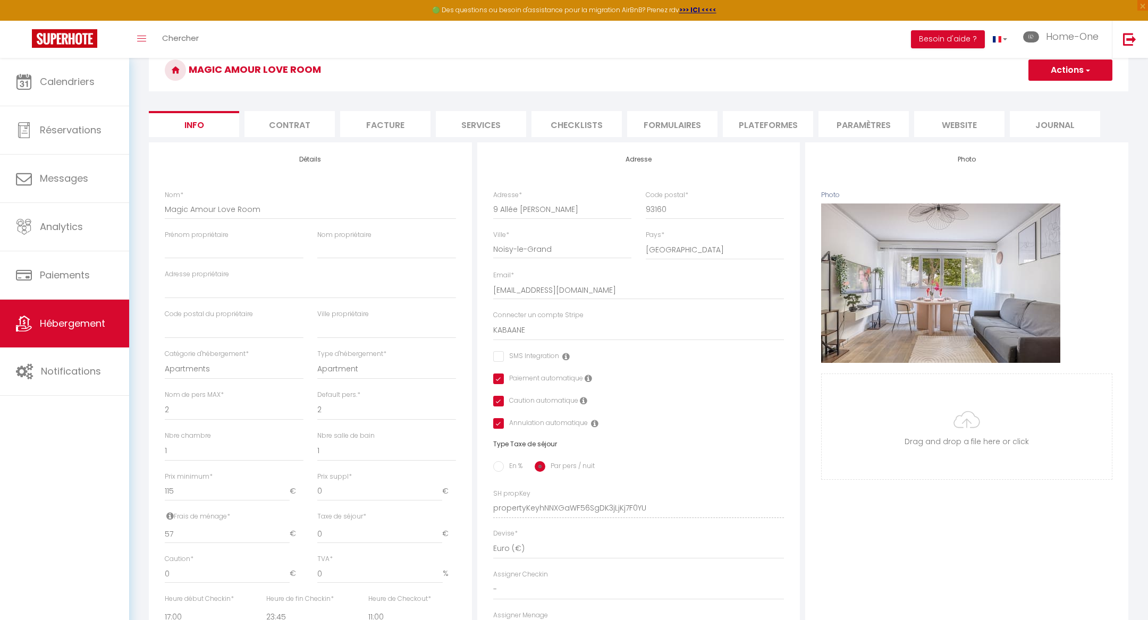
click at [463, 126] on li "Services" at bounding box center [481, 124] width 90 height 26
select select
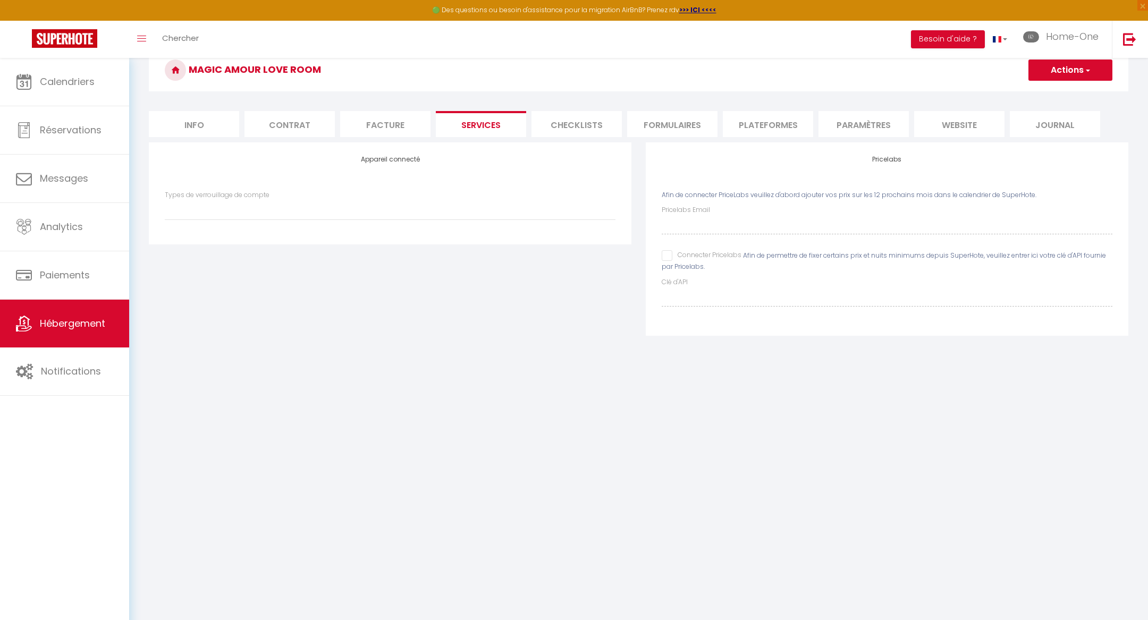
click at [293, 126] on li "Contrat" at bounding box center [289, 124] width 90 height 26
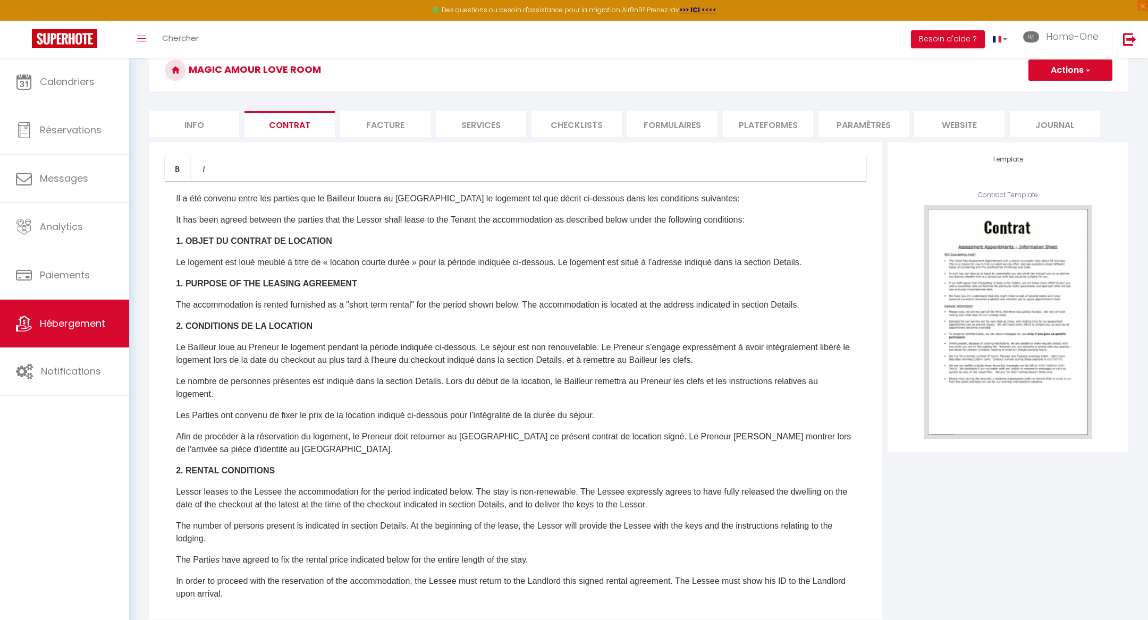
click at [387, 122] on li "Facture" at bounding box center [385, 124] width 90 height 26
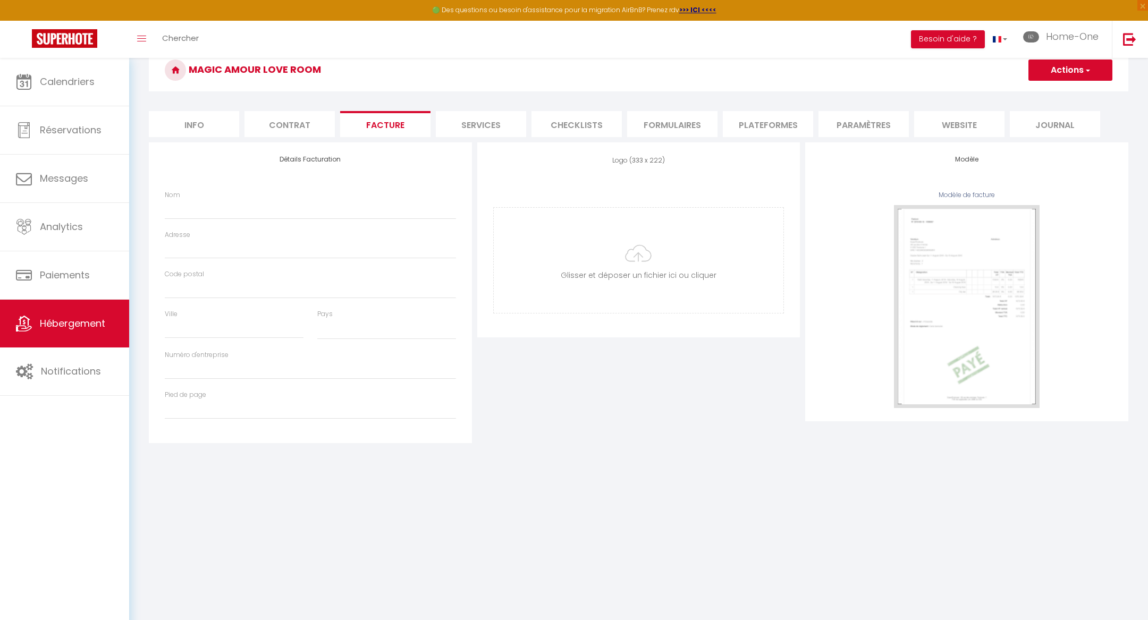
select select
click at [782, 126] on li "Plateformes" at bounding box center [768, 124] width 90 height 26
select select
select select "EUR"
select select
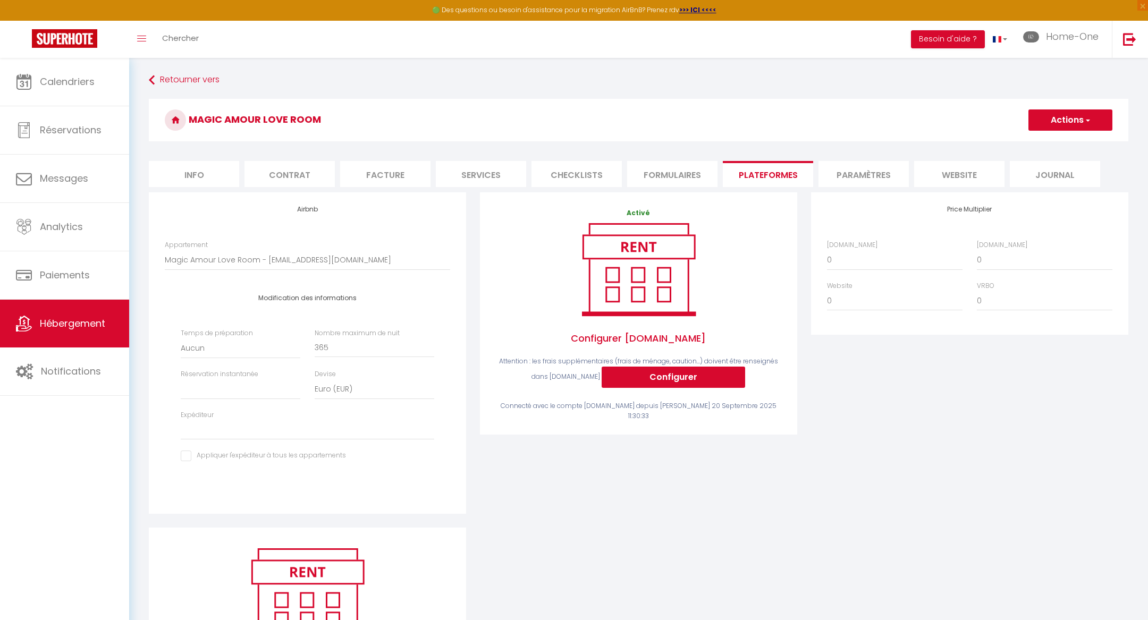
click at [885, 172] on li "Paramètres" at bounding box center [863, 174] width 90 height 26
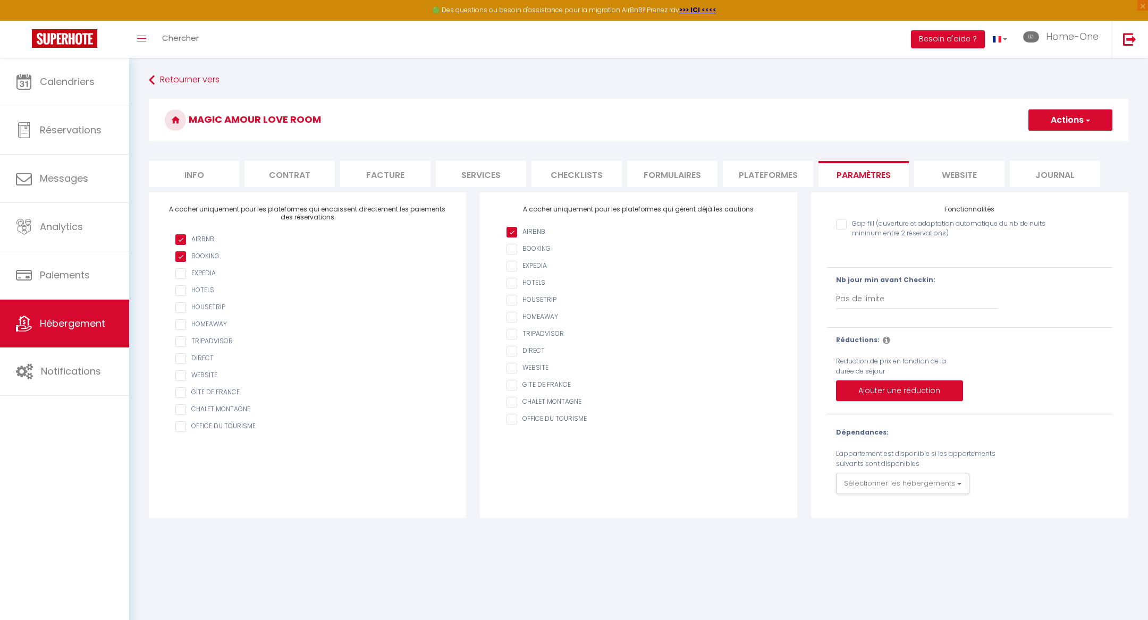
click at [235, 180] on li "Info" at bounding box center [194, 174] width 90 height 26
checkbox input "false"
checkbox input "true"
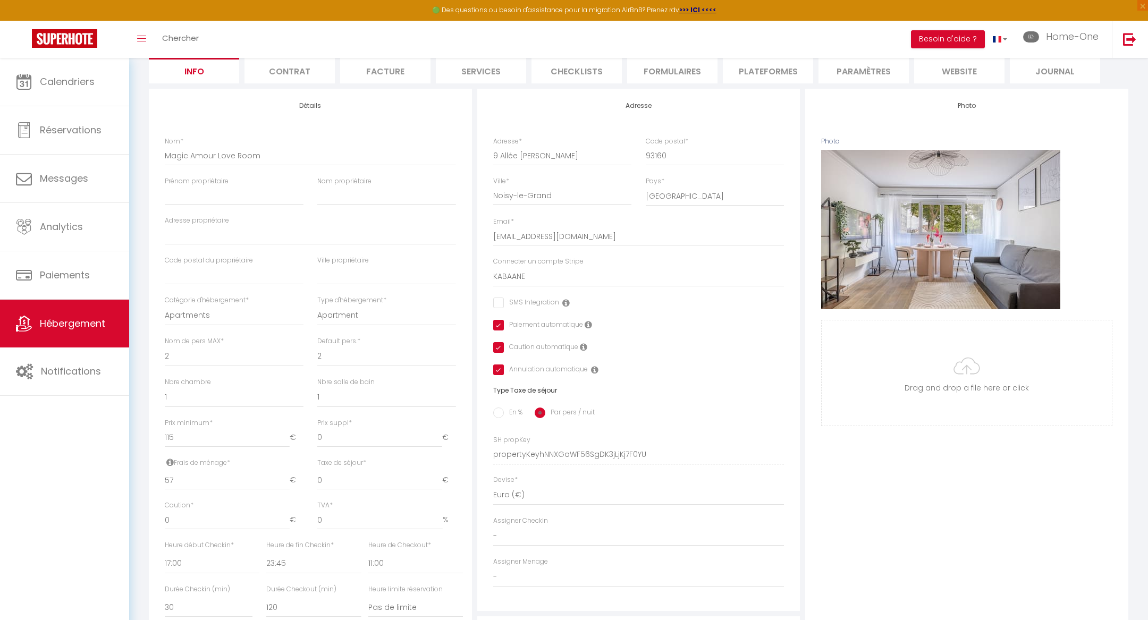
scroll to position [108, 0]
